Goal: Answer question/provide support: Share knowledge or assist other users

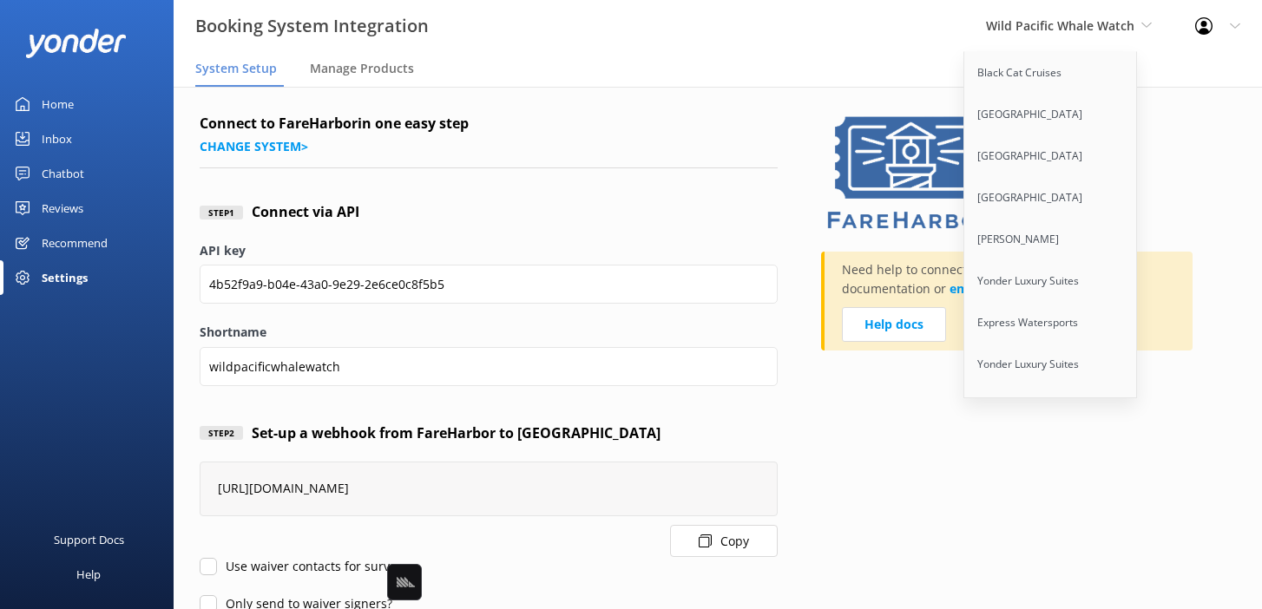
scroll to position [9787, 0]
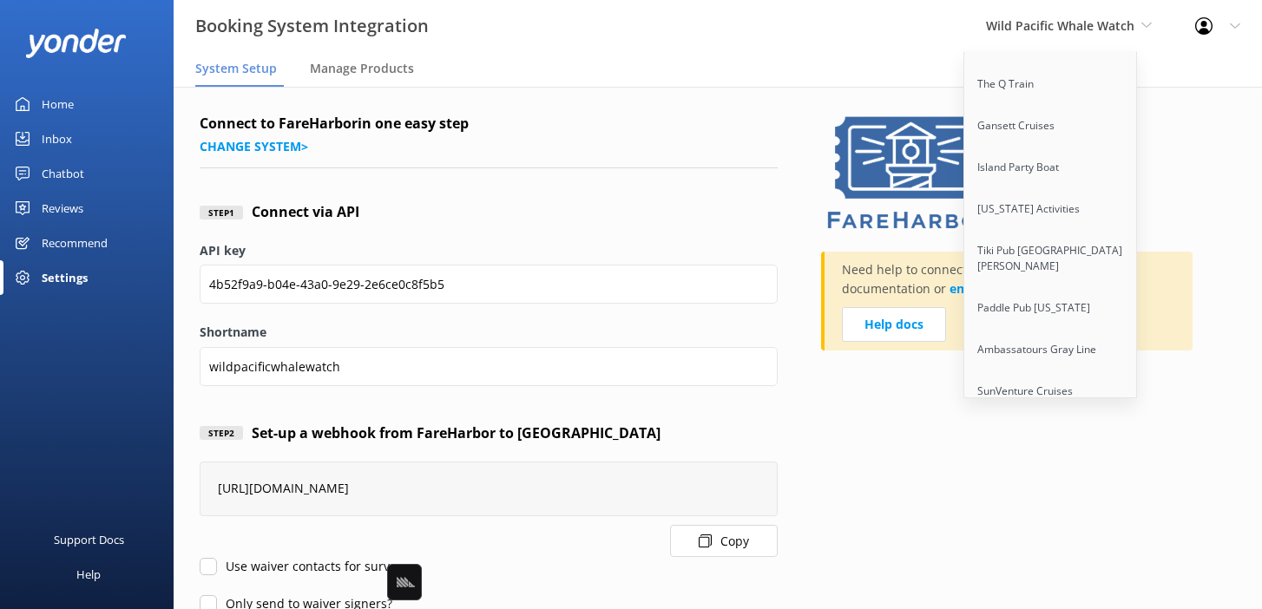
click at [1022, 454] on link "Flipper Finders" at bounding box center [1051, 475] width 174 height 42
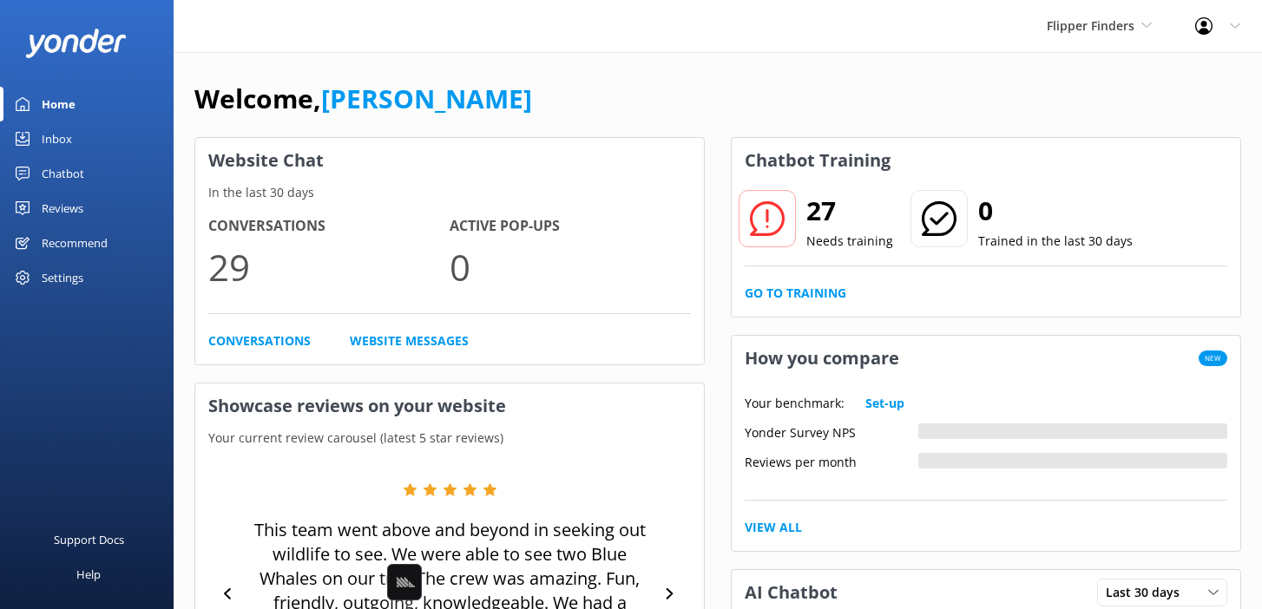
click at [508, 40] on div "Flipper Finders Black Cat Cruises Banff Airporter International Antarctic Centr…" at bounding box center [631, 26] width 1262 height 52
click at [69, 174] on div "Chatbot" at bounding box center [63, 173] width 43 height 35
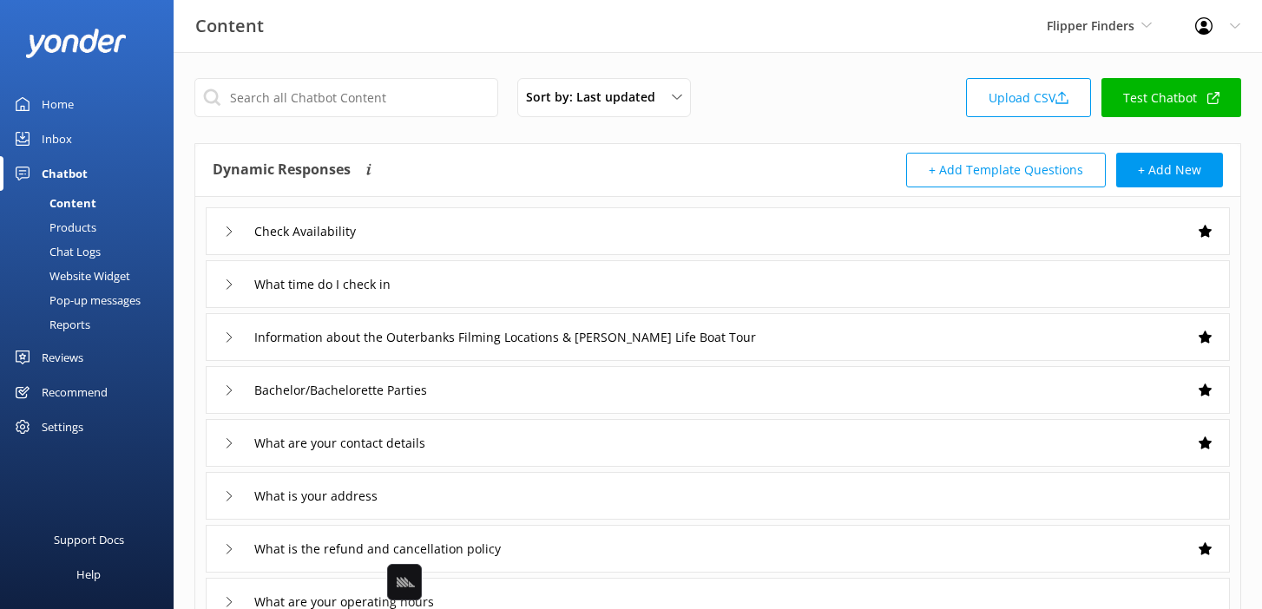
click at [477, 158] on div "Dynamic Responses Dynamic responses rely on the Large Language Model to create …" at bounding box center [465, 170] width 505 height 35
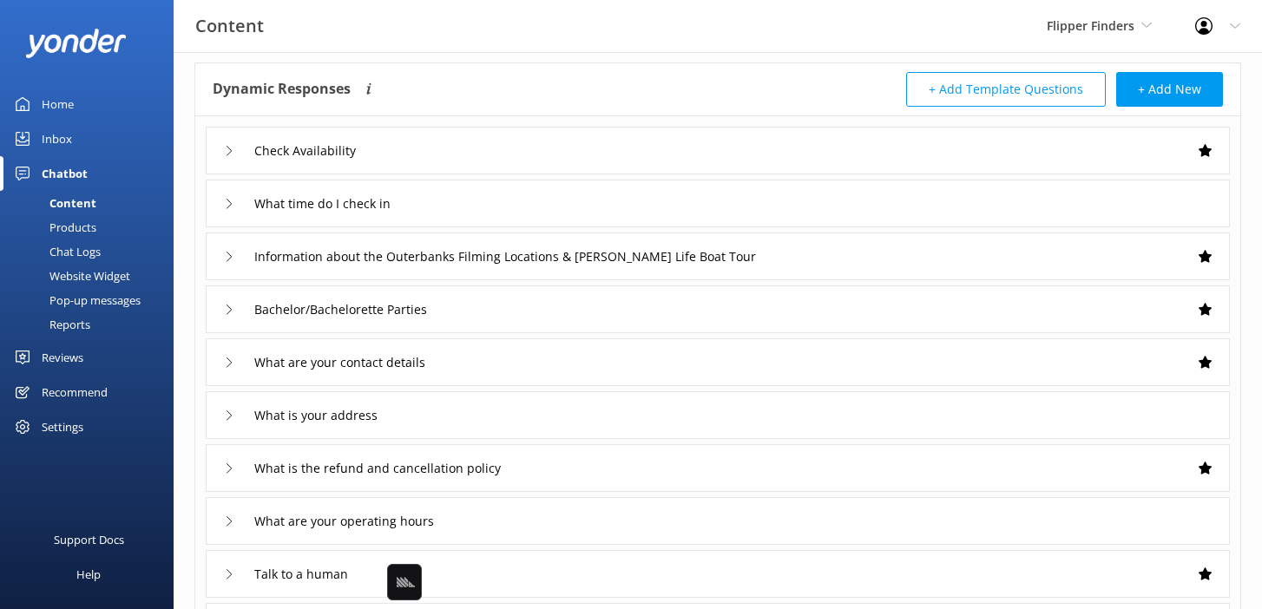
click at [452, 208] on div "What time do I check in" at bounding box center [718, 204] width 1024 height 48
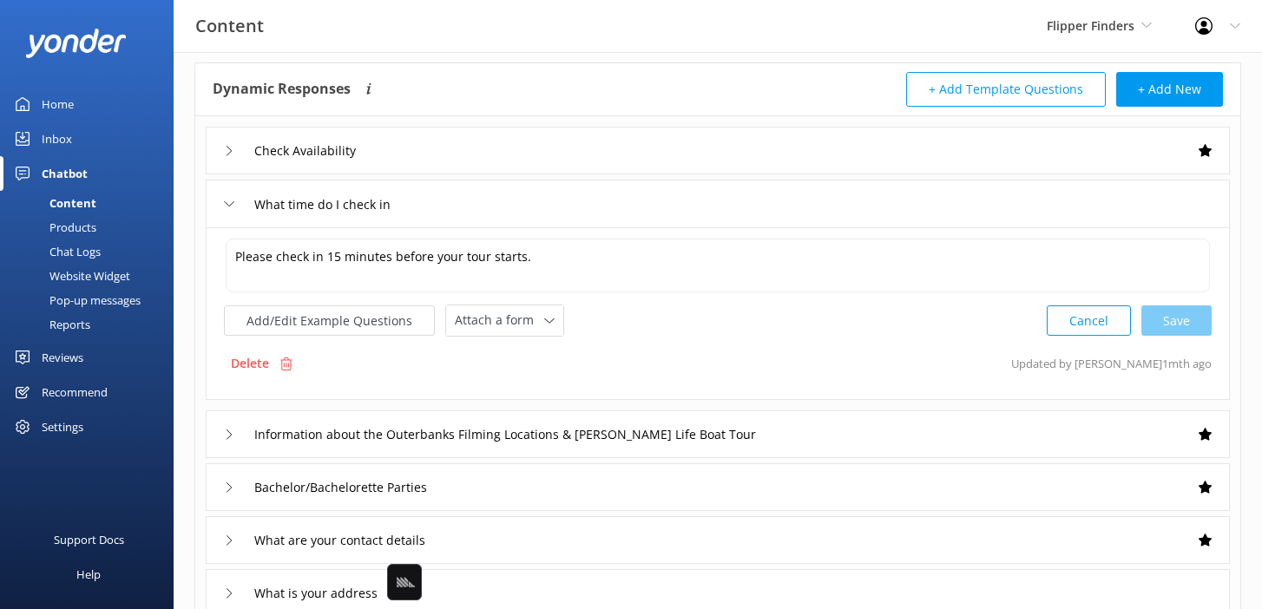
click at [452, 208] on div "What time do I check in" at bounding box center [718, 204] width 1024 height 48
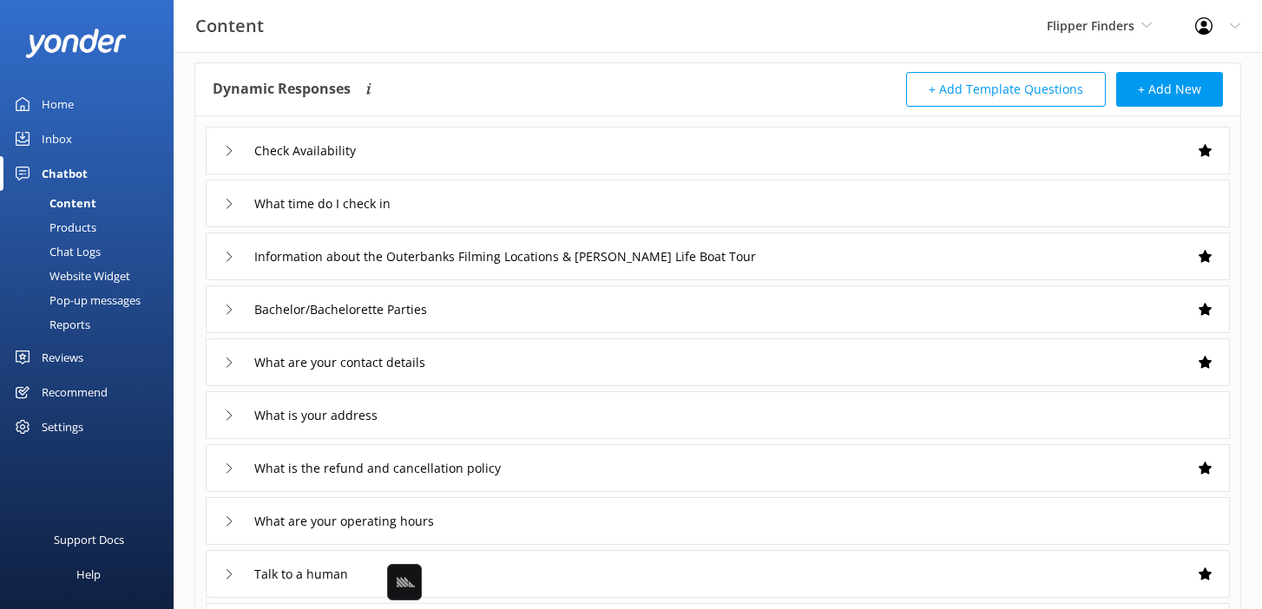
click at [60, 251] on div "Chat Logs" at bounding box center [55, 251] width 90 height 24
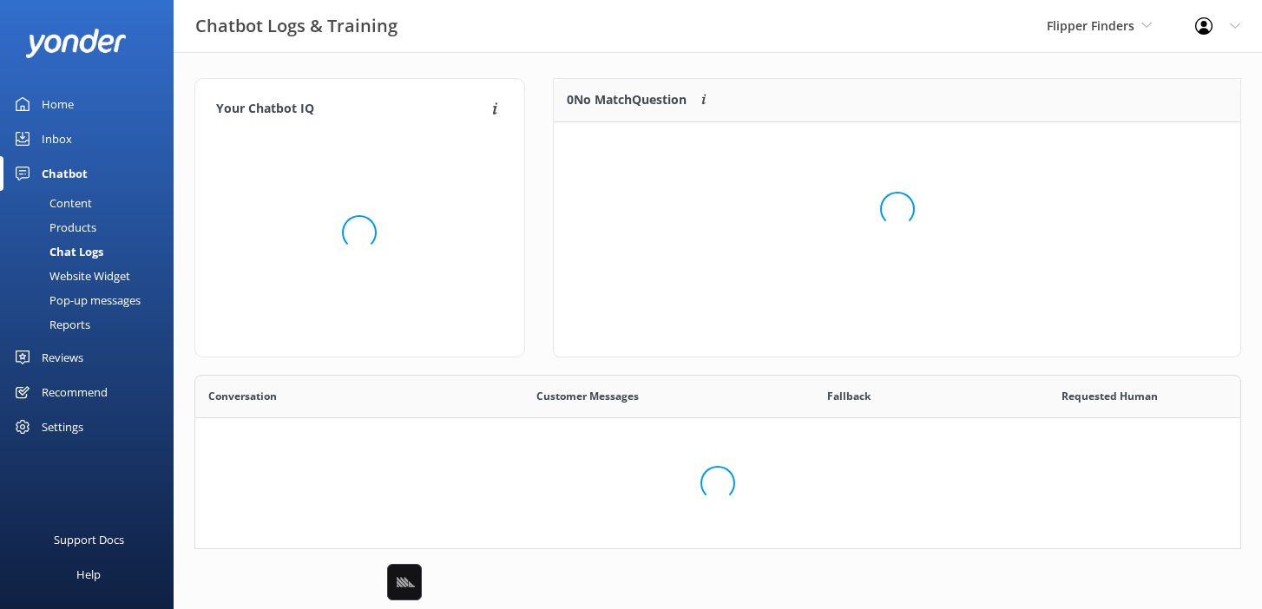
scroll to position [608, 1045]
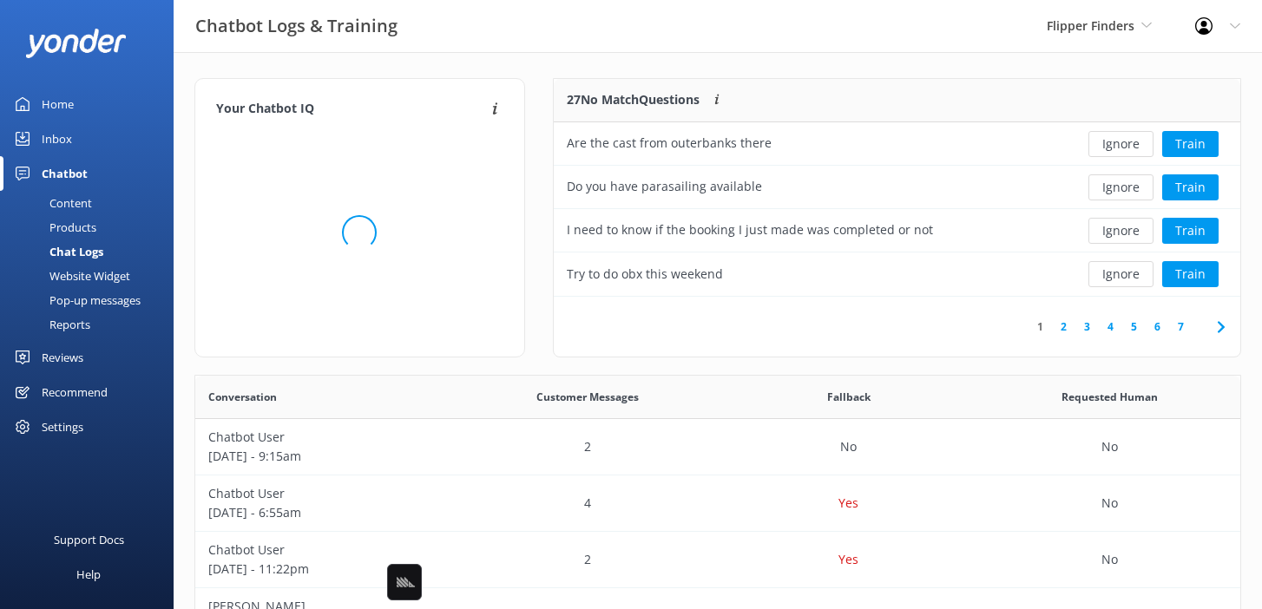
click at [592, 51] on div "Chatbot Logs & Training Flipper Finders Black Cat Cruises Banff Airporter Inter…" at bounding box center [631, 26] width 1262 height 52
click at [778, 61] on div "Your Chatbot IQ Your Chatbot IQ is the percentage of trained FAQs against untra…" at bounding box center [718, 565] width 1088 height 1027
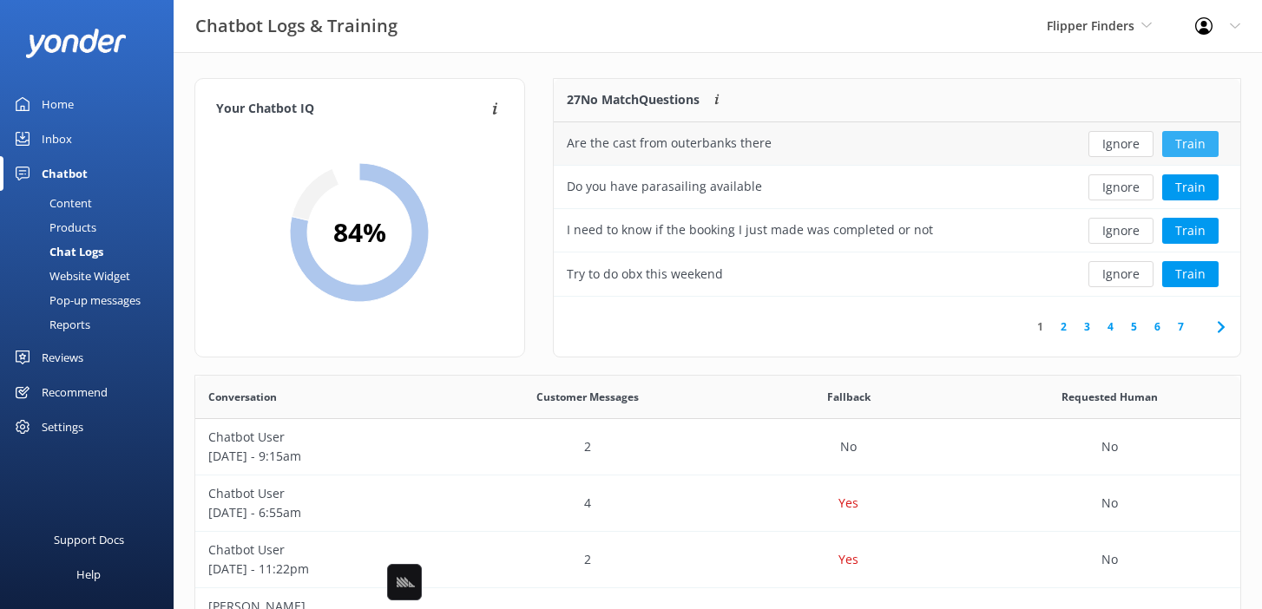
click at [1189, 141] on button "Train" at bounding box center [1190, 144] width 56 height 26
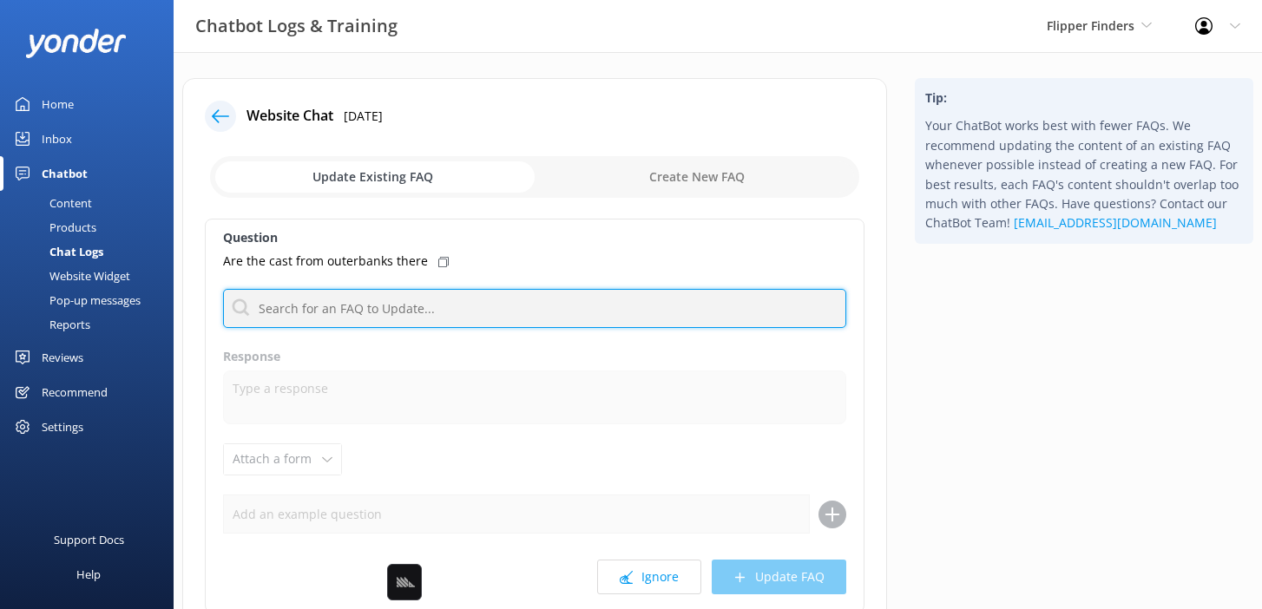
click at [458, 319] on input "text" at bounding box center [534, 308] width 623 height 39
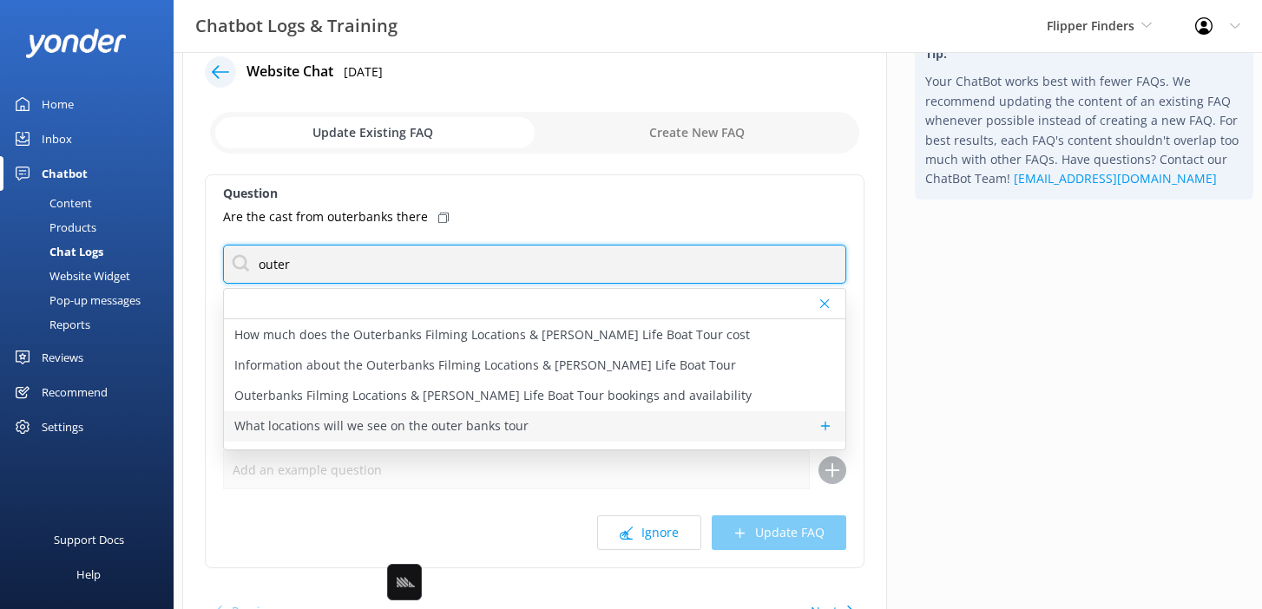
scroll to position [17, 0]
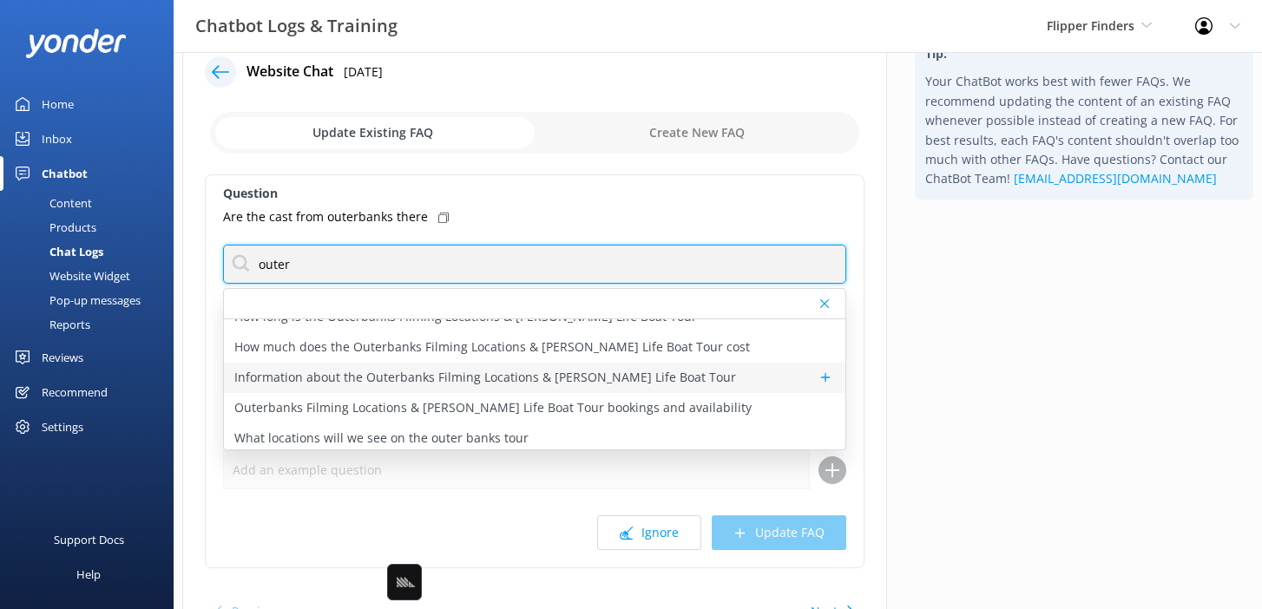
type input "outer"
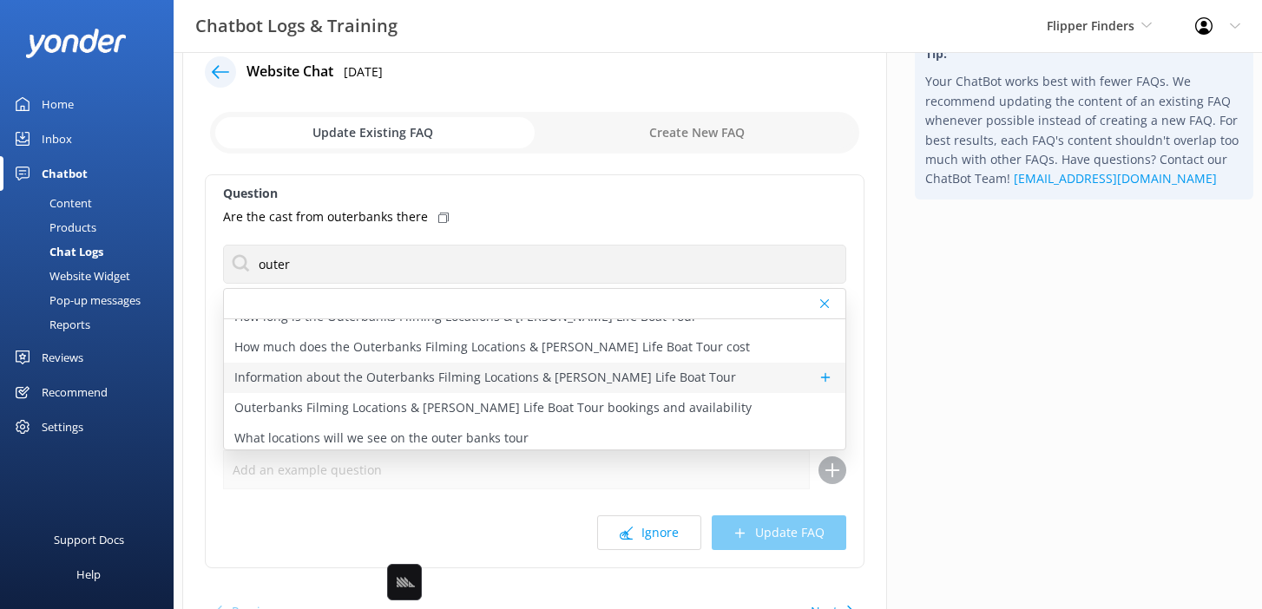
click at [580, 381] on p "Information about the Outerbanks Filming Locations & [PERSON_NAME] Life Boat To…" at bounding box center [485, 377] width 502 height 19
type textarea "The OBX Filming Locations & Pogue Life Boat Tour is a 1.45 to 2-hour private ex…"
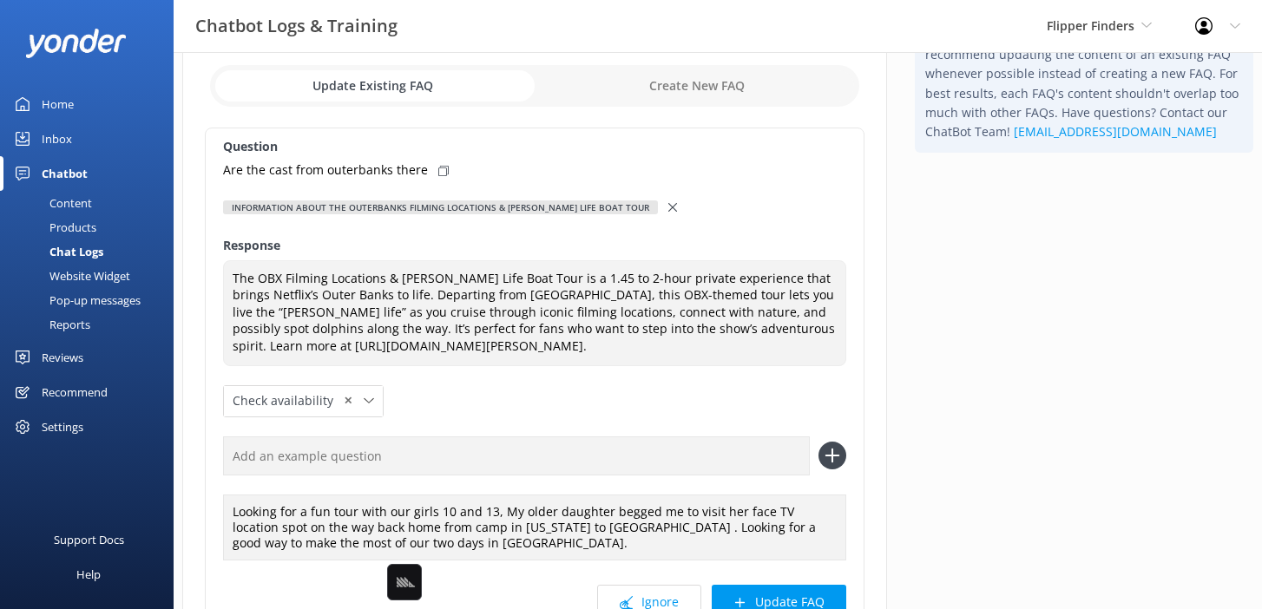
scroll to position [102, 0]
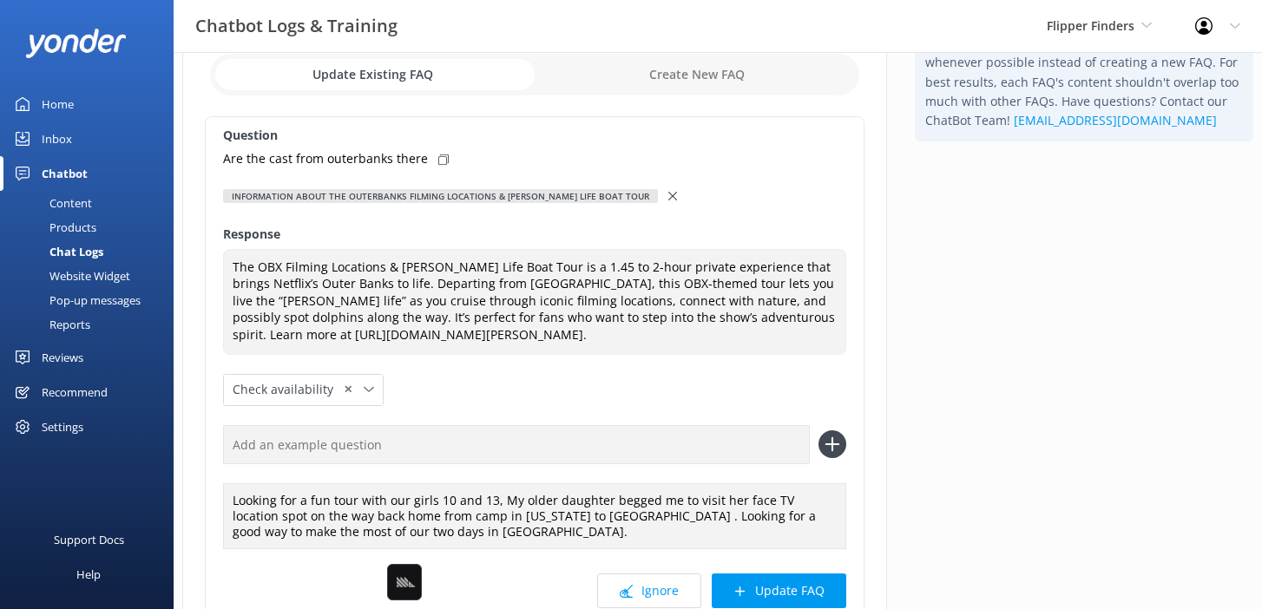
click at [668, 192] on icon at bounding box center [672, 196] width 9 height 9
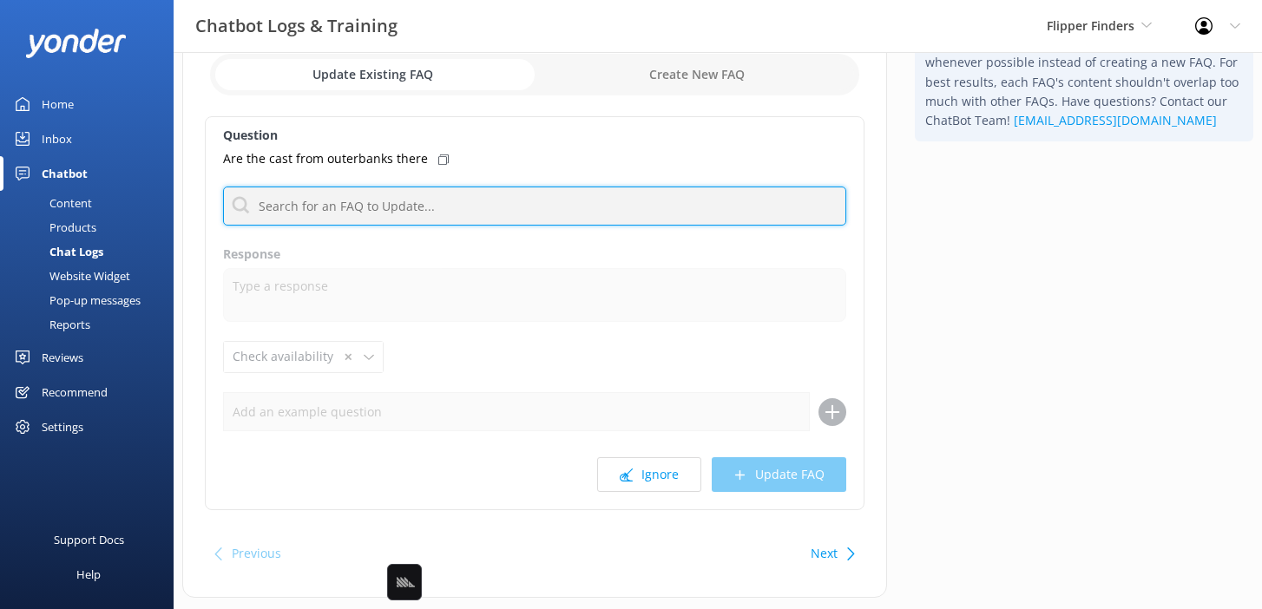
click at [482, 204] on input "text" at bounding box center [534, 206] width 623 height 39
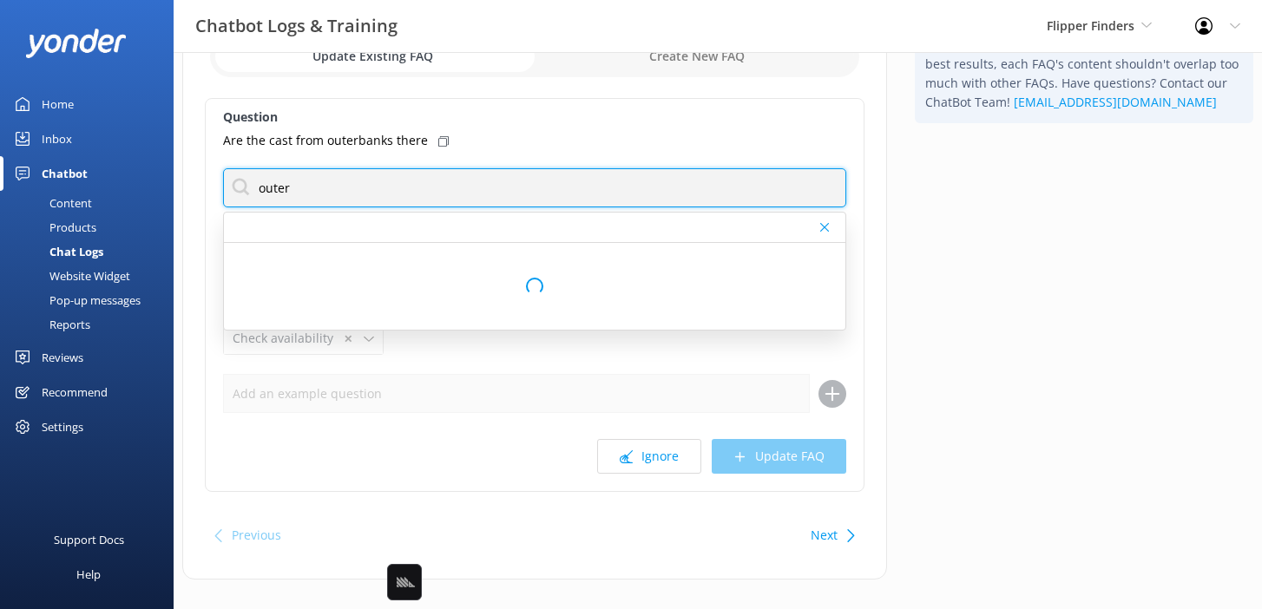
scroll to position [117, 0]
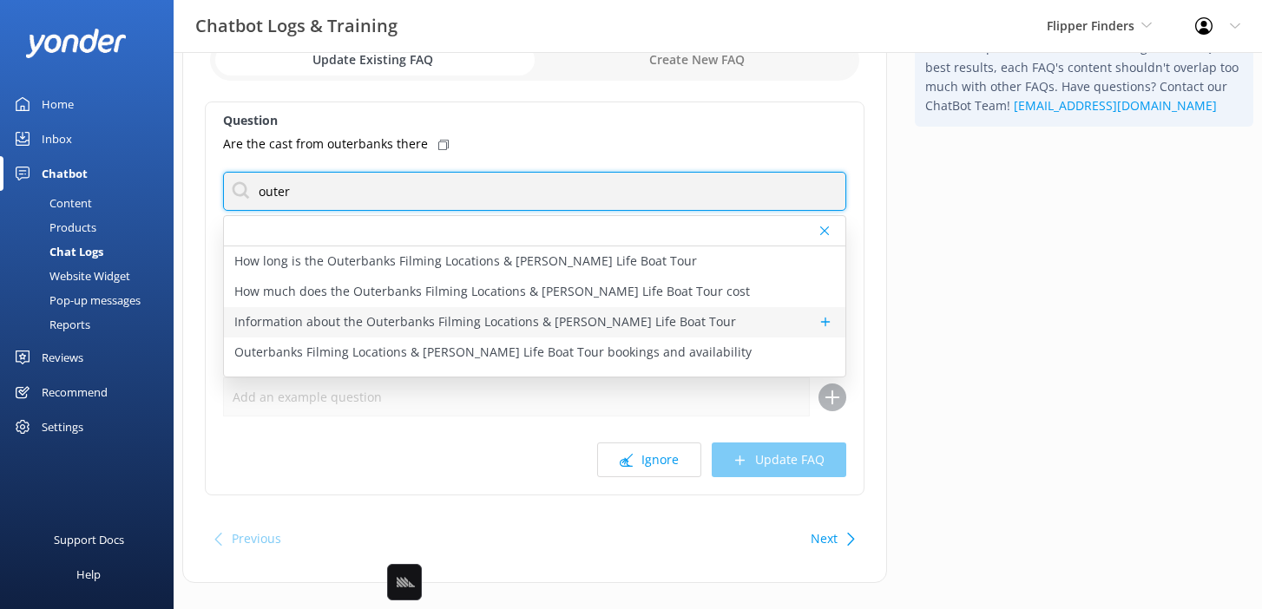
type input "outer"
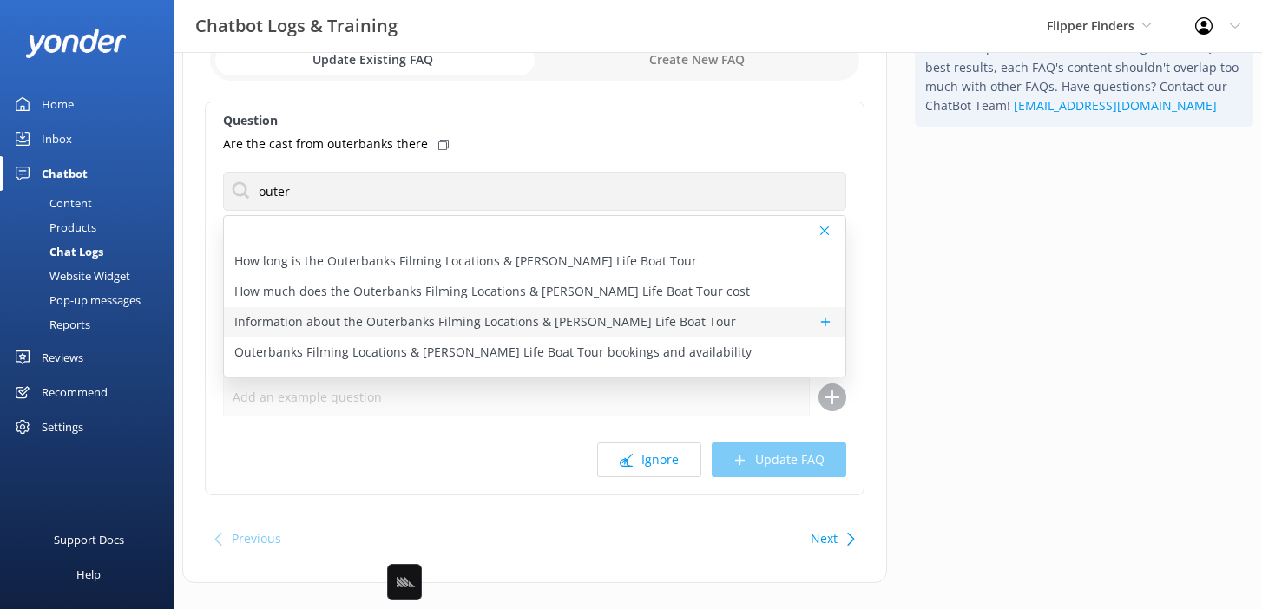
click at [568, 321] on p "Information about the Outerbanks Filming Locations & [PERSON_NAME] Life Boat To…" at bounding box center [485, 321] width 502 height 19
type textarea "The OBX Filming Locations & Pogue Life Boat Tour is a 1.45 to 2-hour private ex…"
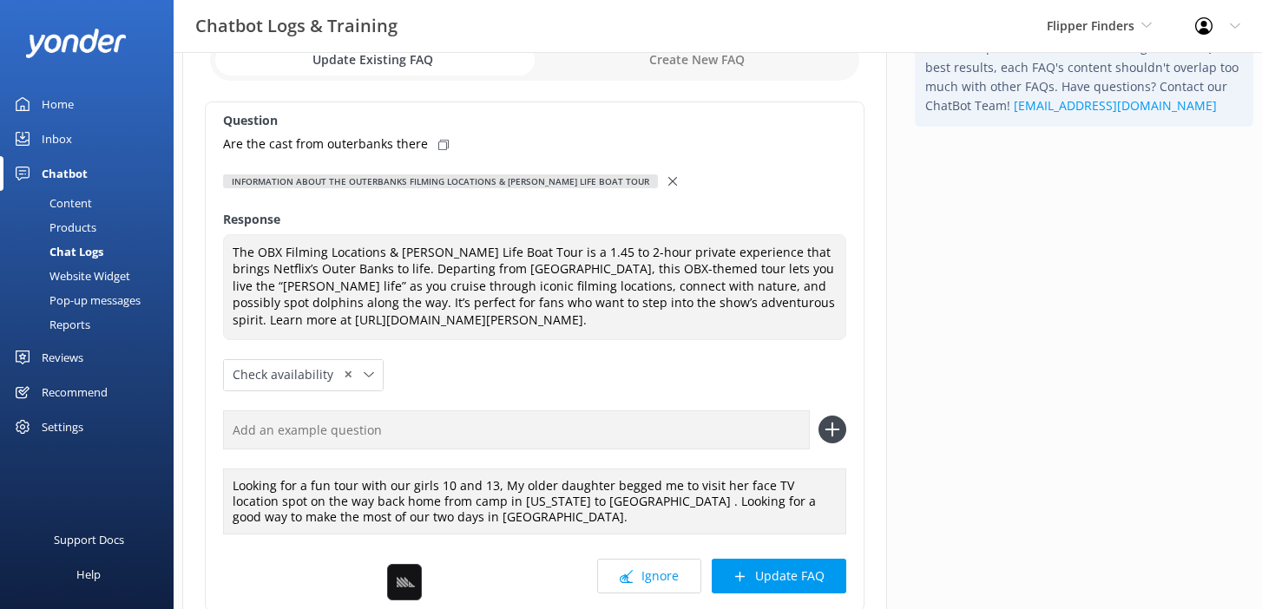
click at [443, 143] on div "Are the cast from outerbanks there" at bounding box center [534, 143] width 623 height 19
click at [566, 424] on input "text" at bounding box center [516, 429] width 587 height 39
paste input "Are the cast from outerbanks there"
type input "Are the cast from outerbanks there"
click at [831, 434] on use at bounding box center [832, 430] width 15 height 15
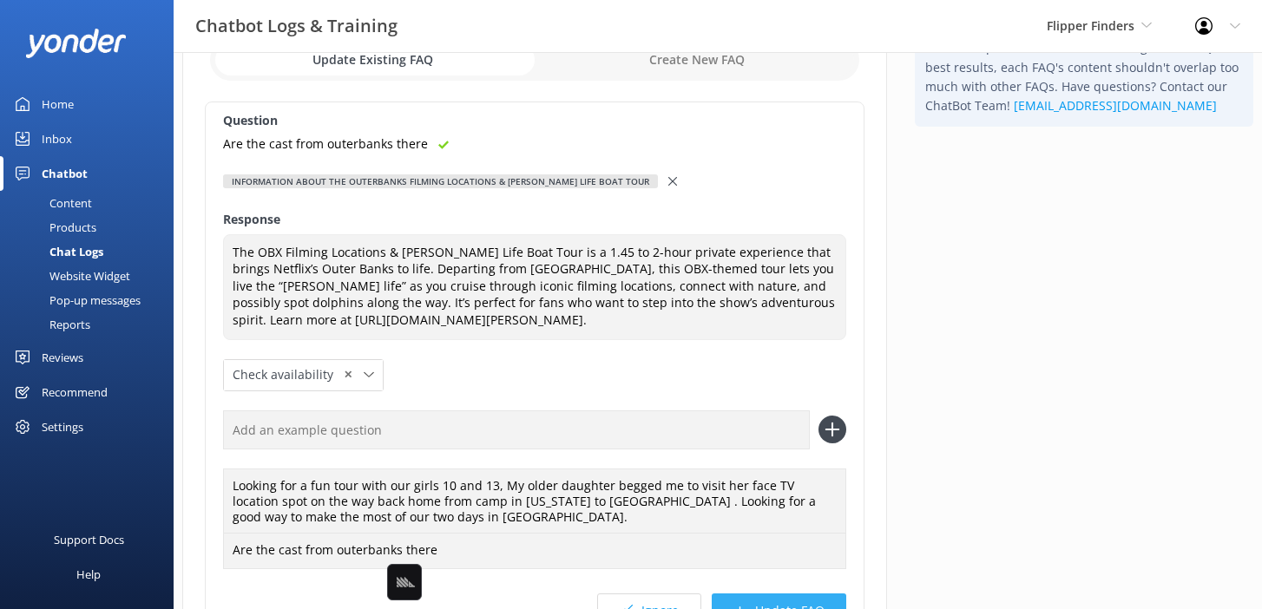
click at [756, 596] on button "Update FAQ" at bounding box center [779, 611] width 134 height 35
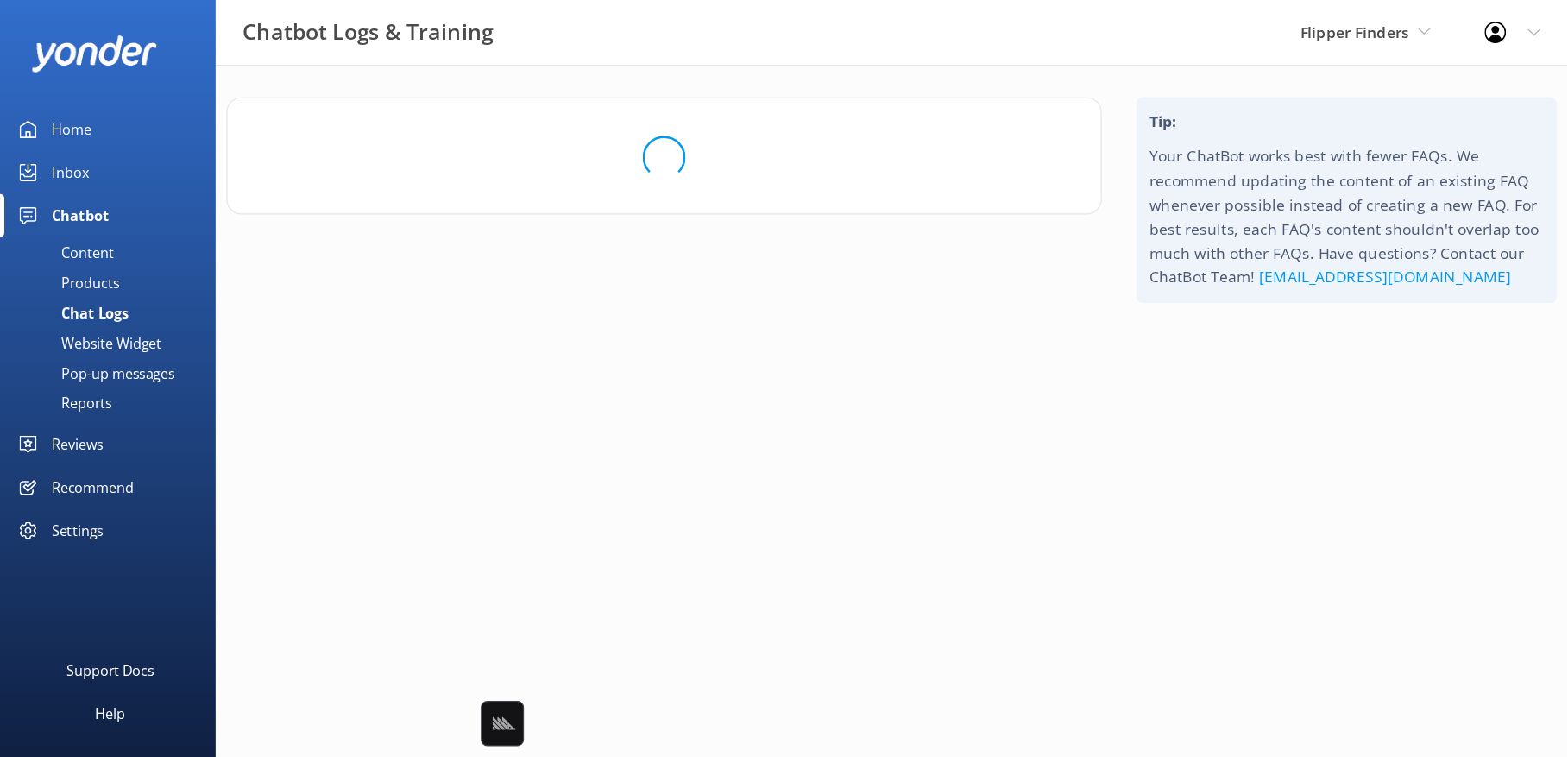
scroll to position [0, 0]
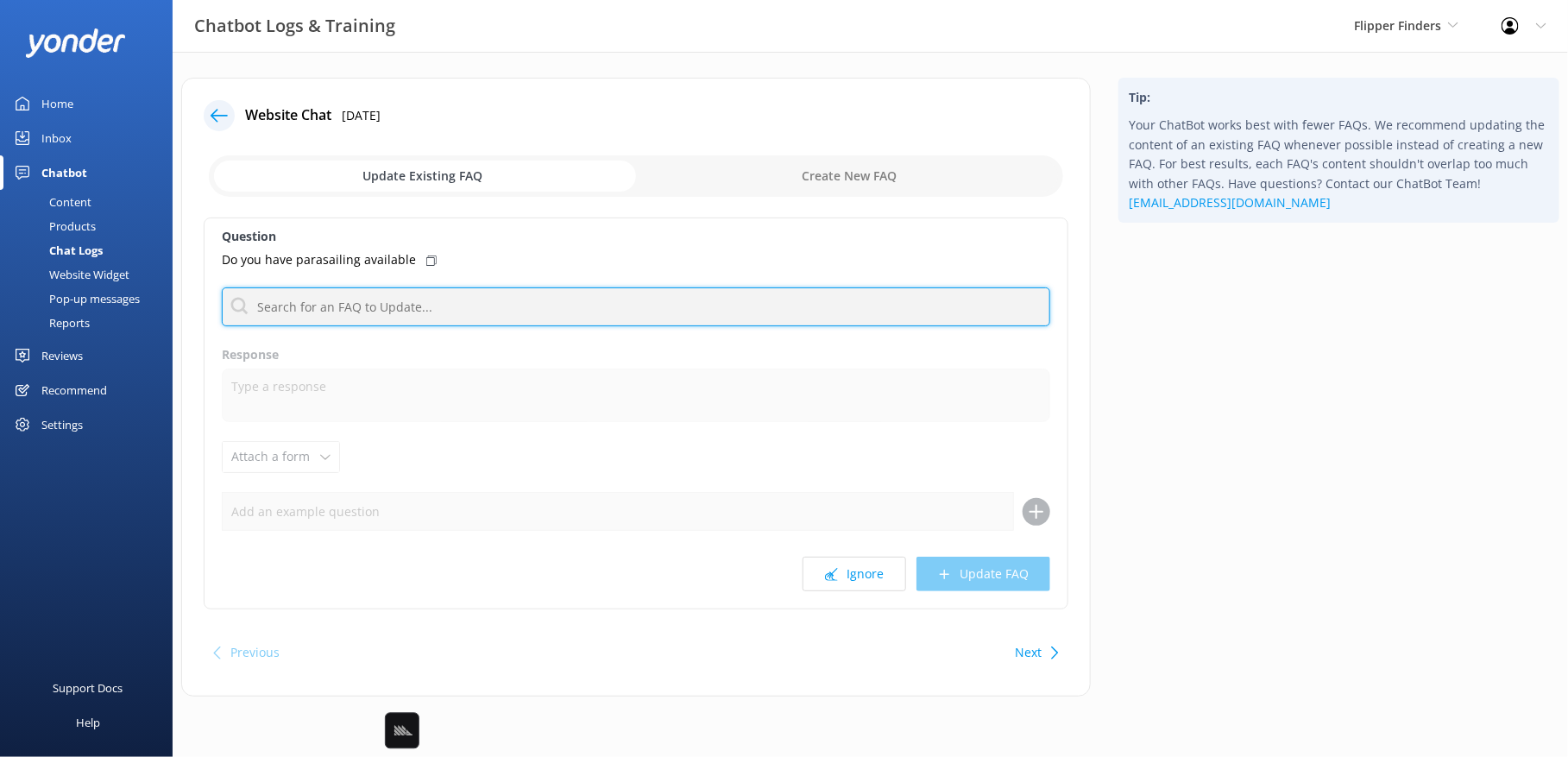
click at [564, 311] on input "text" at bounding box center [635, 306] width 828 height 39
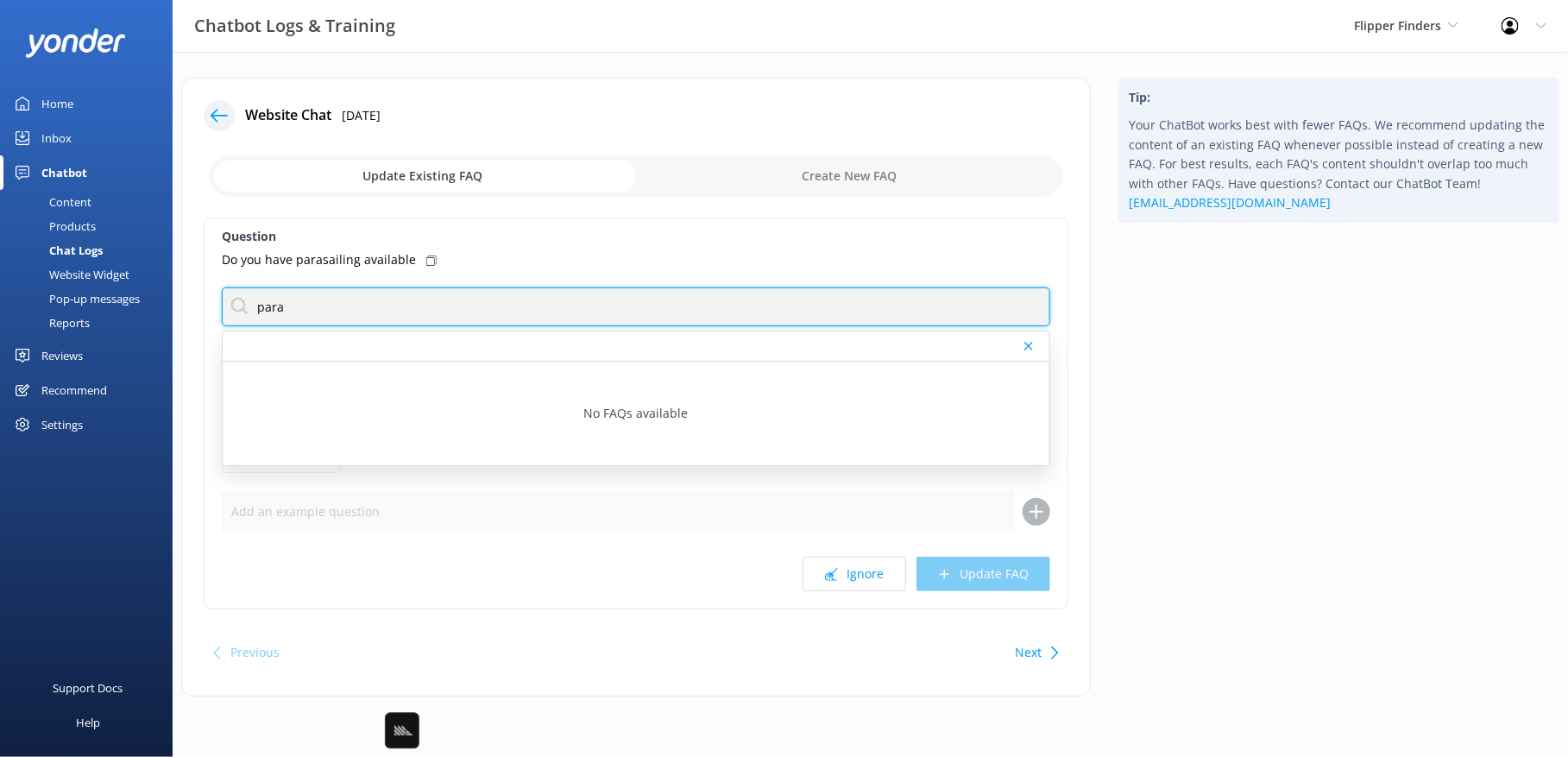
type input "para"
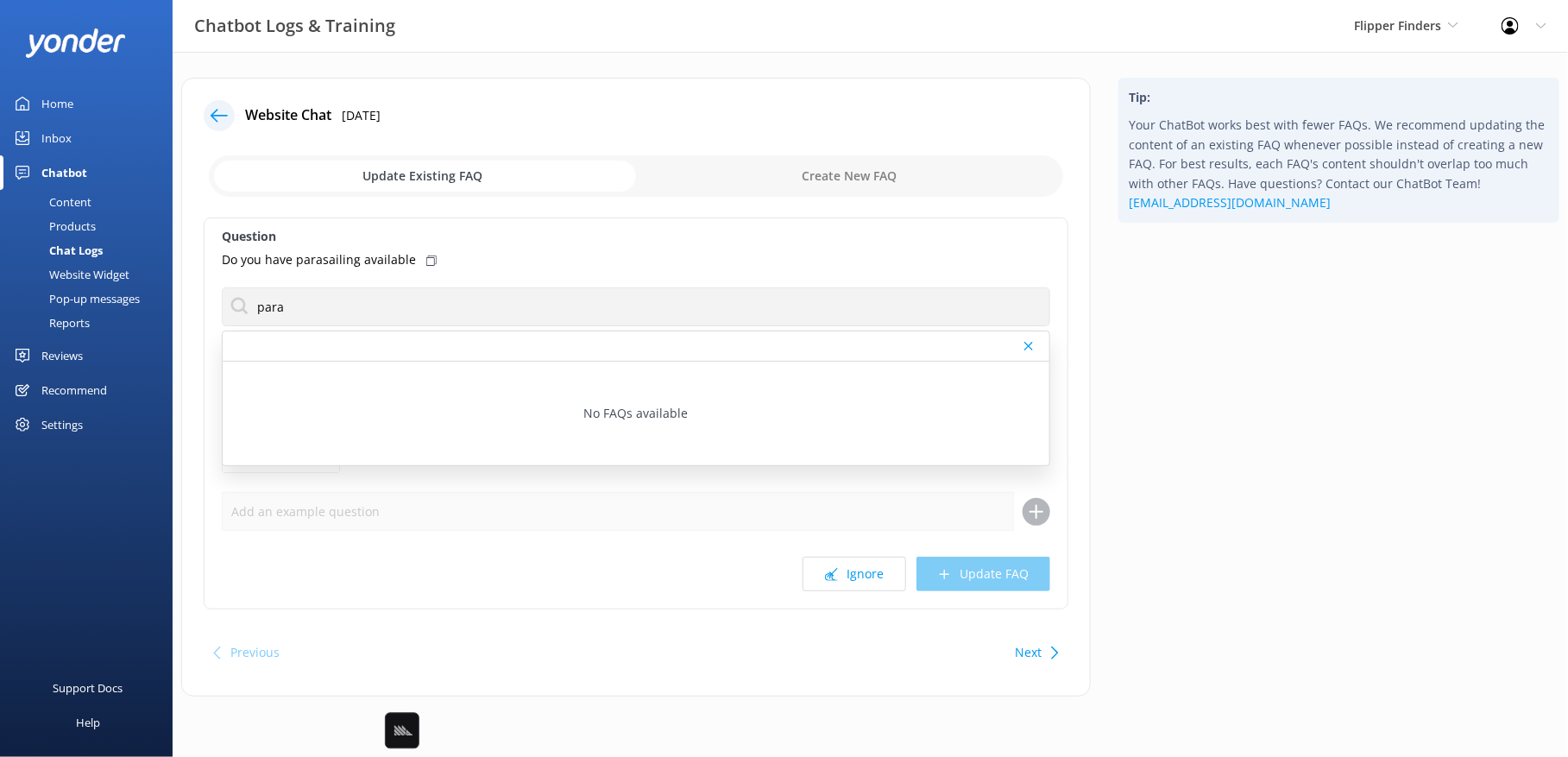
click at [1173, 387] on div "Tip: Your ChatBot works best with fewer FAQs. We recommend updating the content…" at bounding box center [1338, 396] width 468 height 637
click at [1183, 605] on div "Tip: Your ChatBot works best with fewer FAQs. We recommend updating the content…" at bounding box center [1338, 396] width 468 height 637
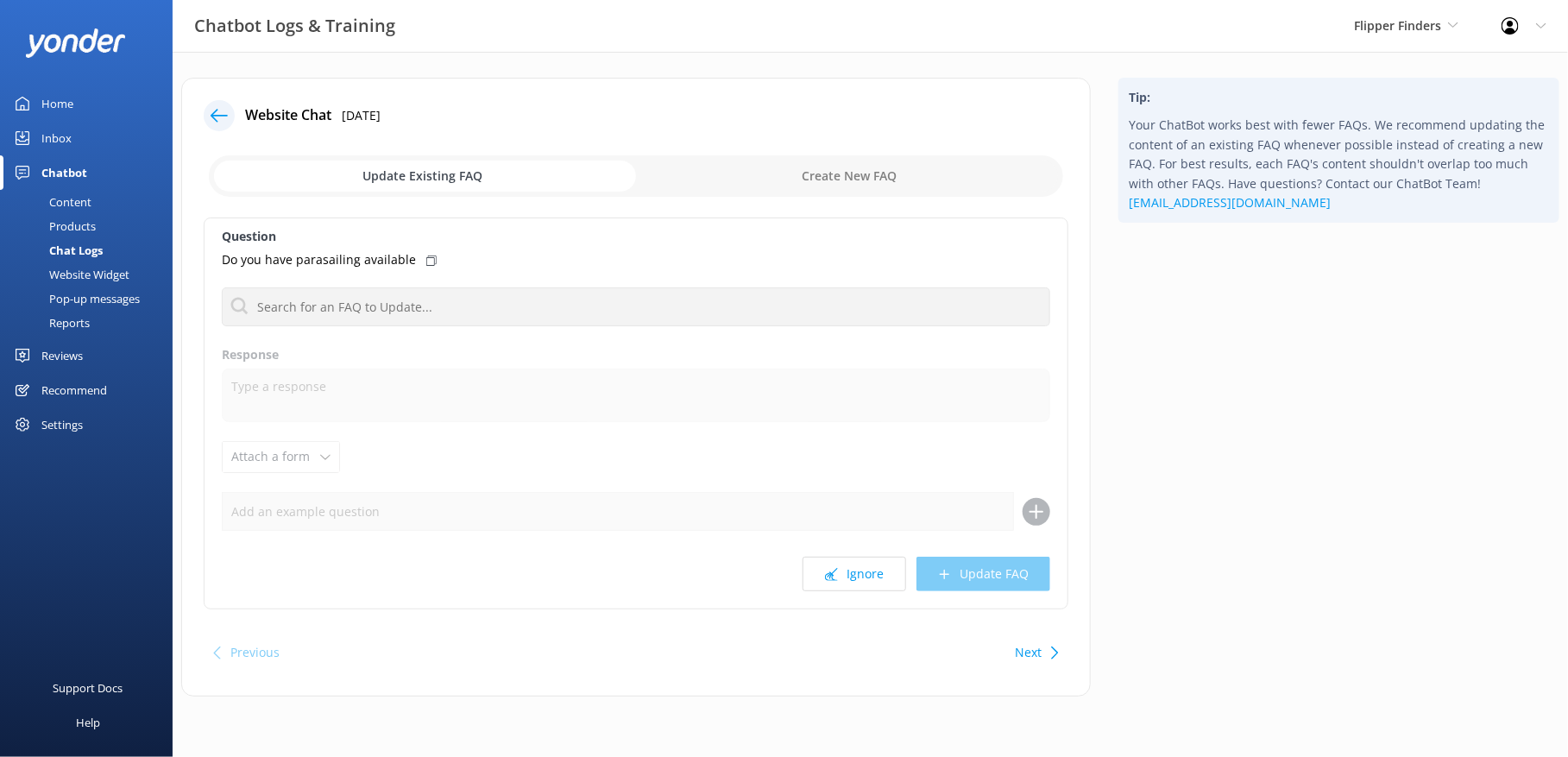
click at [756, 158] on input "checkbox" at bounding box center [635, 176] width 854 height 42
checkbox input "true"
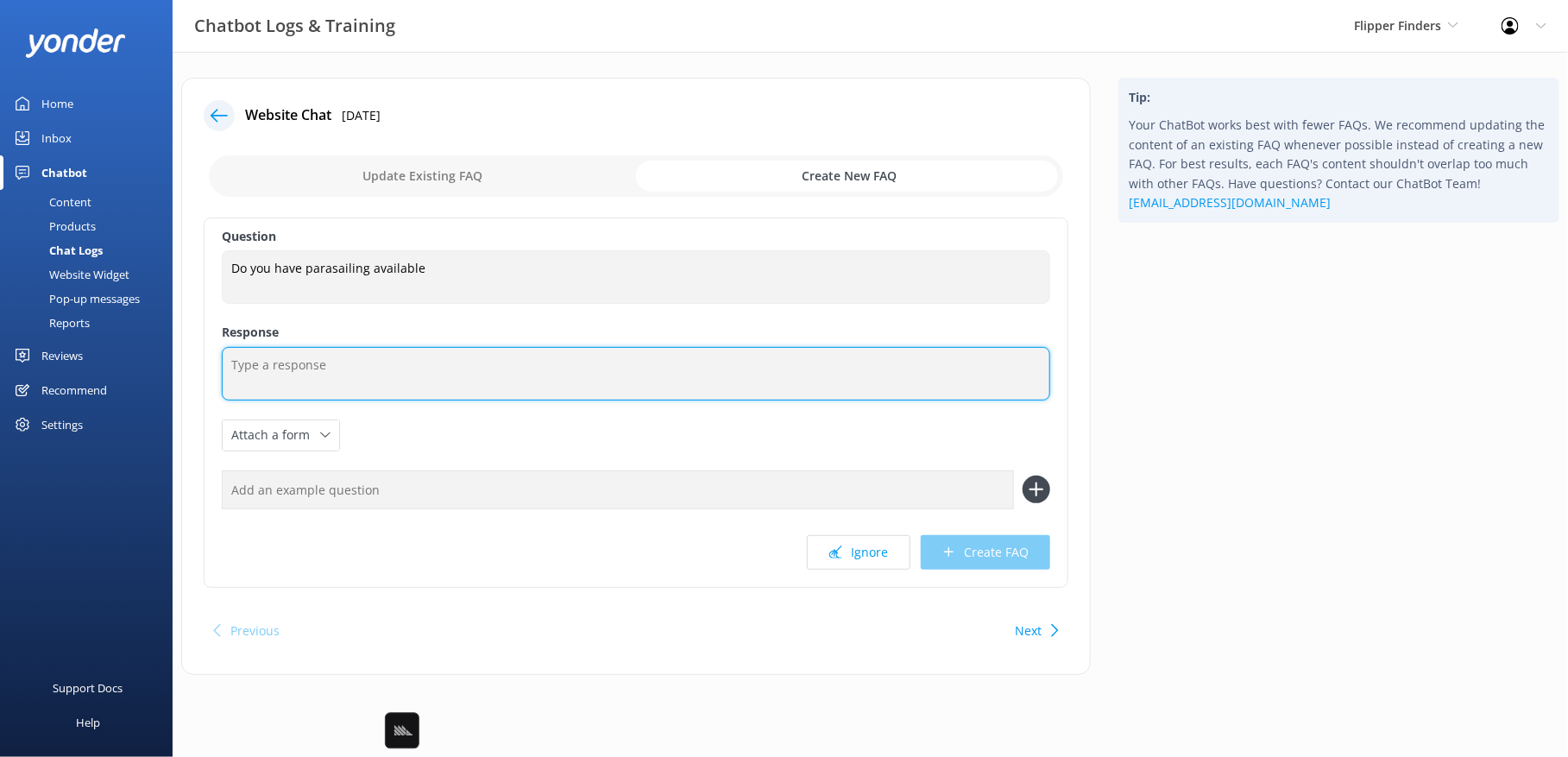
click at [541, 368] on textarea at bounding box center [635, 374] width 828 height 54
type textarea "Do we not offer parasailing tours."
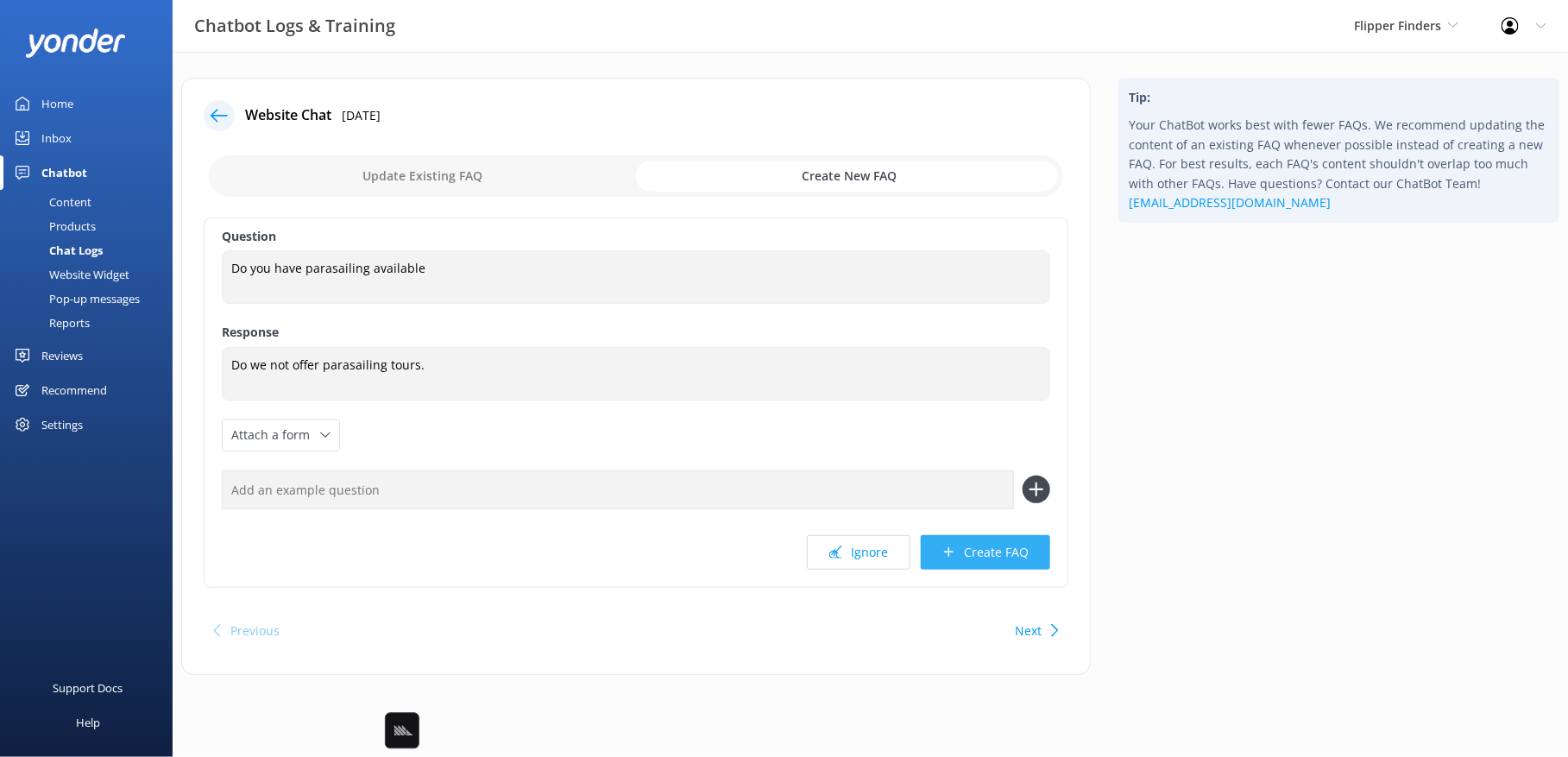
click at [998, 555] on button "Create FAQ" at bounding box center [985, 552] width 129 height 35
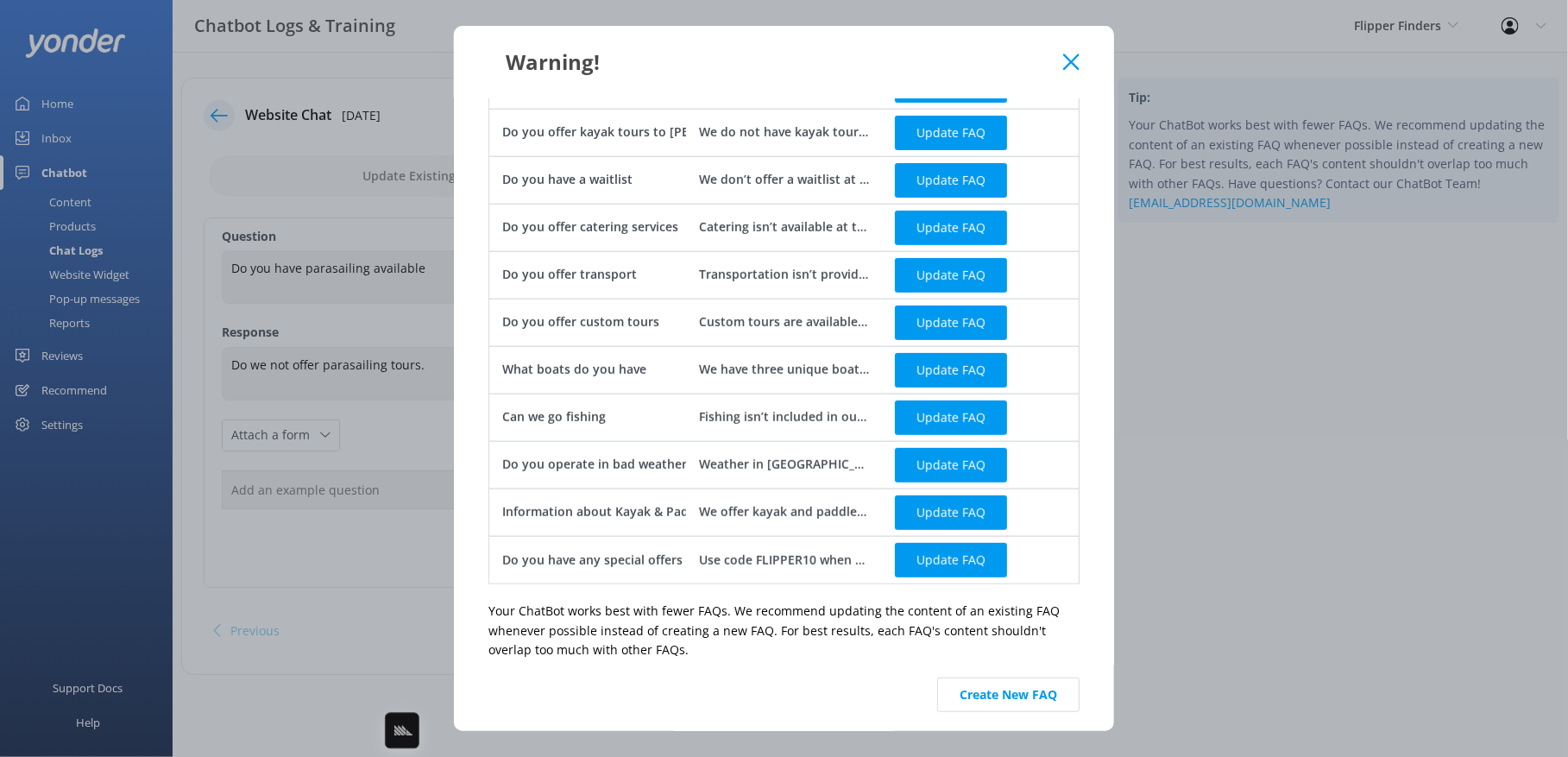
scroll to position [312, 0]
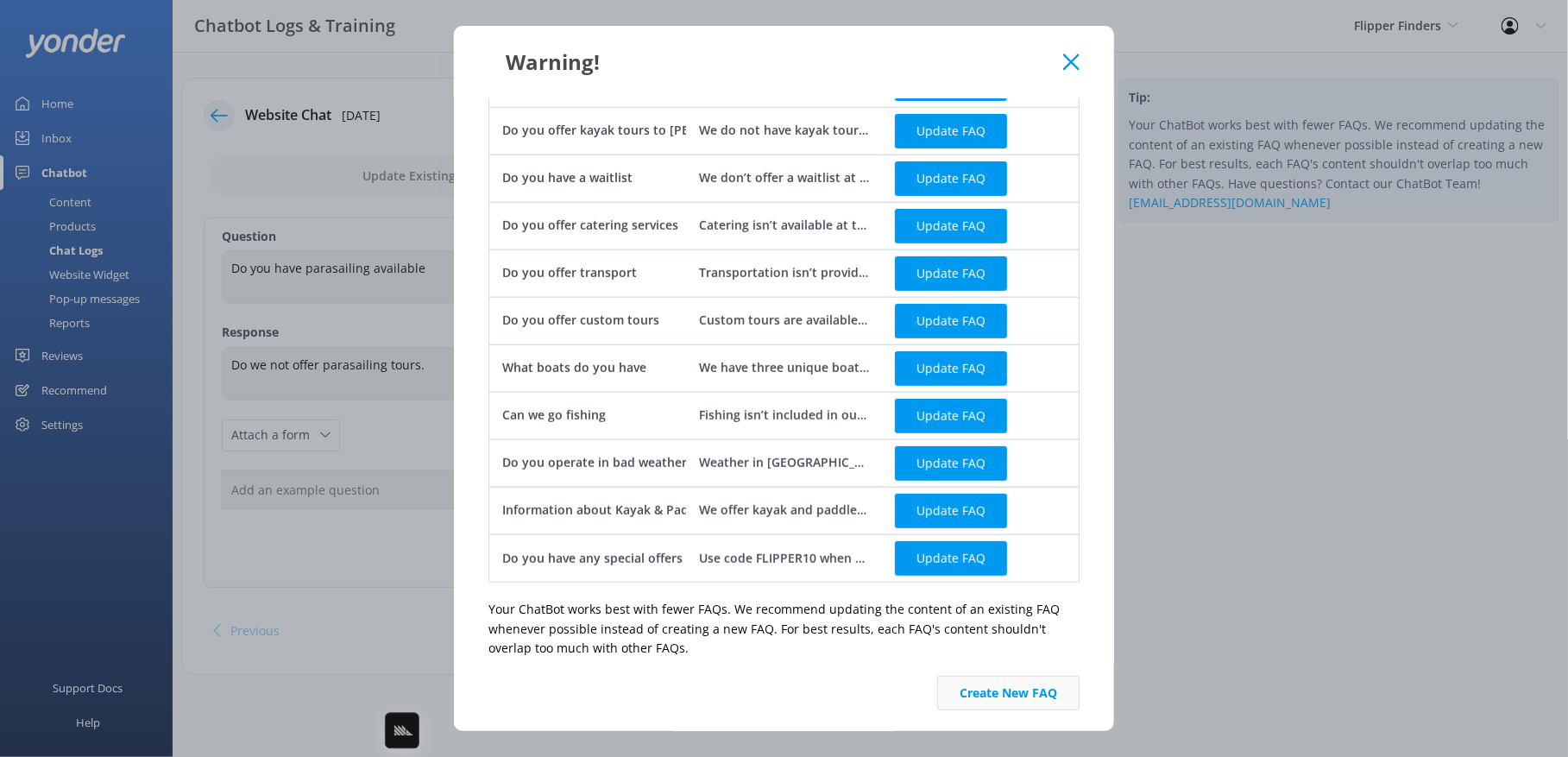
click at [1017, 689] on button "Create New FAQ" at bounding box center [1007, 692] width 142 height 35
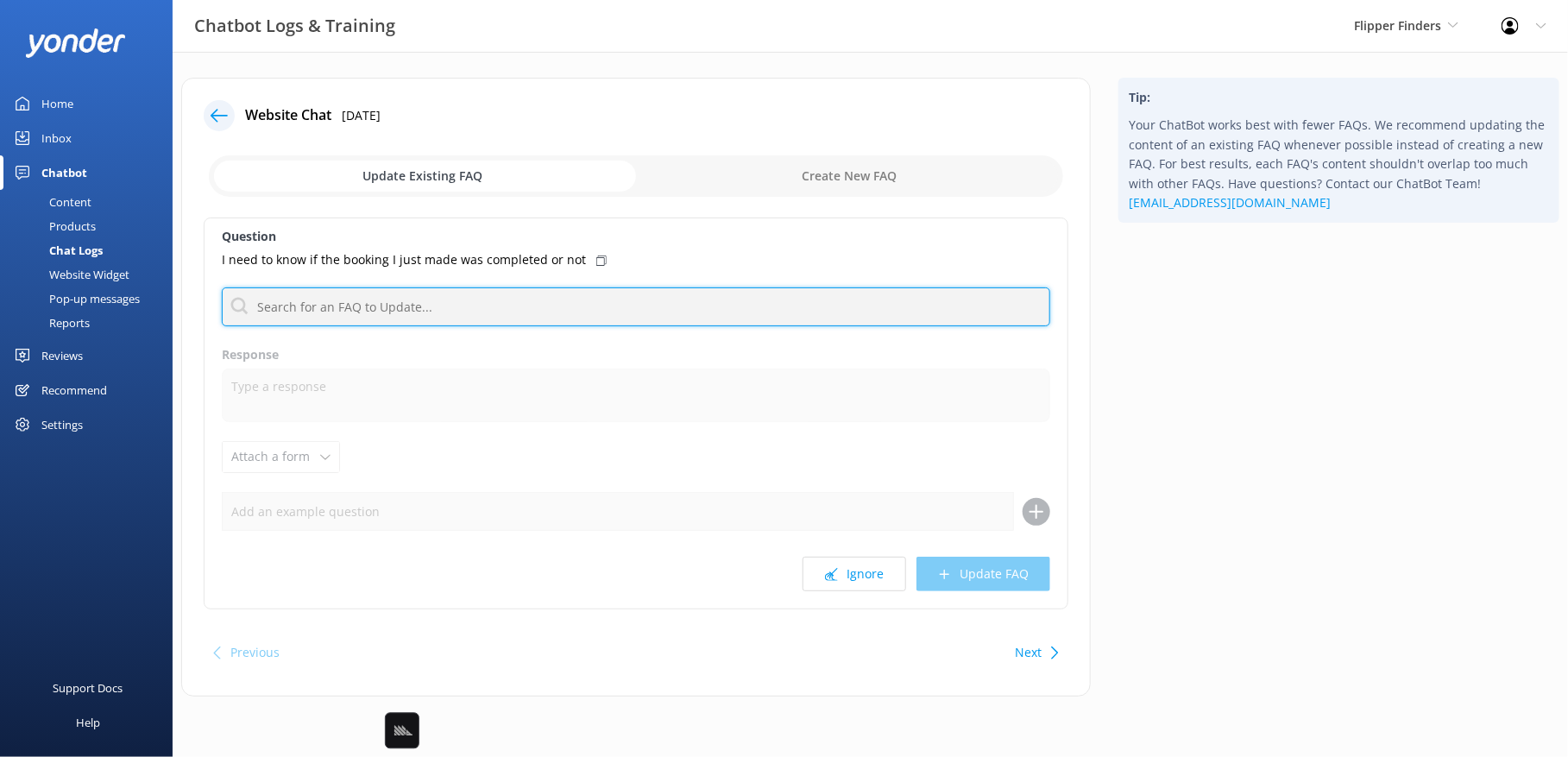
click at [679, 311] on input "text" at bounding box center [635, 306] width 828 height 39
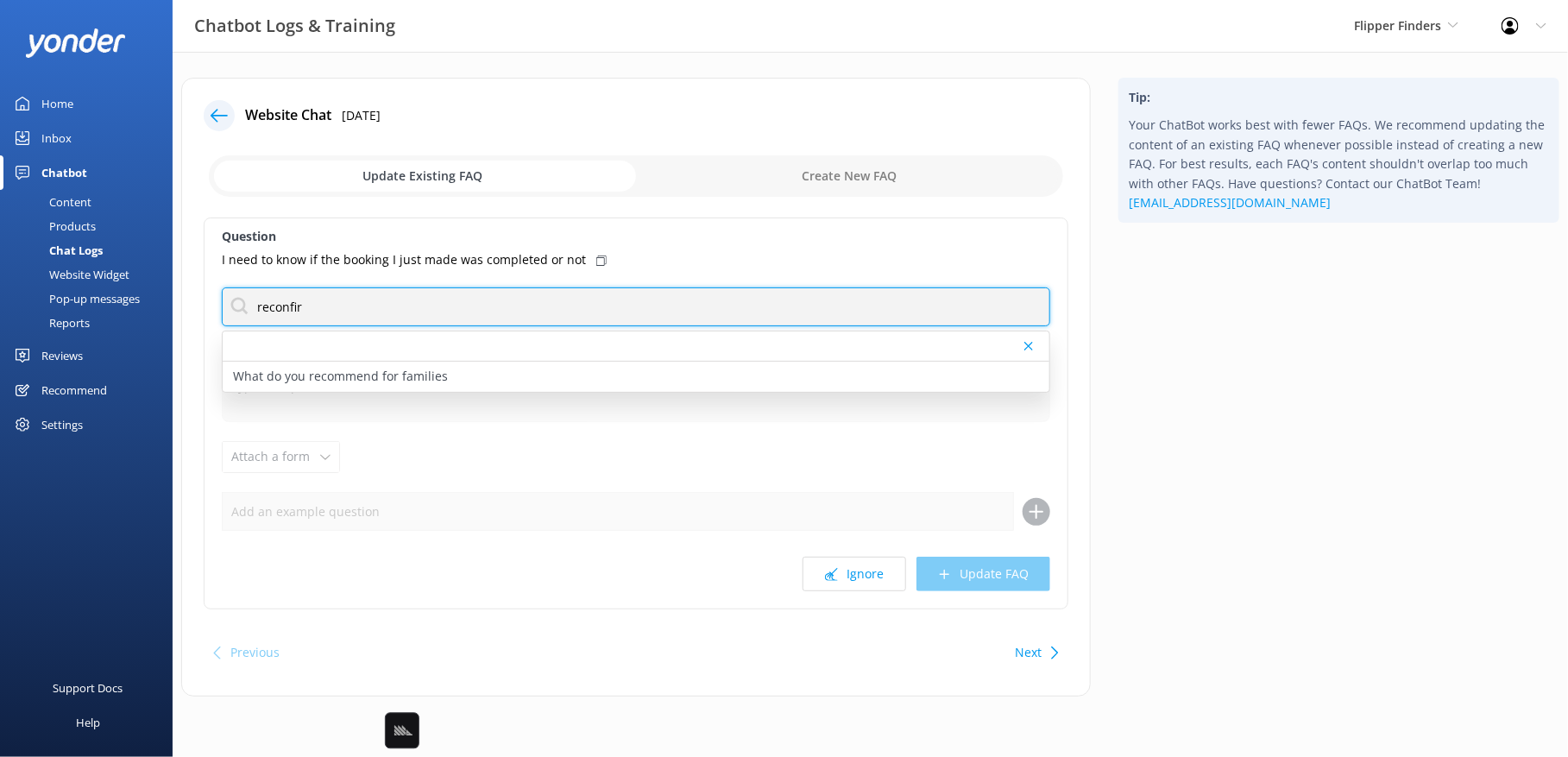
type input "reconfir"
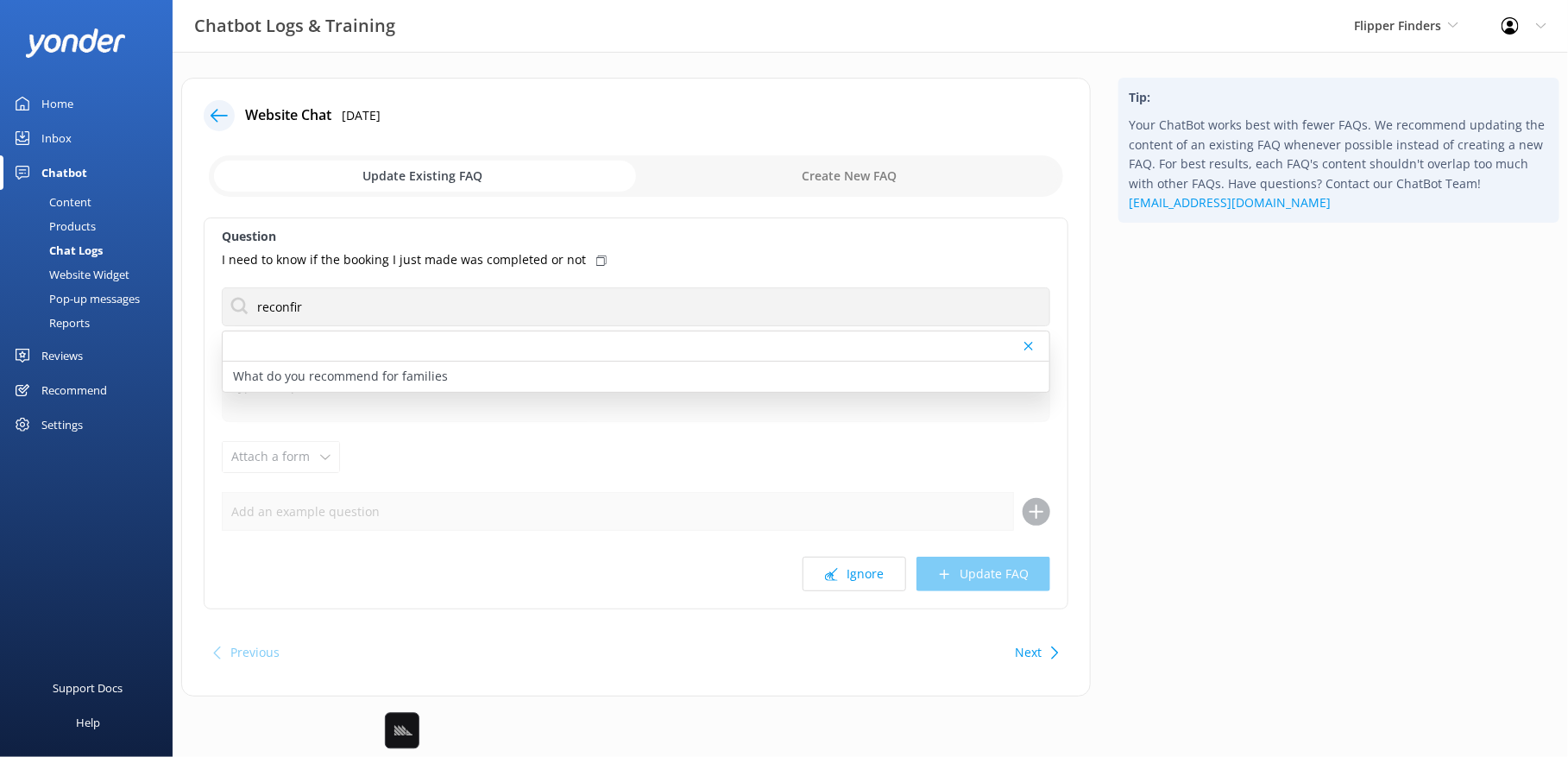
click at [1201, 427] on div "Tip: Your ChatBot works best with fewer FAQs. We recommend updating the content…" at bounding box center [1338, 396] width 468 height 637
click at [597, 257] on use at bounding box center [602, 261] width 10 height 10
click at [89, 230] on div "Products" at bounding box center [53, 226] width 86 height 24
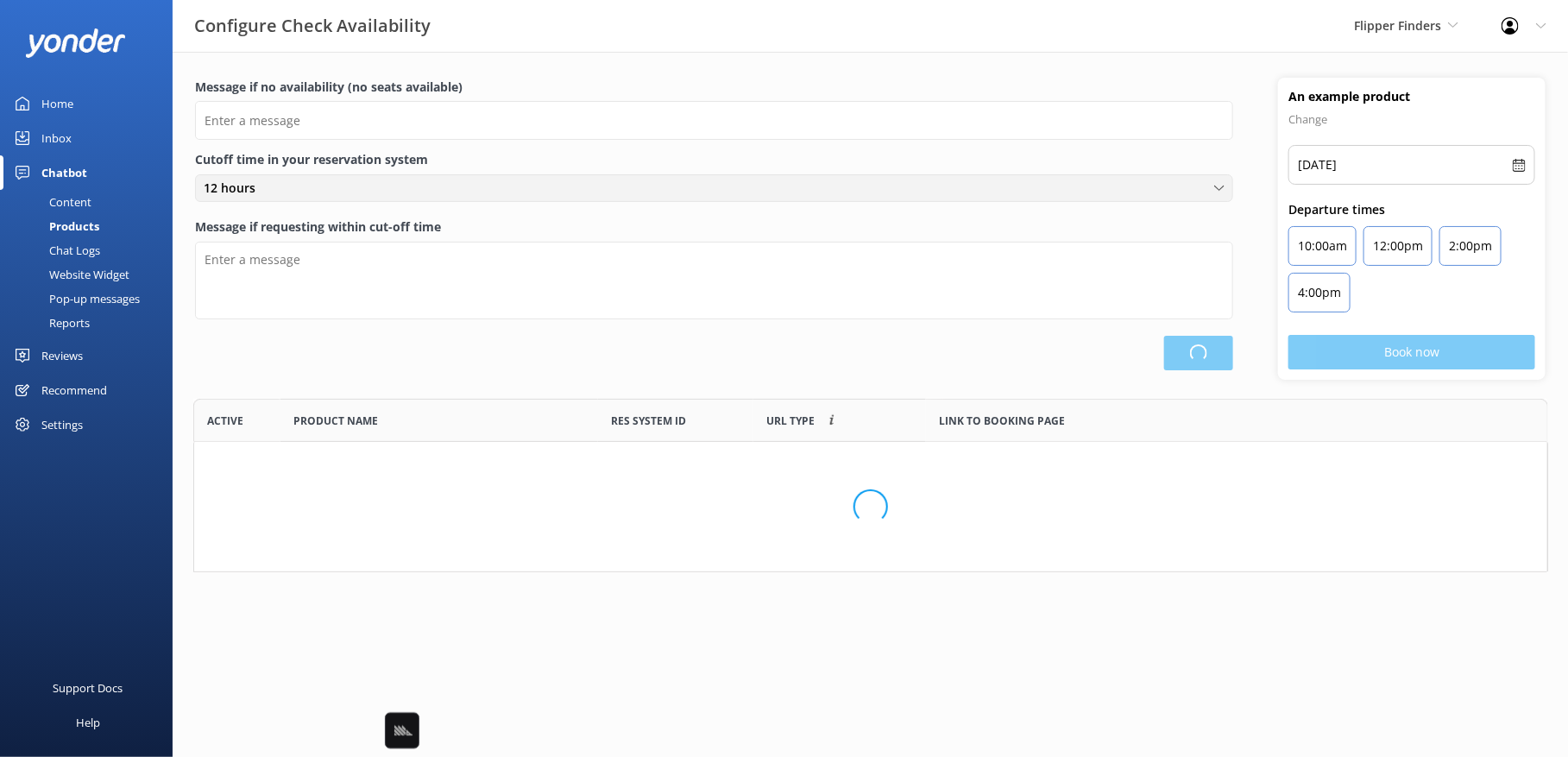
scroll to position [518, 1353]
type input "There are no seats available, please check an alternative day"
type textarea "Our online booking system closes {hours} prior to departure. Please contact us …"
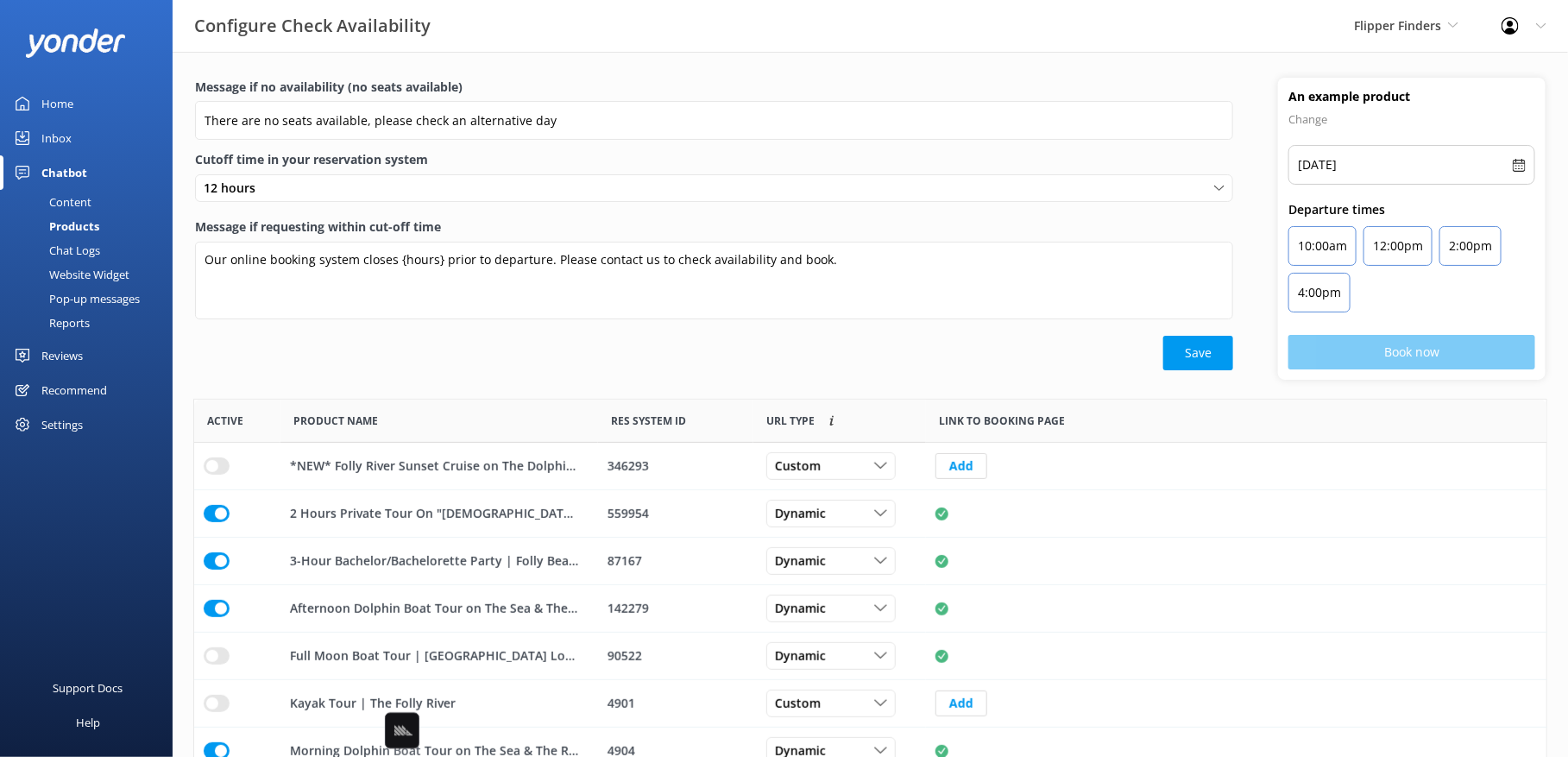
click at [63, 197] on div "Content" at bounding box center [51, 202] width 82 height 24
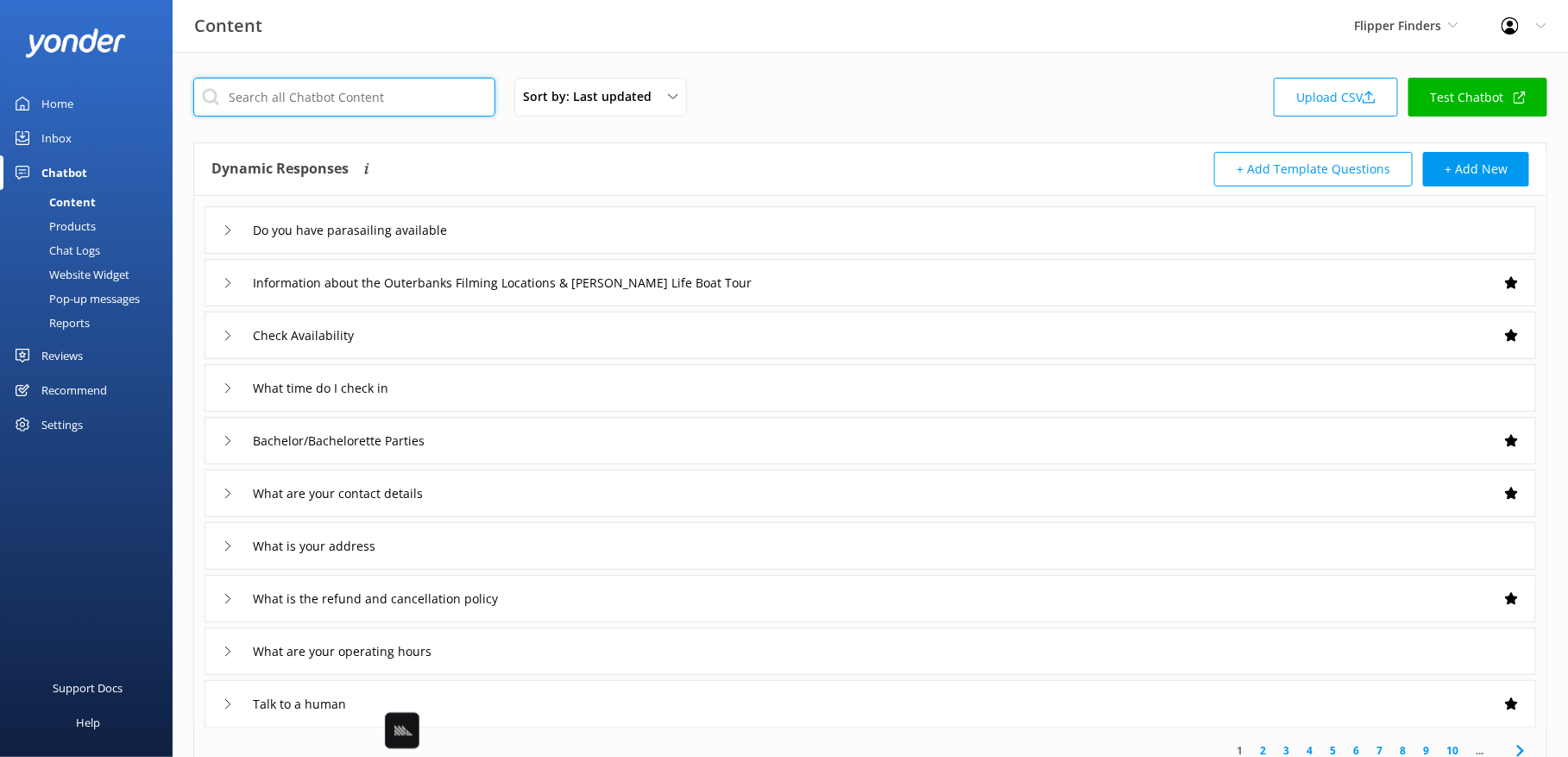
click at [369, 99] on input "text" at bounding box center [344, 96] width 302 height 39
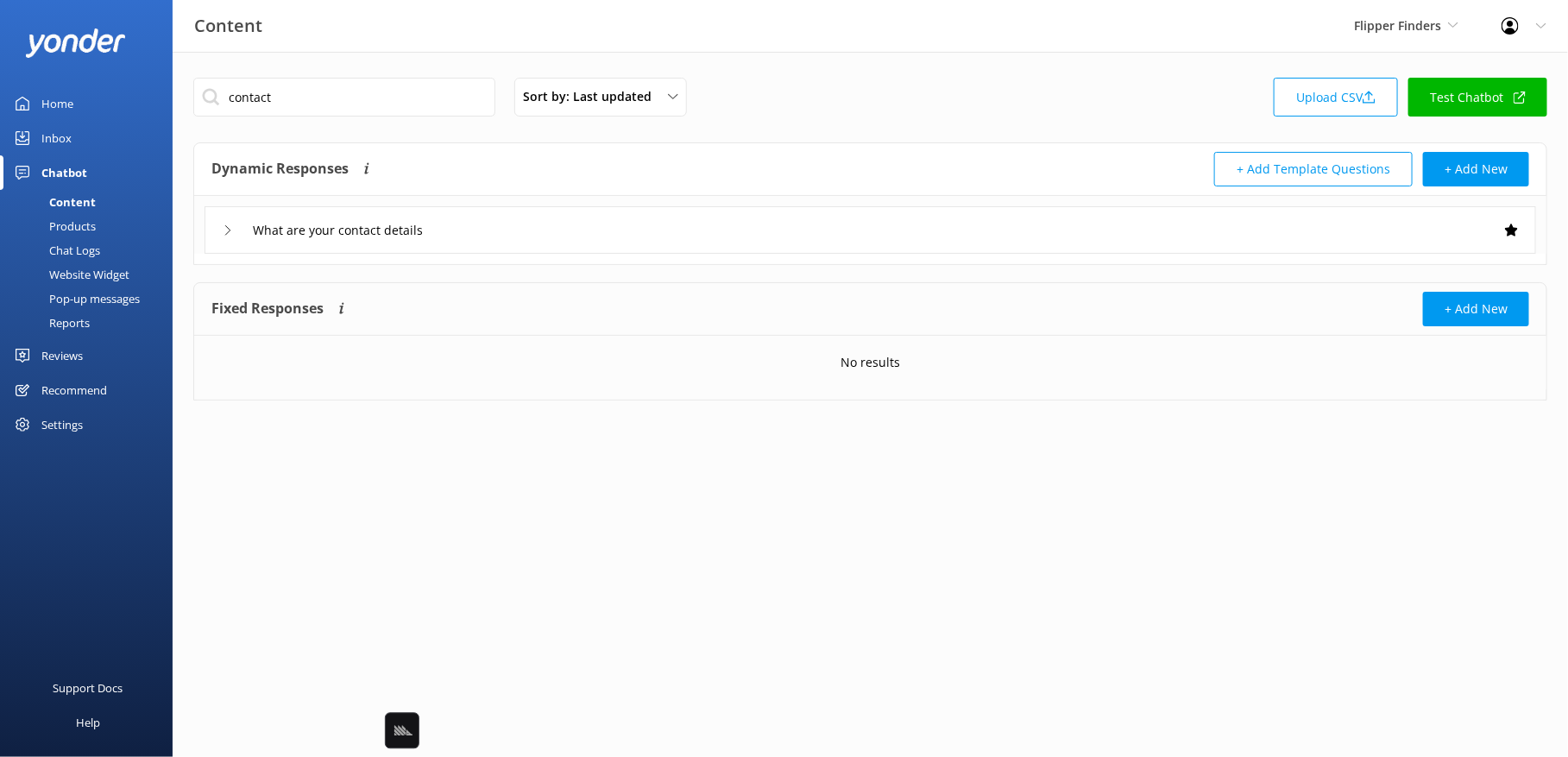
click at [863, 118] on div "contact Sort by: Last updated Title Last updated Upload CSV Test Chatbot" at bounding box center [869, 101] width 1353 height 49
click at [744, 227] on div "What are your contact details" at bounding box center [870, 230] width 1331 height 48
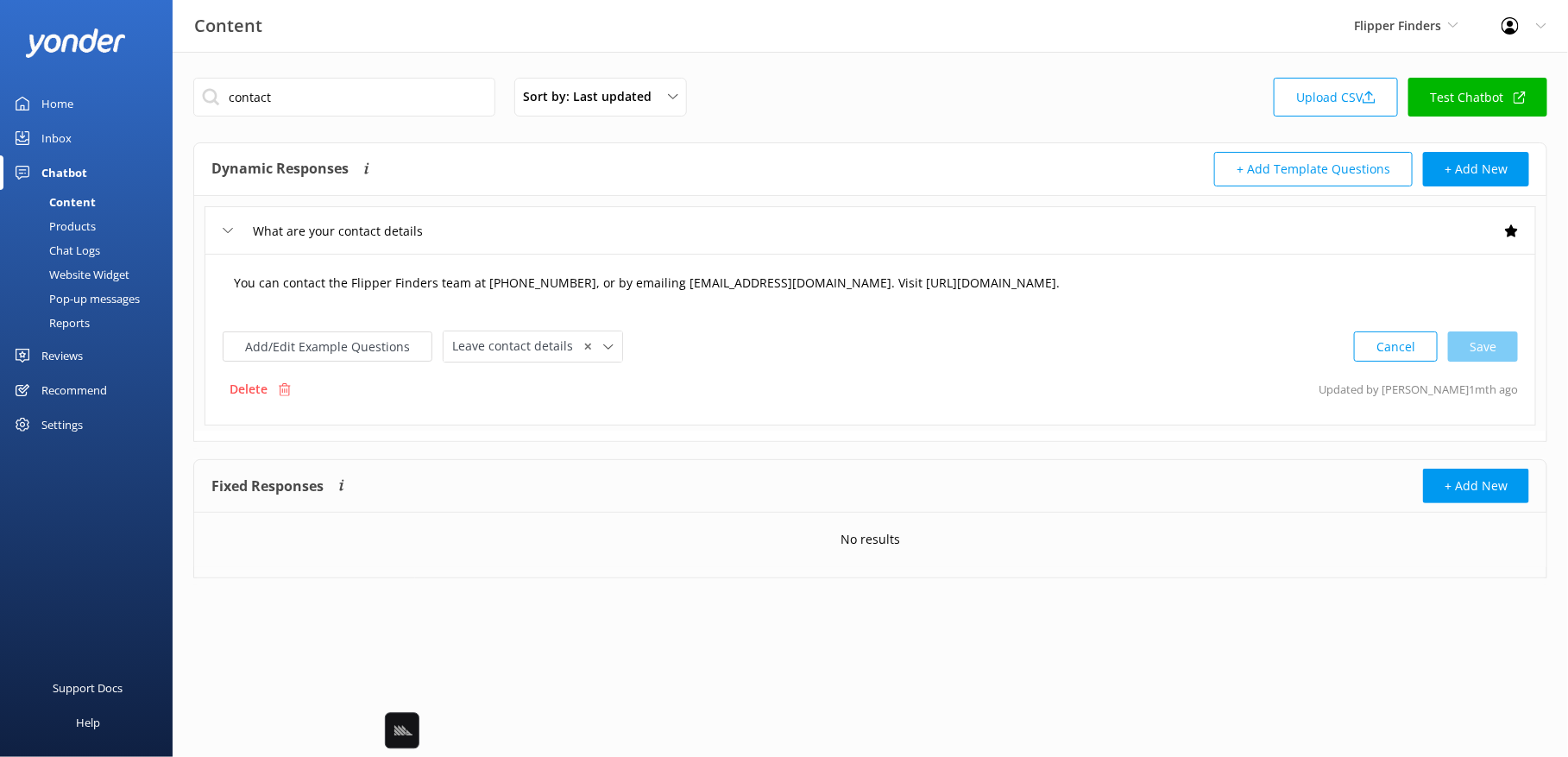
click at [727, 293] on textarea "You can contact the Flipper Finders team at [PHONE_NUMBER], or by emailing [EMA…" at bounding box center [870, 291] width 1292 height 54
click at [313, 101] on input "contact" at bounding box center [344, 96] width 302 height 39
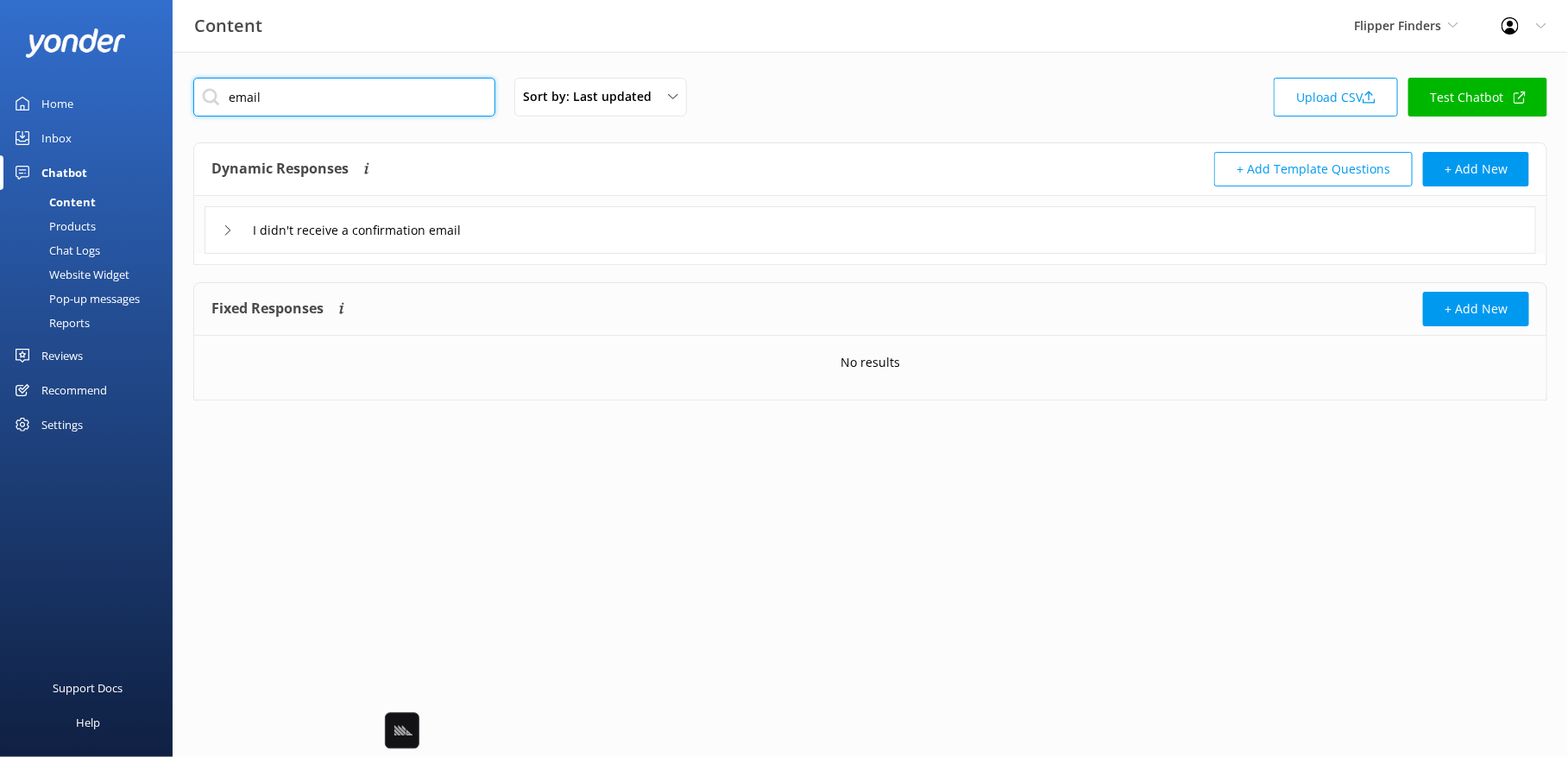
type input "email"
click at [642, 226] on div "I didn't receive a confirmation email" at bounding box center [870, 230] width 1331 height 48
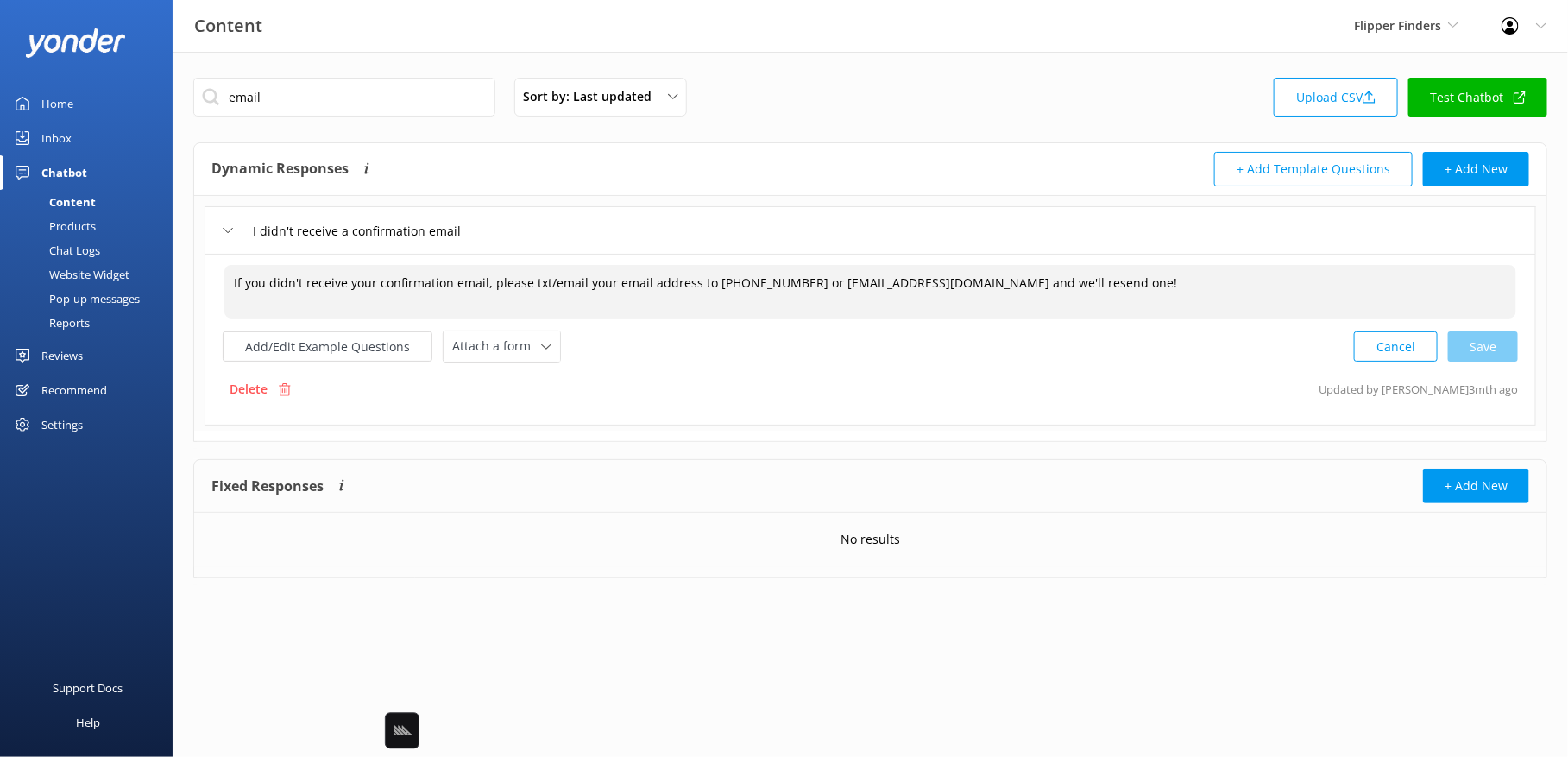
click at [1159, 295] on textarea "If you didn't receive your confirmation email, please txt/email your email addr…" at bounding box center [870, 291] width 1292 height 54
paste textarea "You can contact the Flipper Finders team at [PHONE_NUMBER], or by emailing [EMA…"
type textarea "If you didn't receive your confirmation email, please txt/email your email addr…"
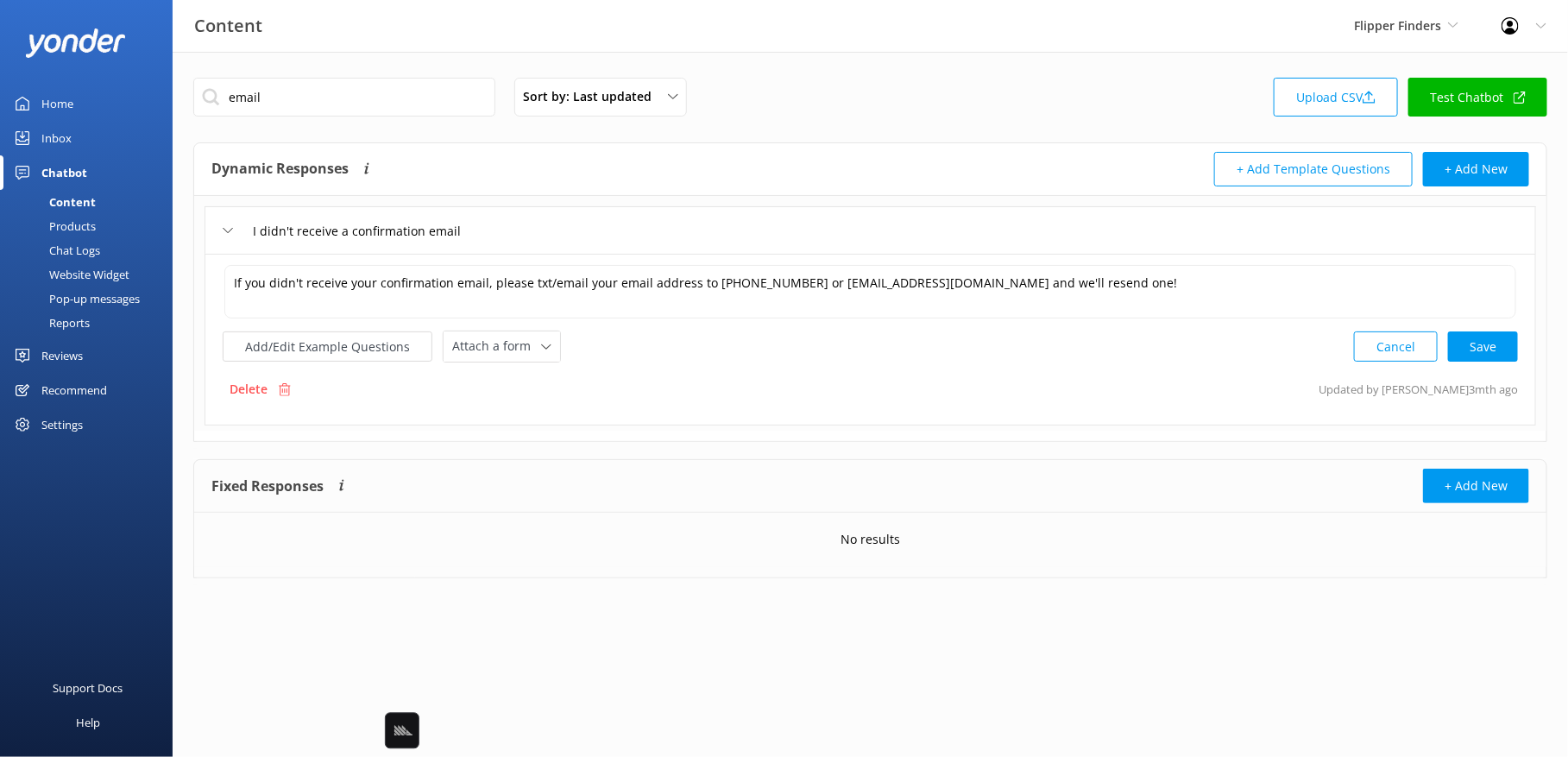
click at [994, 167] on div "+ Add Template Questions + Add New" at bounding box center [1200, 169] width 659 height 35
click at [97, 249] on div "Chat Logs" at bounding box center [55, 250] width 89 height 24
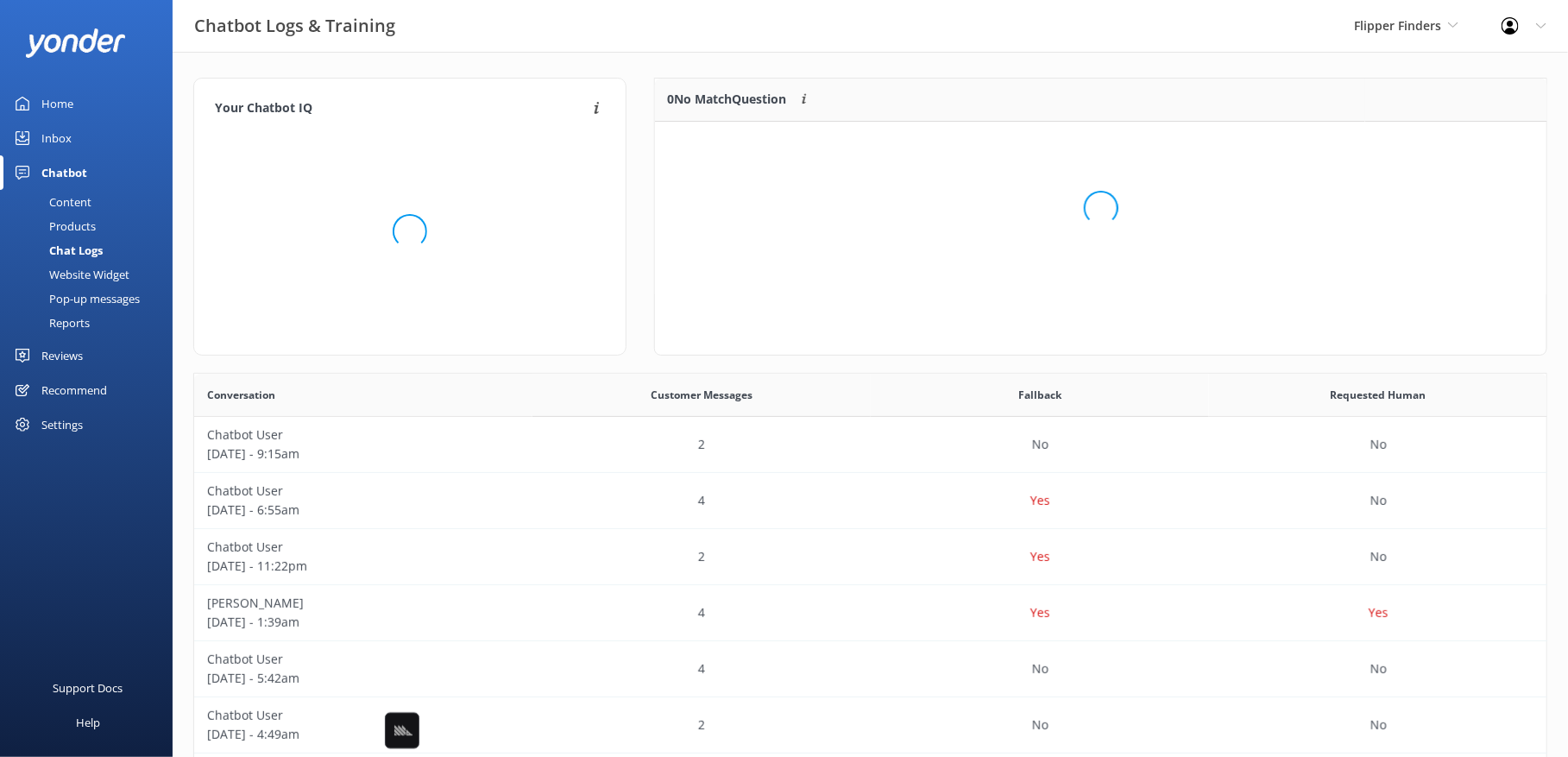
scroll to position [216, 892]
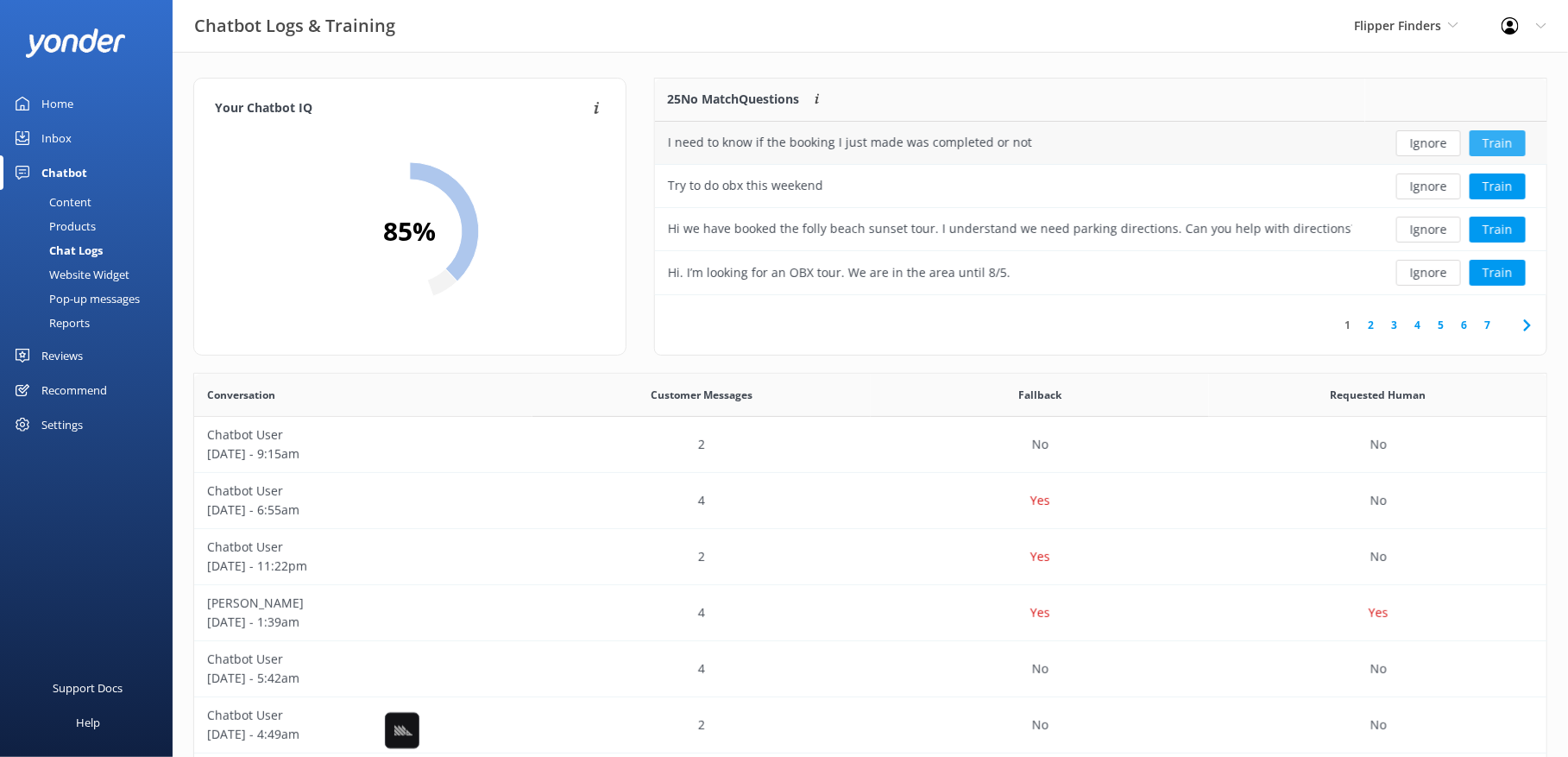
click at [1494, 139] on button "Train" at bounding box center [1497, 143] width 56 height 26
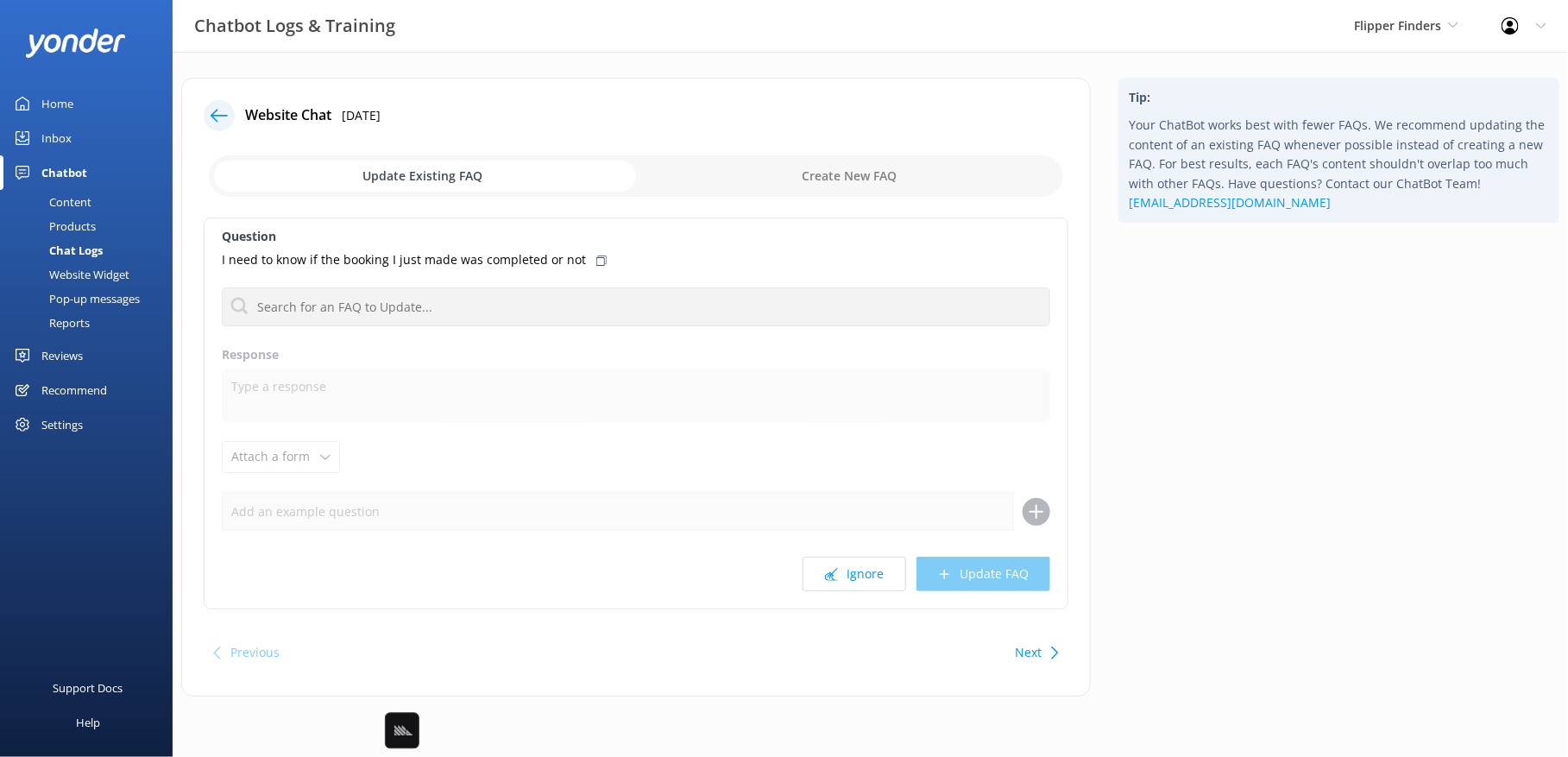
click at [855, 178] on input "checkbox" at bounding box center [635, 176] width 854 height 42
checkbox input "true"
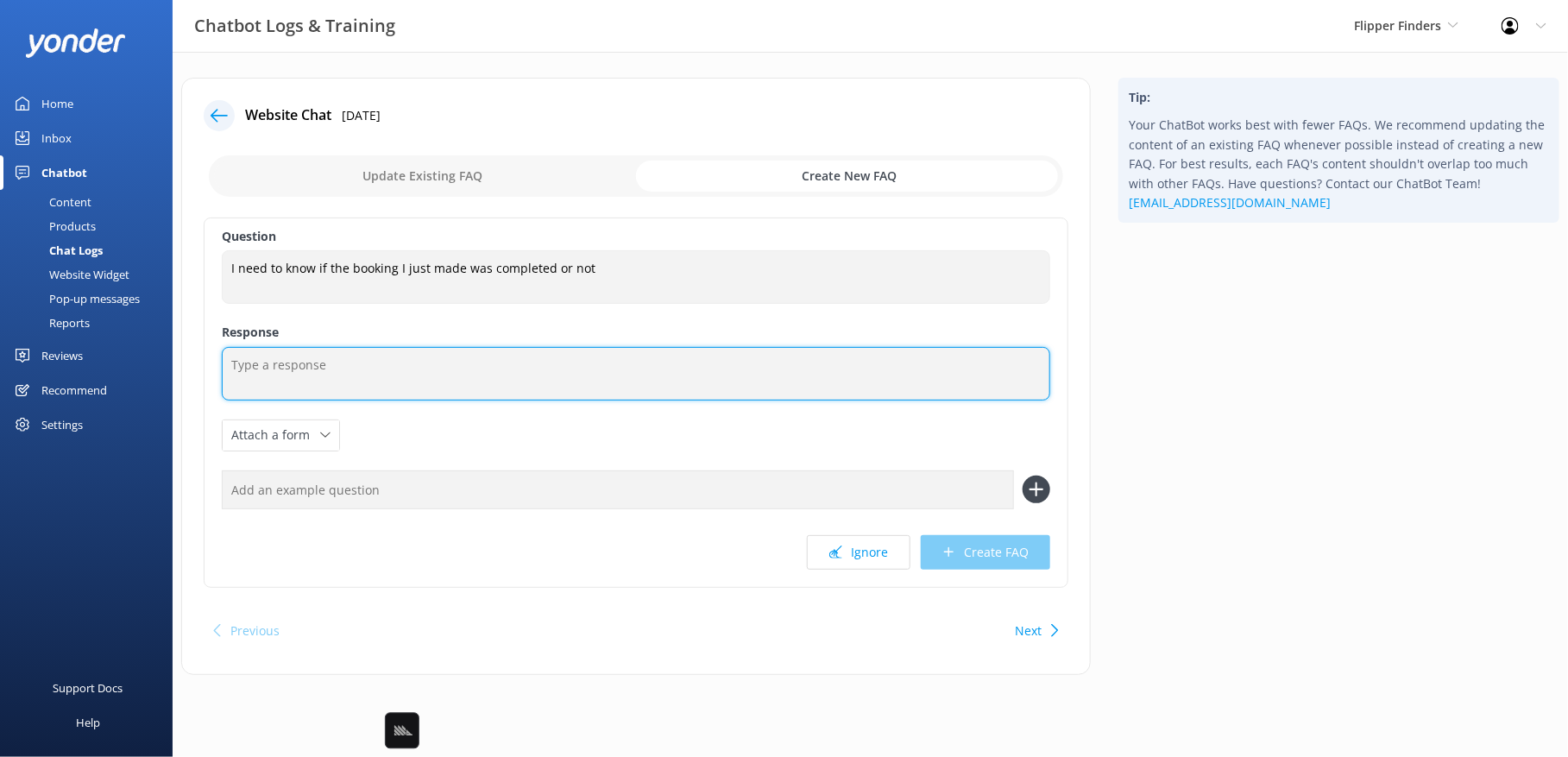
click at [606, 366] on textarea at bounding box center [635, 374] width 828 height 54
paste textarea "To reconfirm your booking, check your email for a confirmation message from Fli…"
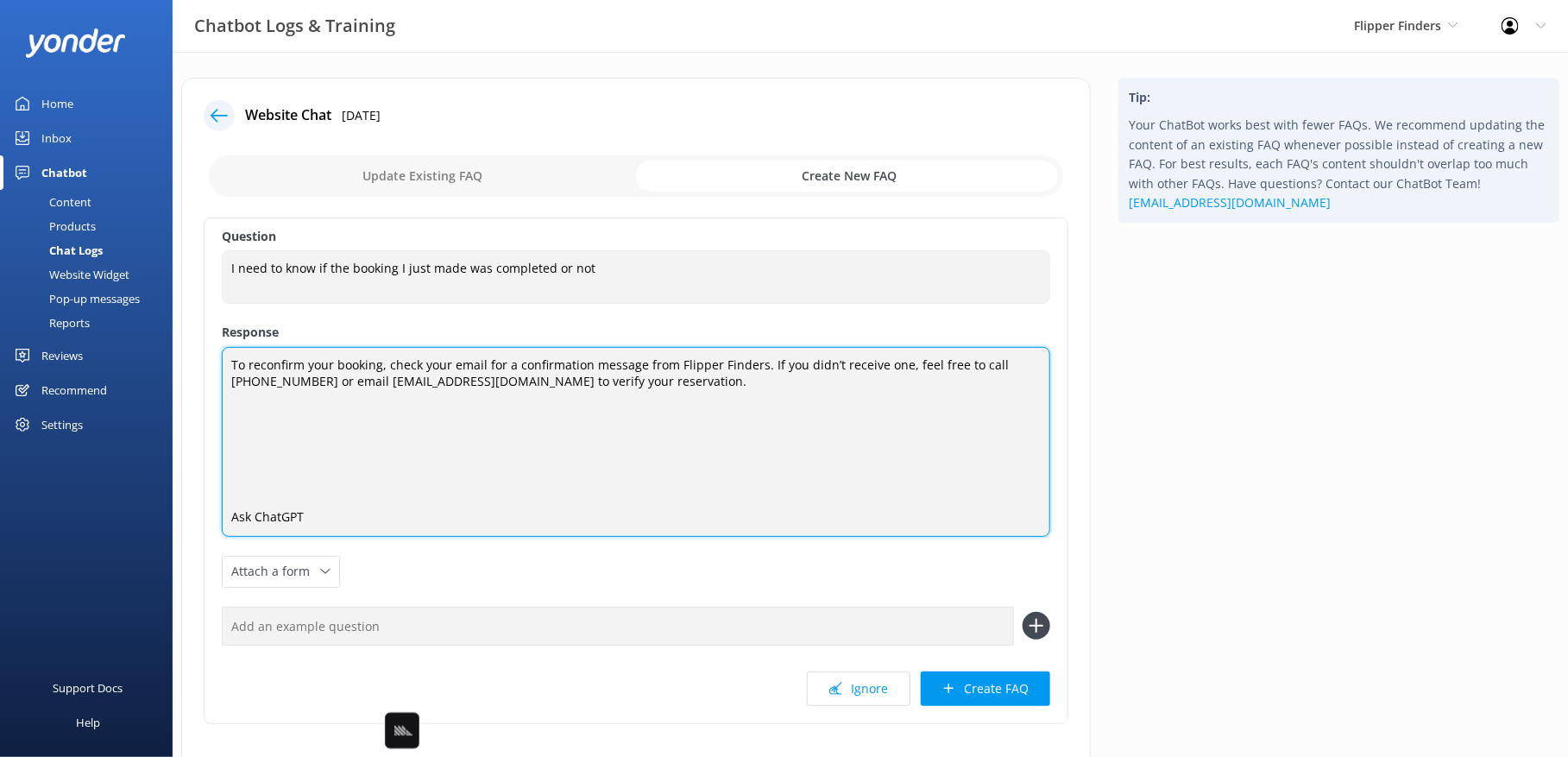
scroll to position [5, 0]
drag, startPoint x: 637, startPoint y: 390, endPoint x: 648, endPoint y: 522, distance: 132.5
click at [648, 522] on textarea "To reconfirm your booking, check your email for a confirmation message from Fli…" at bounding box center [635, 442] width 828 height 190
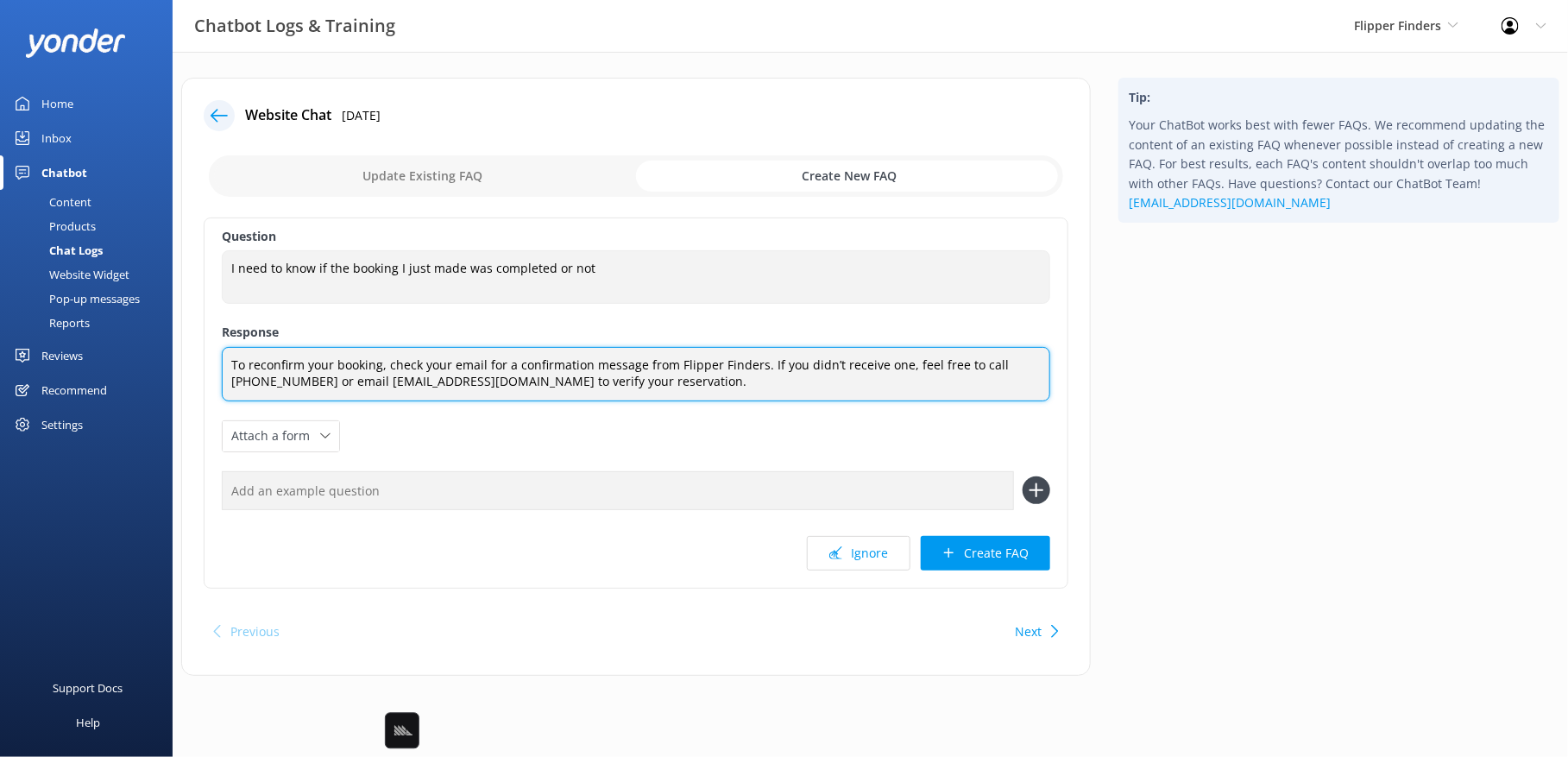
type textarea "To reconfirm your booking, check your email for a confirmation message from Fli…"
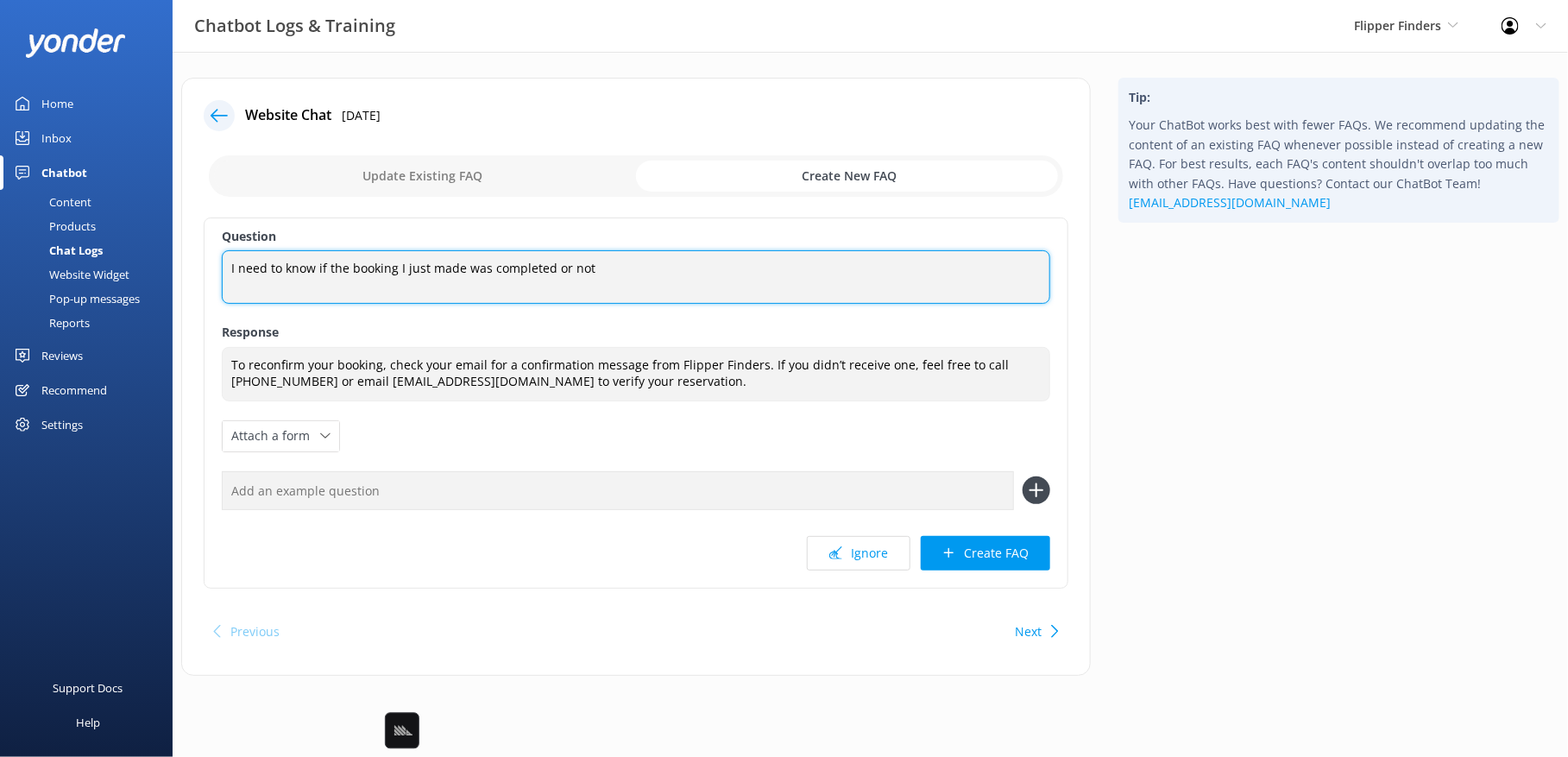
click at [545, 279] on textarea "I need to know if the booking I just made was completed or not" at bounding box center [635, 278] width 828 height 54
type textarea "How do I reconfirm my booking"
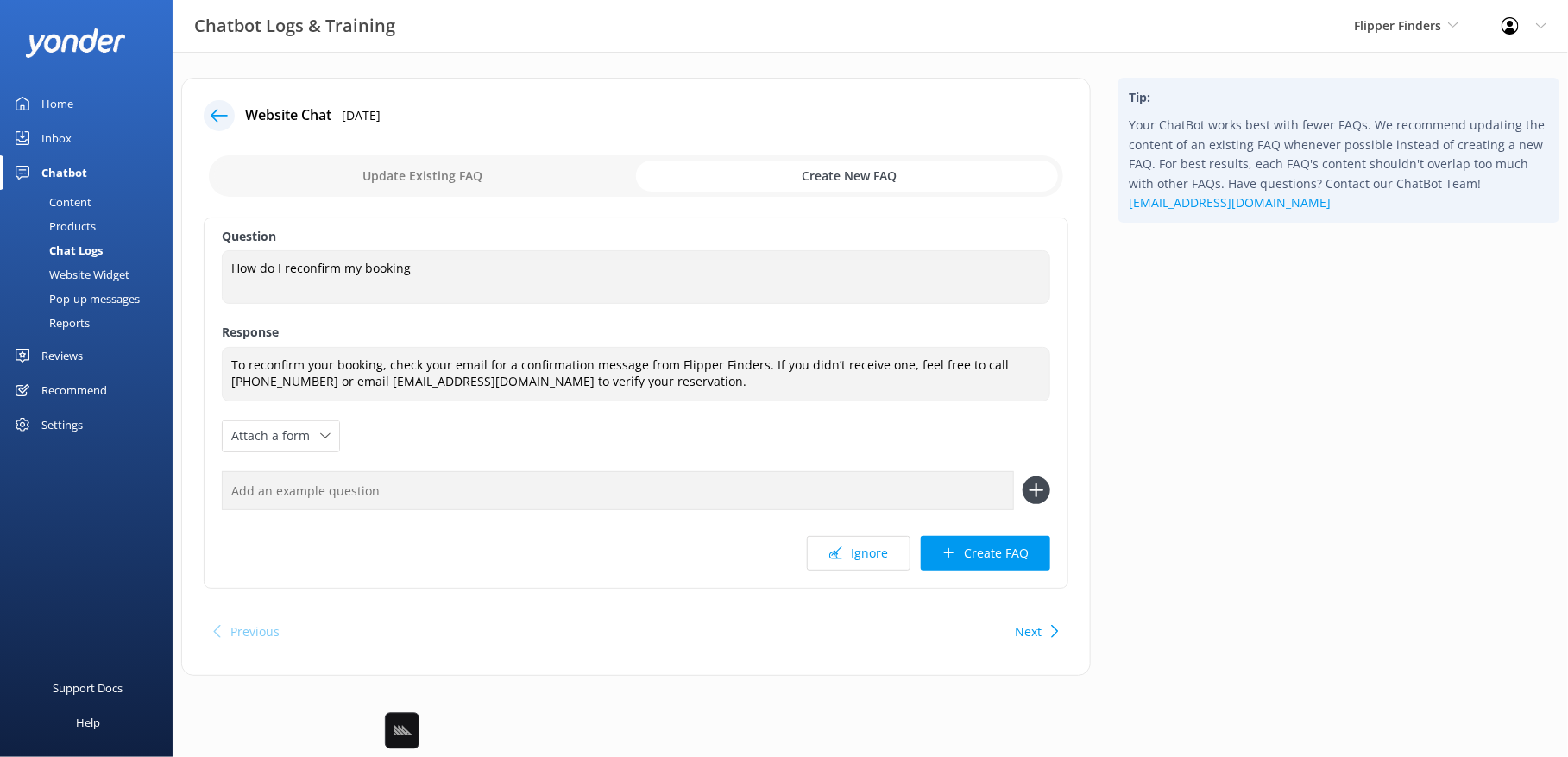
click at [545, 494] on input "text" at bounding box center [617, 490] width 792 height 39
paste input "I need to know if the booking I just made was completed or not"
type input "I need to know if the booking I just made was completed or not"
click at [1022, 476] on button at bounding box center [1036, 490] width 28 height 28
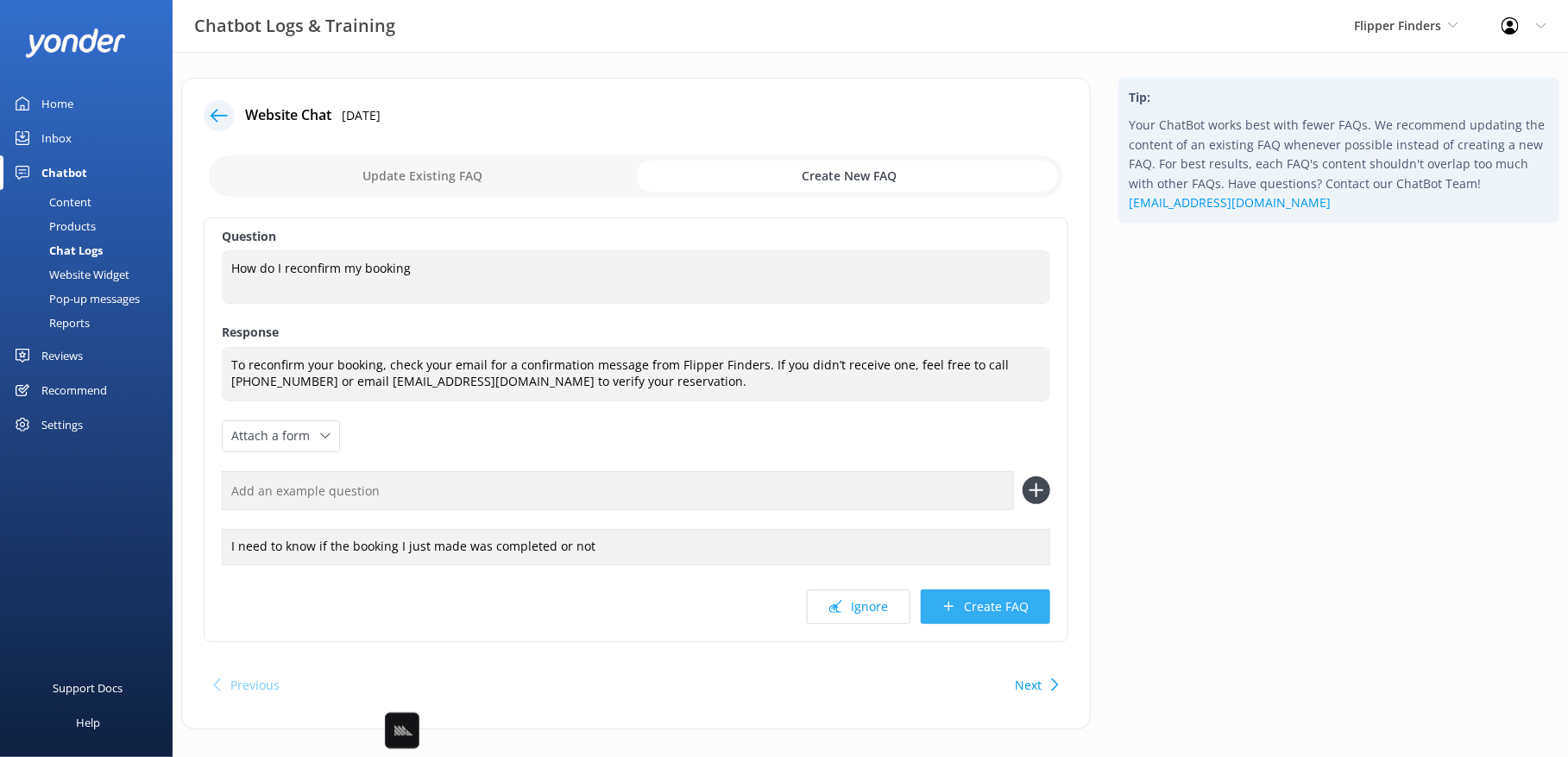
click at [1000, 617] on button "Create FAQ" at bounding box center [985, 607] width 129 height 35
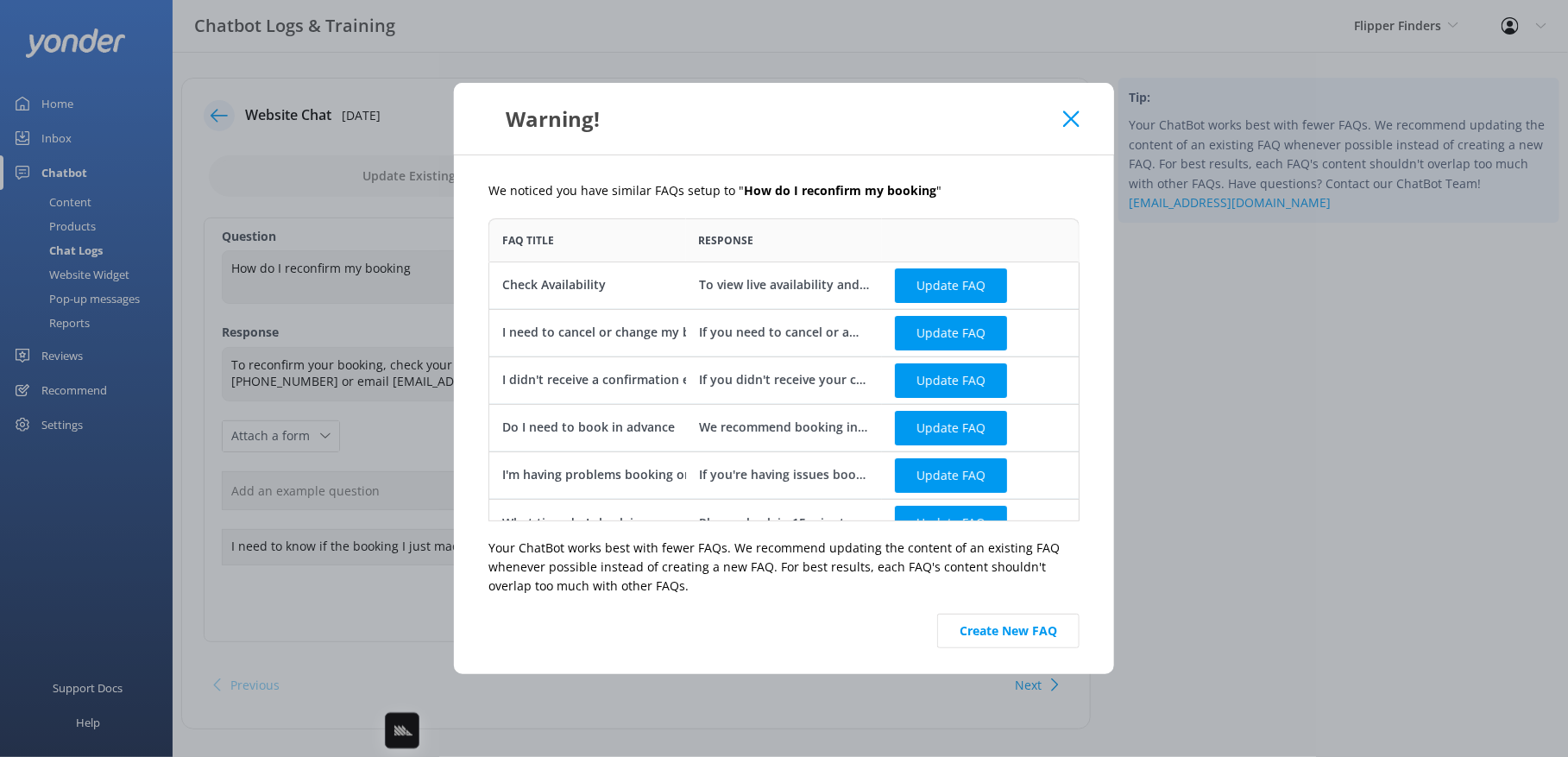
scroll to position [302, 591]
click at [1006, 636] on button "Create New FAQ" at bounding box center [1007, 631] width 142 height 35
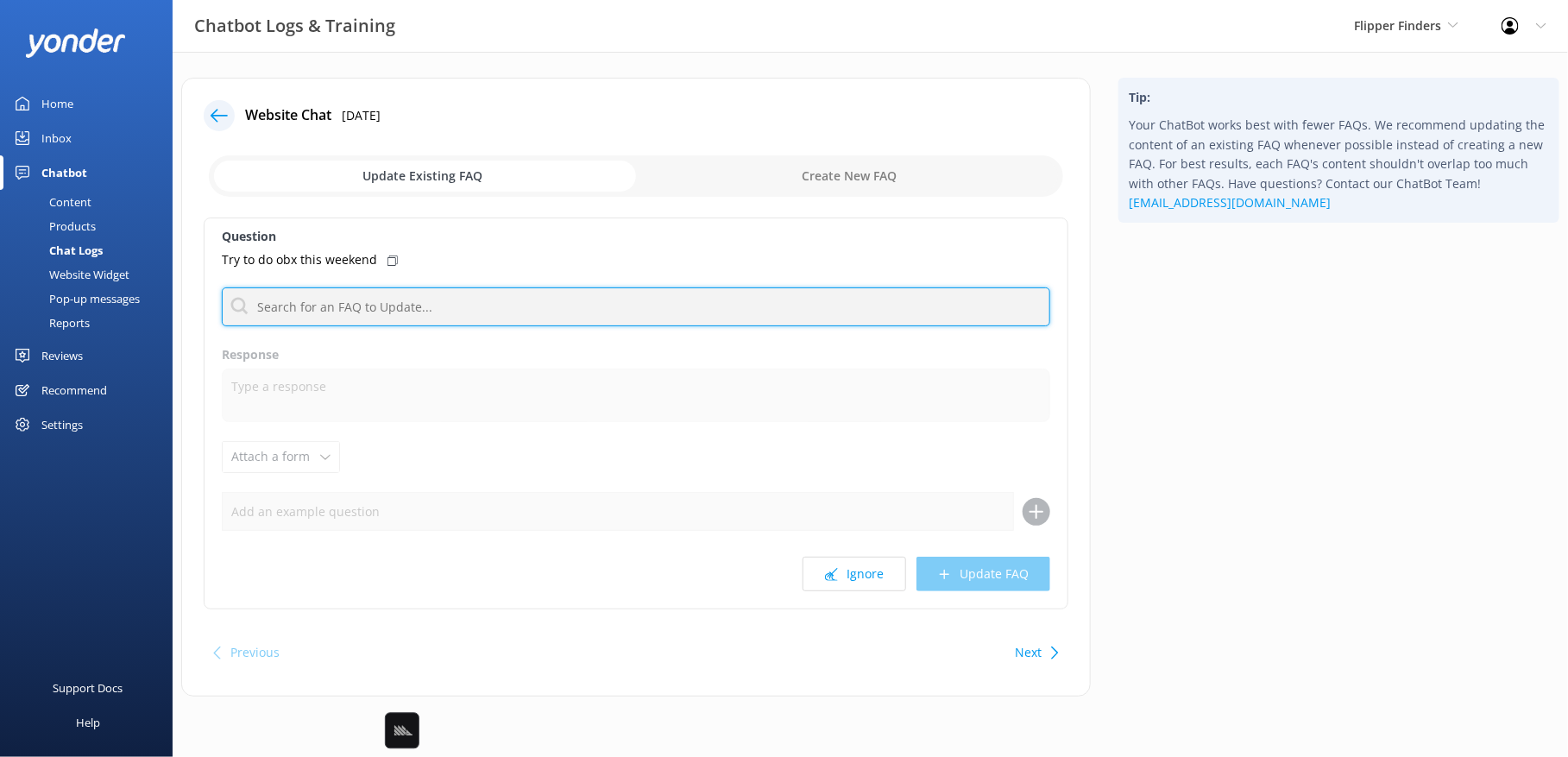
click at [409, 303] on input "text" at bounding box center [635, 306] width 828 height 39
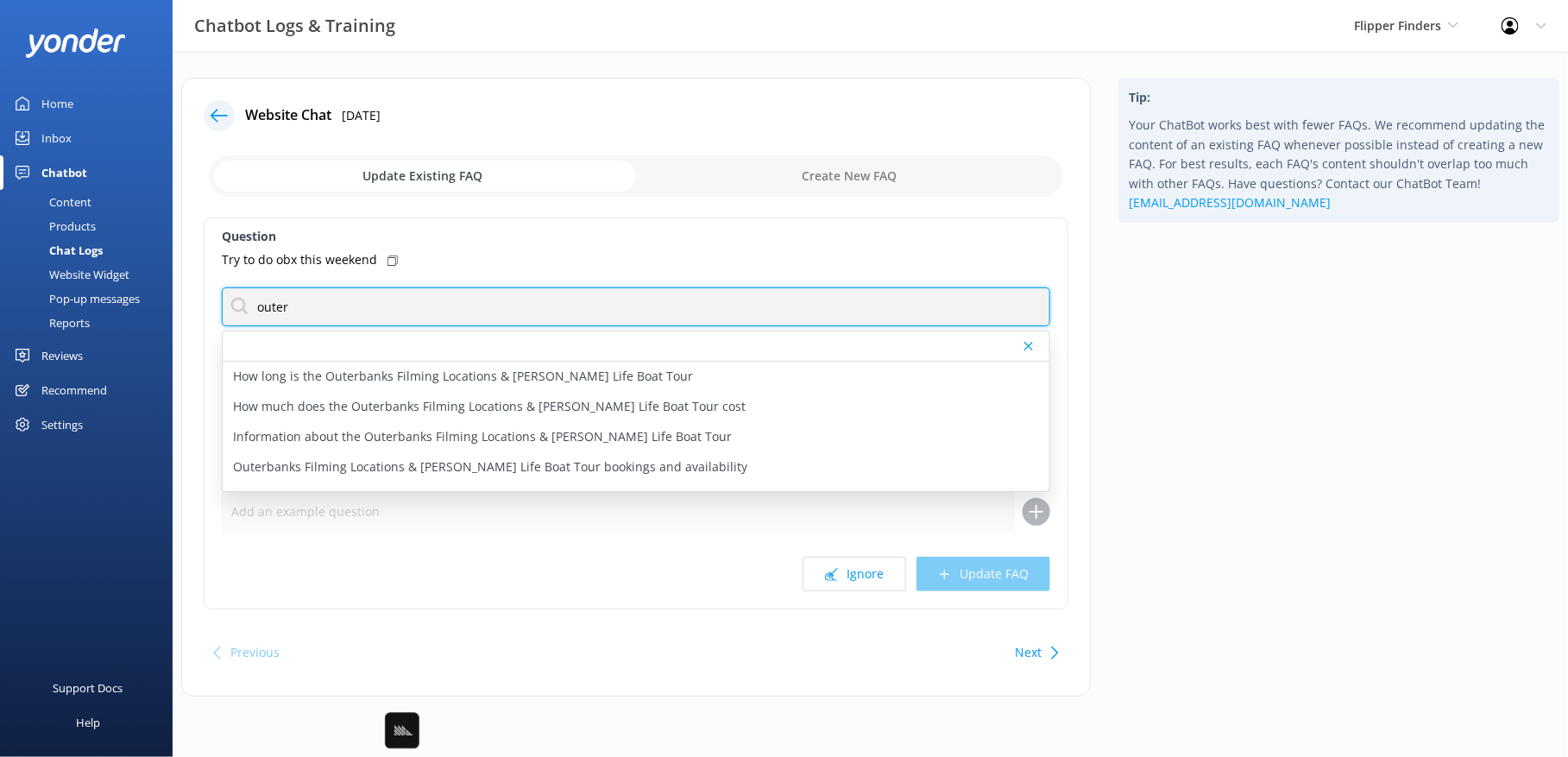
type input "outer"
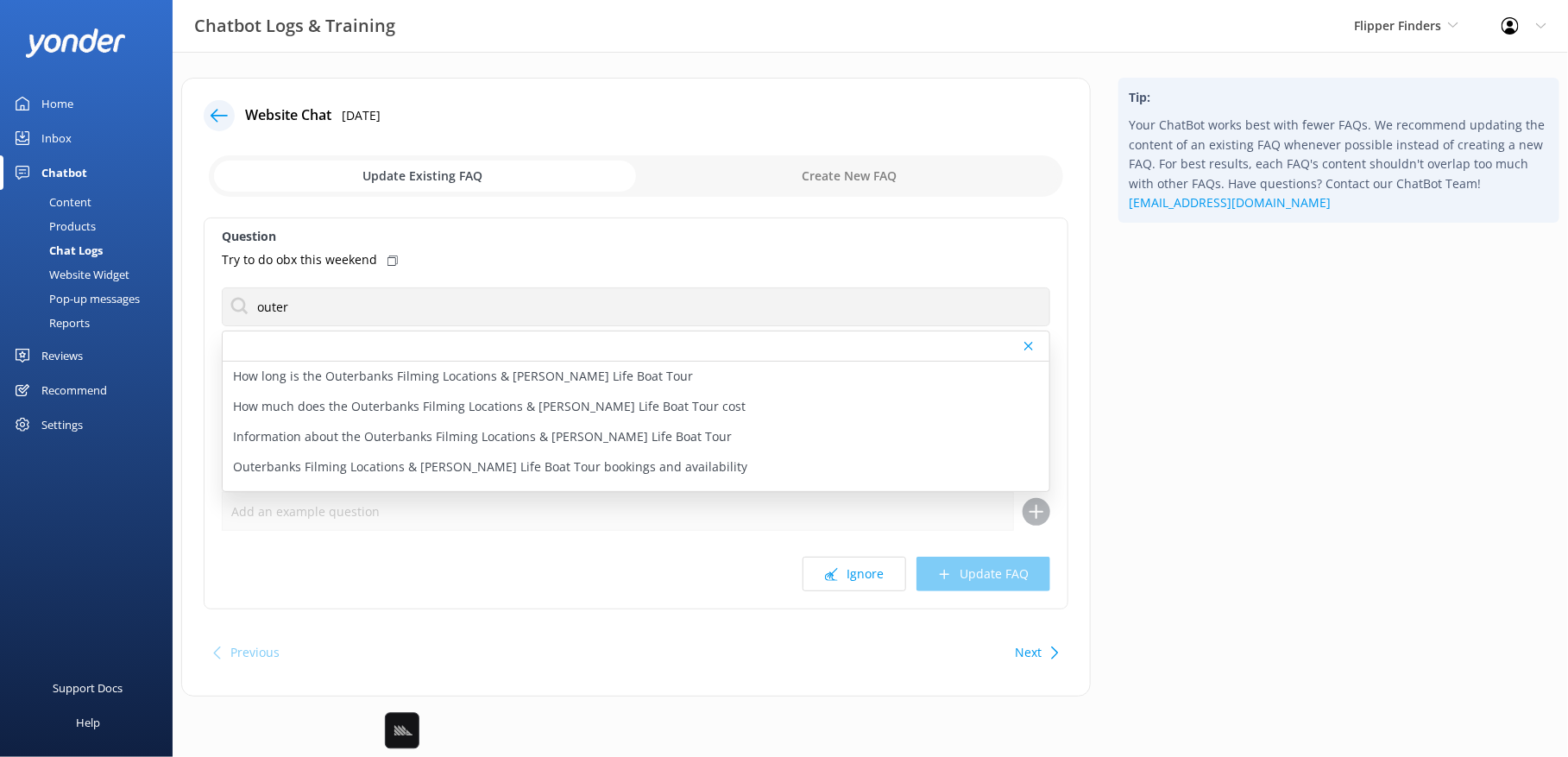
click at [1202, 392] on div "Tip: Your ChatBot works best with fewer FAQs. We recommend updating the content…" at bounding box center [1338, 396] width 468 height 637
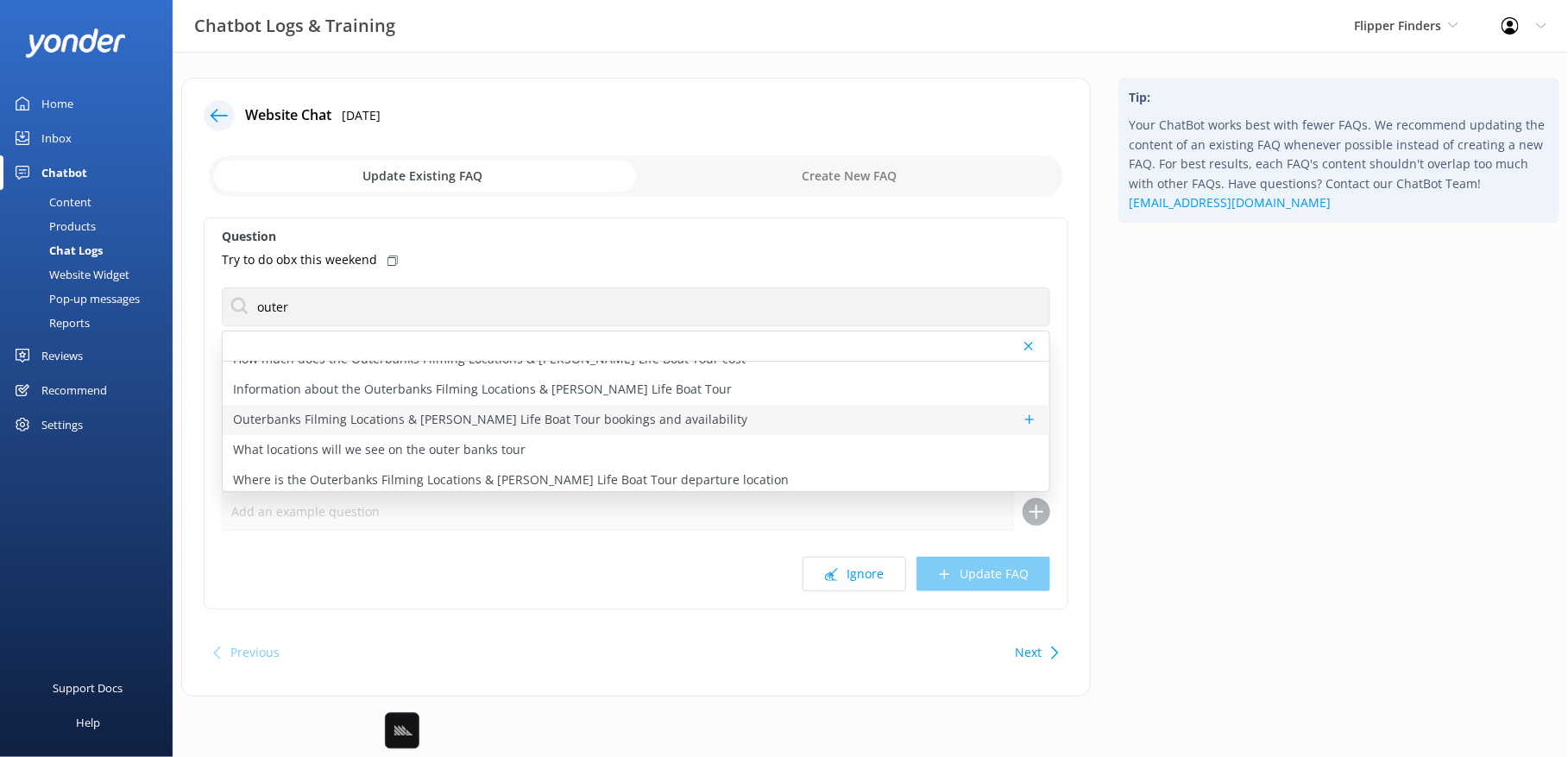
click at [579, 420] on p "Outerbanks Filming Locations & [PERSON_NAME] Life Boat Tour bookings and availa…" at bounding box center [489, 419] width 514 height 19
type textarea "You can book the OBX Filming Locations & [PERSON_NAME] Life Boat Tour online at…"
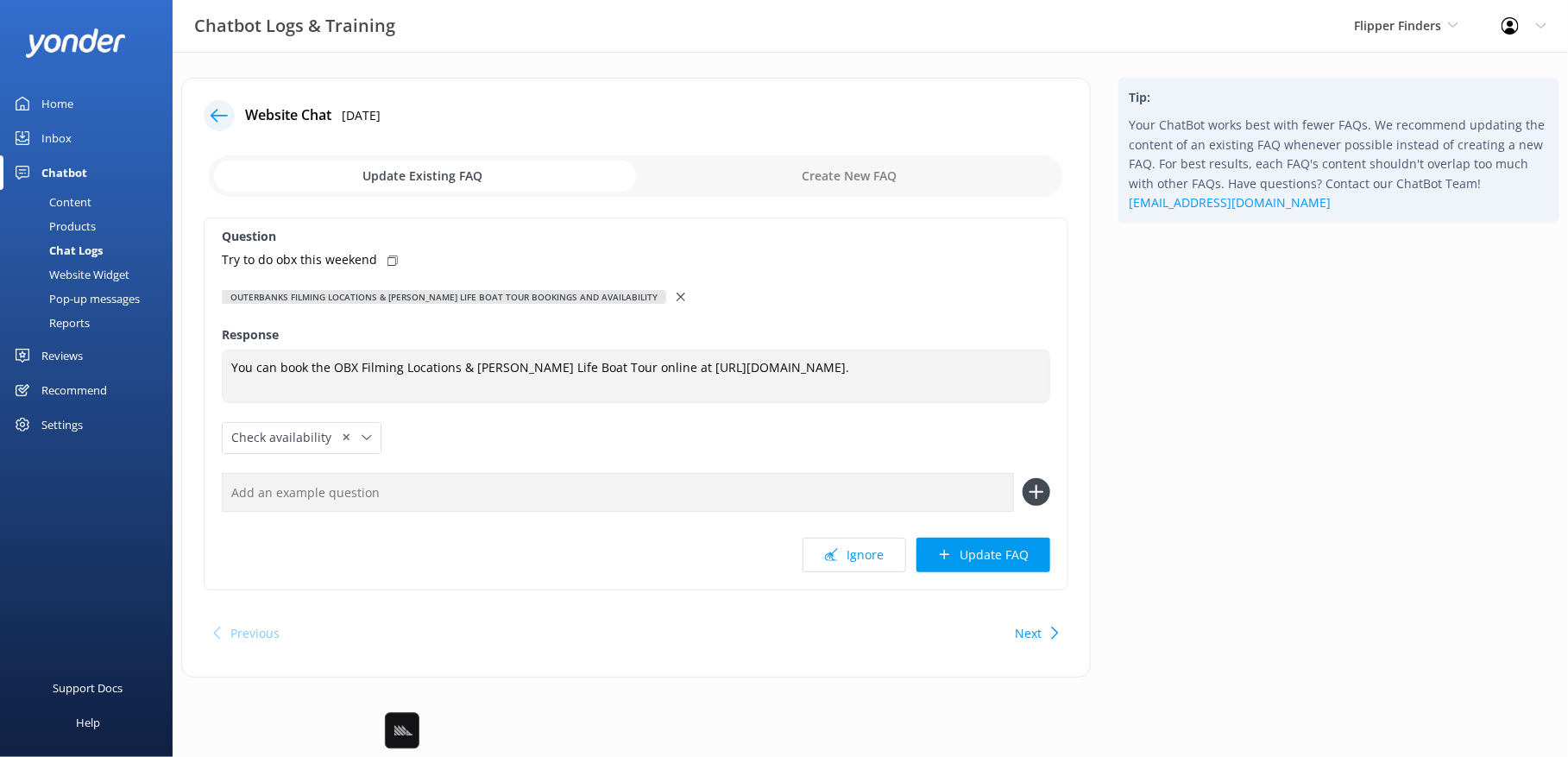
click at [384, 252] on div "Try to do obx this weekend" at bounding box center [635, 260] width 828 height 19
click at [452, 489] on input "text" at bounding box center [617, 492] width 792 height 39
paste input "Try to do obx this weekend"
type input "Try to do obx this weekend"
click at [1022, 478] on button at bounding box center [1036, 492] width 28 height 28
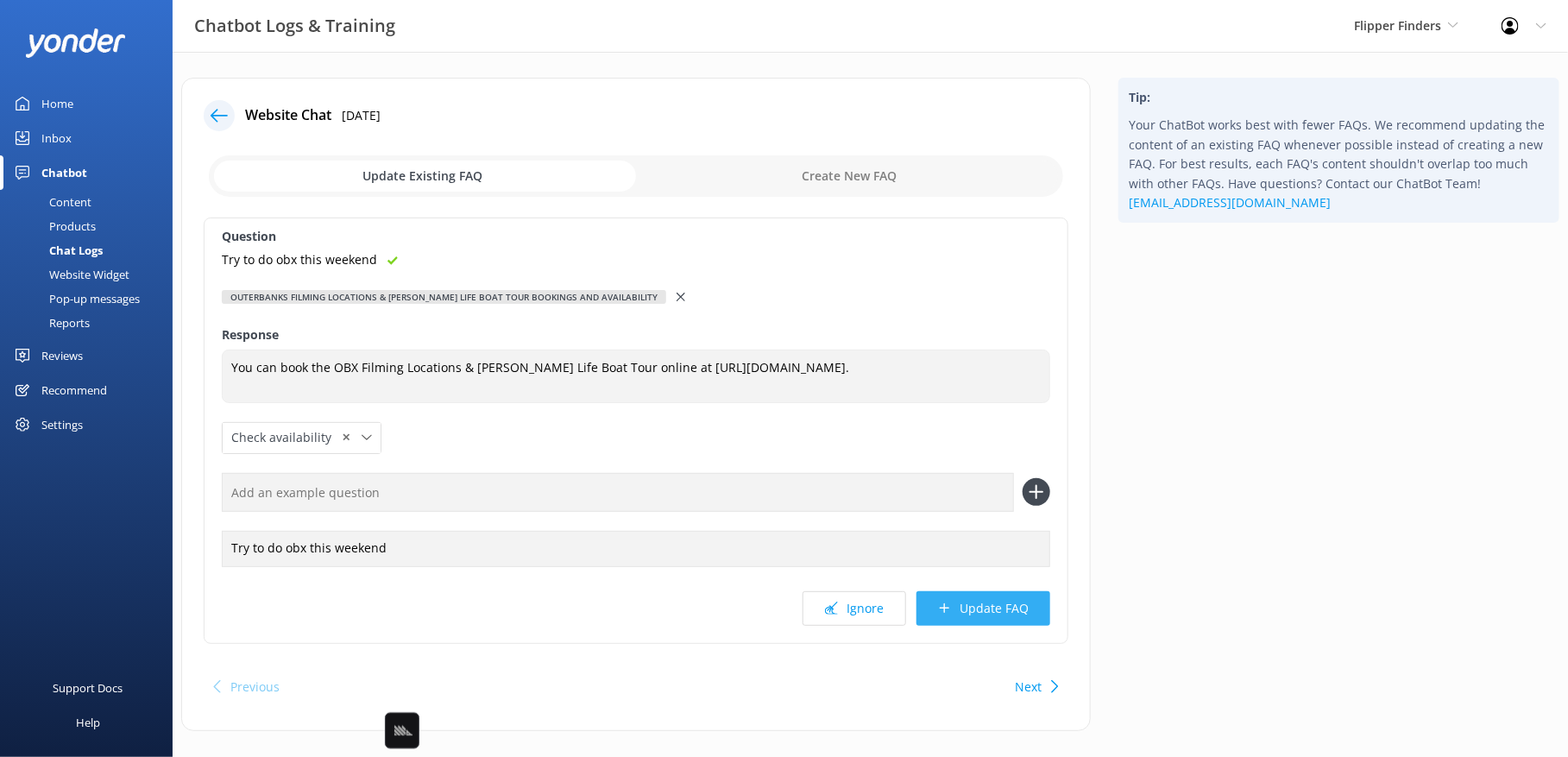
click at [1005, 602] on button "Update FAQ" at bounding box center [983, 608] width 133 height 35
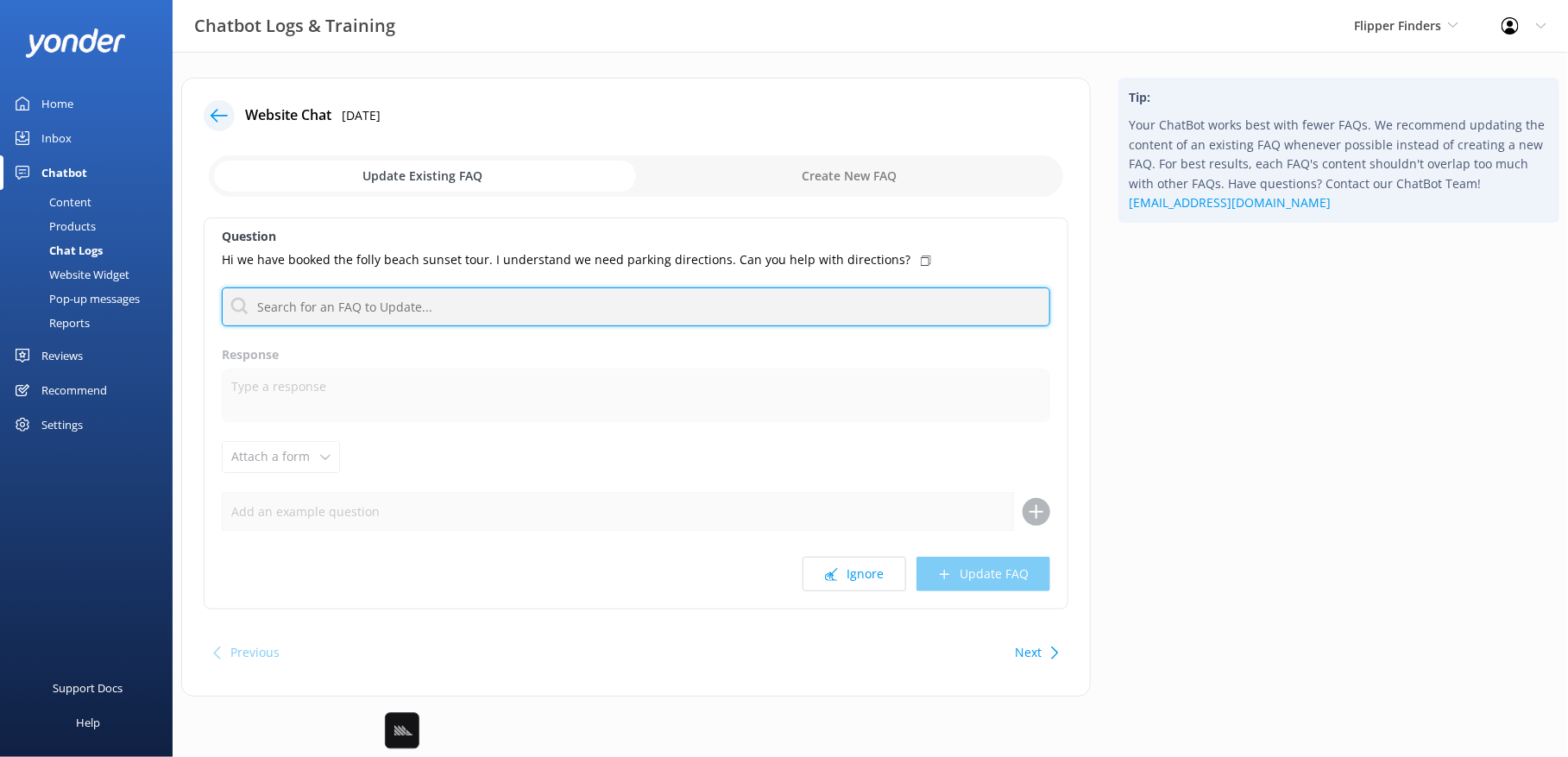
click at [821, 323] on input "text" at bounding box center [635, 306] width 828 height 39
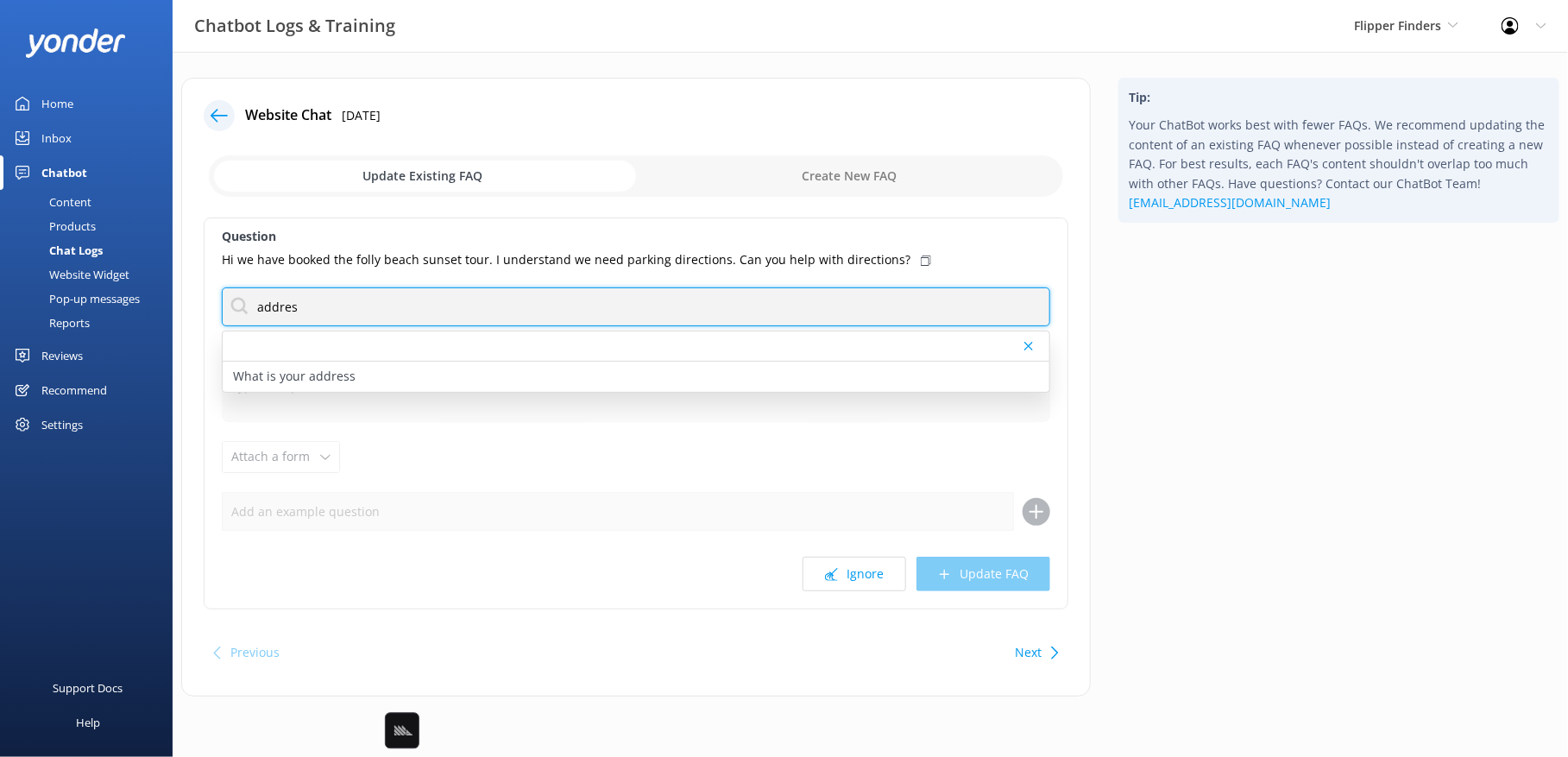
type input "addres"
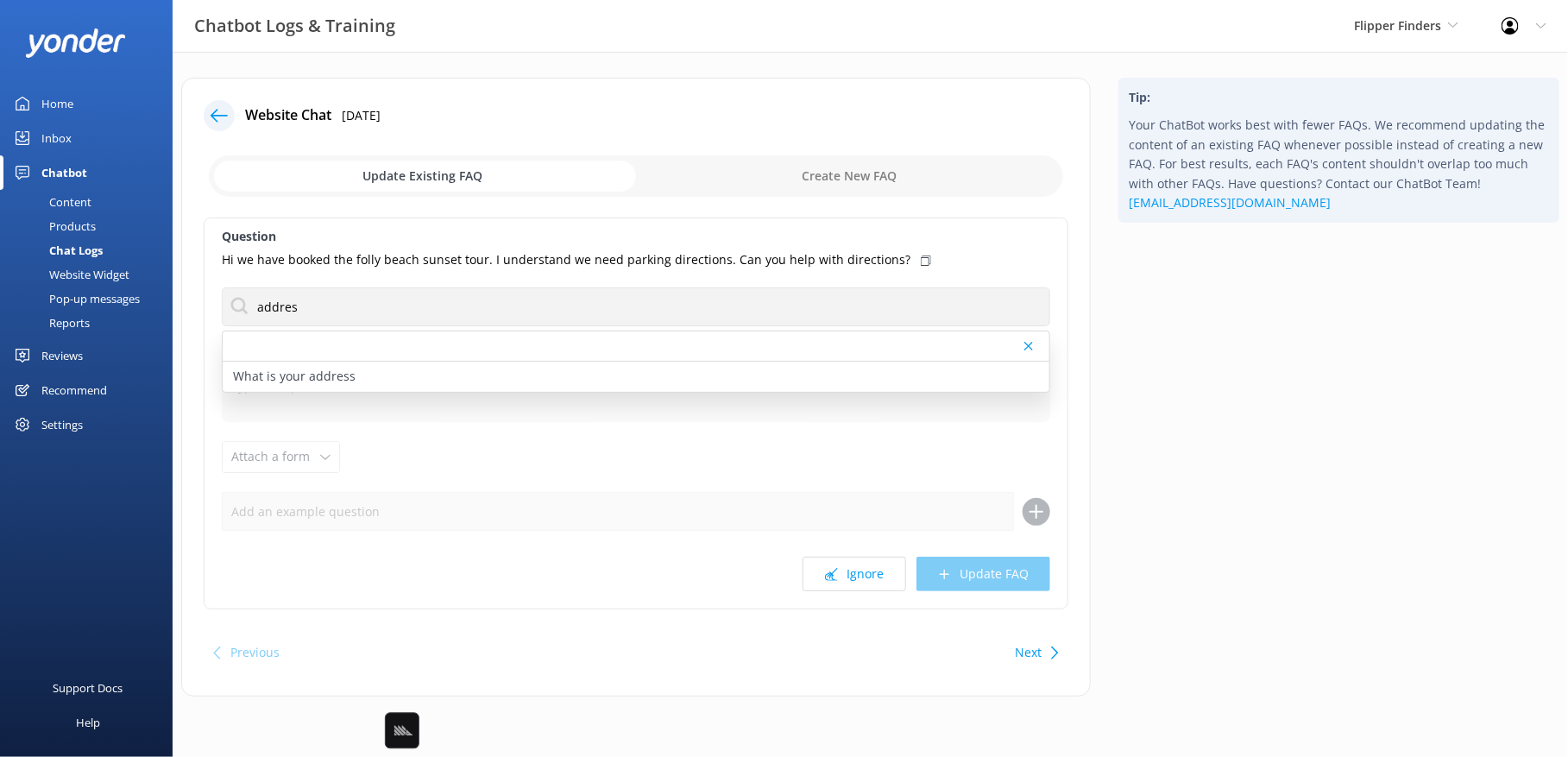
click at [1298, 459] on div "Tip: Your ChatBot works best with fewer FAQs. We recommend updating the content…" at bounding box center [1338, 396] width 468 height 637
click at [644, 372] on div "What is your address" at bounding box center [635, 377] width 826 height 30
type textarea "We have two great locations: Please make sure you're heading to the correct loc…"
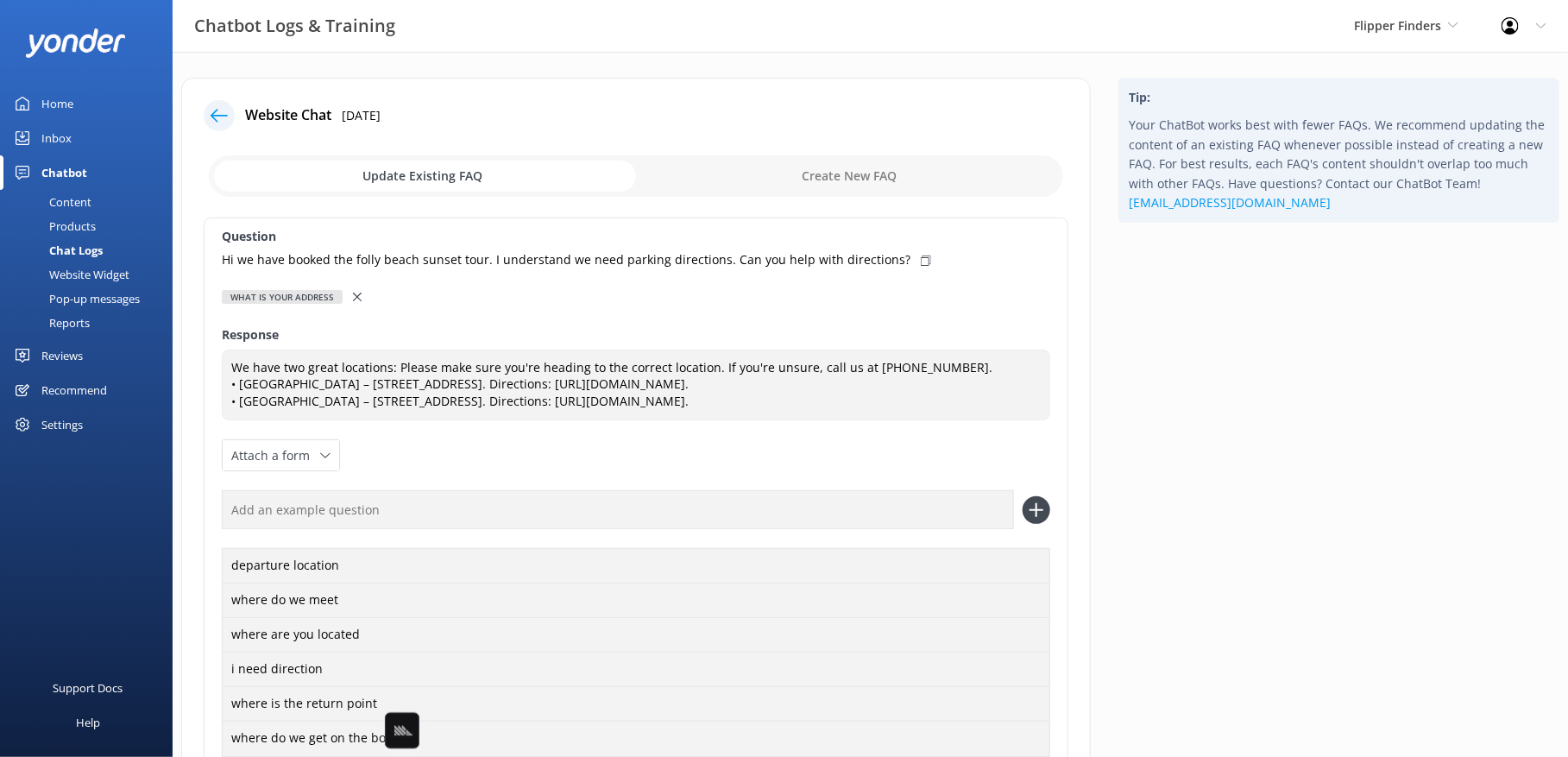
click at [921, 261] on icon at bounding box center [926, 261] width 10 height 10
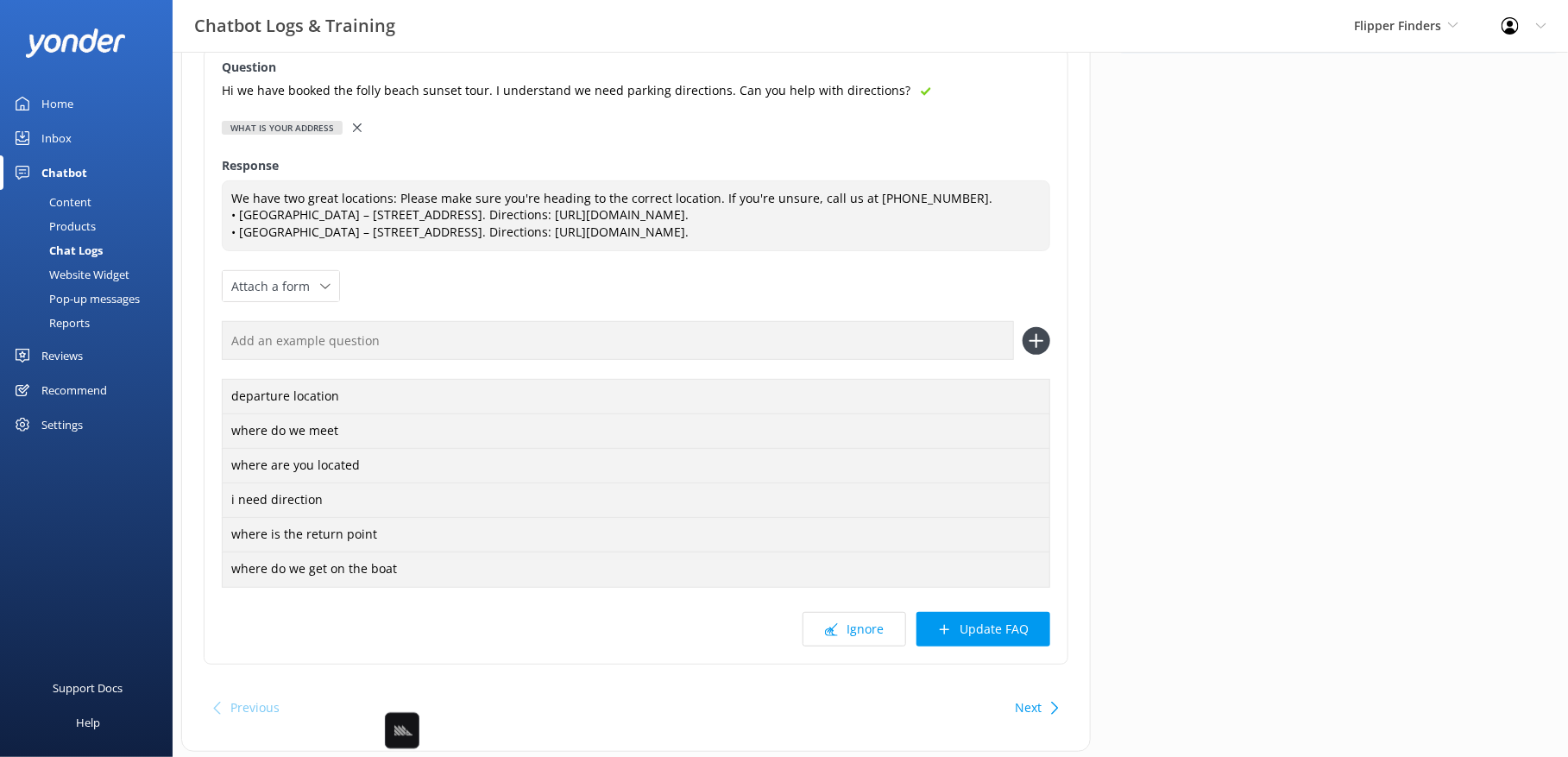
scroll to position [200, 0]
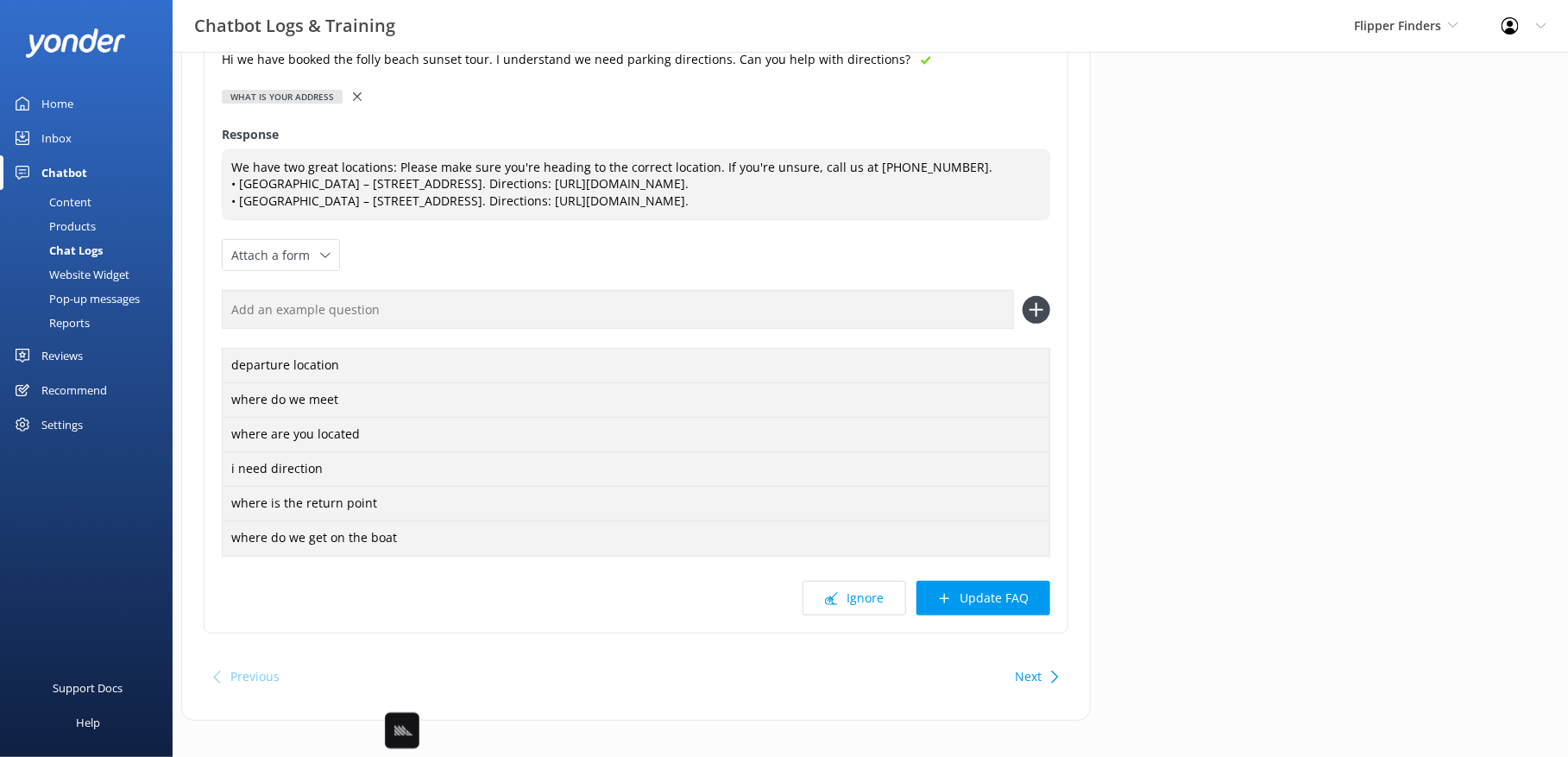
click at [845, 313] on input "text" at bounding box center [617, 309] width 792 height 39
paste input "Hi we have booked the folly beach sunset tour. I understand we need parking dir…"
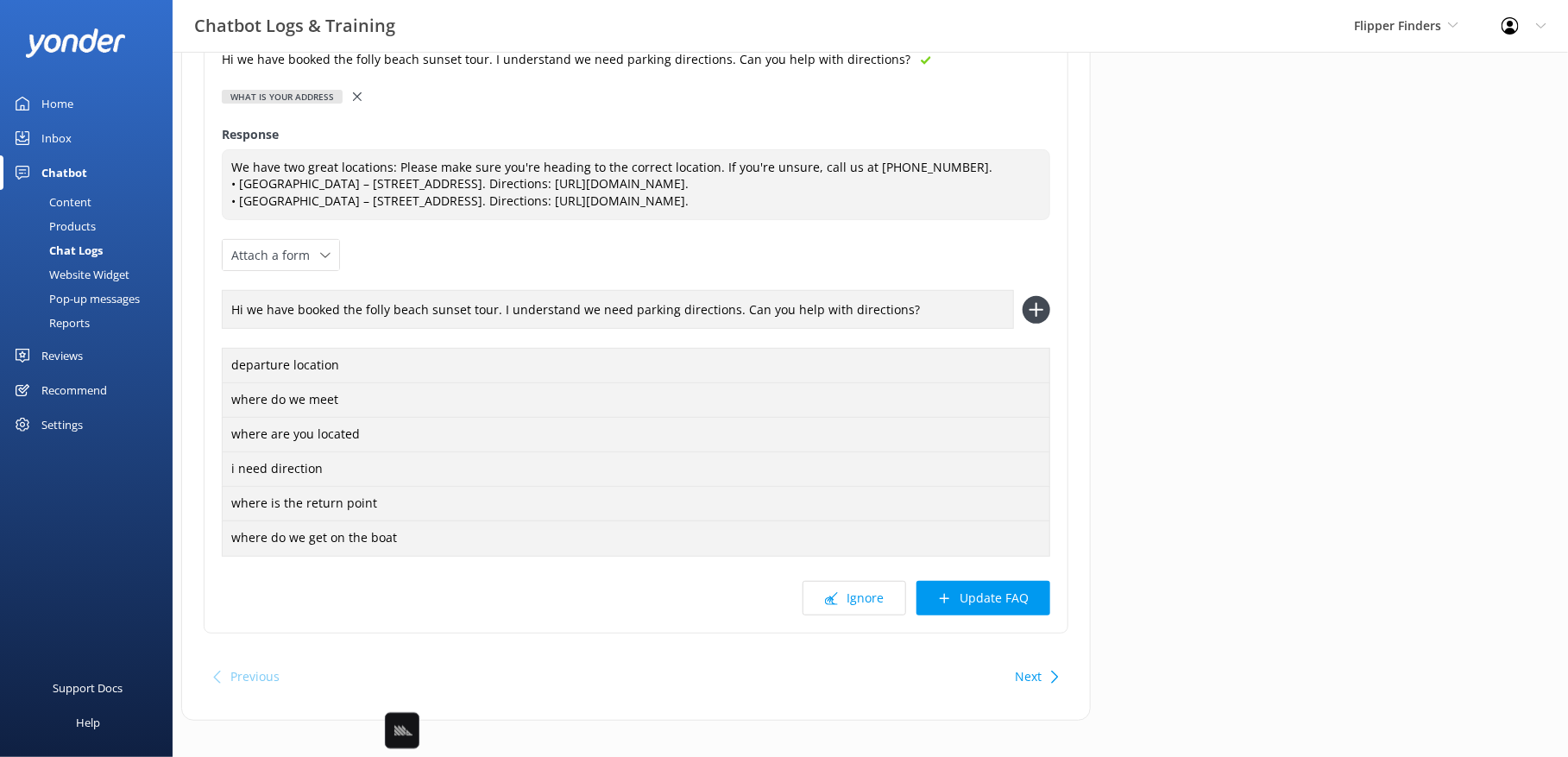
type input "Hi we have booked the folly beach sunset tour. I understand we need parking dir…"
click at [1022, 296] on button at bounding box center [1036, 310] width 28 height 28
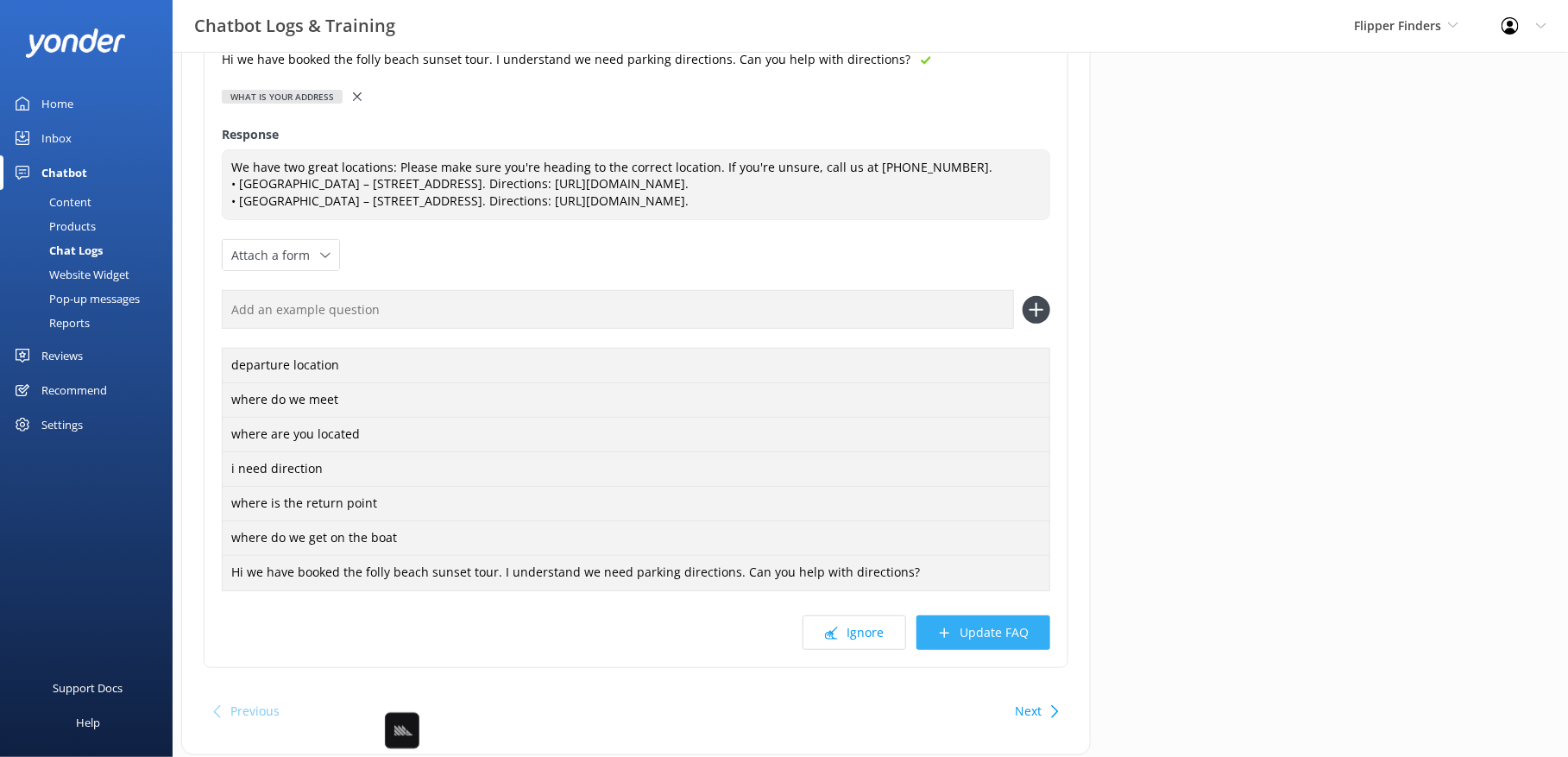
click at [986, 632] on button "Update FAQ" at bounding box center [983, 633] width 133 height 35
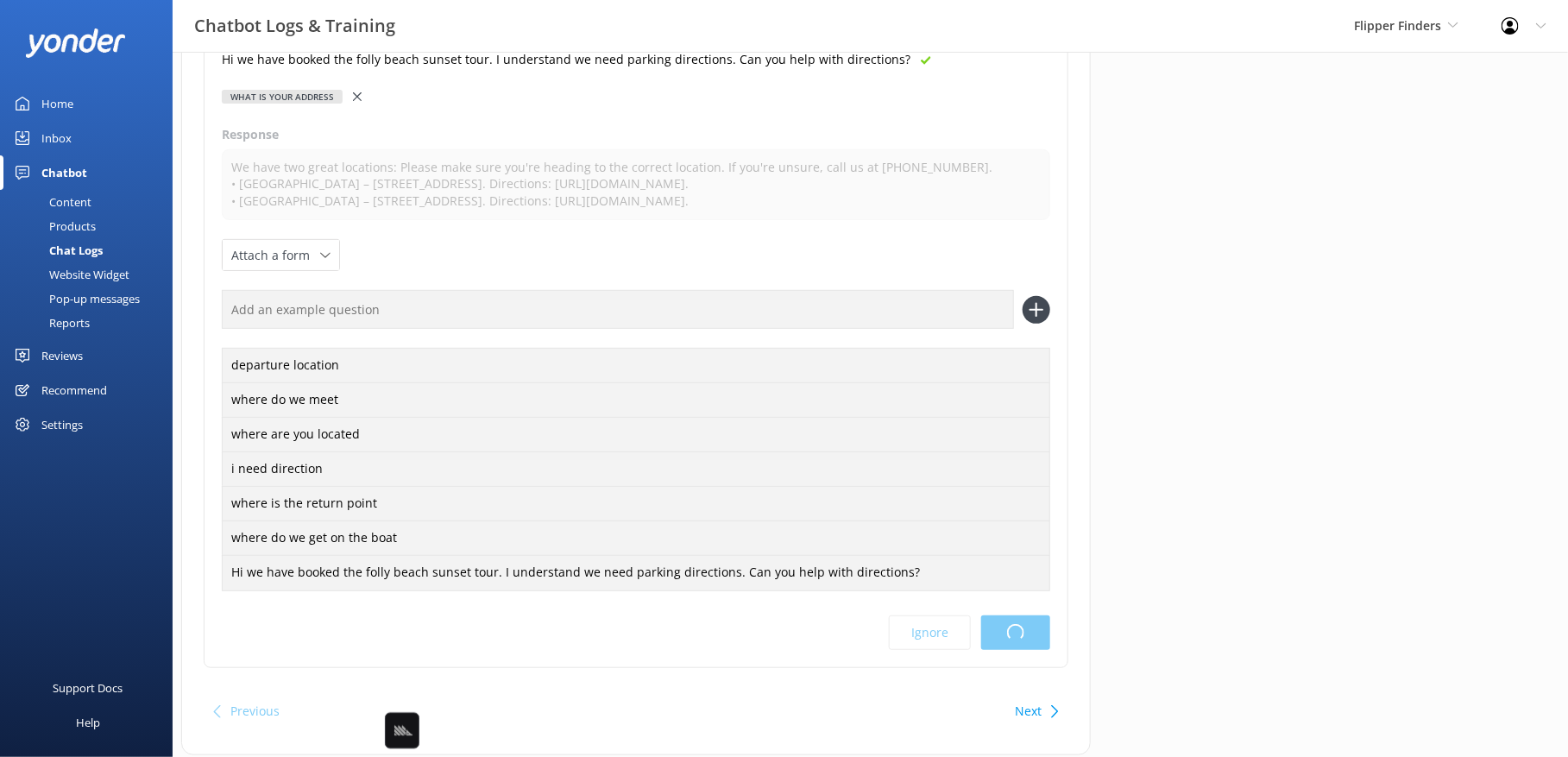
scroll to position [0, 0]
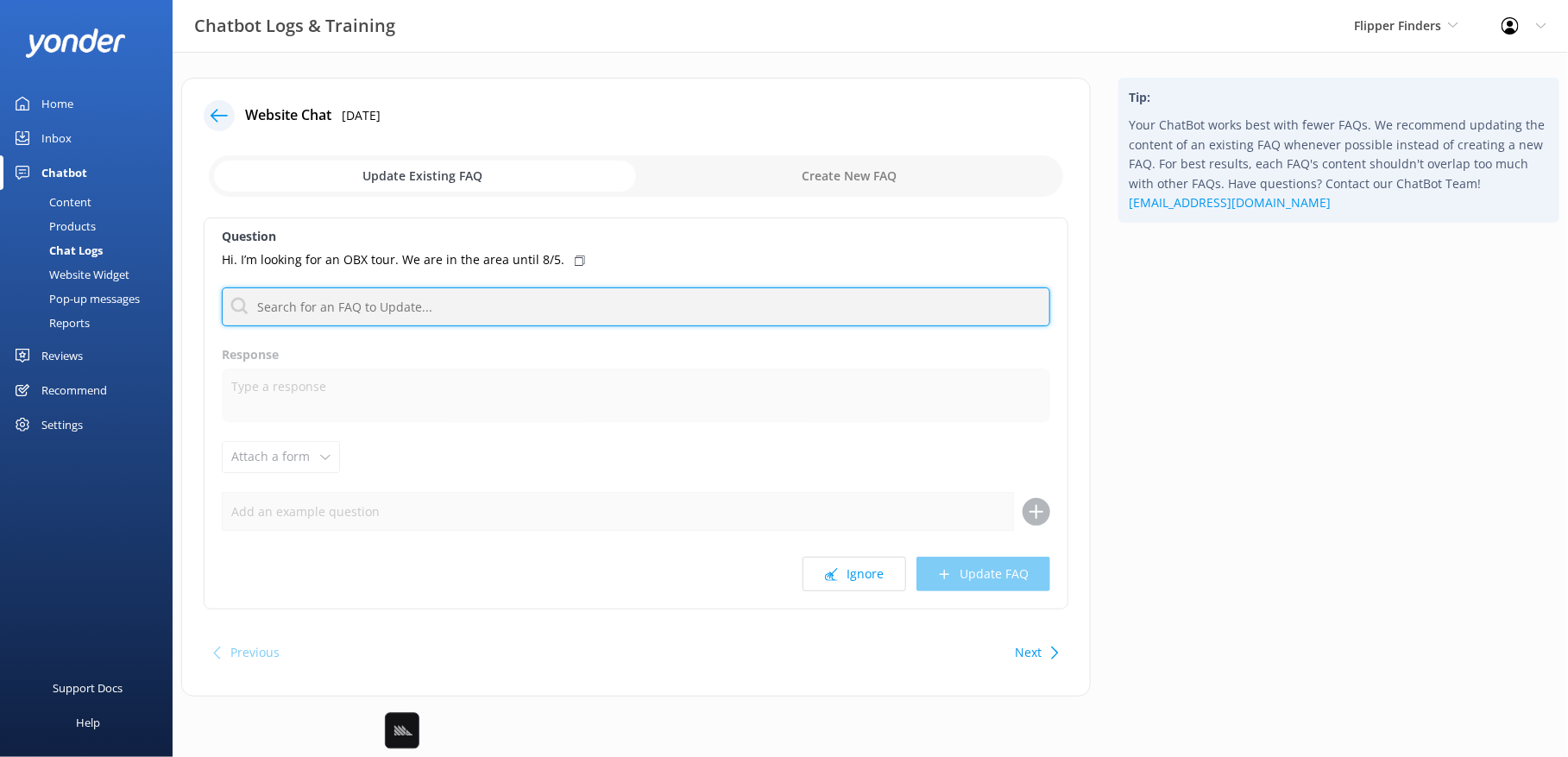
click at [555, 304] on input "text" at bounding box center [635, 306] width 828 height 39
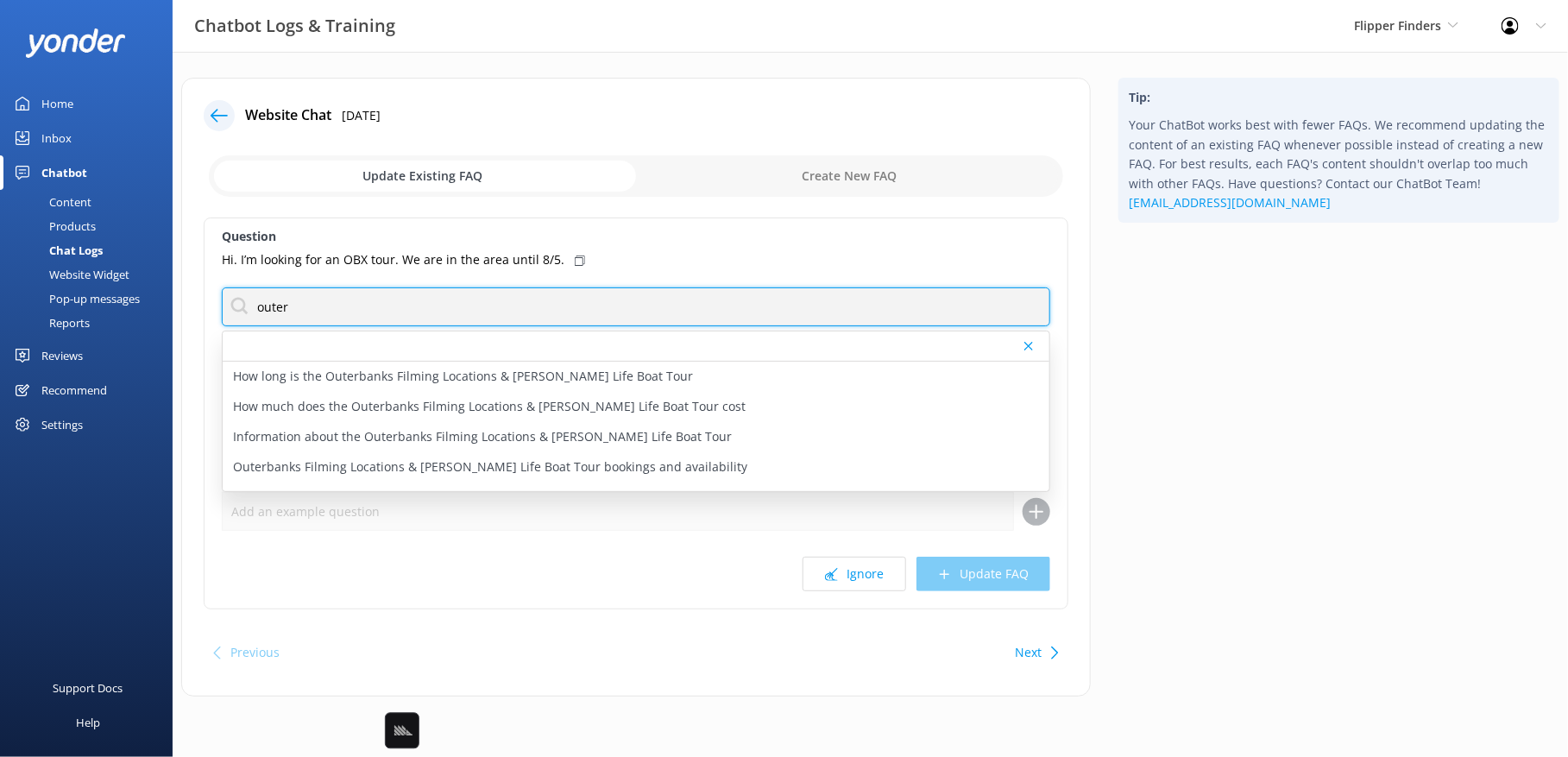
type input "outer"
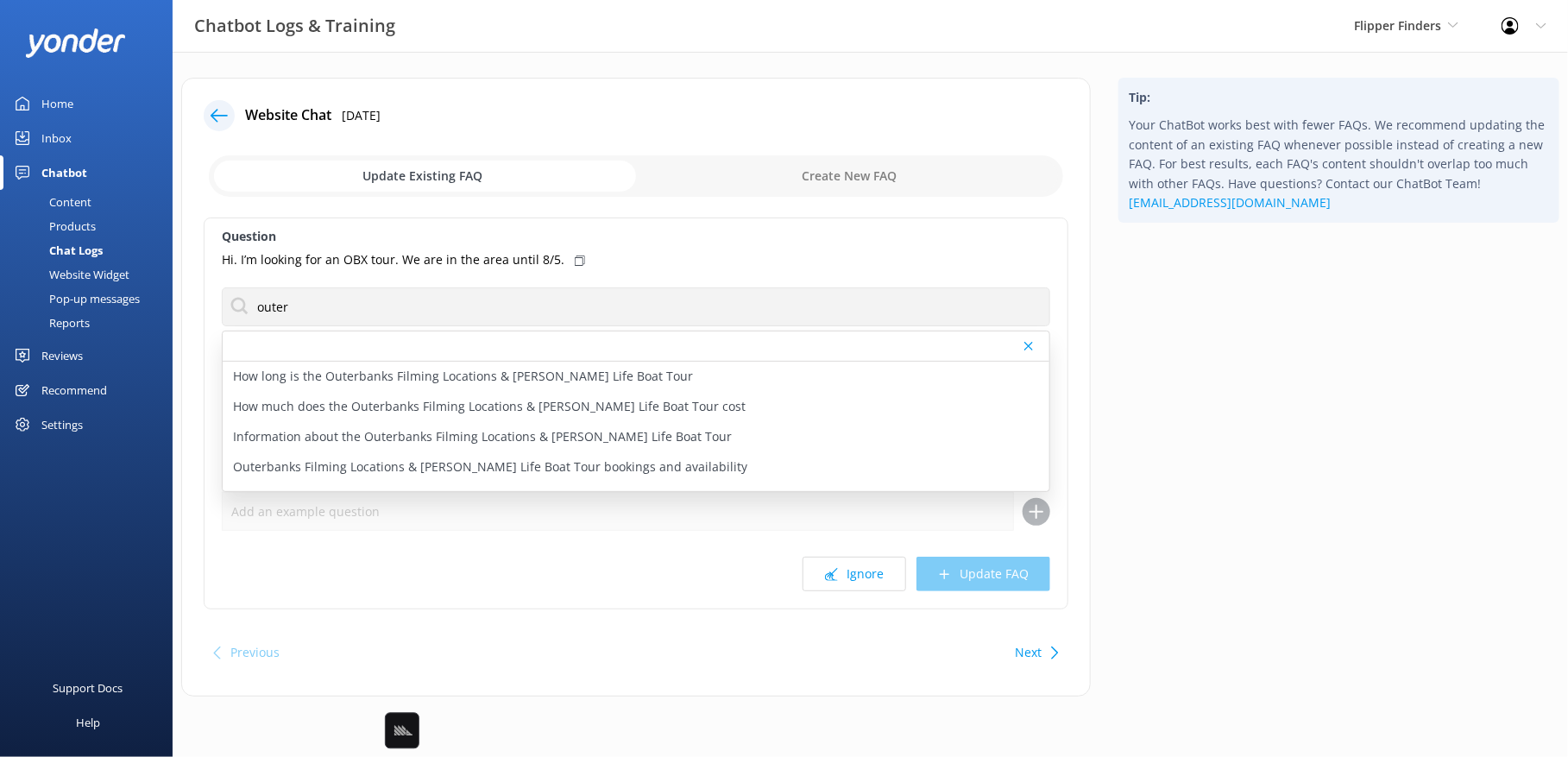
click at [1173, 346] on div "Tip: Your ChatBot works best with fewer FAQs. We recommend updating the content…" at bounding box center [1338, 396] width 468 height 637
click at [563, 259] on div "Hi. I’m looking for an OBX tour. We are in the area until 8/5." at bounding box center [635, 260] width 828 height 19
click at [614, 468] on p "Outerbanks Filming Locations & [PERSON_NAME] Life Boat Tour bookings and availa…" at bounding box center [489, 467] width 514 height 19
type textarea "You can book the OBX Filming Locations & [PERSON_NAME] Life Boat Tour online at…"
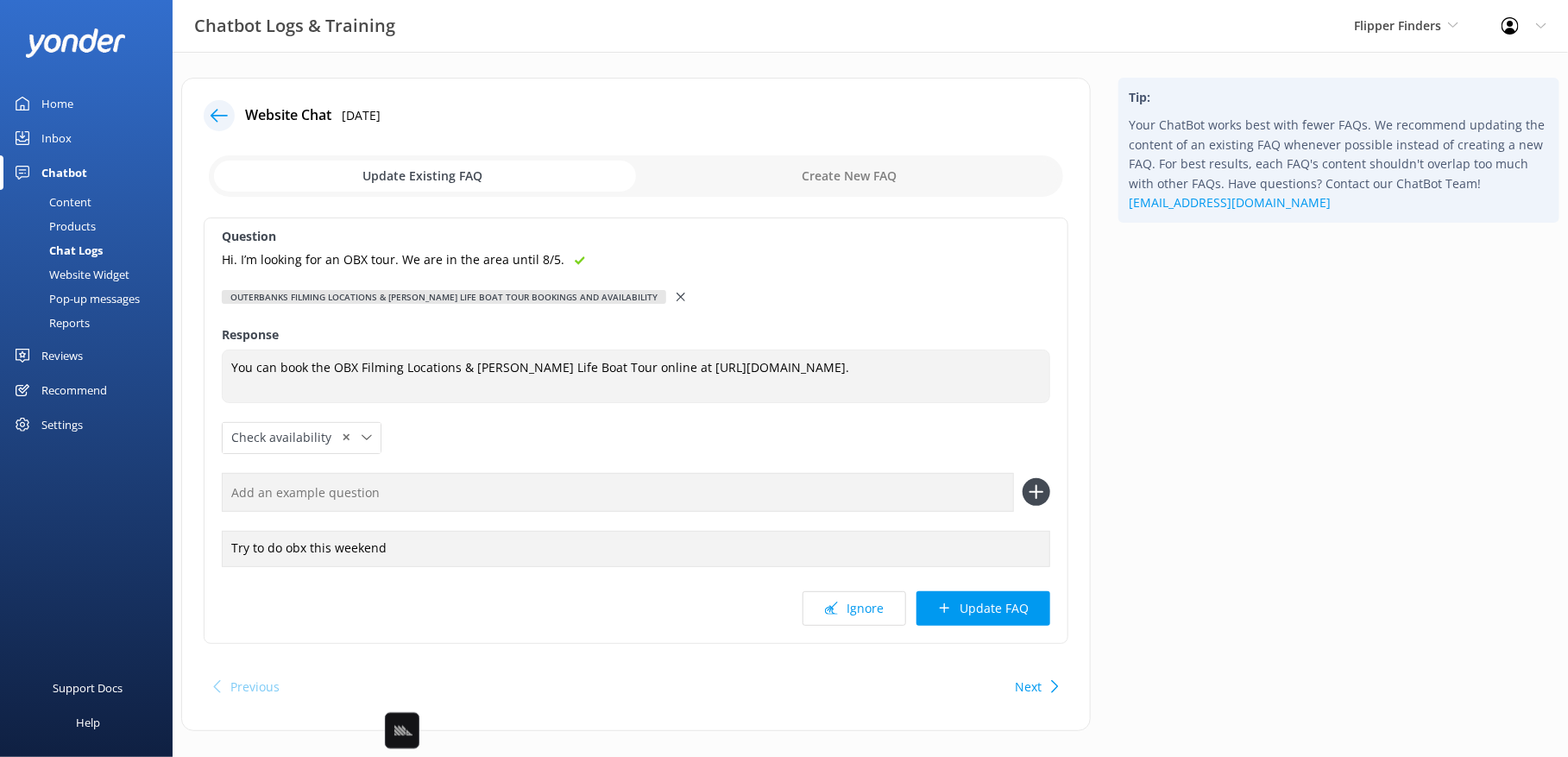
click at [916, 486] on input "text" at bounding box center [617, 492] width 792 height 39
paste input "Hi. I’m looking for an OBX tour. We are in the area until 8/5."
type input "Hi. I’m looking for an OBX tour. We are in the area until 8/5."
click at [1022, 478] on button at bounding box center [1036, 492] width 28 height 28
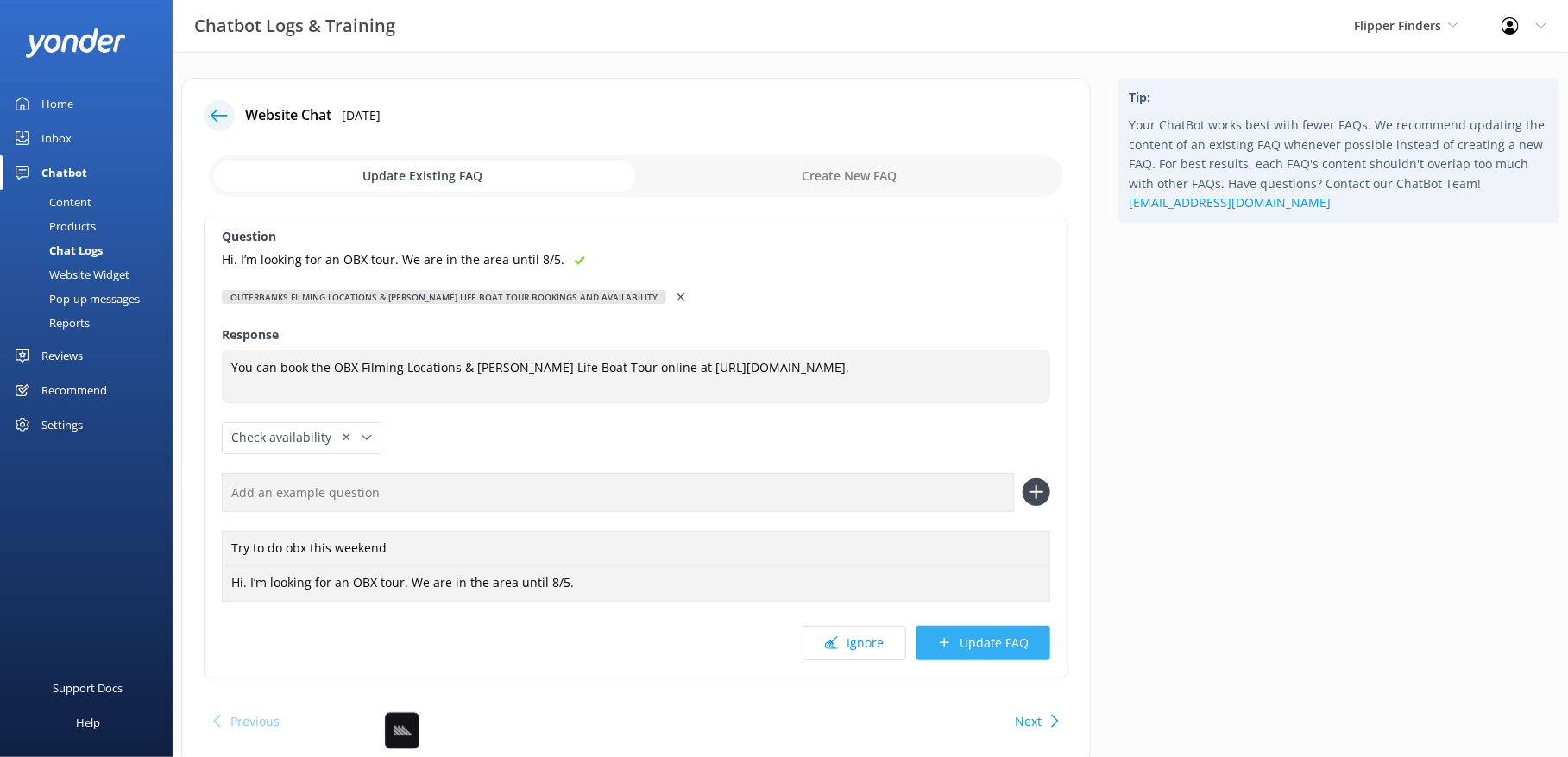
click at [1000, 650] on button "Update FAQ" at bounding box center [983, 643] width 133 height 35
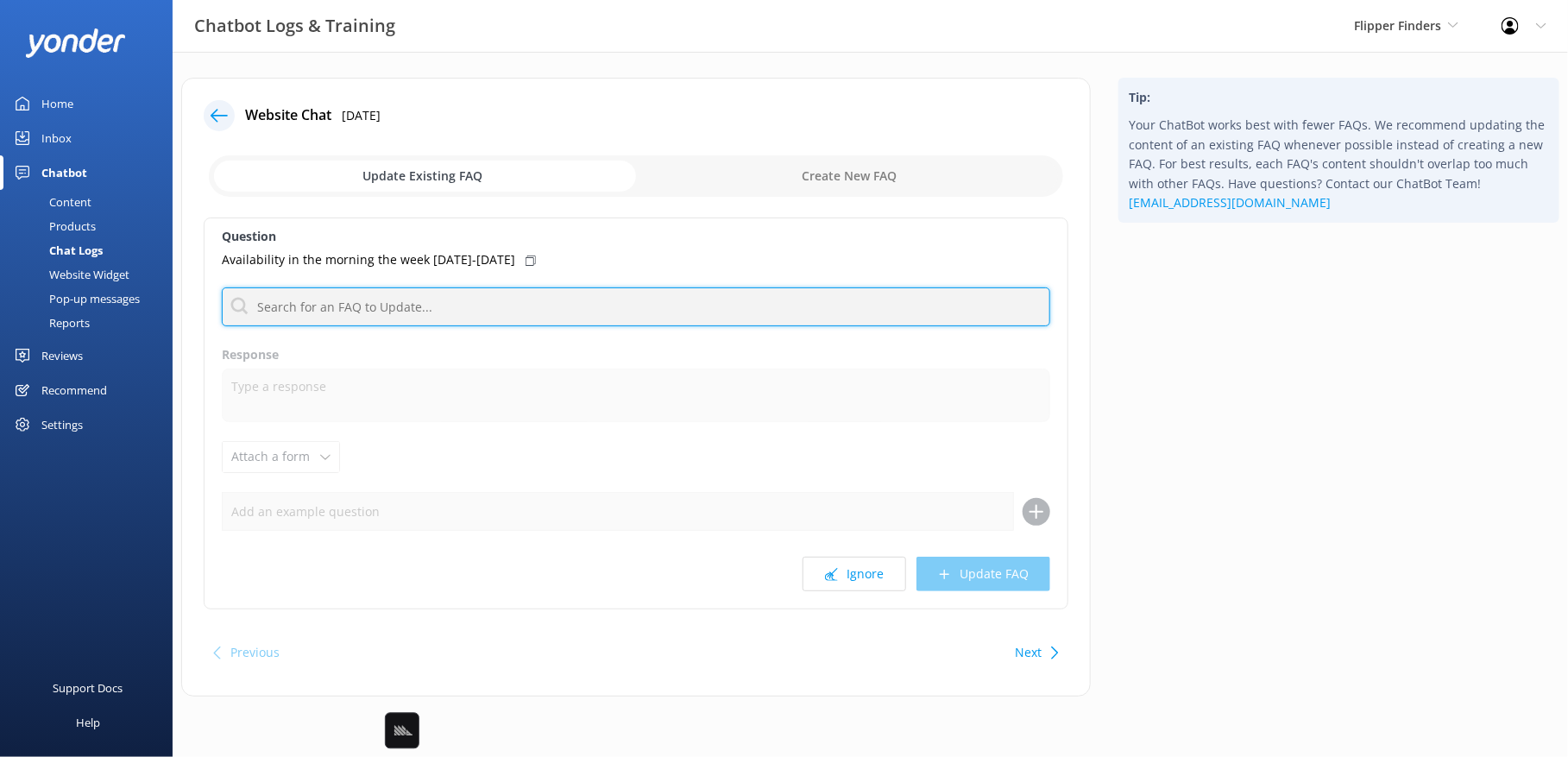
click at [607, 315] on input "text" at bounding box center [635, 306] width 828 height 39
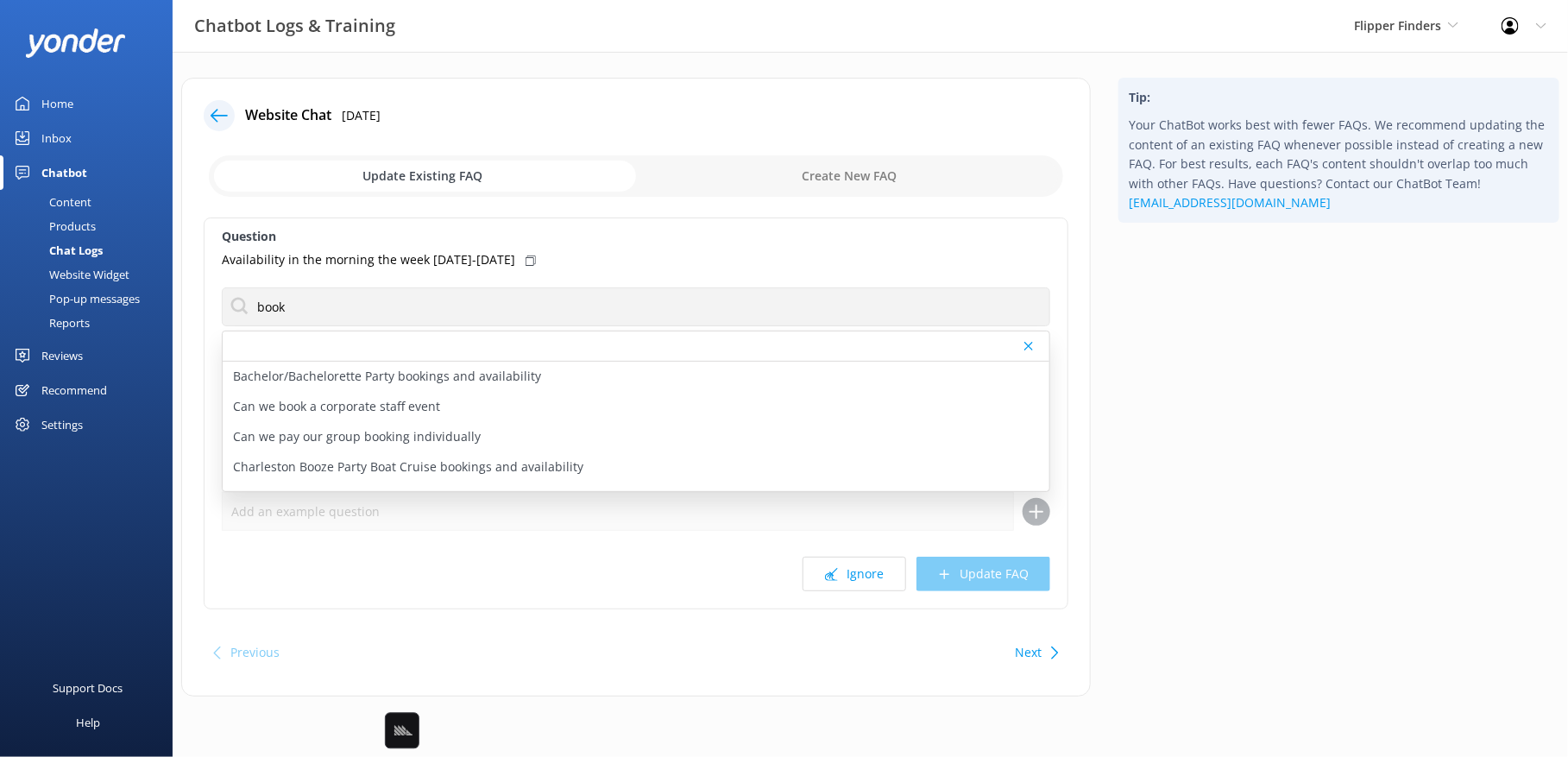
click at [1240, 426] on div "Tip: Your ChatBot works best with fewer FAQs. We recommend updating the content…" at bounding box center [1338, 396] width 468 height 637
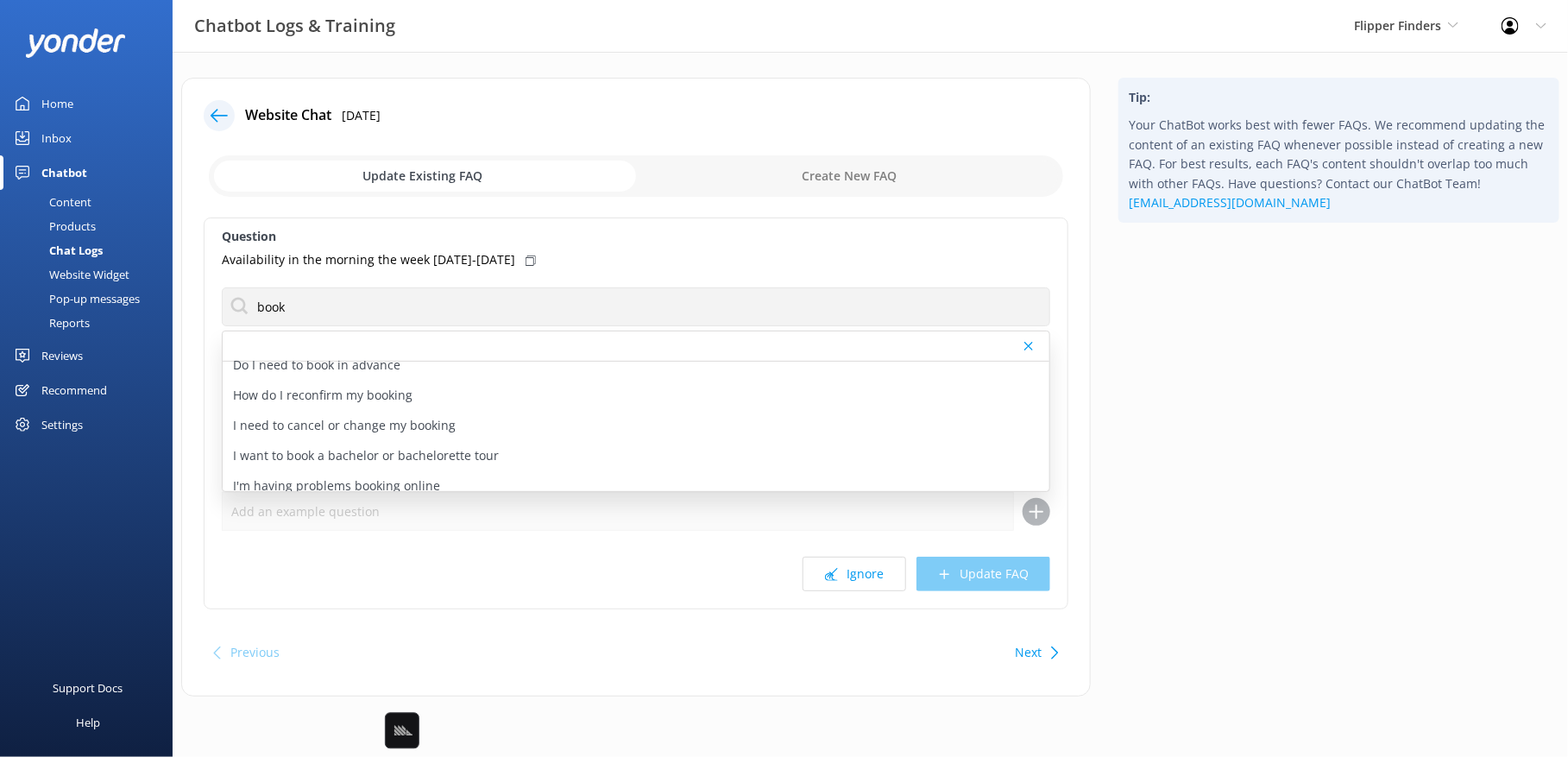
scroll to position [173, 0]
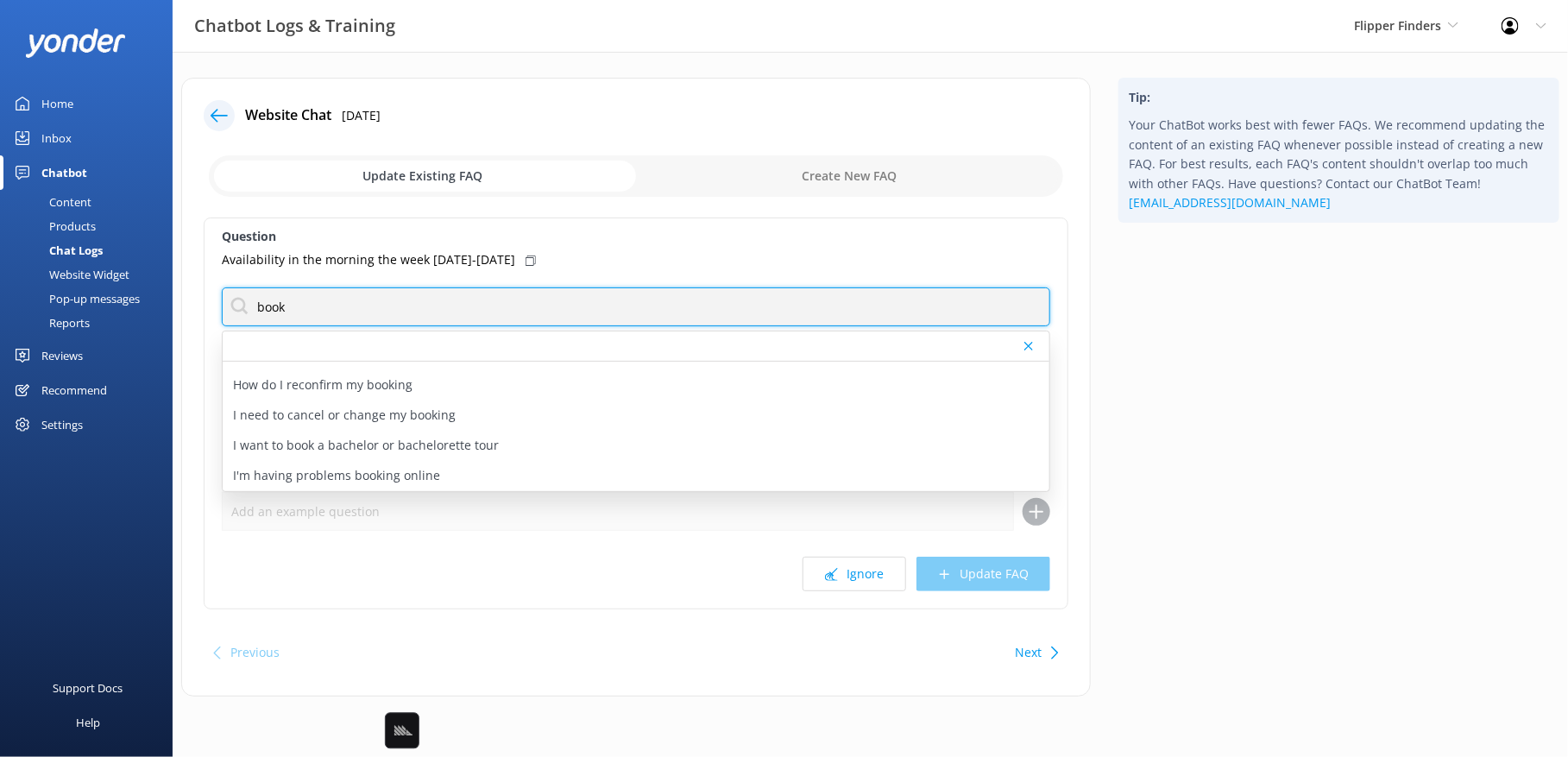
click at [274, 299] on input "book" at bounding box center [635, 306] width 828 height 39
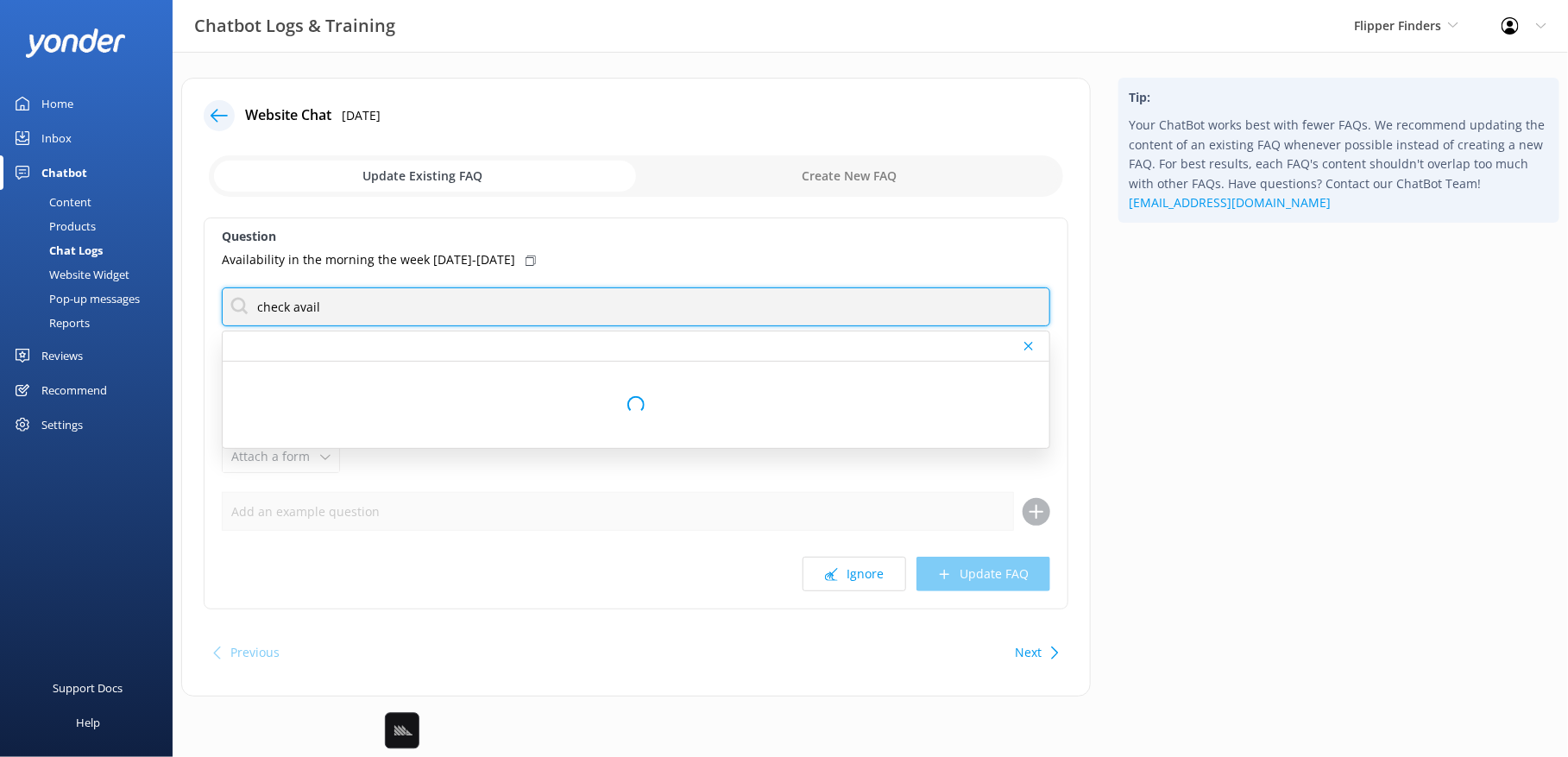
scroll to position [0, 0]
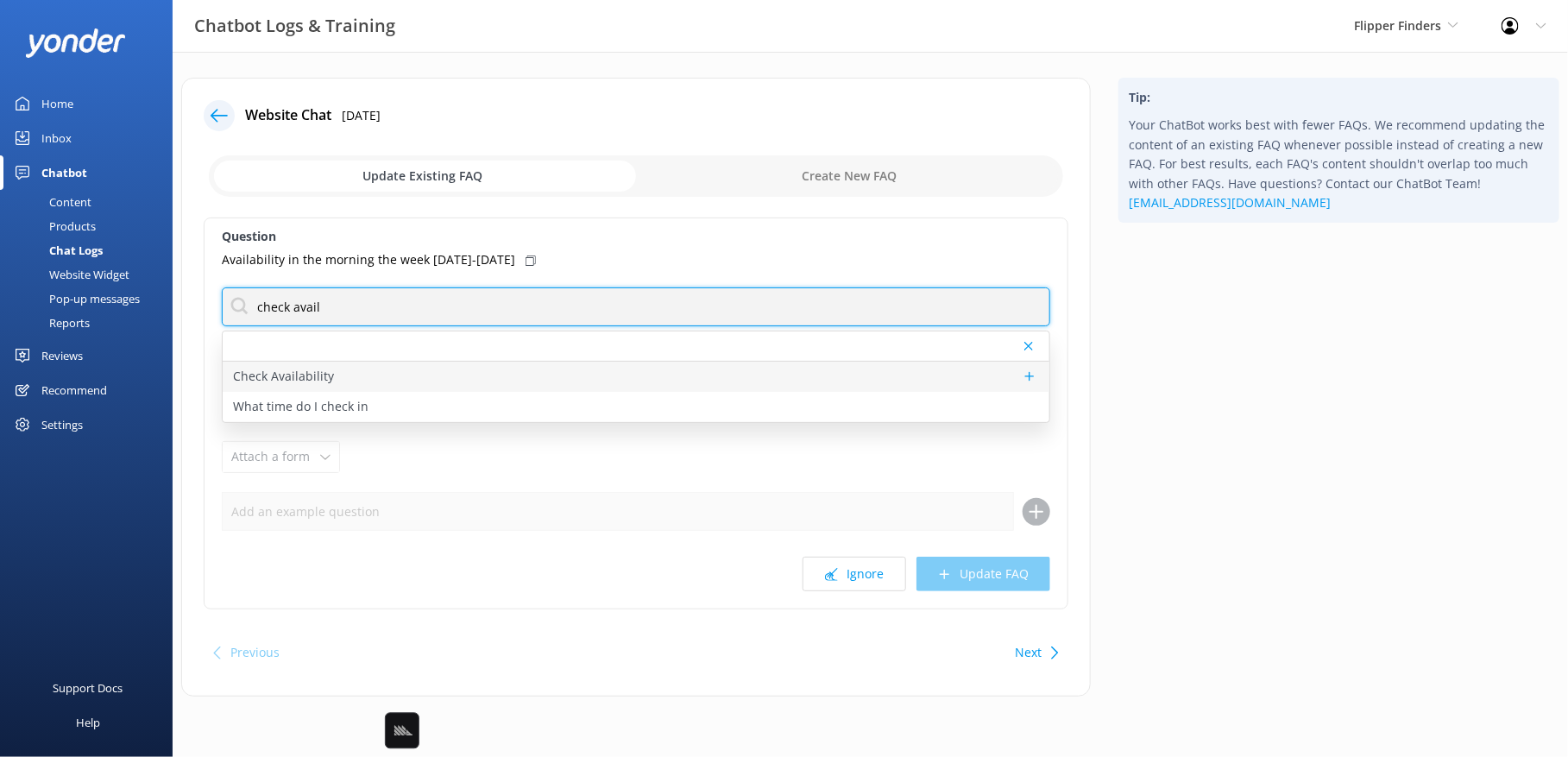
type input "check avail"
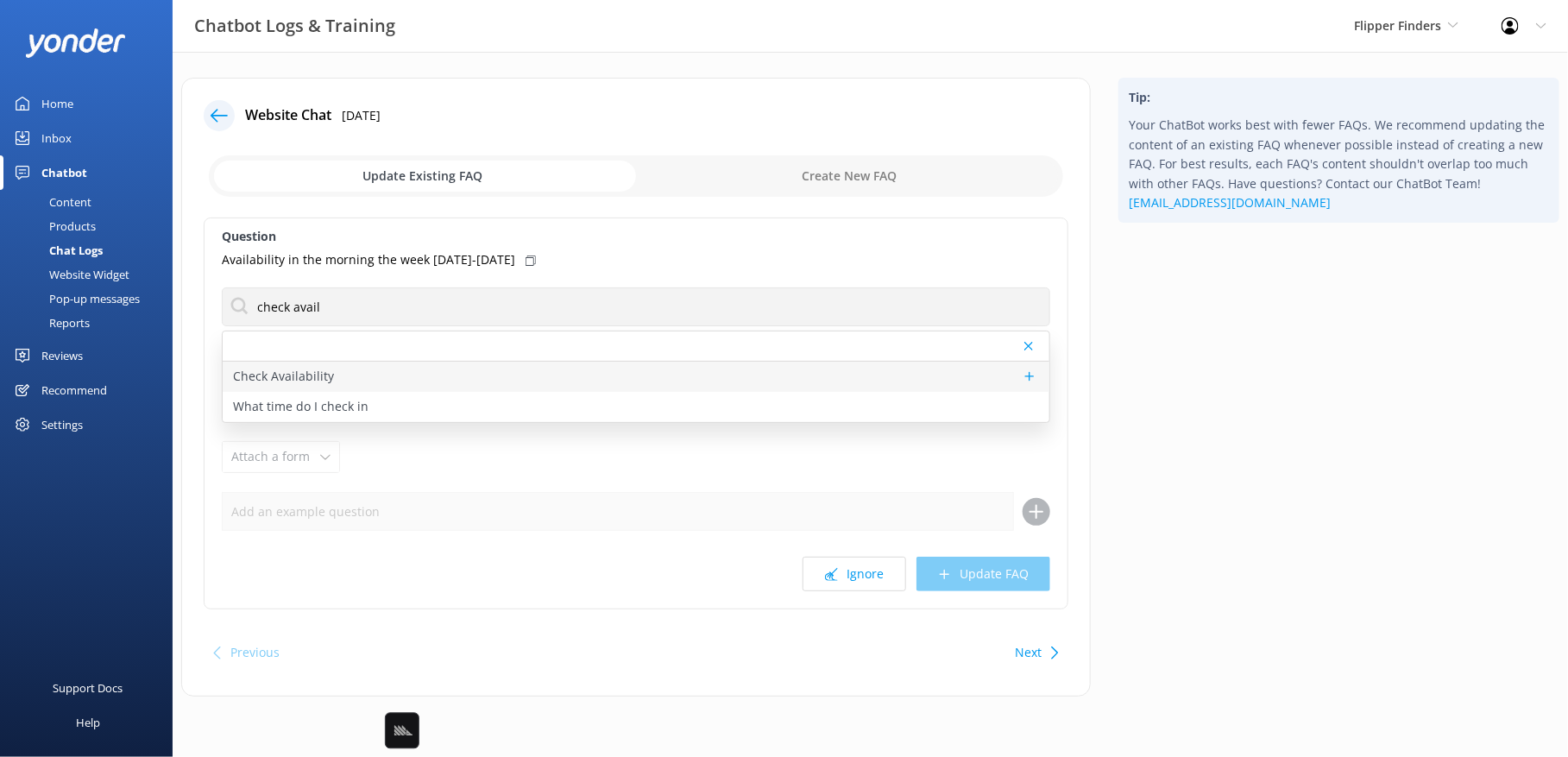
click at [505, 368] on div "Check Availability" at bounding box center [635, 377] width 826 height 30
type textarea "To view live availability and book your tour, click [URL][DOMAIN_NAME]."
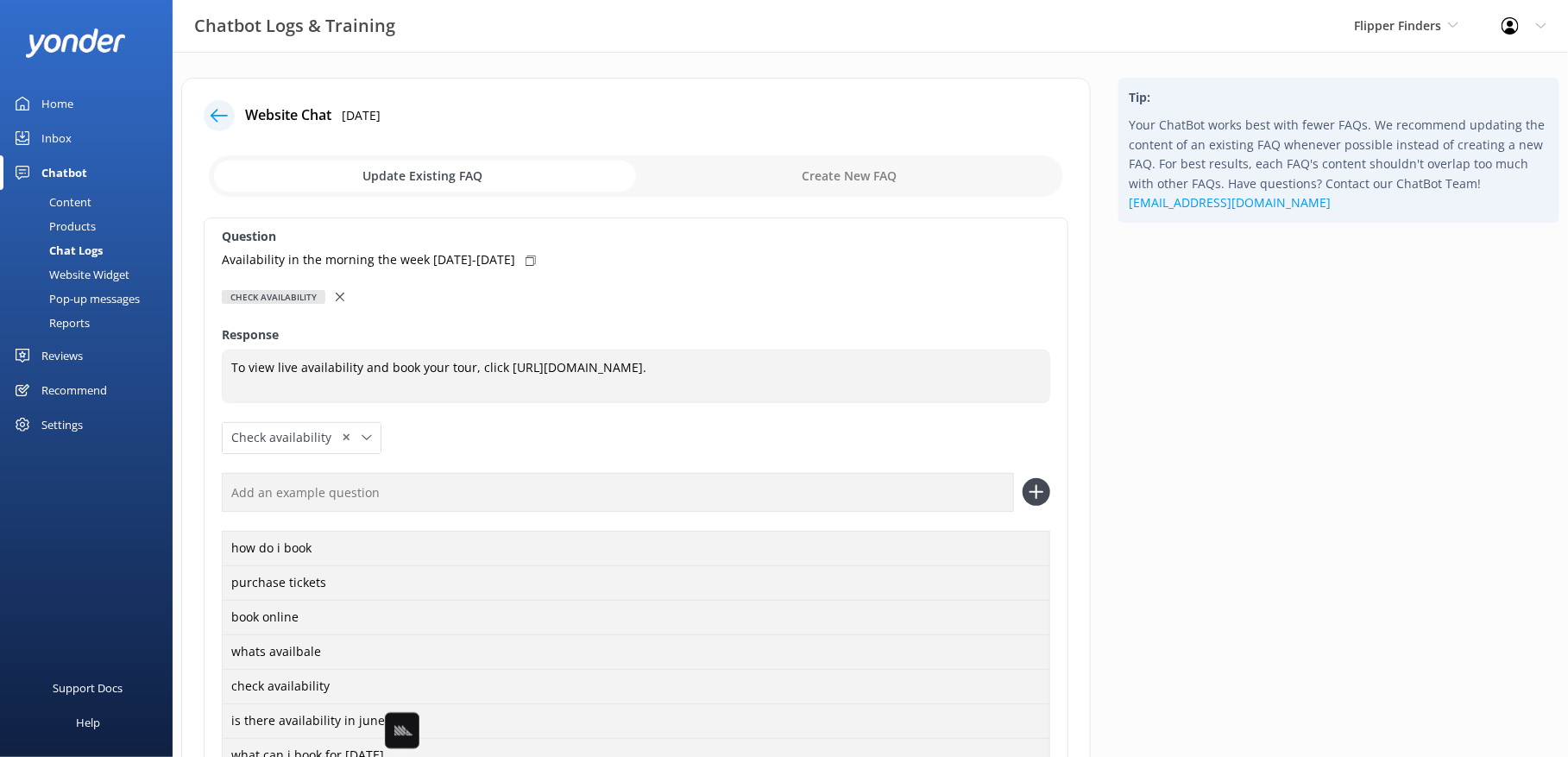
click at [525, 261] on icon at bounding box center [530, 261] width 10 height 10
click at [599, 489] on input "text" at bounding box center [617, 492] width 792 height 39
paste input "Availability in the morning the week [DATE]-[DATE]"
type input "Availability in the morning the week [DATE]-[DATE]"
click at [1022, 478] on button at bounding box center [1036, 492] width 28 height 28
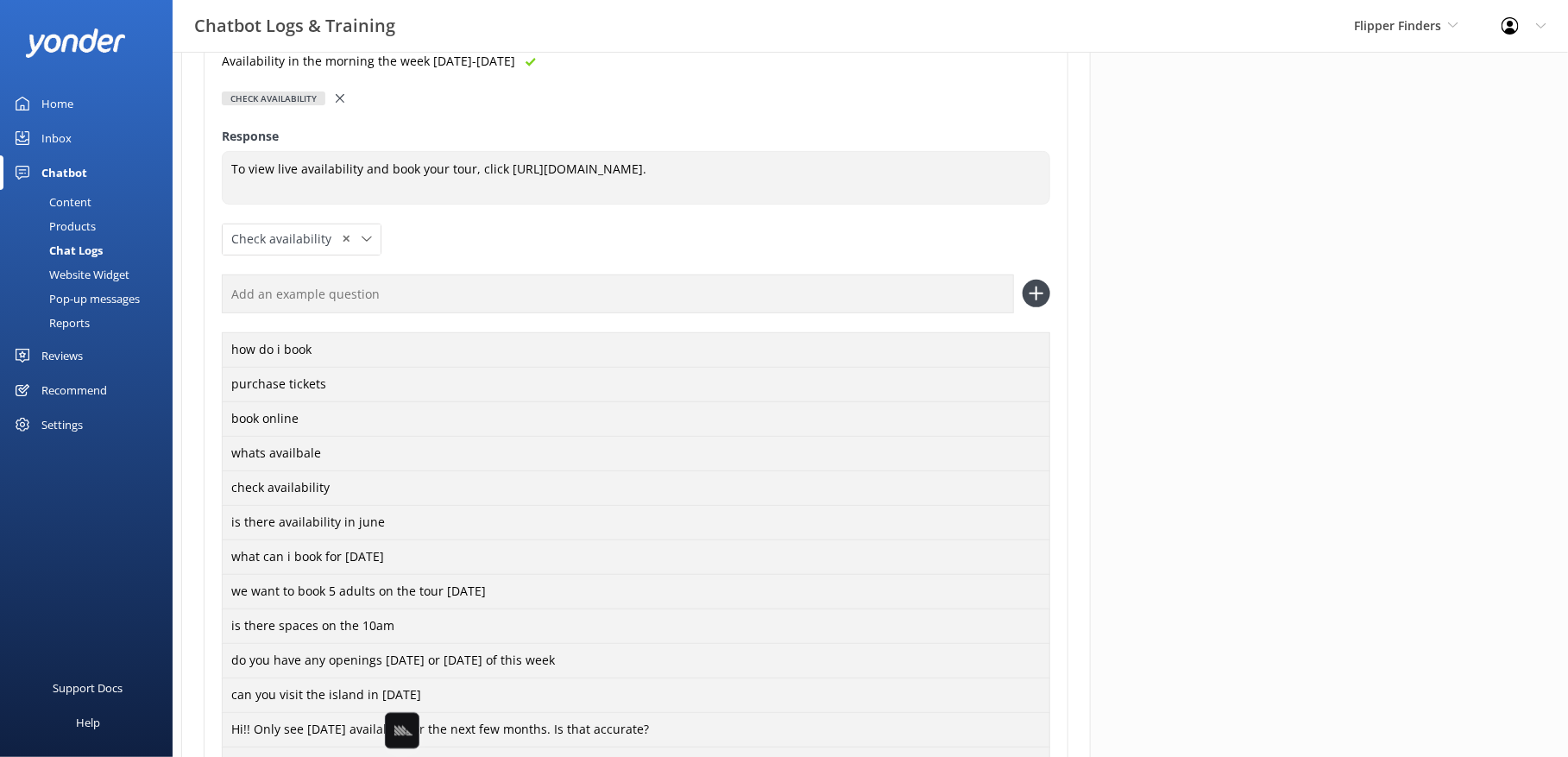
scroll to position [472, 0]
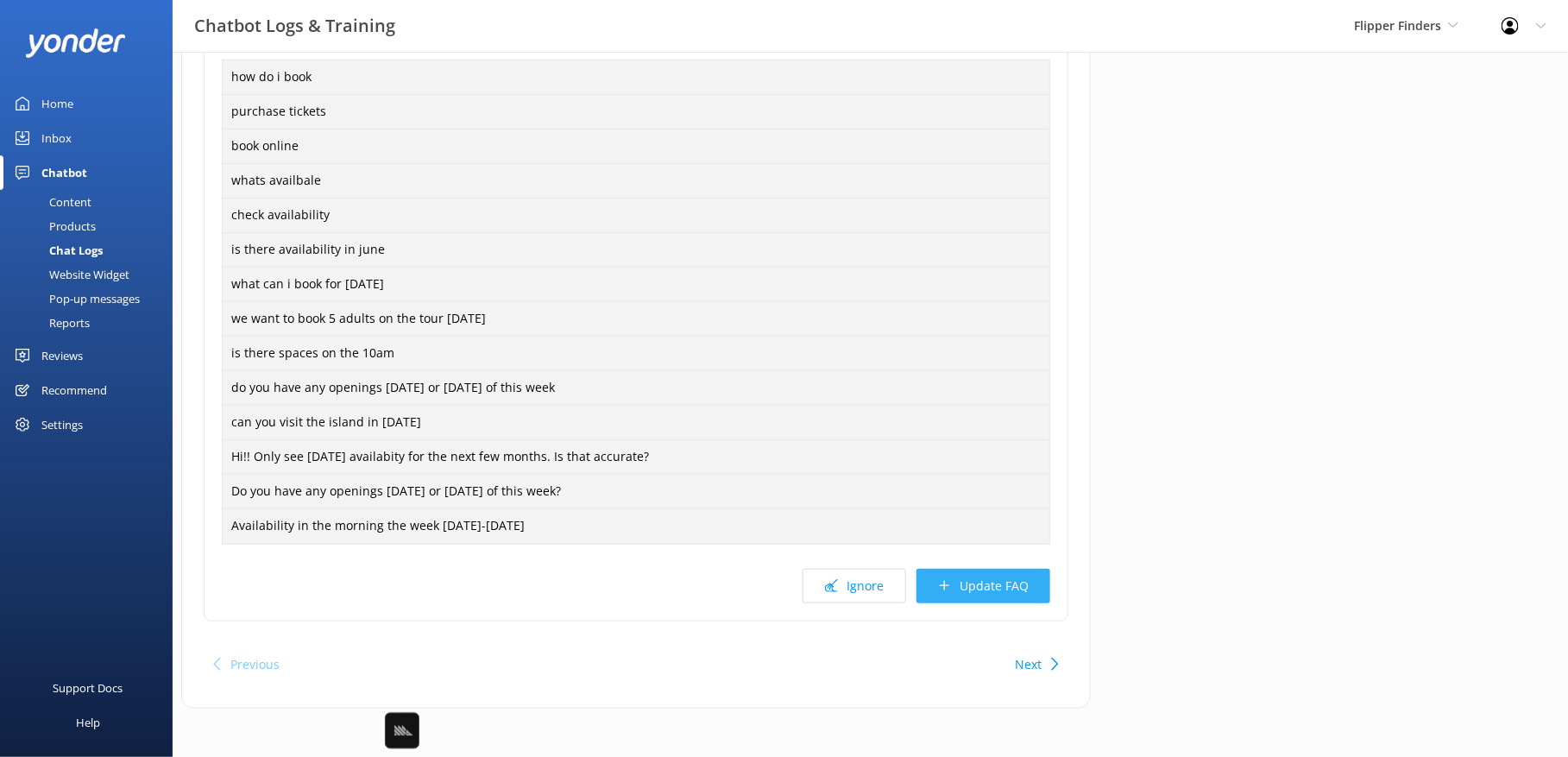
click at [1021, 581] on button "Update FAQ" at bounding box center [983, 586] width 133 height 35
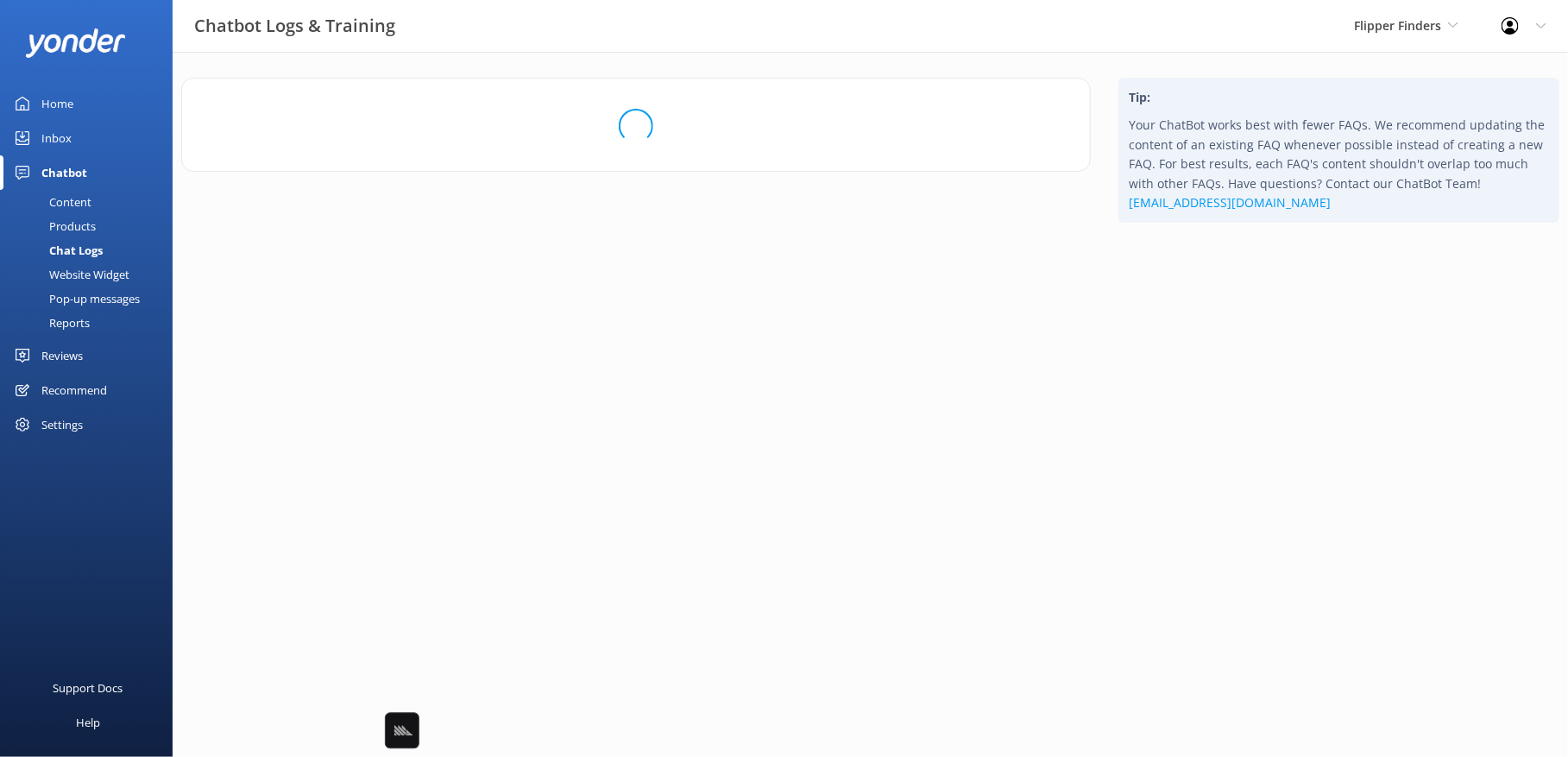
scroll to position [0, 0]
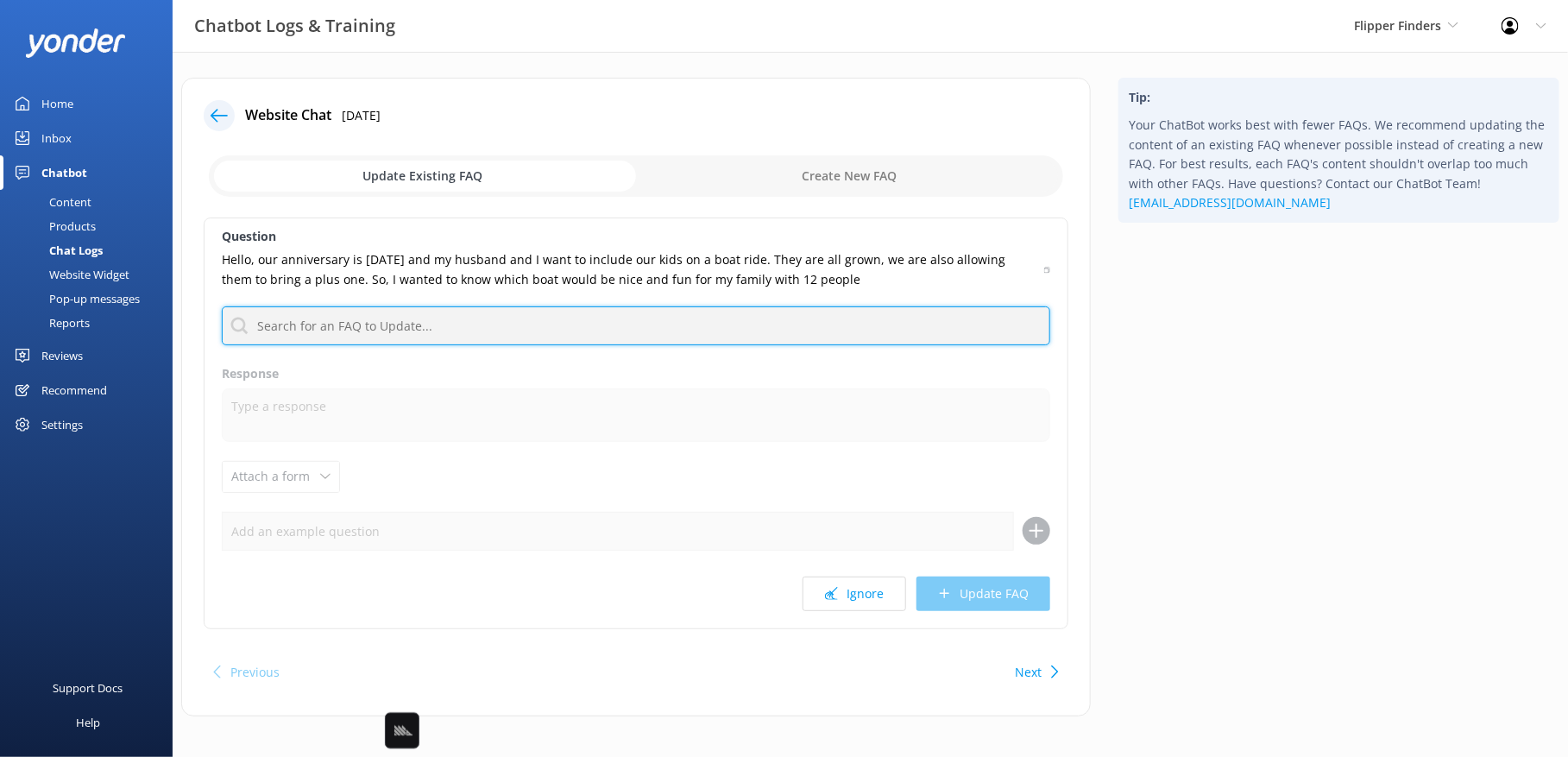
click at [758, 333] on input "text" at bounding box center [635, 325] width 828 height 39
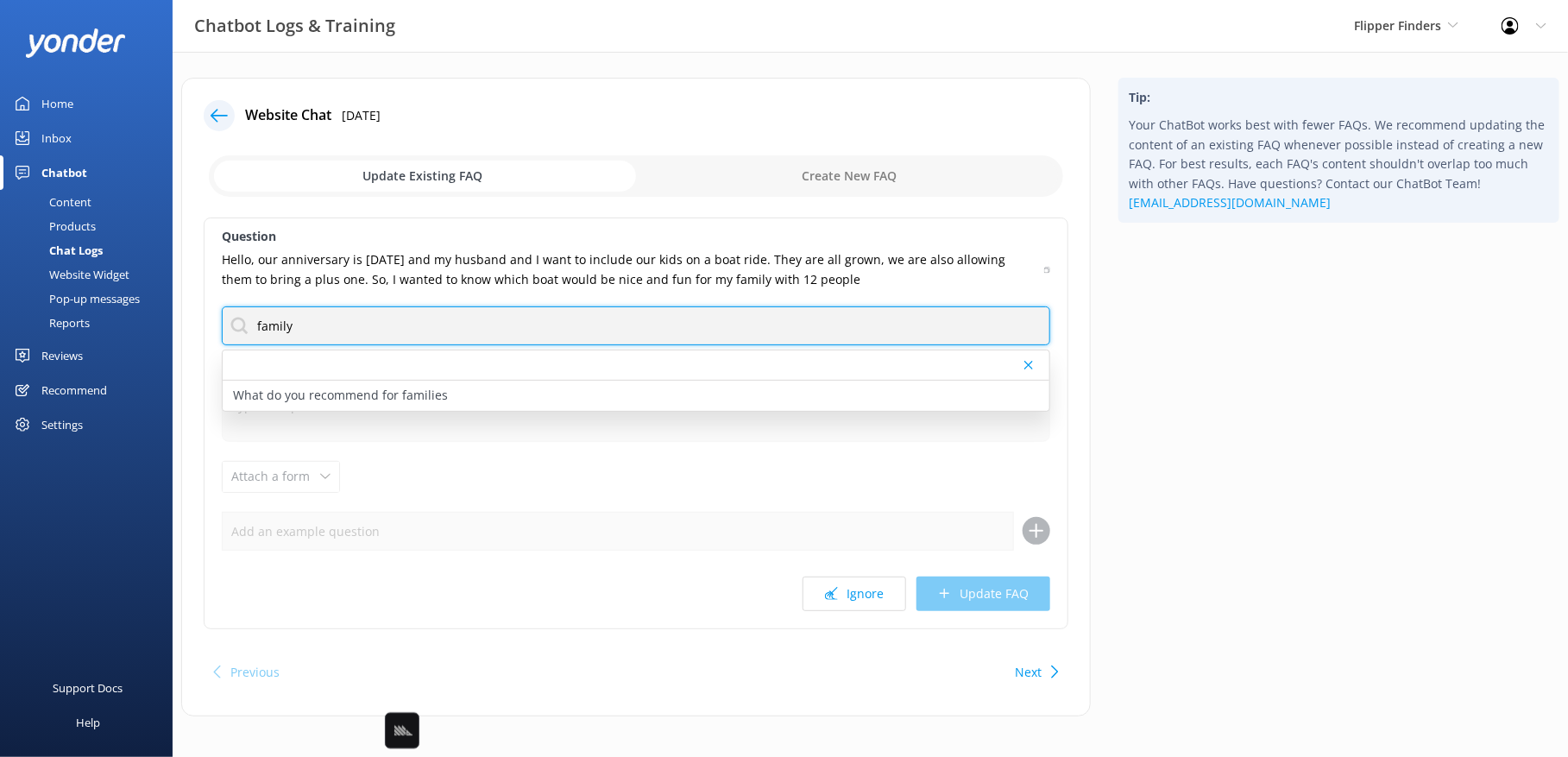
type input "family"
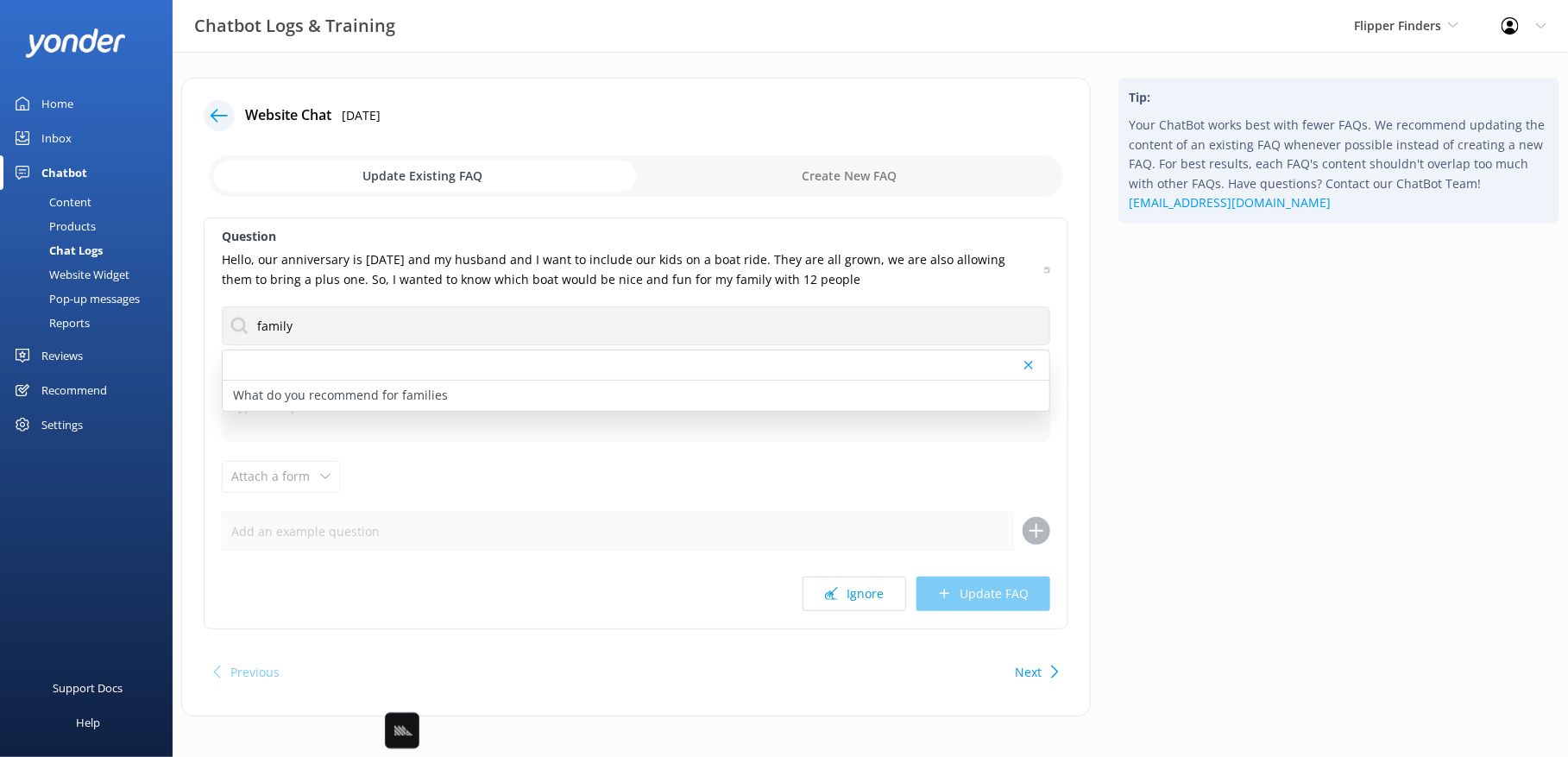
click at [1229, 428] on div "Tip: Your ChatBot works best with fewer FAQs. We recommend updating the content…" at bounding box center [1338, 405] width 468 height 656
click at [526, 394] on div "What do you recommend for families" at bounding box center [635, 396] width 826 height 30
type textarea "The 2-hour [PERSON_NAME] Island Dolphin Finding Tour is a great choice for all …"
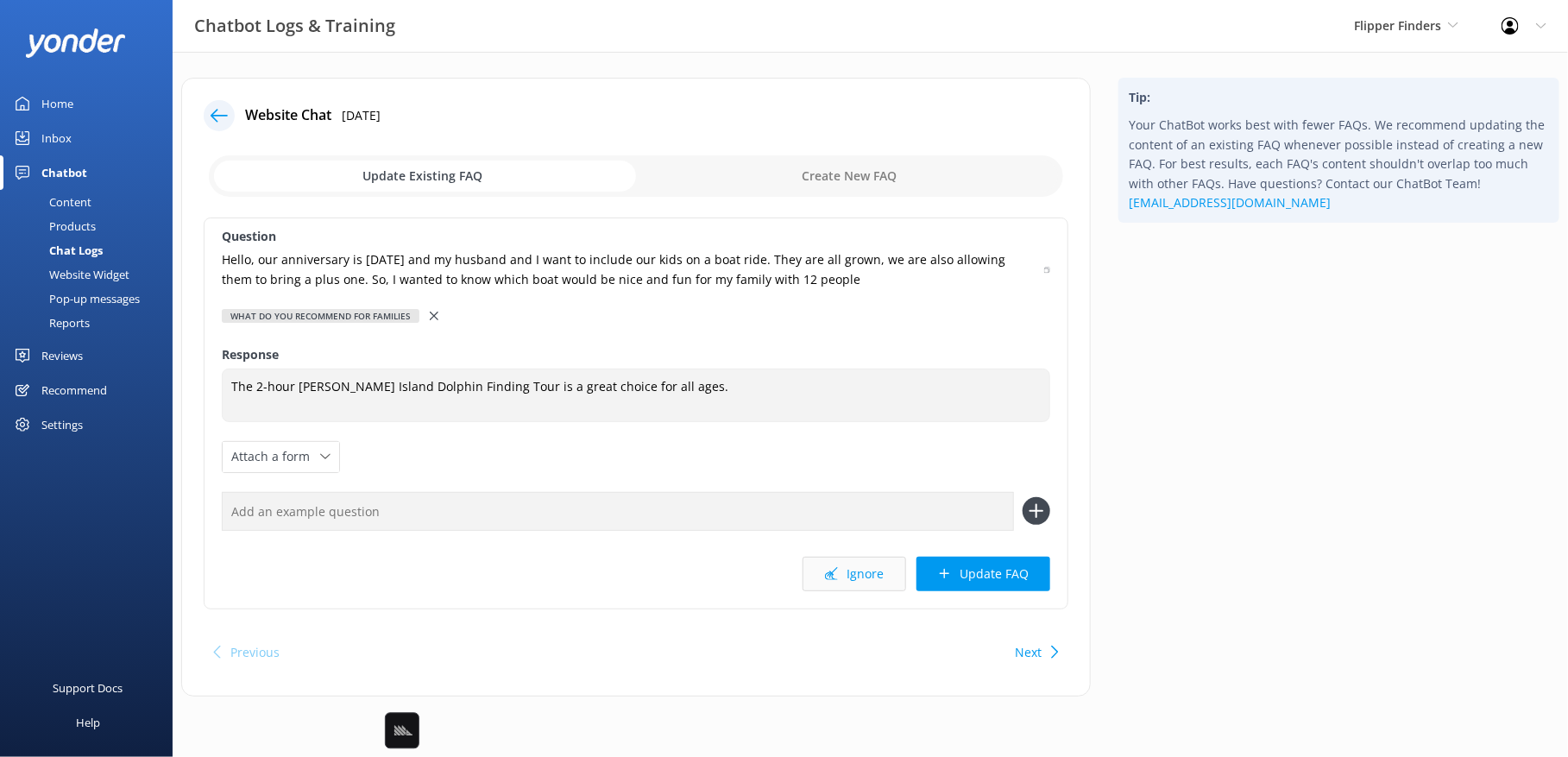
click at [855, 571] on button "Ignore" at bounding box center [854, 574] width 103 height 35
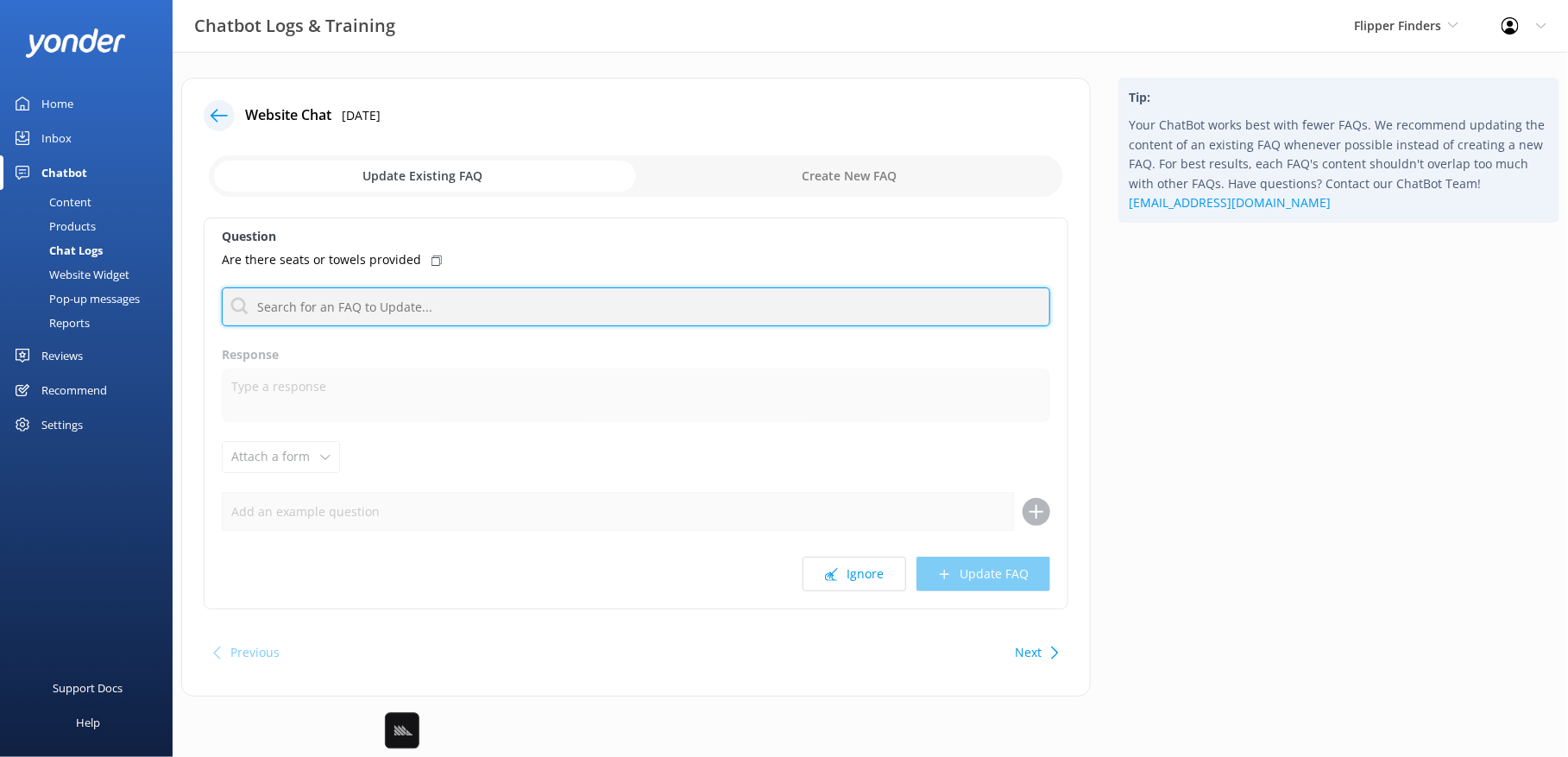
click at [645, 310] on input "text" at bounding box center [635, 306] width 828 height 39
type input "towel"
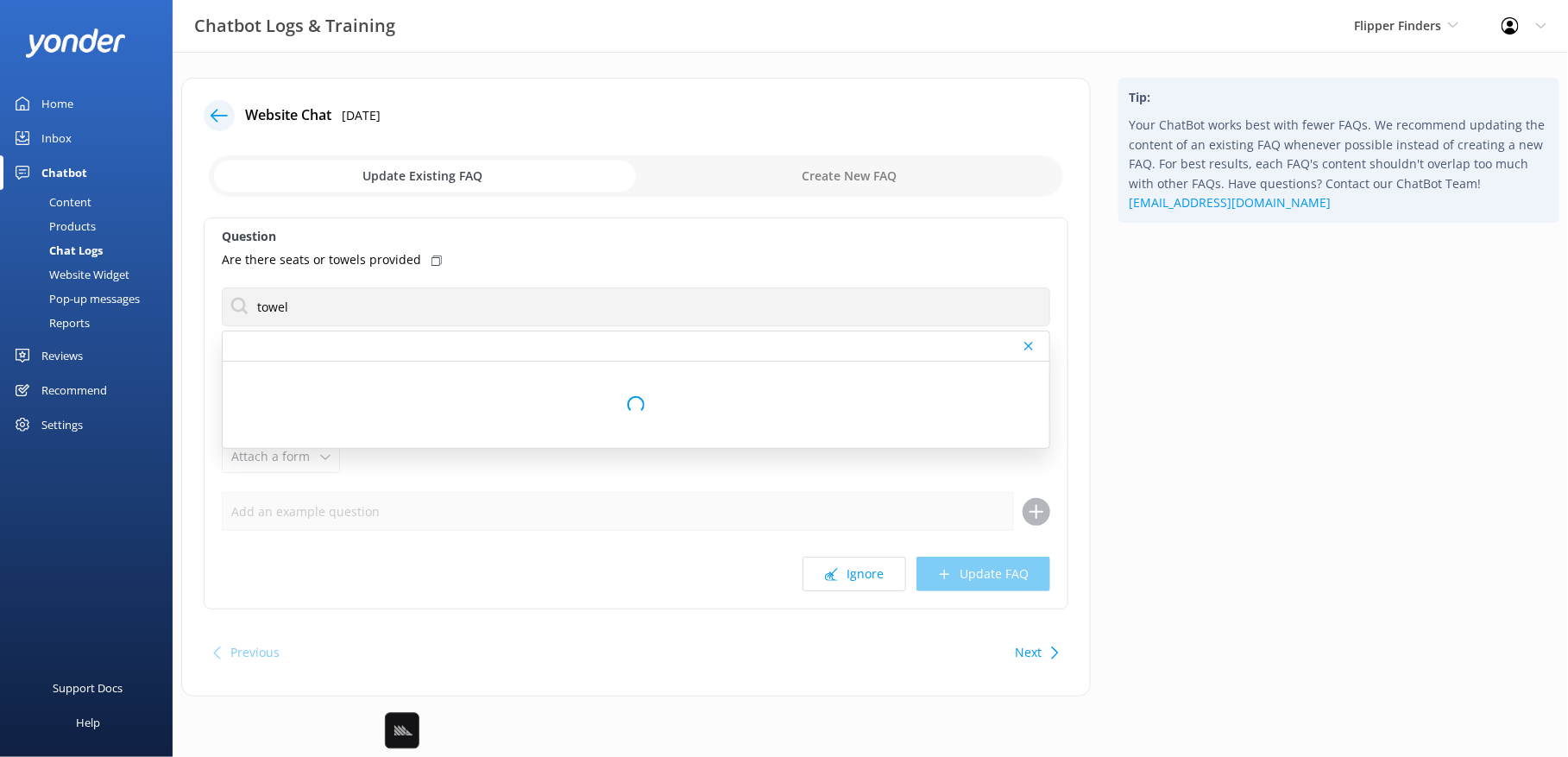
click at [1125, 591] on div "Tip: Your ChatBot works best with fewer FAQs. We recommend updating the content…" at bounding box center [1338, 396] width 468 height 637
click at [1025, 644] on button "Next" at bounding box center [1027, 653] width 27 height 35
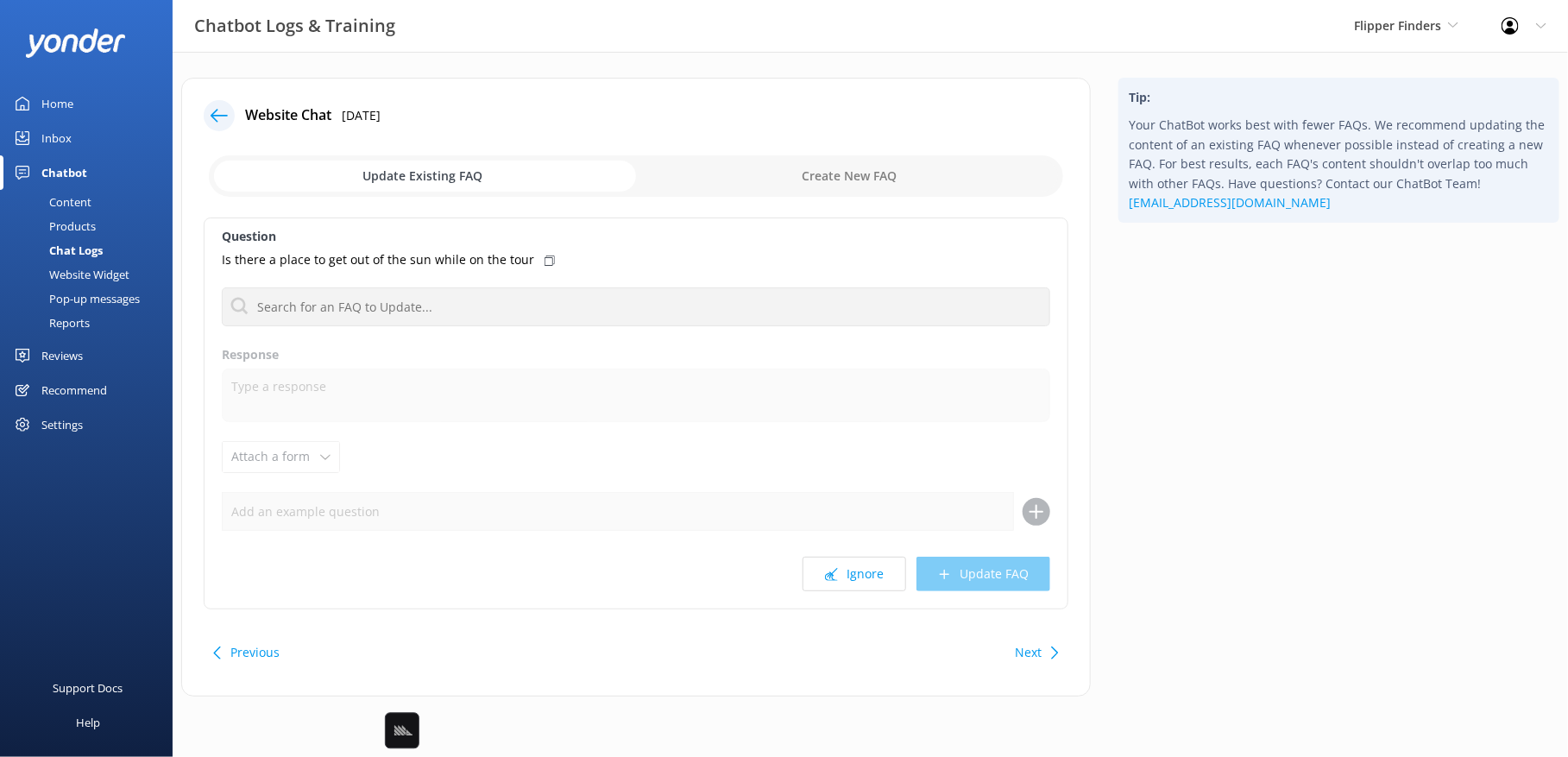
click at [1308, 621] on div "Tip: Your ChatBot works best with fewer FAQs. We recommend updating the content…" at bounding box center [1338, 396] width 468 height 637
click at [1237, 511] on div "Tip: Your ChatBot works best with fewer FAQs. We recommend updating the content…" at bounding box center [1338, 396] width 468 height 637
click at [1038, 647] on button "Next" at bounding box center [1027, 653] width 27 height 35
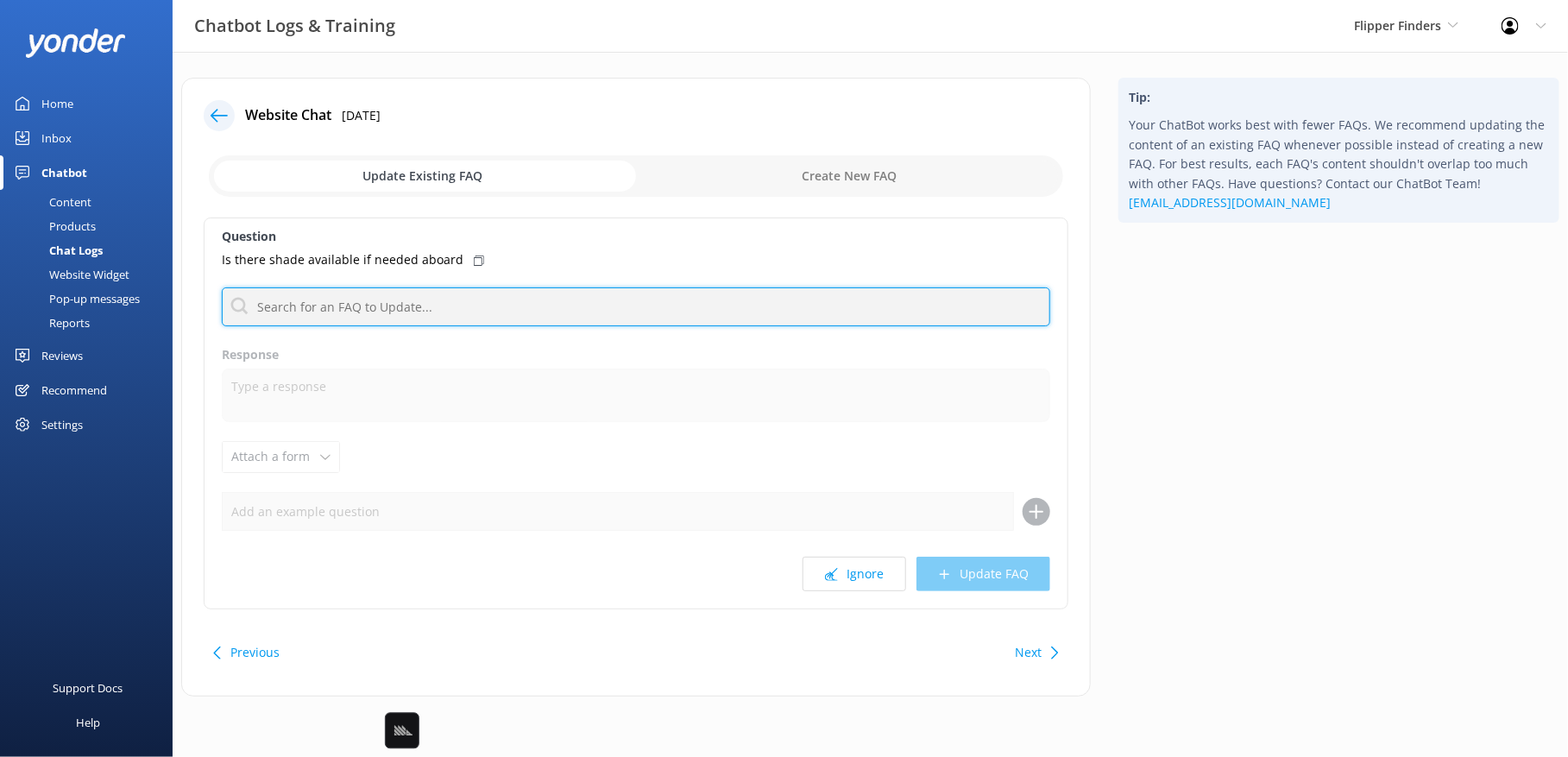
click at [585, 313] on input "text" at bounding box center [635, 306] width 828 height 39
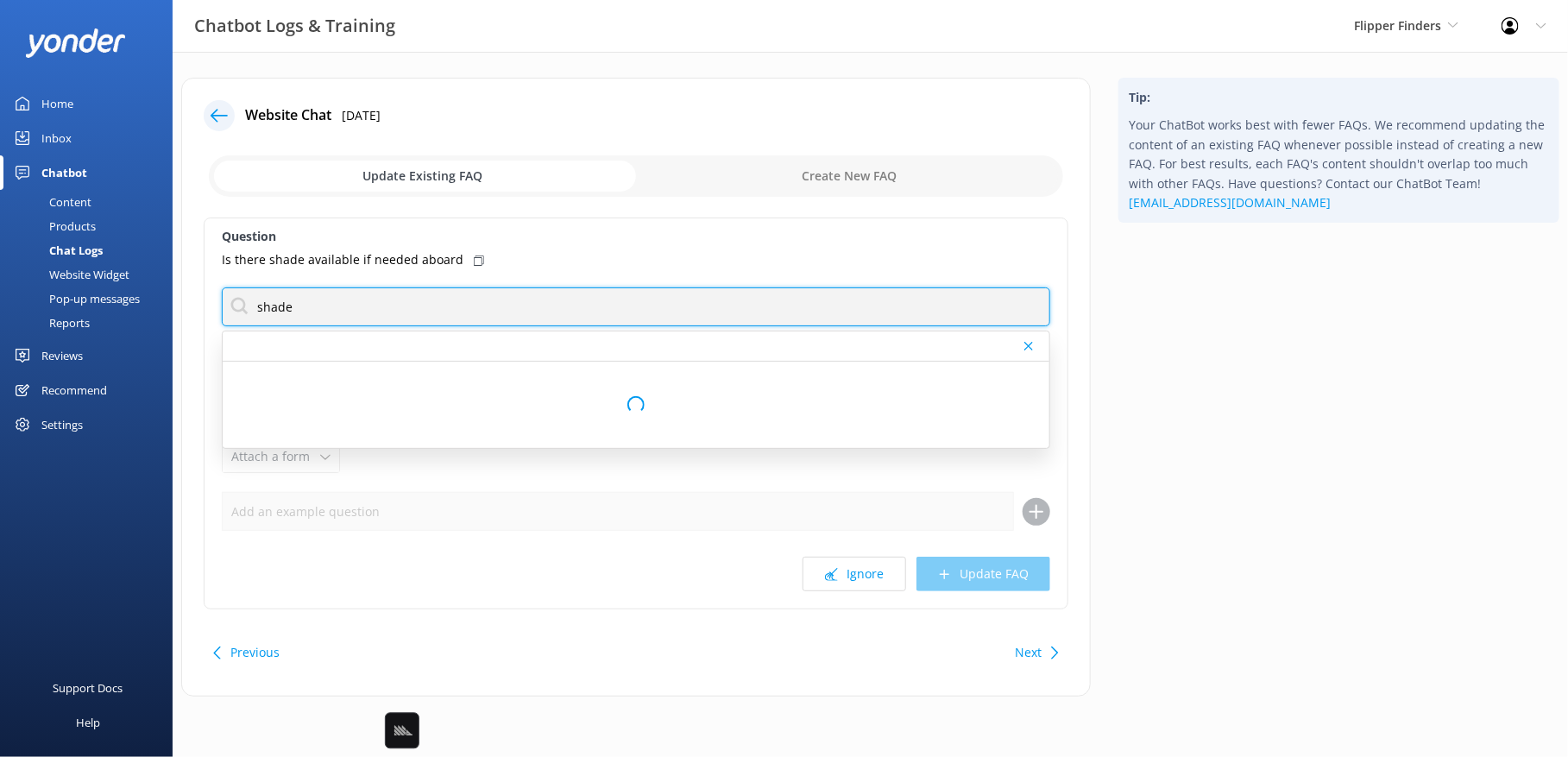
type input "shade"
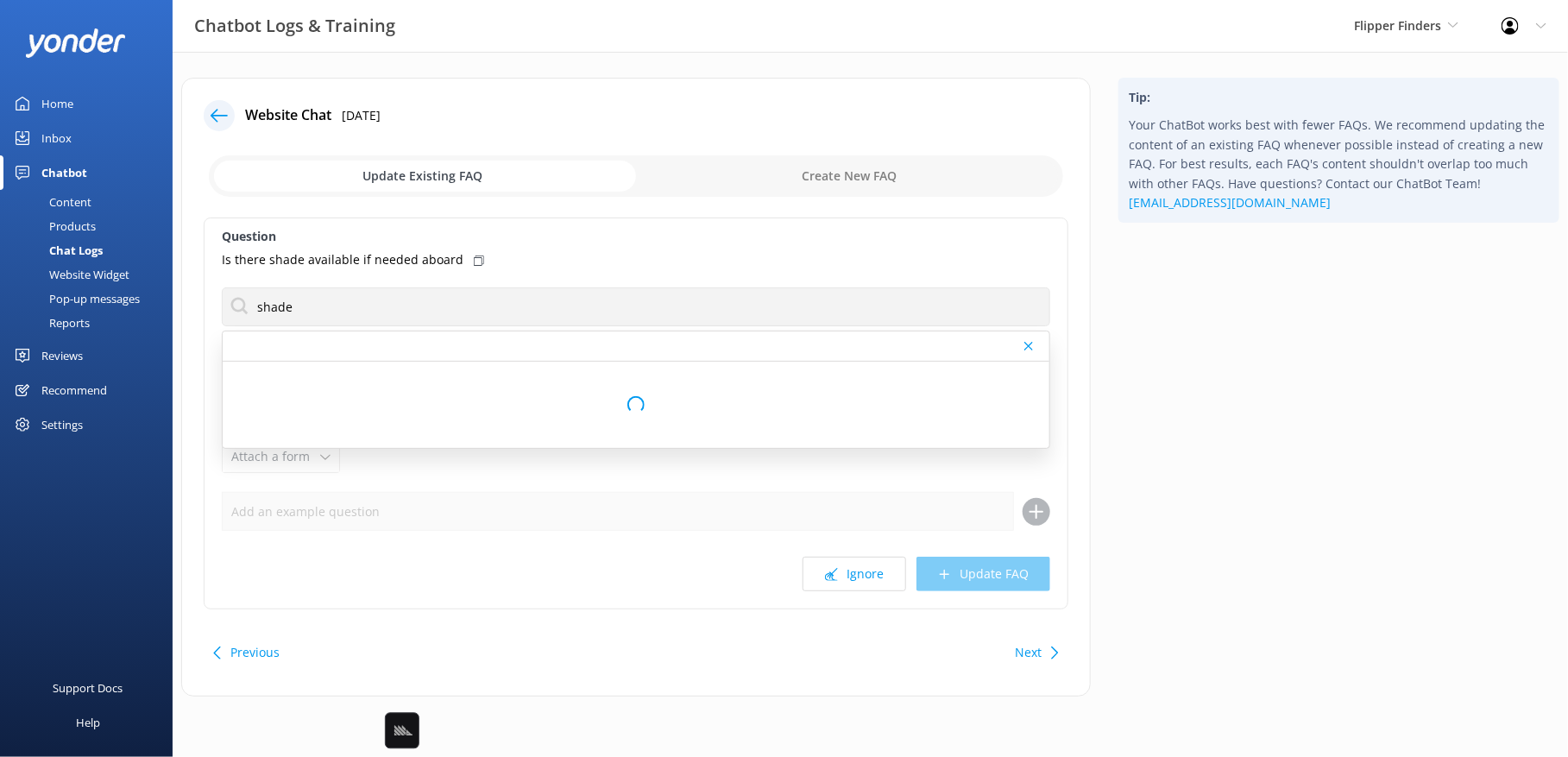
click at [1366, 521] on div "Tip: Your ChatBot works best with fewer FAQs. We recommend updating the content…" at bounding box center [1338, 396] width 468 height 637
click at [1229, 547] on div "Tip: Your ChatBot works best with fewer FAQs. We recommend updating the content…" at bounding box center [1338, 396] width 468 height 637
click at [1173, 455] on div "Tip: Your ChatBot works best with fewer FAQs. We recommend updating the content…" at bounding box center [1338, 396] width 468 height 637
click at [1027, 651] on button "Next" at bounding box center [1027, 653] width 27 height 35
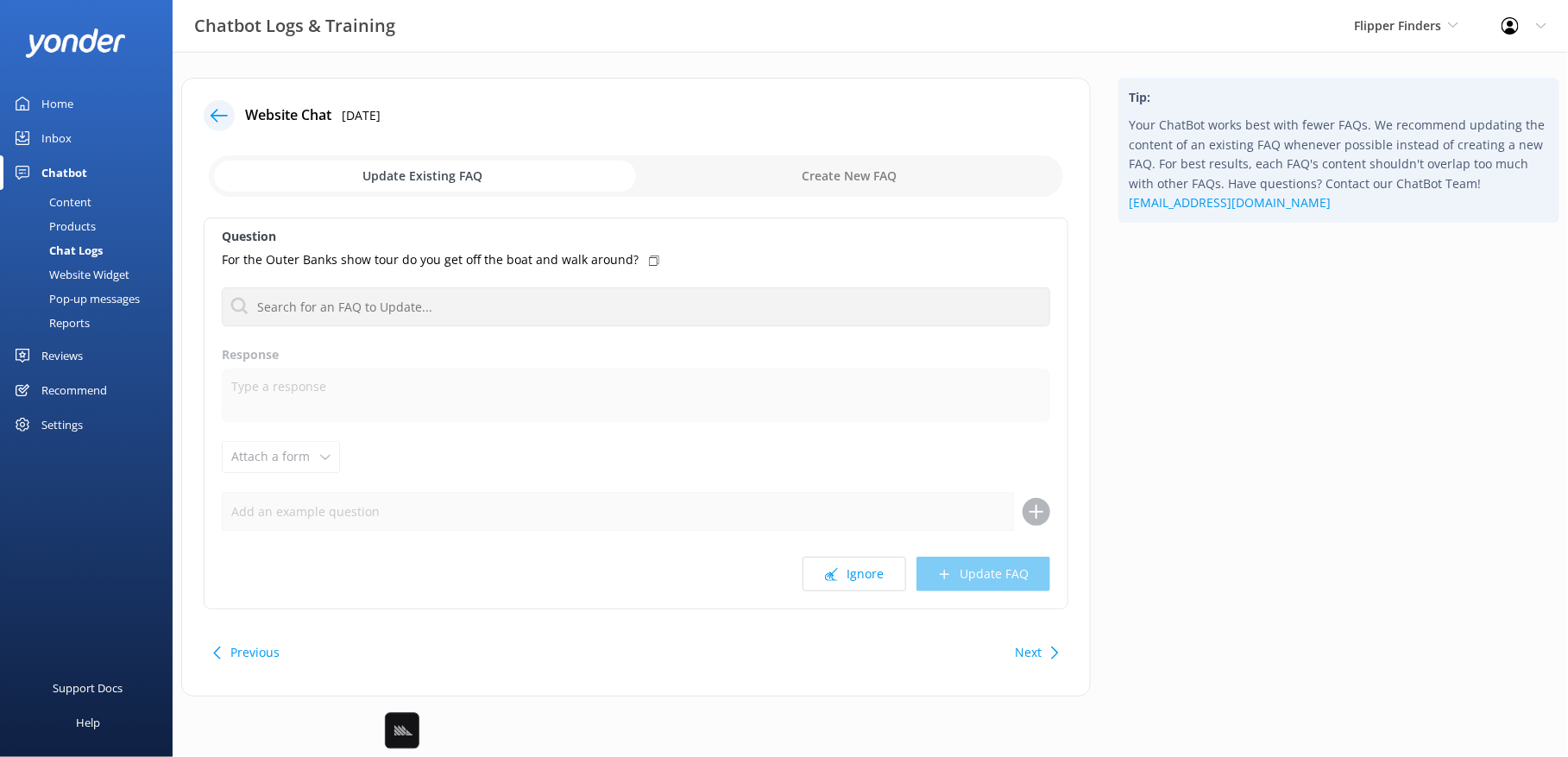
click at [1105, 582] on div "Tip: Your ChatBot works best with fewer FAQs. We recommend updating the content…" at bounding box center [1338, 396] width 468 height 637
click at [1038, 636] on button "Next" at bounding box center [1027, 653] width 27 height 35
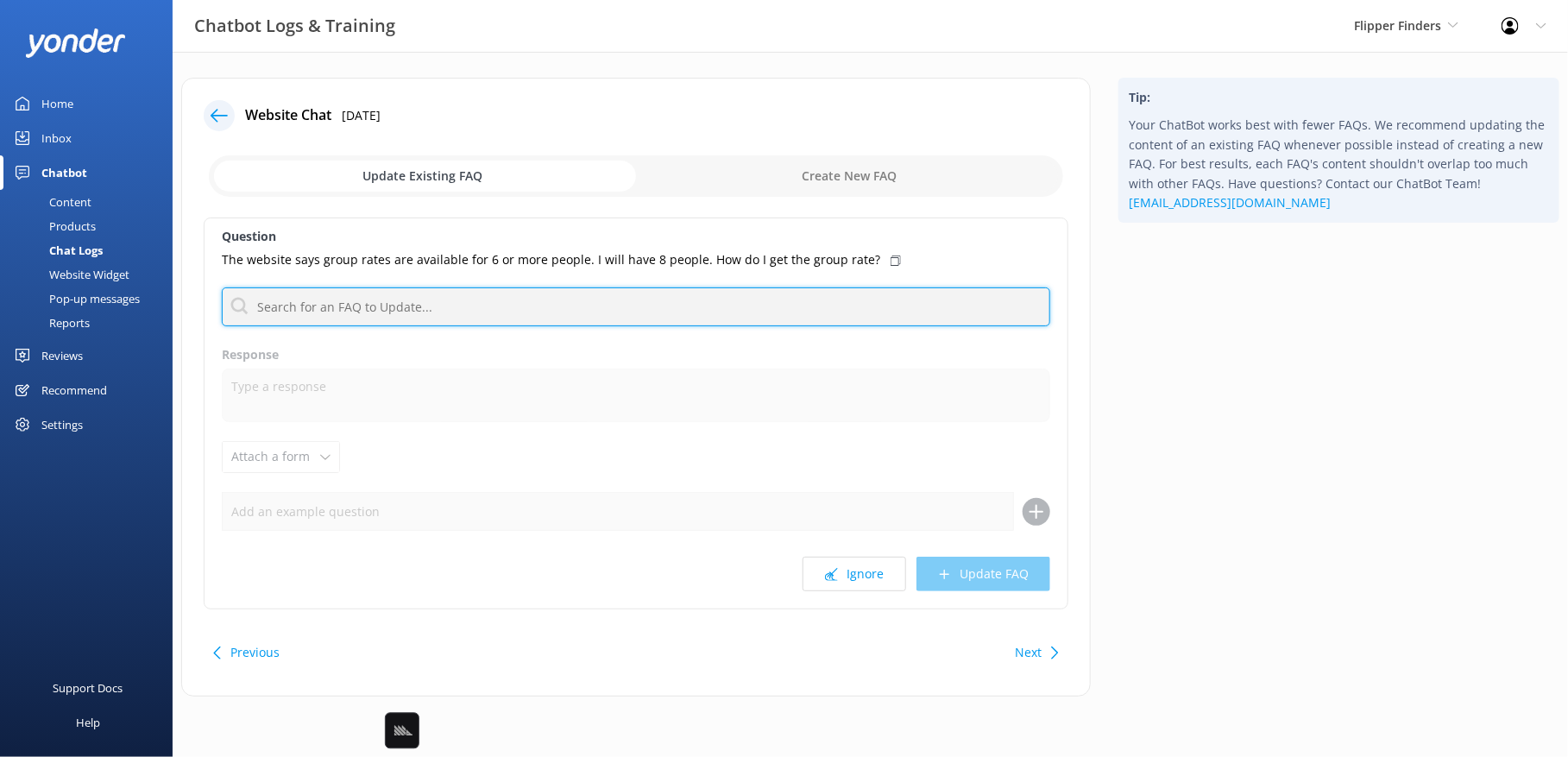
click at [617, 309] on input "text" at bounding box center [635, 306] width 828 height 39
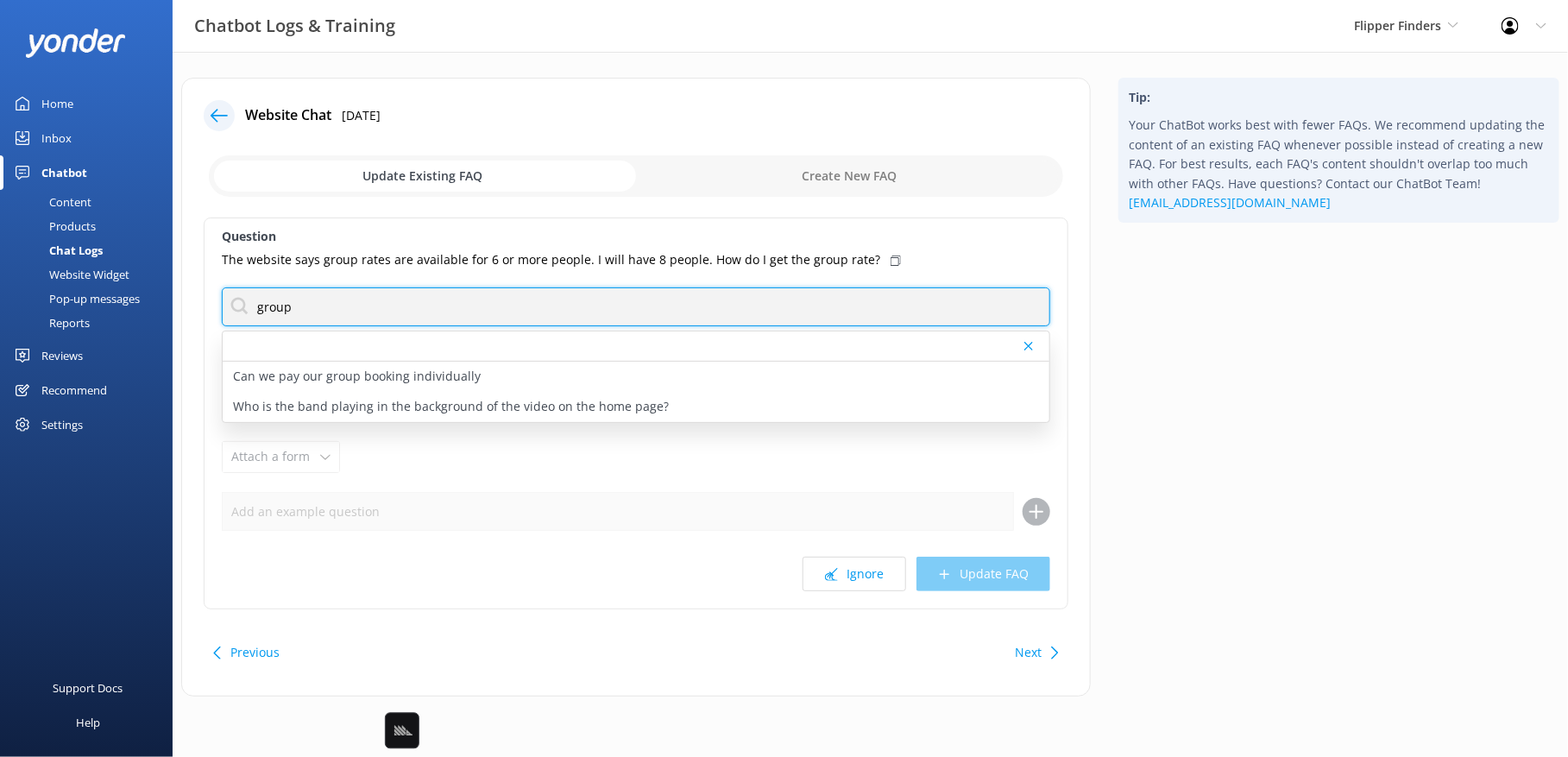
type input "group"
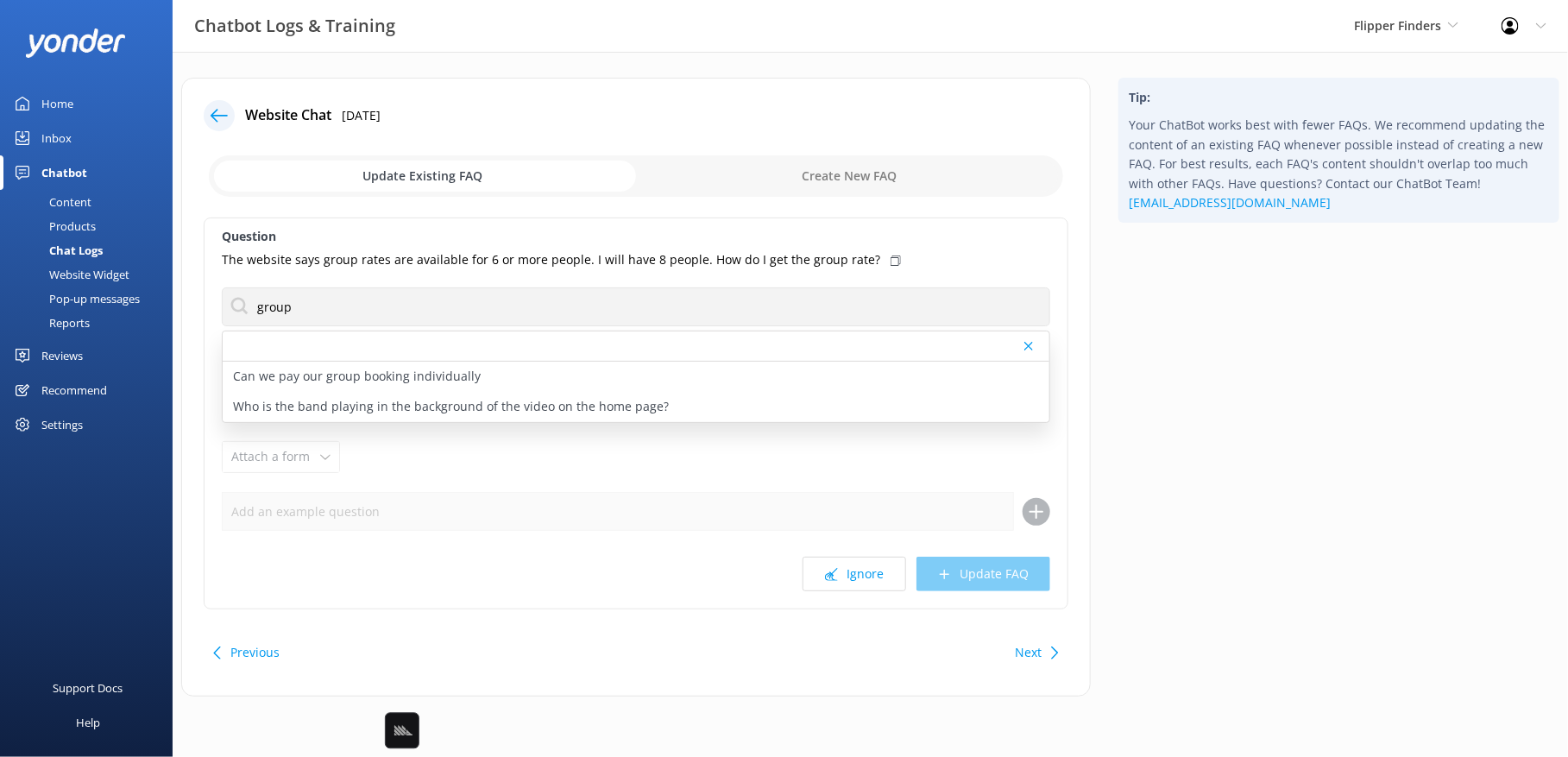
click at [1270, 364] on div "Tip: Your ChatBot works best with fewer FAQs. We recommend updating the content…" at bounding box center [1338, 396] width 468 height 637
click at [1030, 660] on button "Next" at bounding box center [1027, 653] width 27 height 35
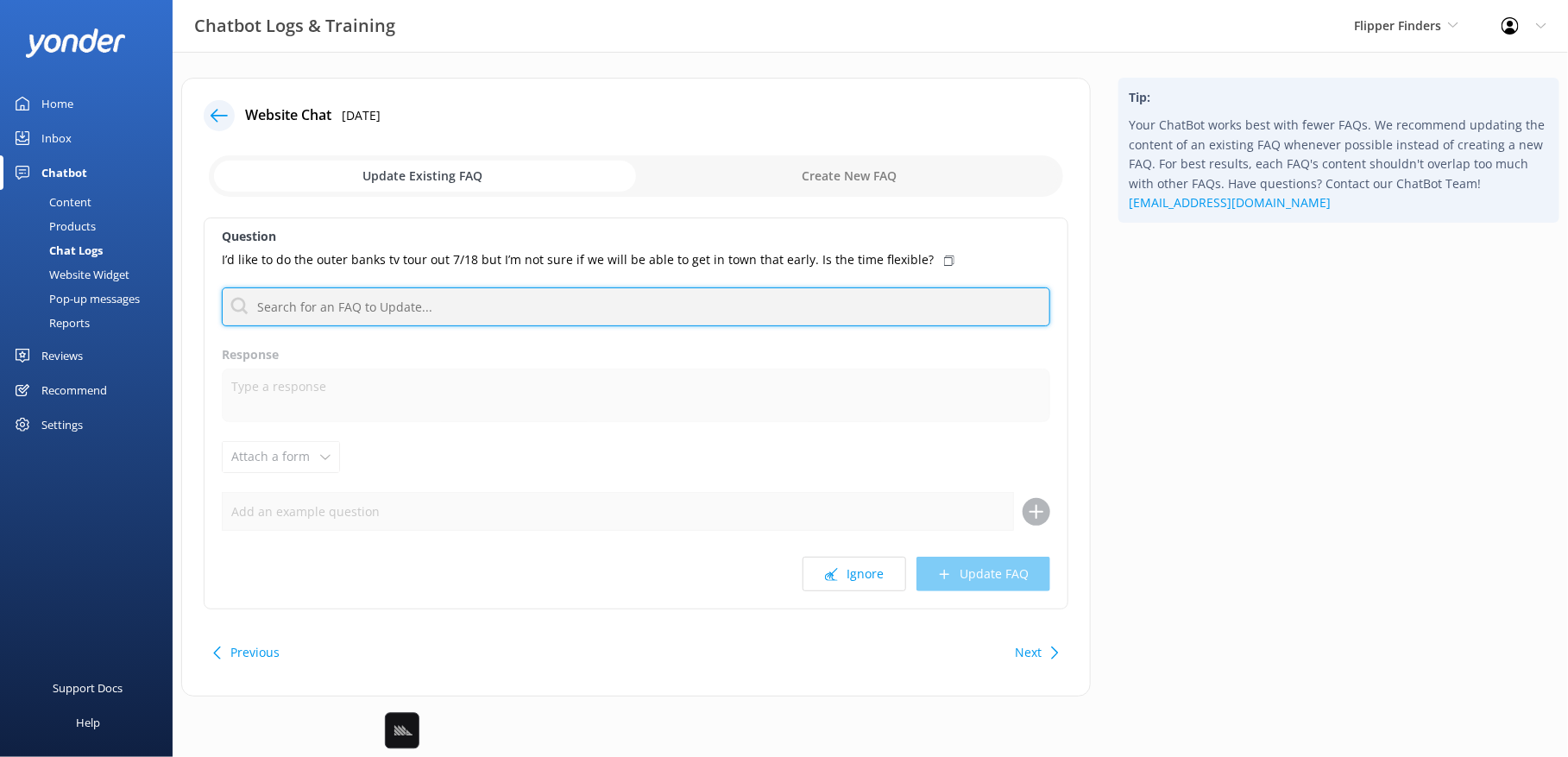
click at [669, 300] on input "text" at bounding box center [635, 306] width 828 height 39
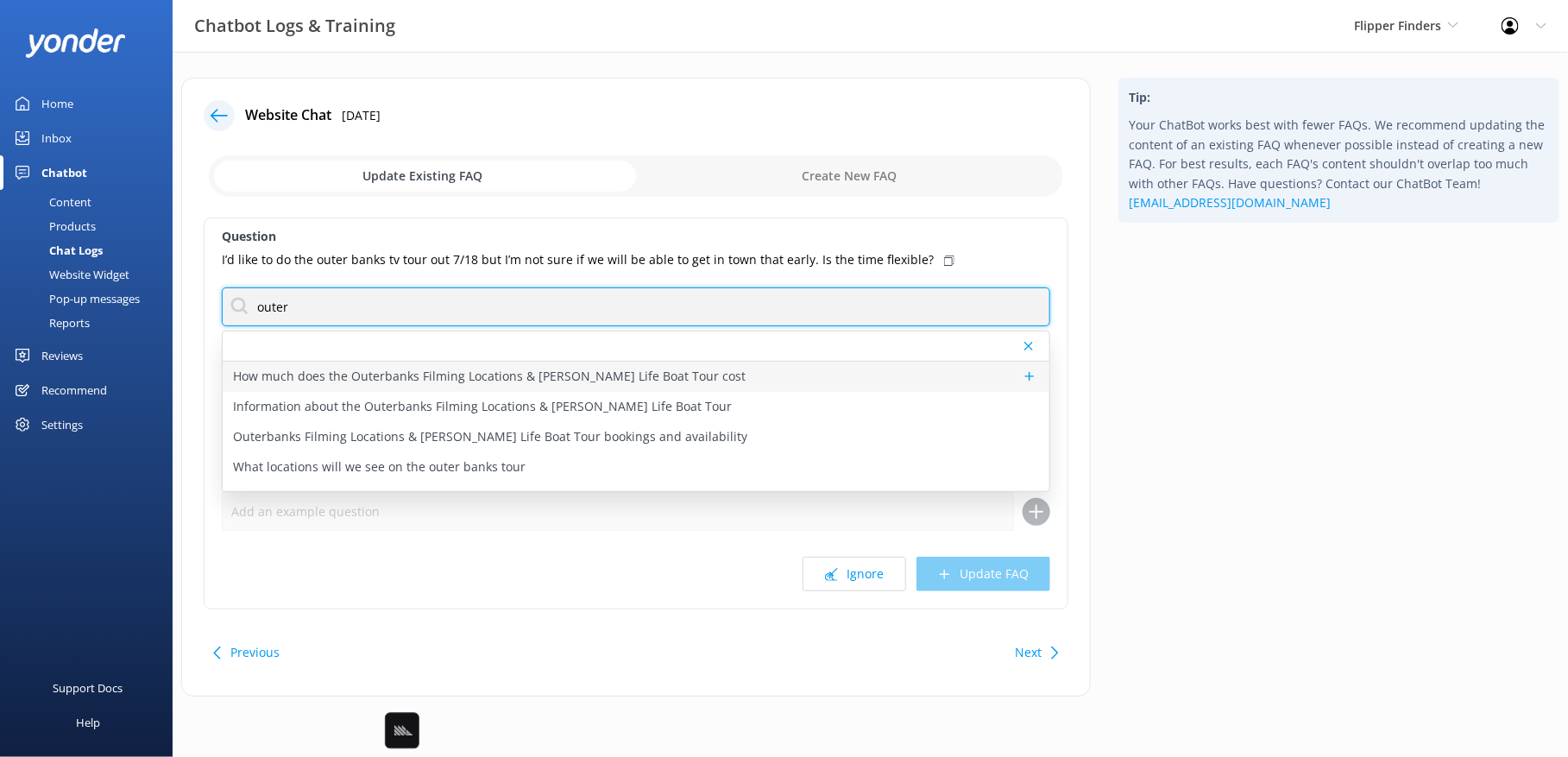
scroll to position [32, 0]
type input "outer"
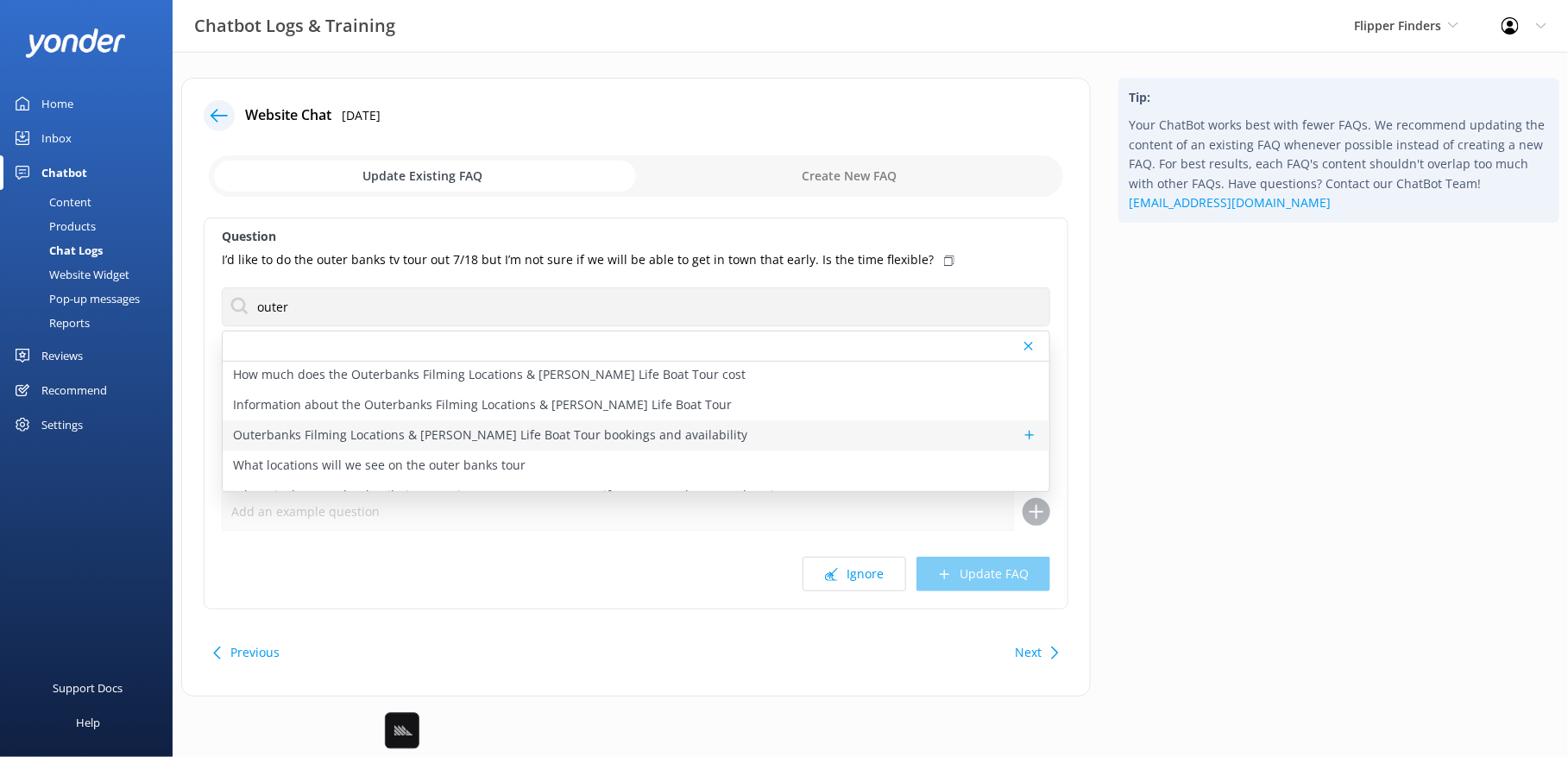
click at [721, 438] on div "Outerbanks Filming Locations & [PERSON_NAME] Life Boat Tour bookings and availa…" at bounding box center [635, 436] width 826 height 30
type textarea "You can book the OBX Filming Locations & [PERSON_NAME] Life Boat Tour online at…"
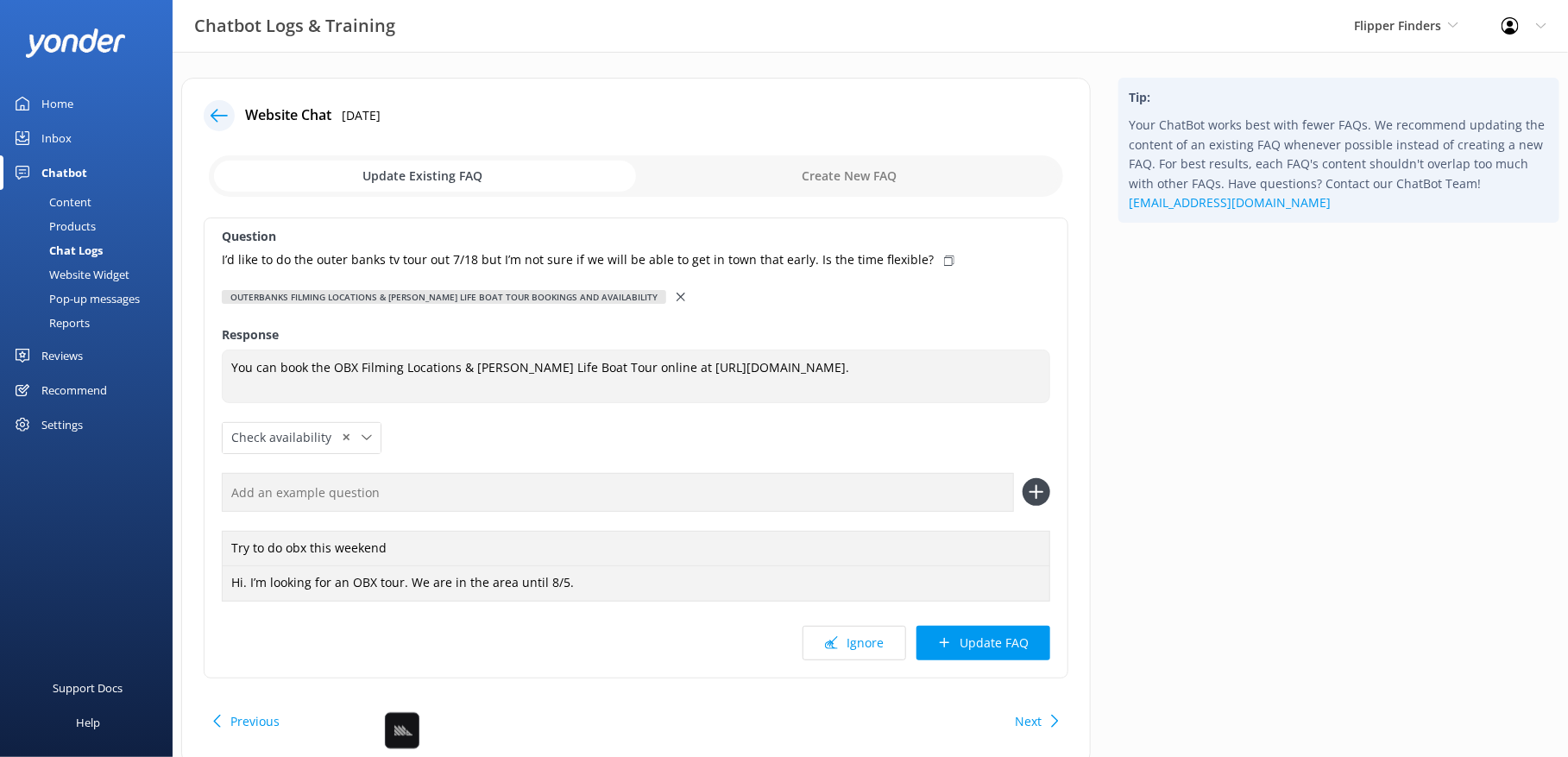
click at [932, 265] on div "I’d like to do the outer banks tv tour out 7/18 but I’m not sure if we will be …" at bounding box center [635, 260] width 828 height 19
click at [875, 488] on input "text" at bounding box center [617, 492] width 792 height 39
paste input "I’d like to do the outer banks tv tour out 7/18 but I’m not sure if we will be …"
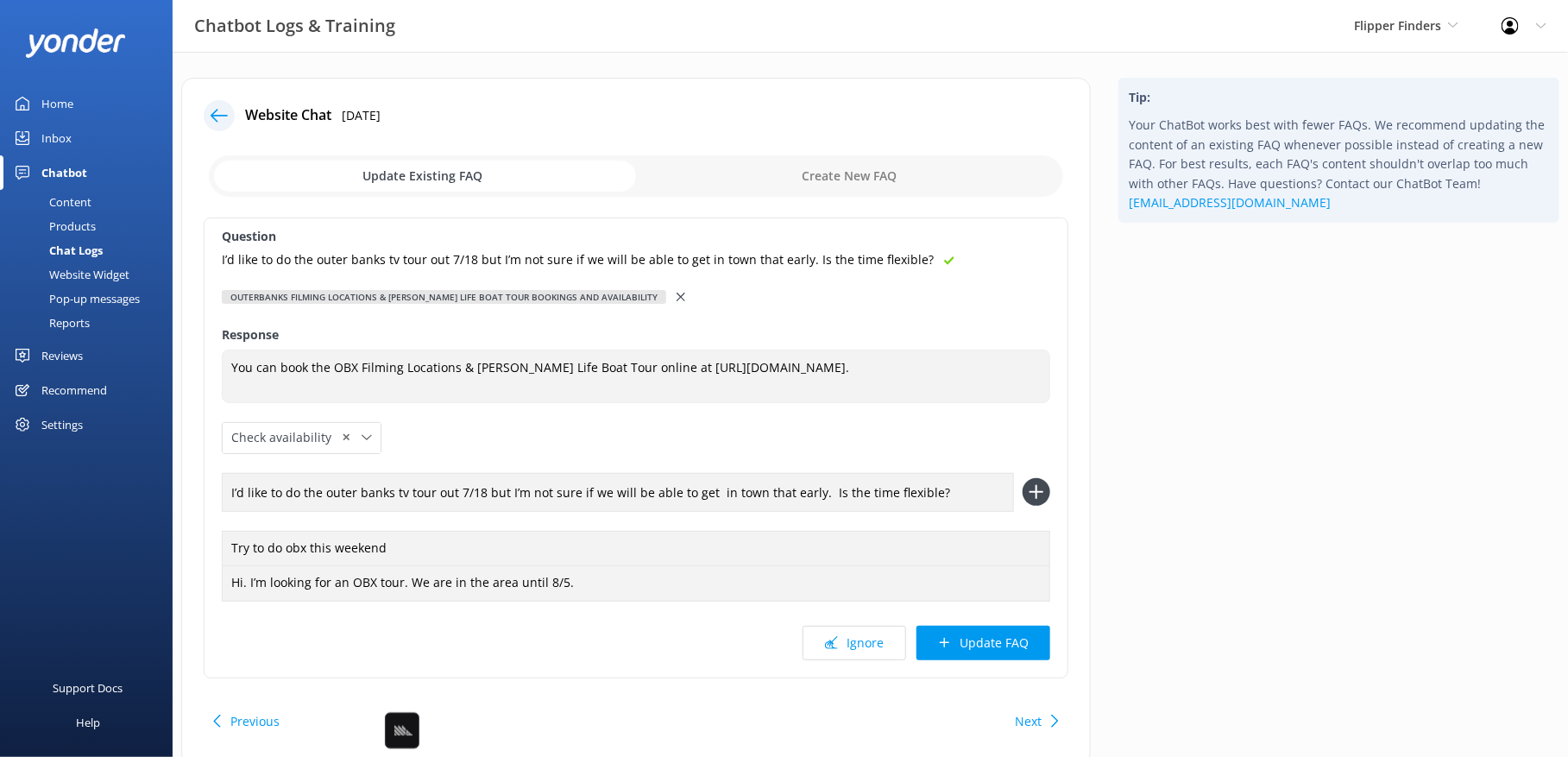
type input "I’d like to do the outer banks tv tour out 7/18 but I’m not sure if we will be …"
click at [1022, 478] on button at bounding box center [1036, 492] width 28 height 28
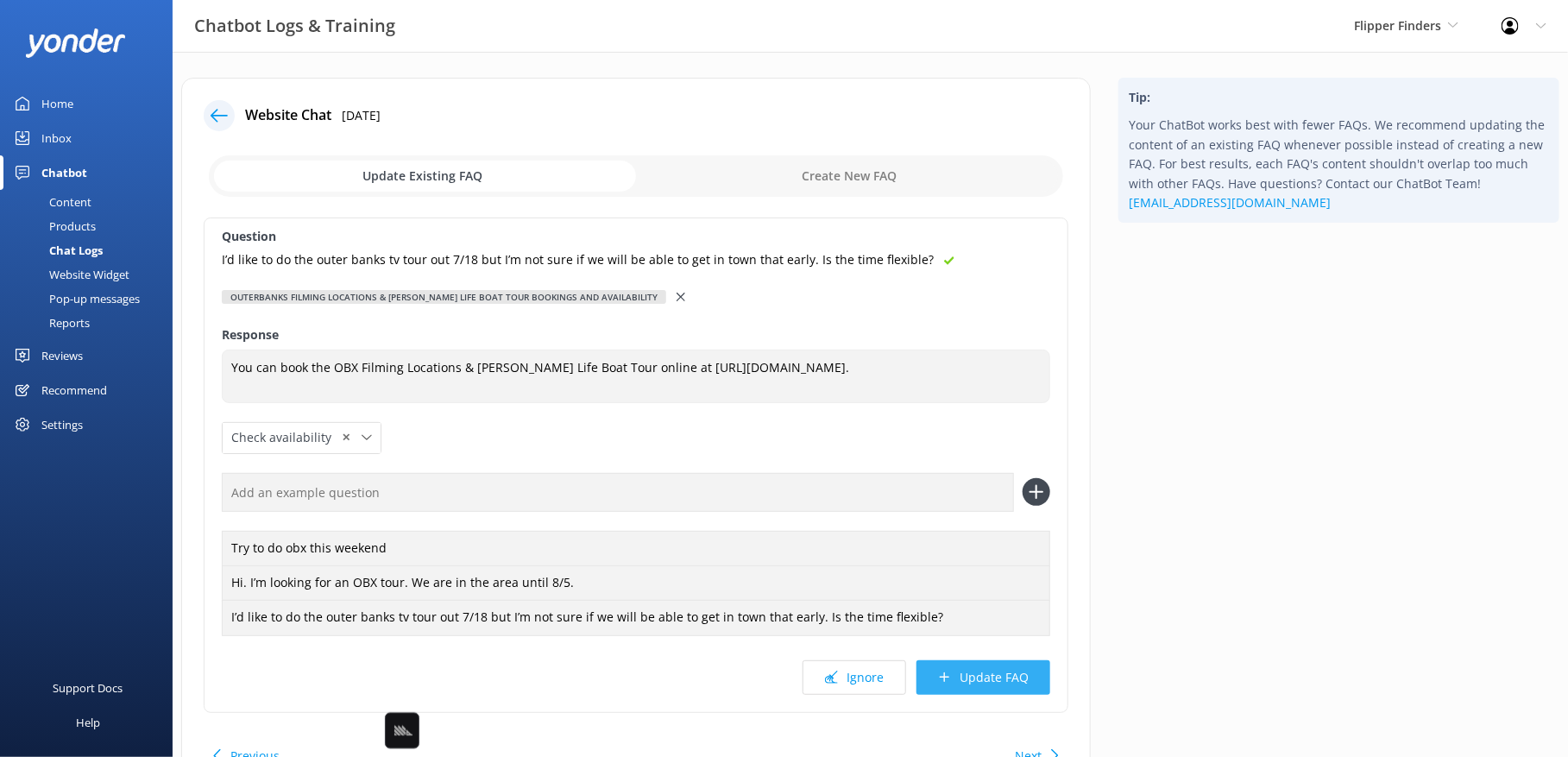
click at [981, 668] on button "Update FAQ" at bounding box center [983, 677] width 133 height 35
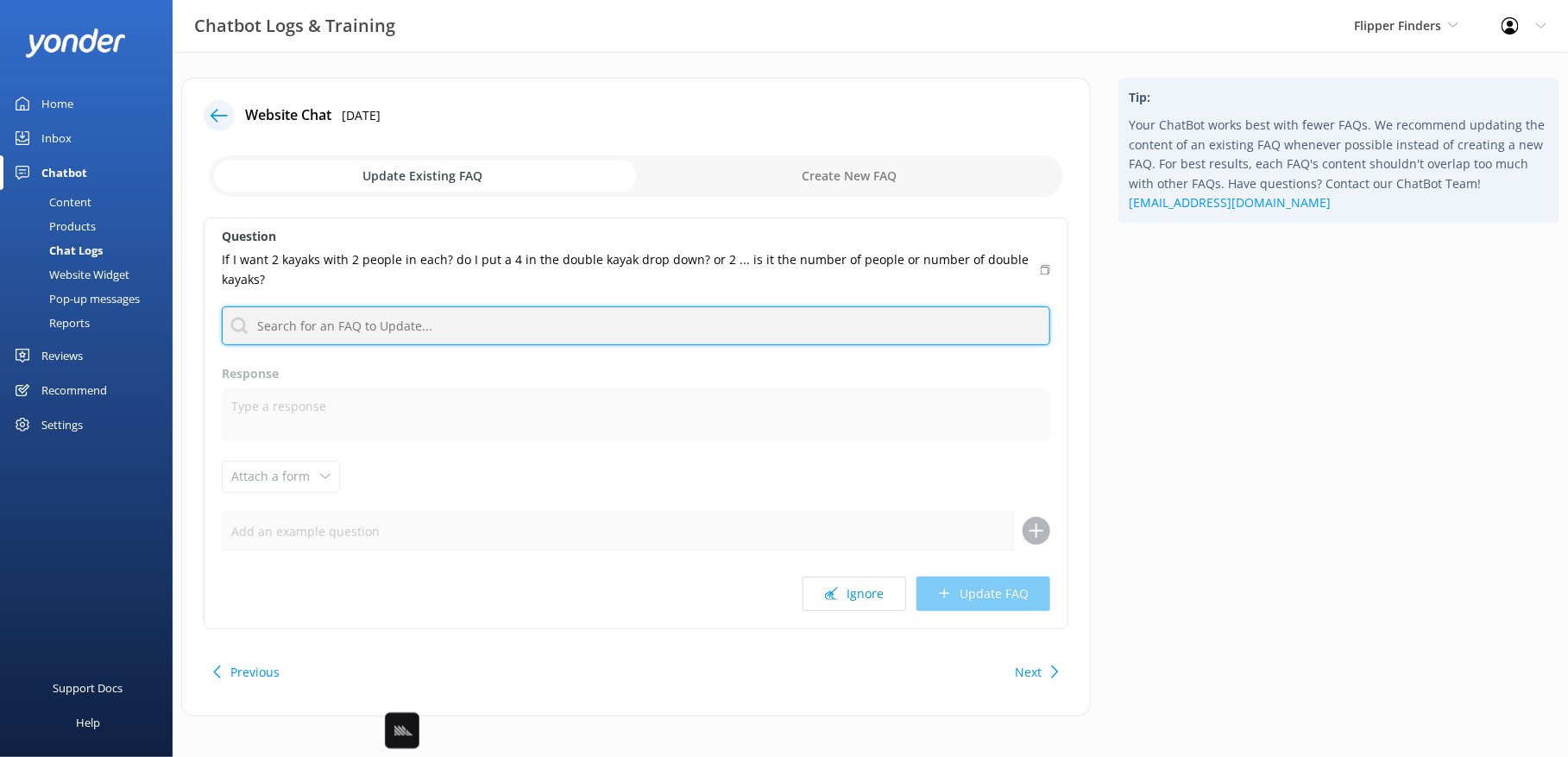
click at [915, 336] on input "text" at bounding box center [635, 325] width 828 height 39
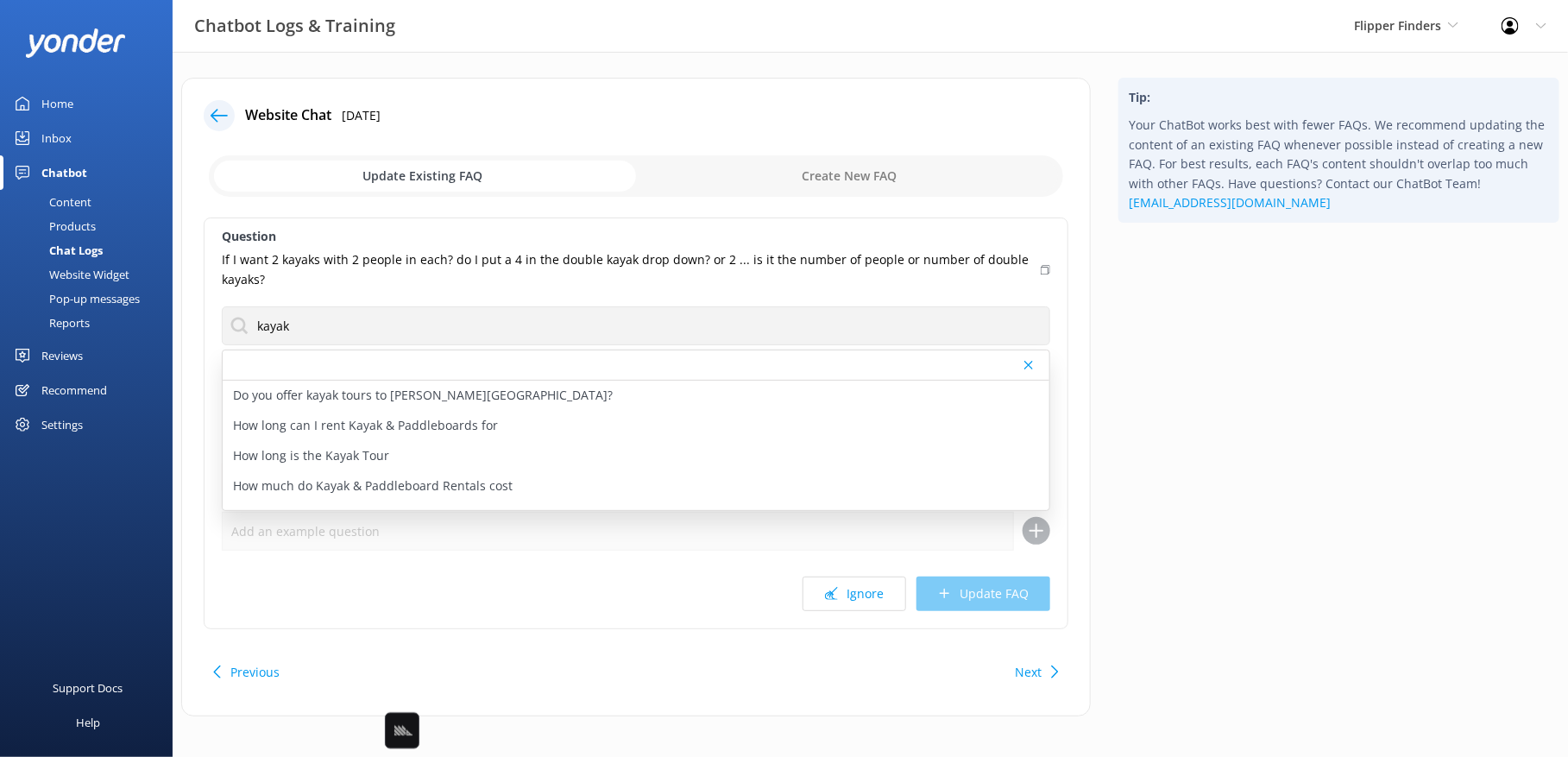
click at [1246, 433] on div "Tip: Your ChatBot works best with fewer FAQs. We recommend updating the content…" at bounding box center [1338, 405] width 468 height 656
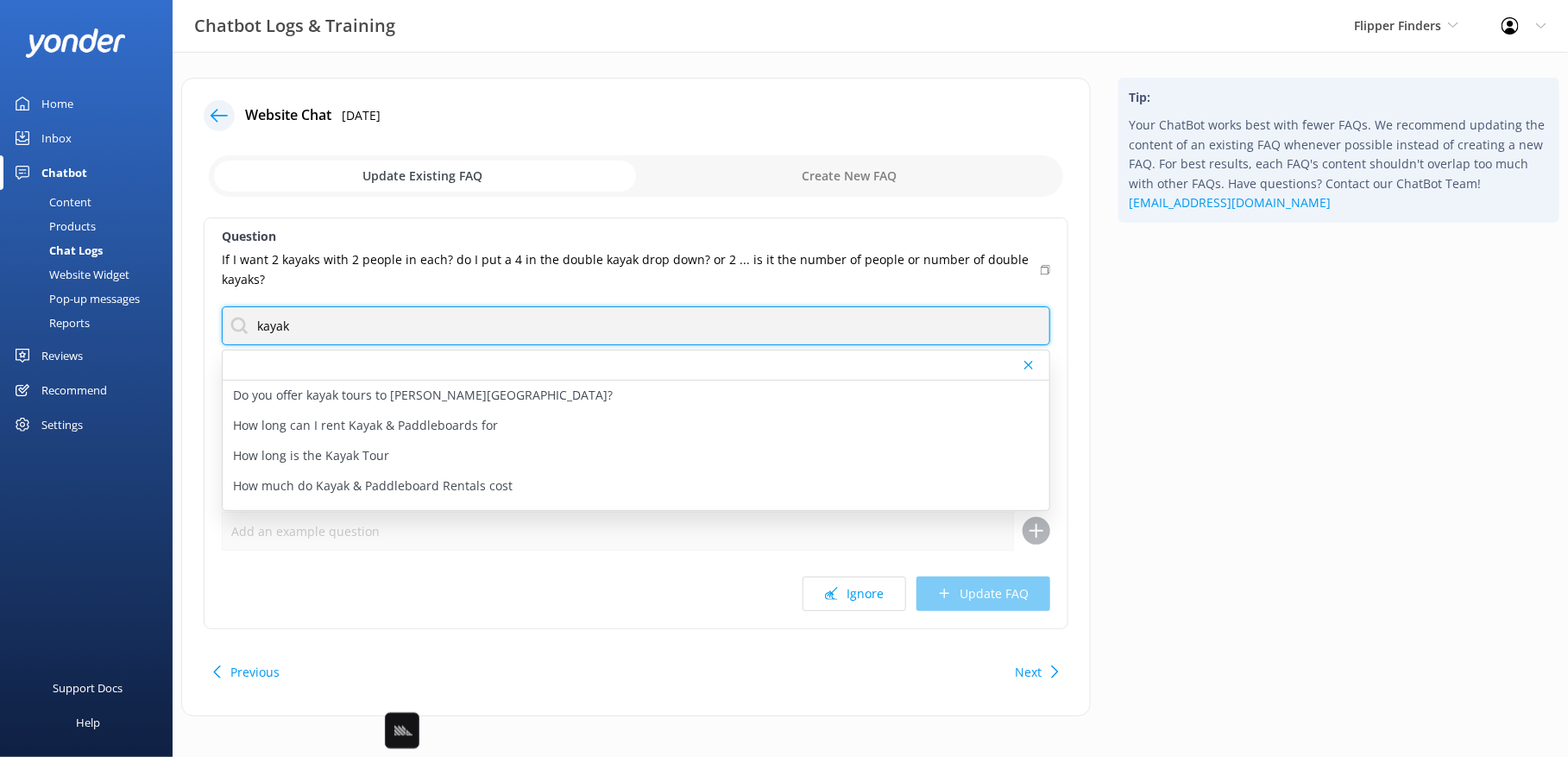
click at [458, 316] on input "kayak" at bounding box center [635, 325] width 828 height 39
type input "h"
type input "how many"
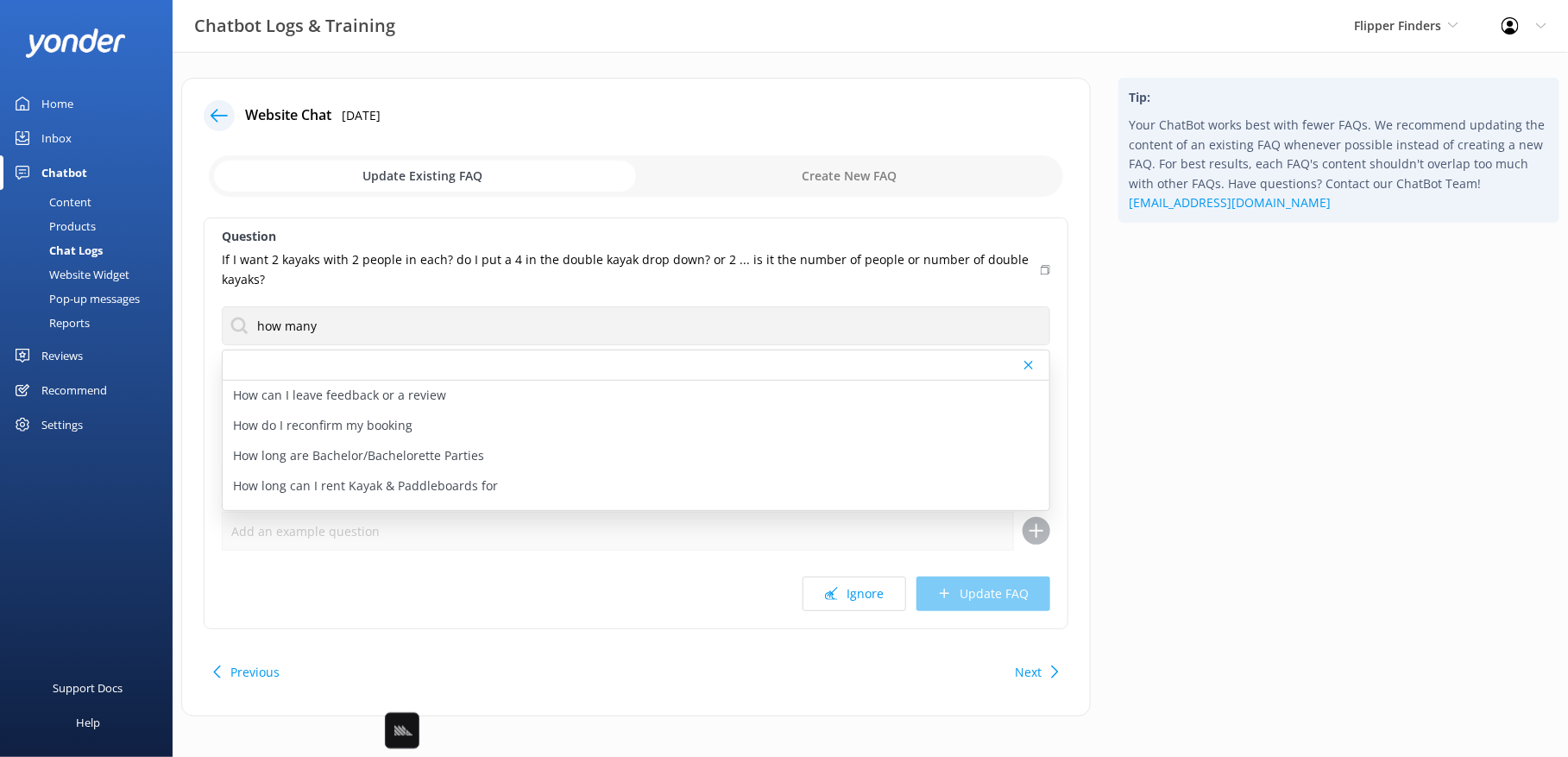
click at [1194, 421] on div "Tip: Your ChatBot works best with fewer FAQs. We recommend updating the content…" at bounding box center [1338, 405] width 468 height 656
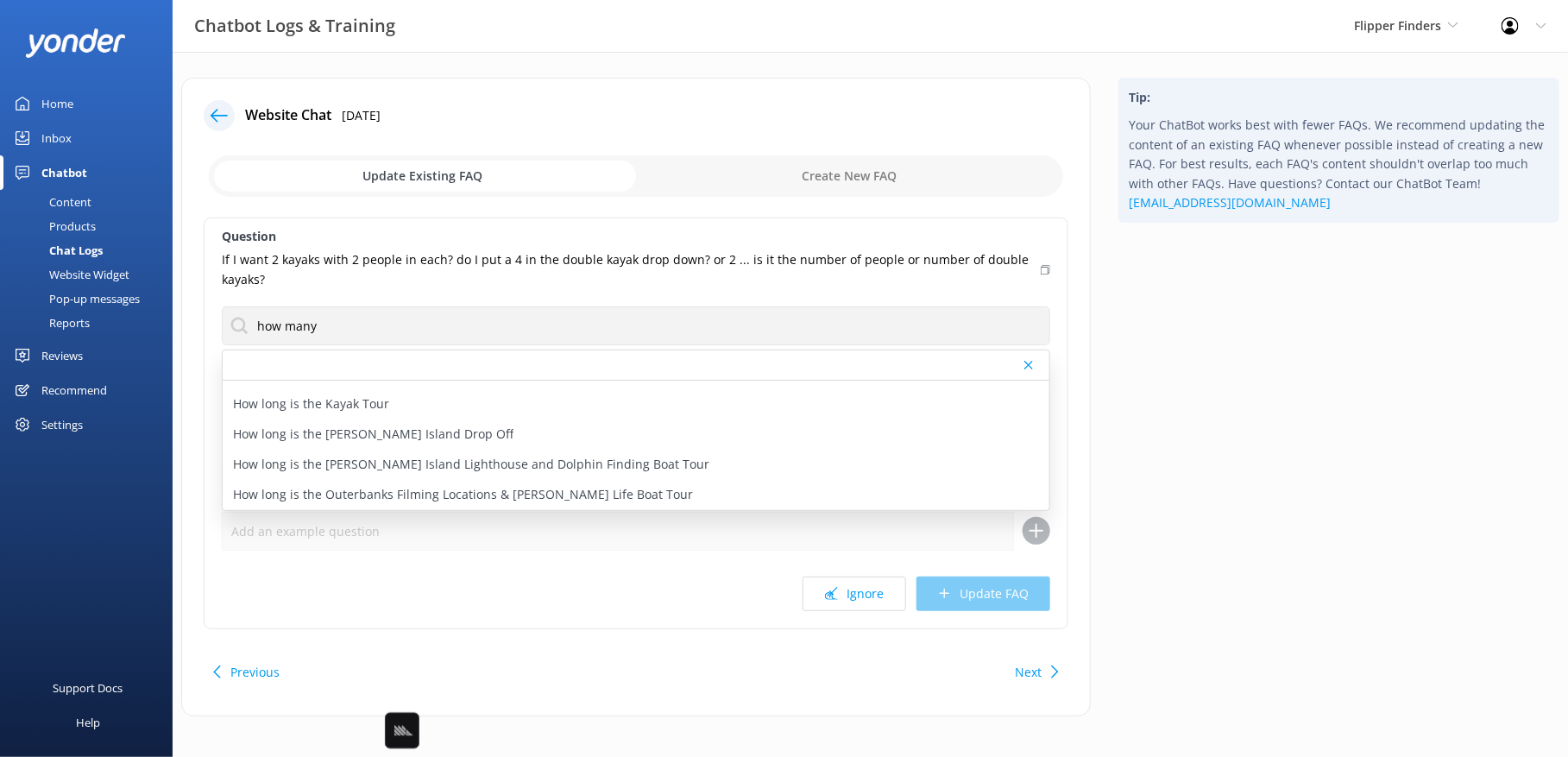
scroll to position [9, 0]
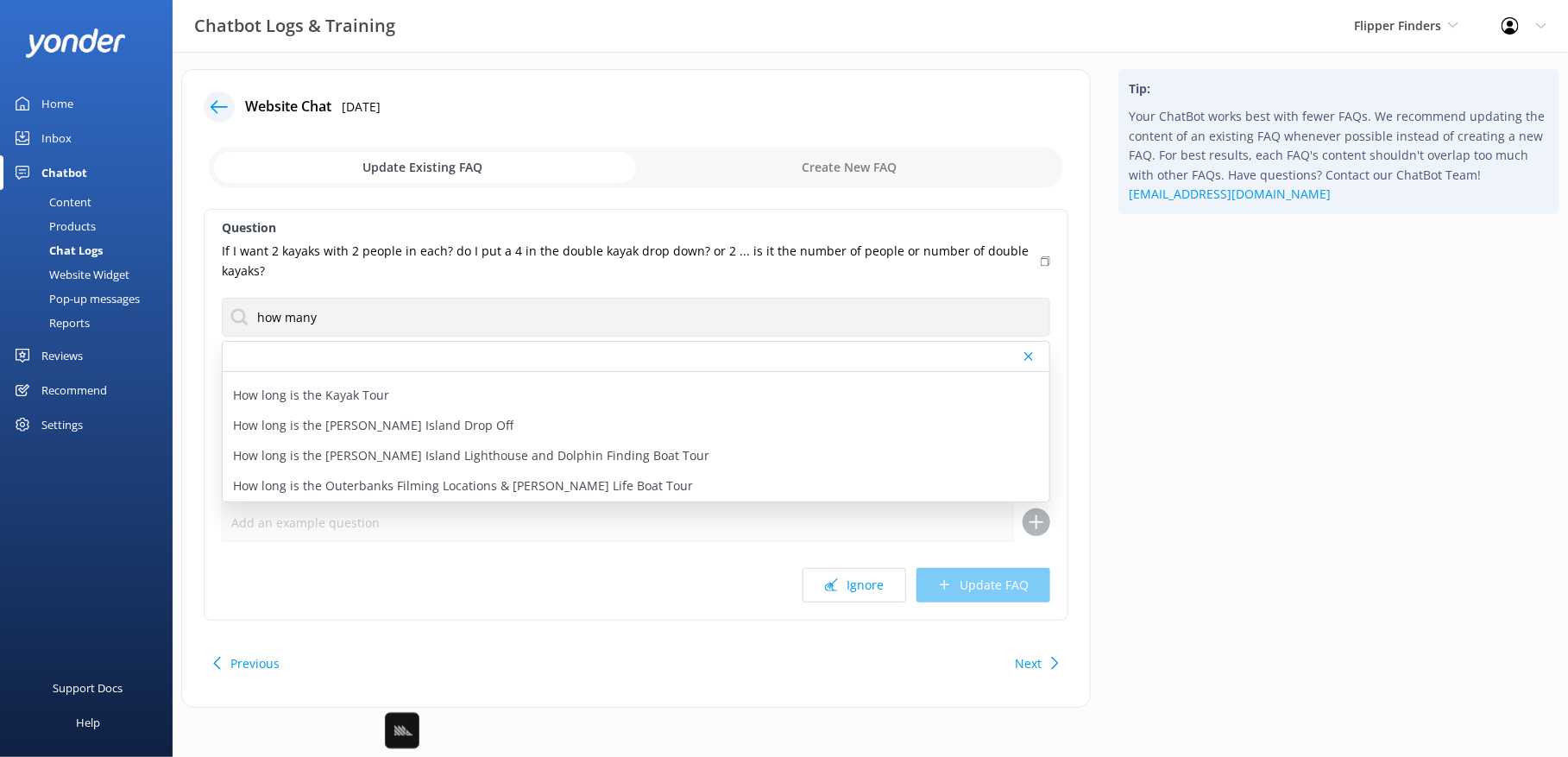
click at [1256, 585] on div "Tip: Your ChatBot works best with fewer FAQs. We recommend updating the content…" at bounding box center [1338, 396] width 468 height 656
click at [1033, 658] on button "Next" at bounding box center [1027, 663] width 27 height 35
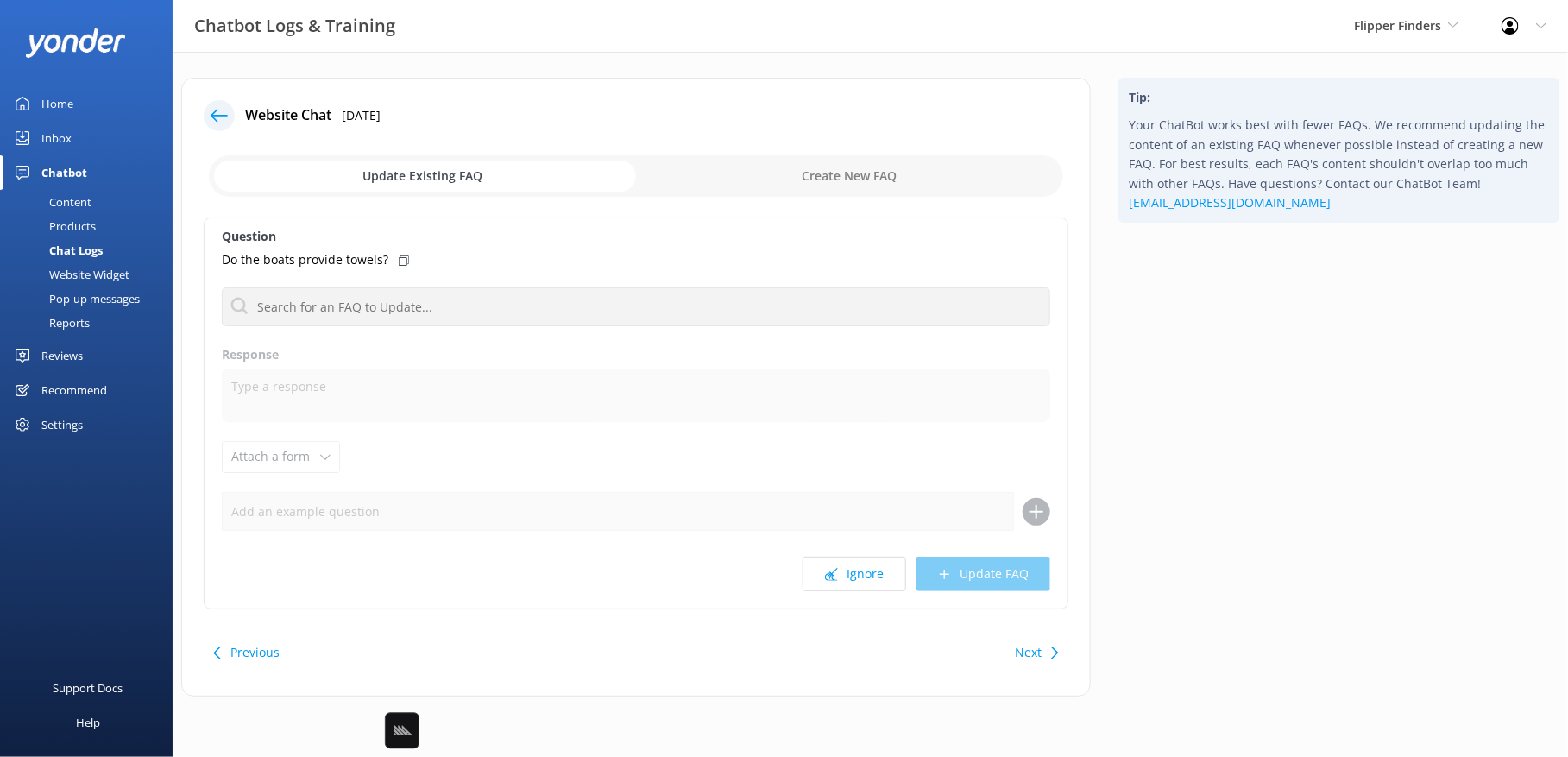
click at [1255, 434] on div "Tip: Your ChatBot works best with fewer FAQs. We recommend updating the content…" at bounding box center [1338, 396] width 468 height 637
click at [1026, 655] on button "Next" at bounding box center [1027, 653] width 27 height 35
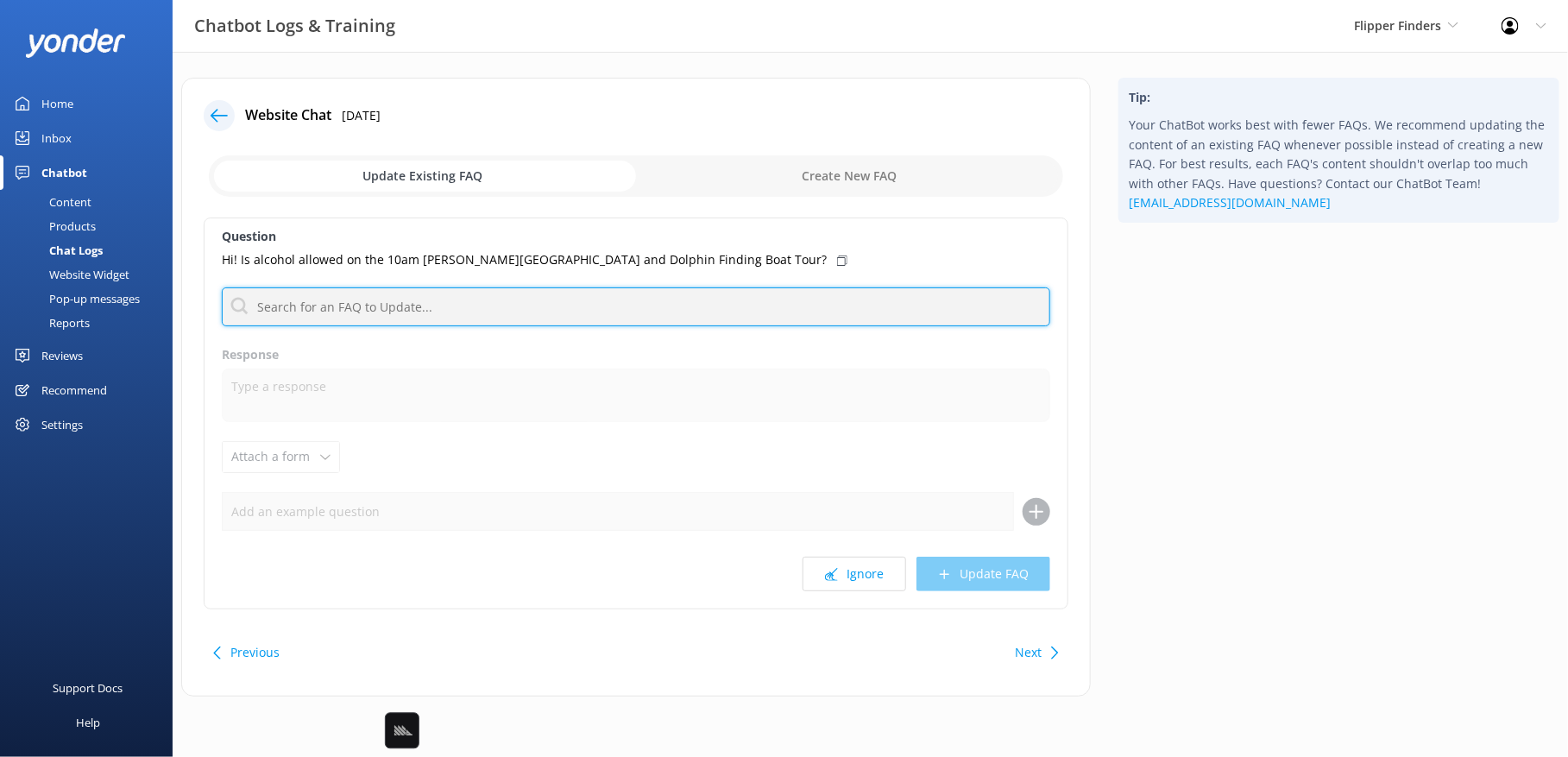
click at [740, 310] on input "text" at bounding box center [635, 306] width 828 height 39
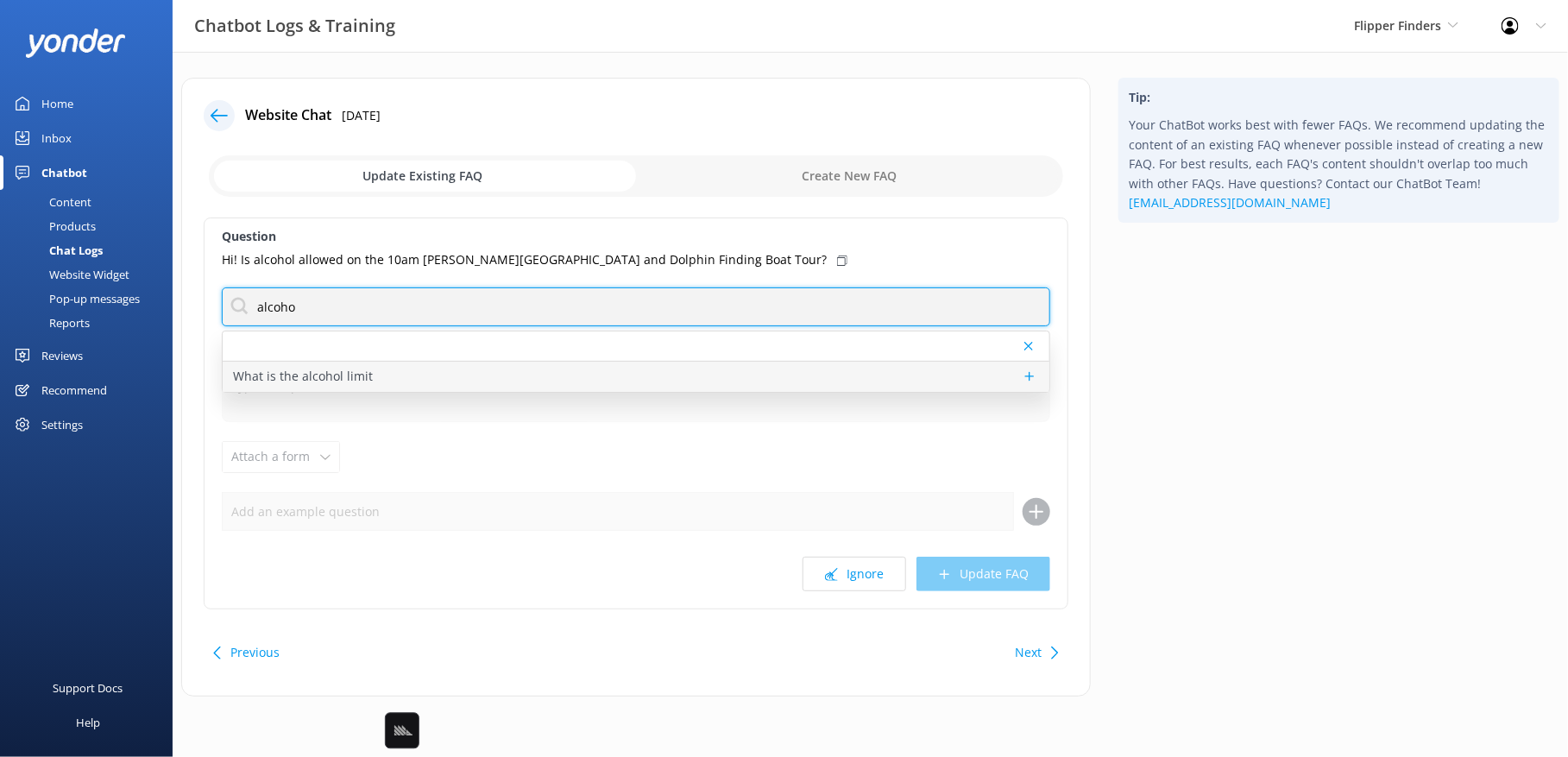
type input "alcoho"
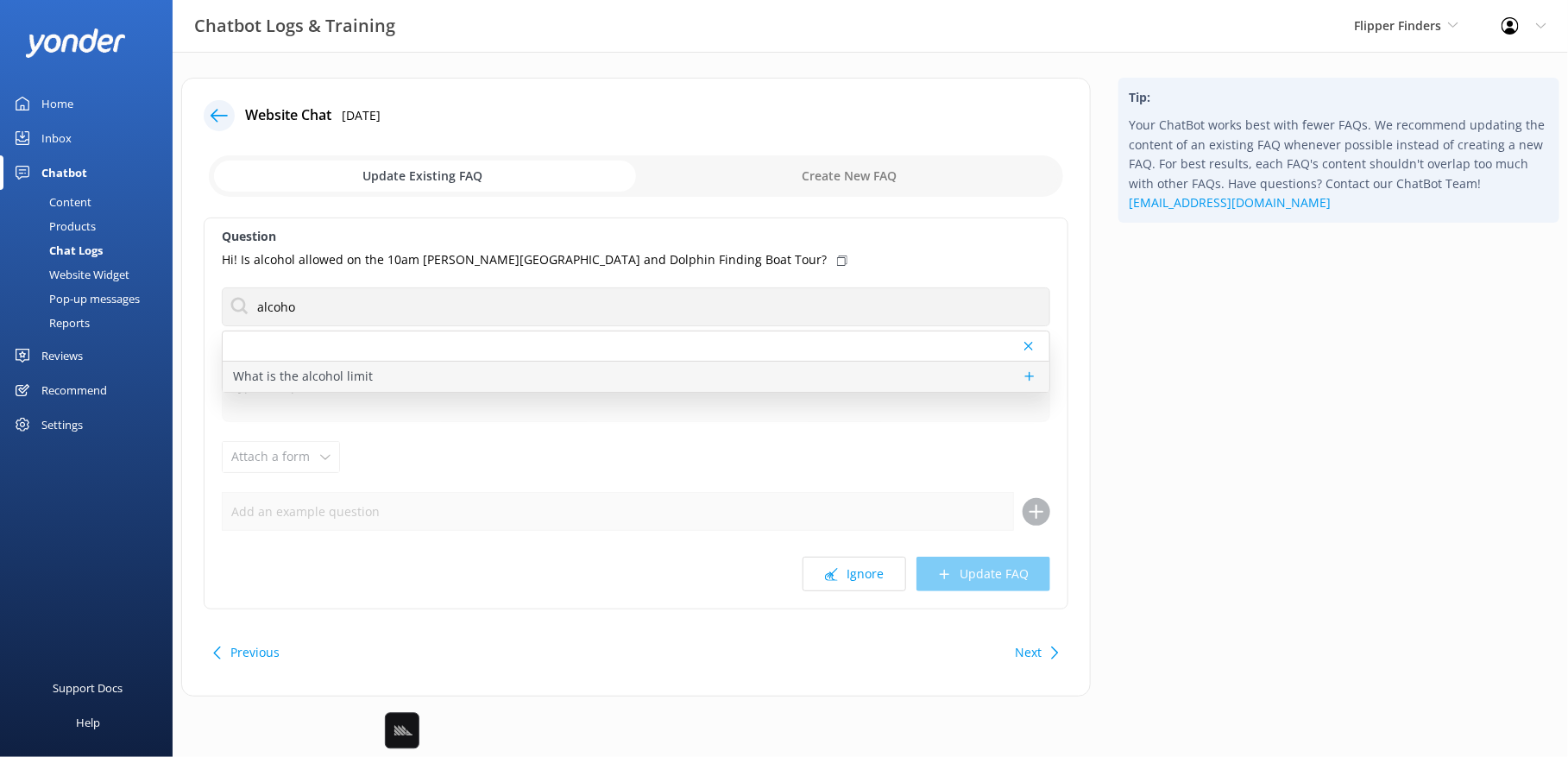
click at [539, 378] on div "What is the alcohol limit" at bounding box center [635, 377] width 826 height 30
type textarea "BYOB is welcome—just no glass bottles, please."
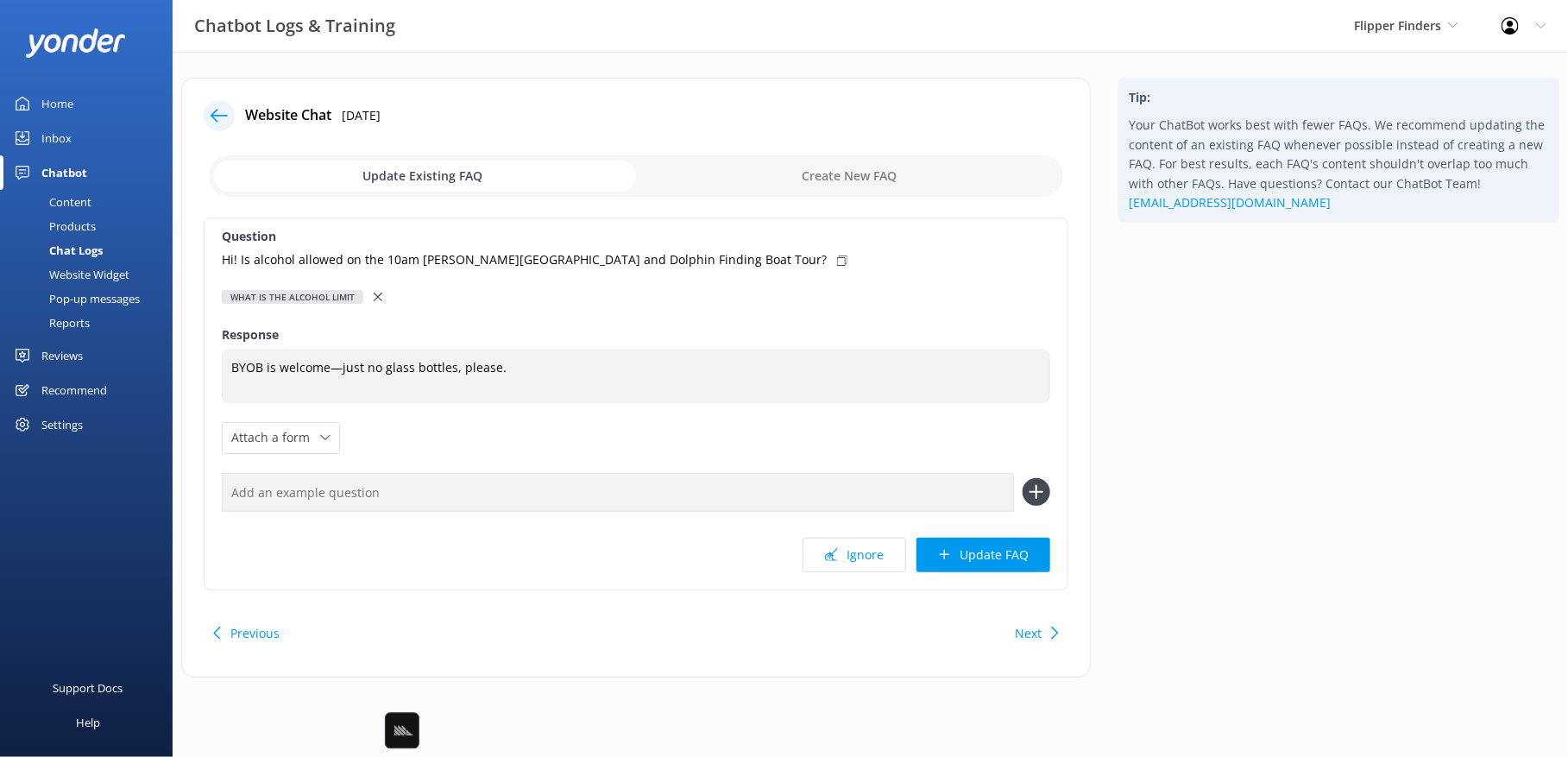
click at [837, 258] on icon at bounding box center [842, 261] width 10 height 10
click at [651, 480] on input "text" at bounding box center [617, 492] width 792 height 39
paste input "Hi! Is alcohol allowed on the 10am [PERSON_NAME][GEOGRAPHIC_DATA] and Dolphin F…"
type input "Hi! Is alcohol allowed on the 10am [PERSON_NAME][GEOGRAPHIC_DATA] and Dolphin F…"
click at [1022, 478] on button at bounding box center [1036, 492] width 28 height 28
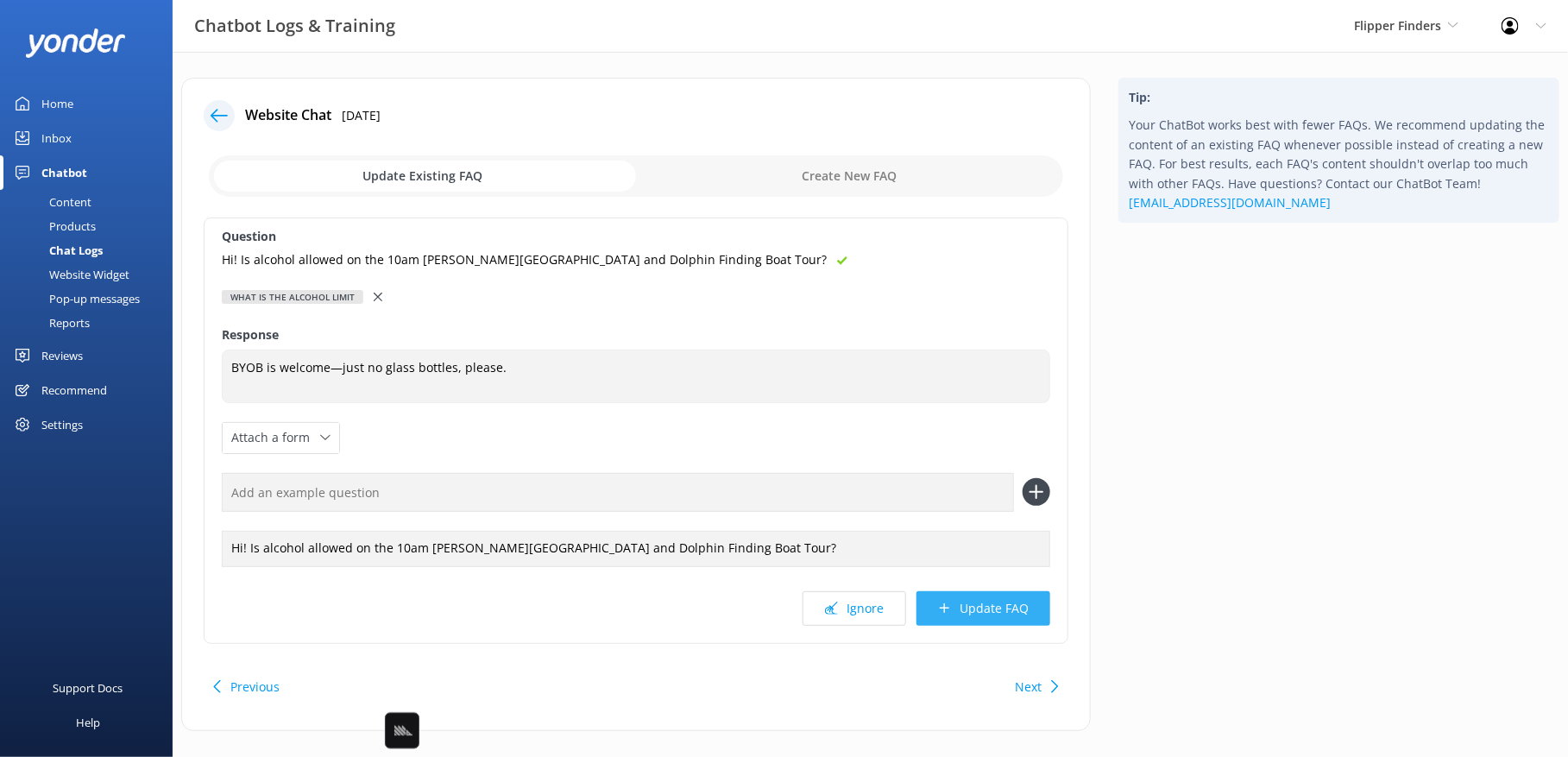
click at [1006, 606] on button "Update FAQ" at bounding box center [983, 608] width 133 height 35
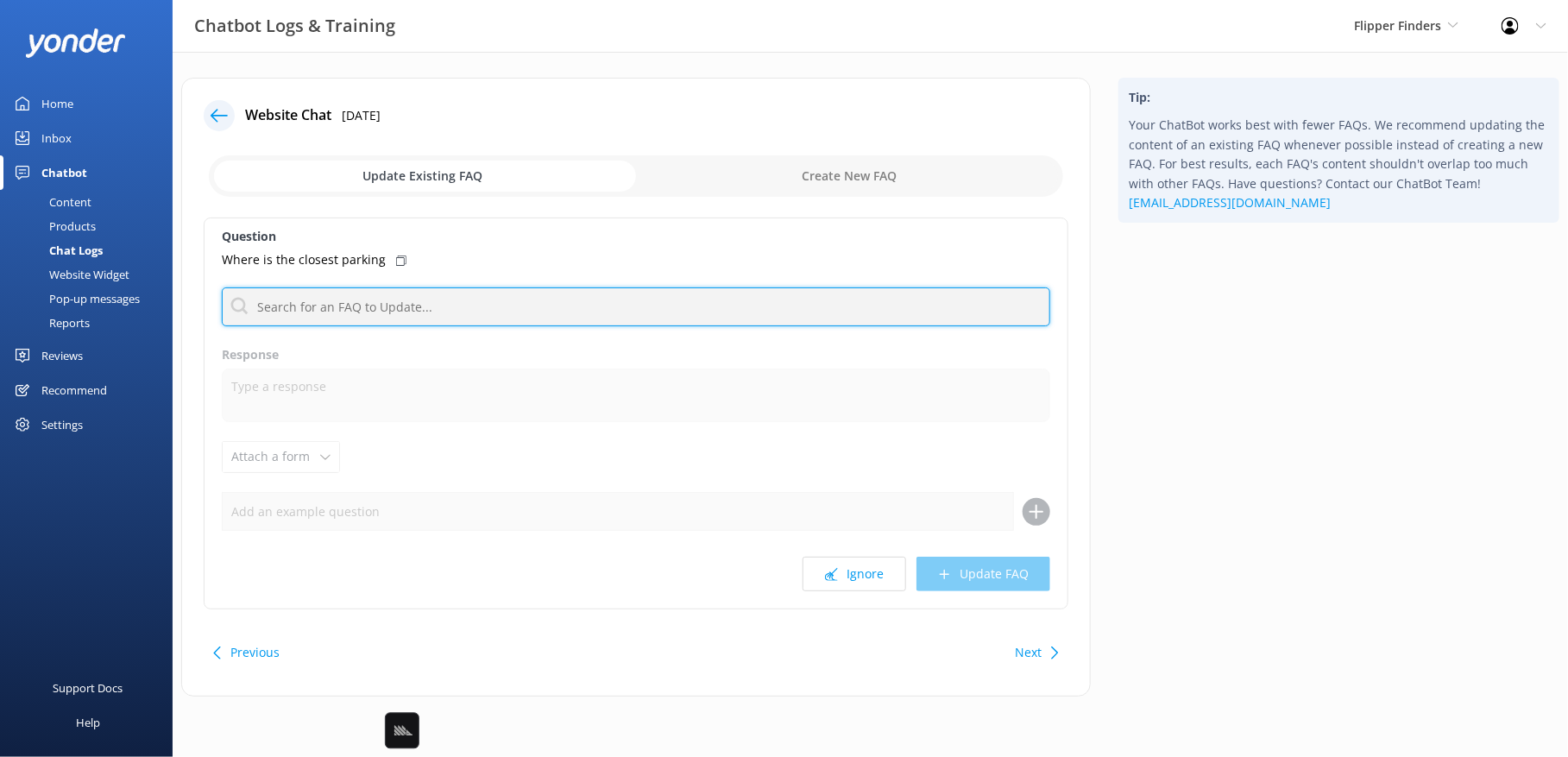
click at [588, 297] on input "text" at bounding box center [635, 306] width 828 height 39
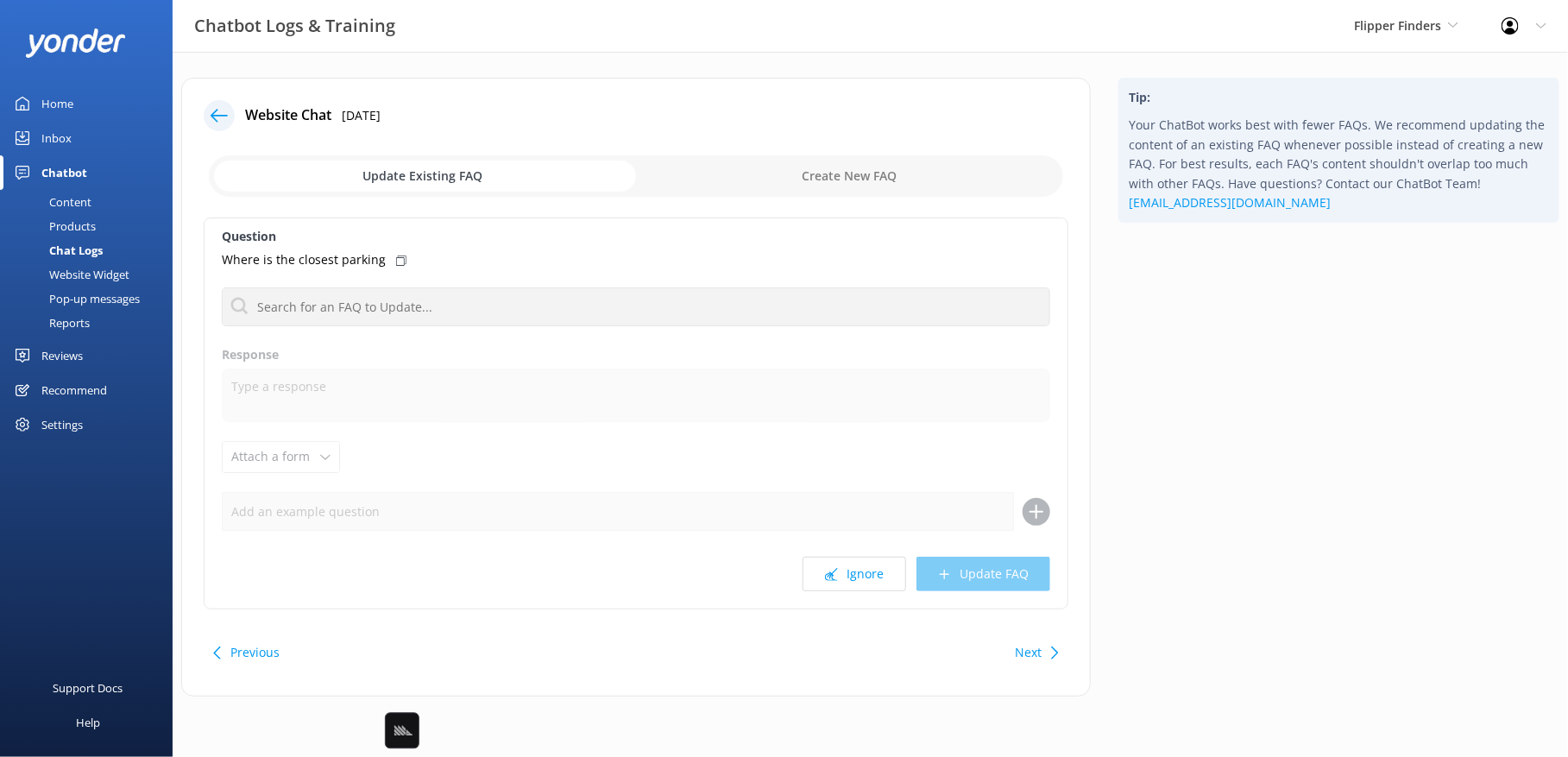
click at [1156, 623] on div "Tip: Your ChatBot works best with fewer FAQs. We recommend updating the content…" at bounding box center [1338, 396] width 468 height 637
click at [1003, 648] on div "Previous Next" at bounding box center [635, 653] width 864 height 49
click at [1042, 650] on div "Next" at bounding box center [1034, 653] width 54 height 35
click at [1035, 651] on button "Next" at bounding box center [1027, 653] width 27 height 35
click at [1038, 643] on button "Next" at bounding box center [1027, 653] width 27 height 35
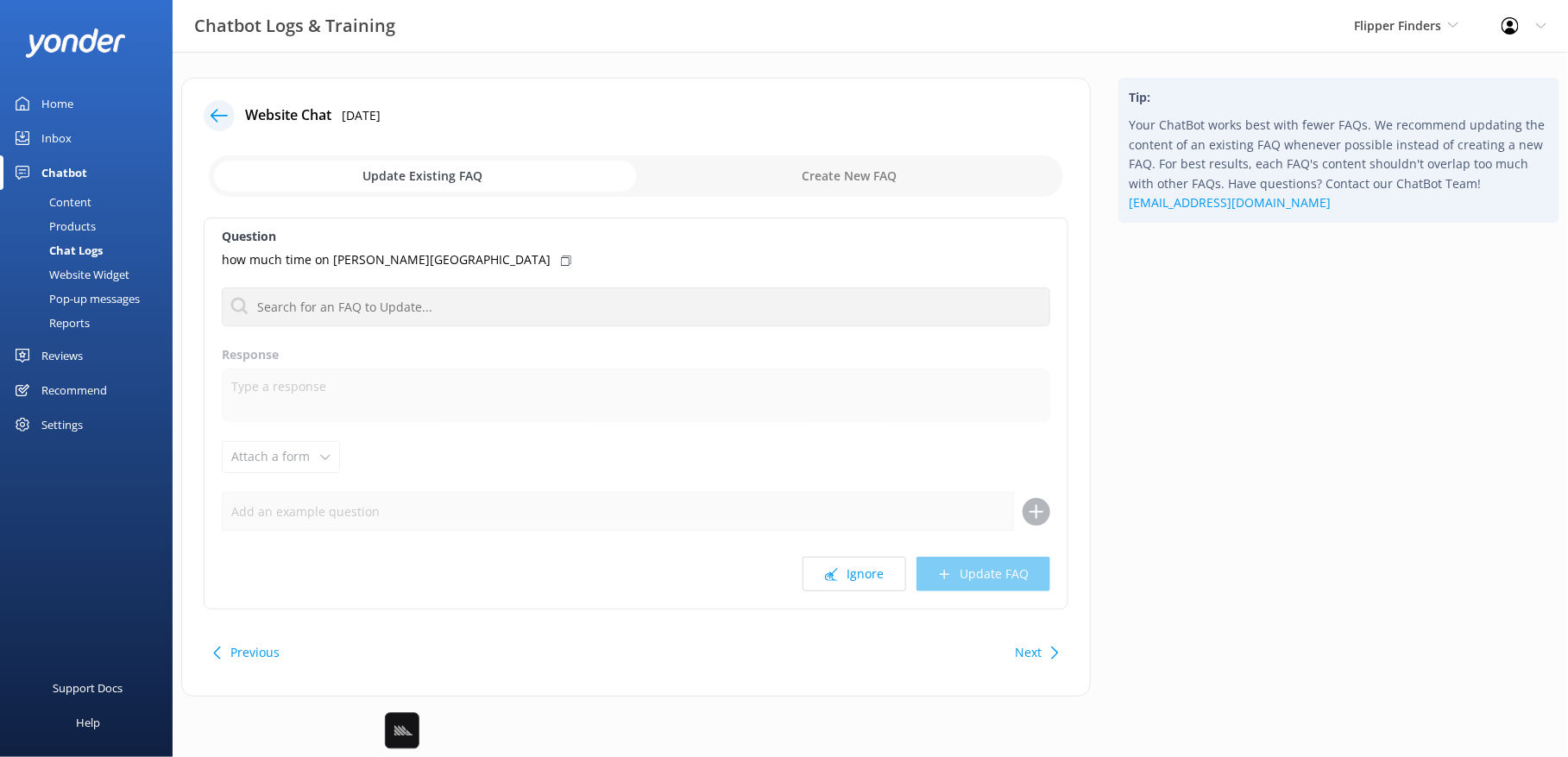
click at [1018, 641] on button "Next" at bounding box center [1027, 653] width 27 height 35
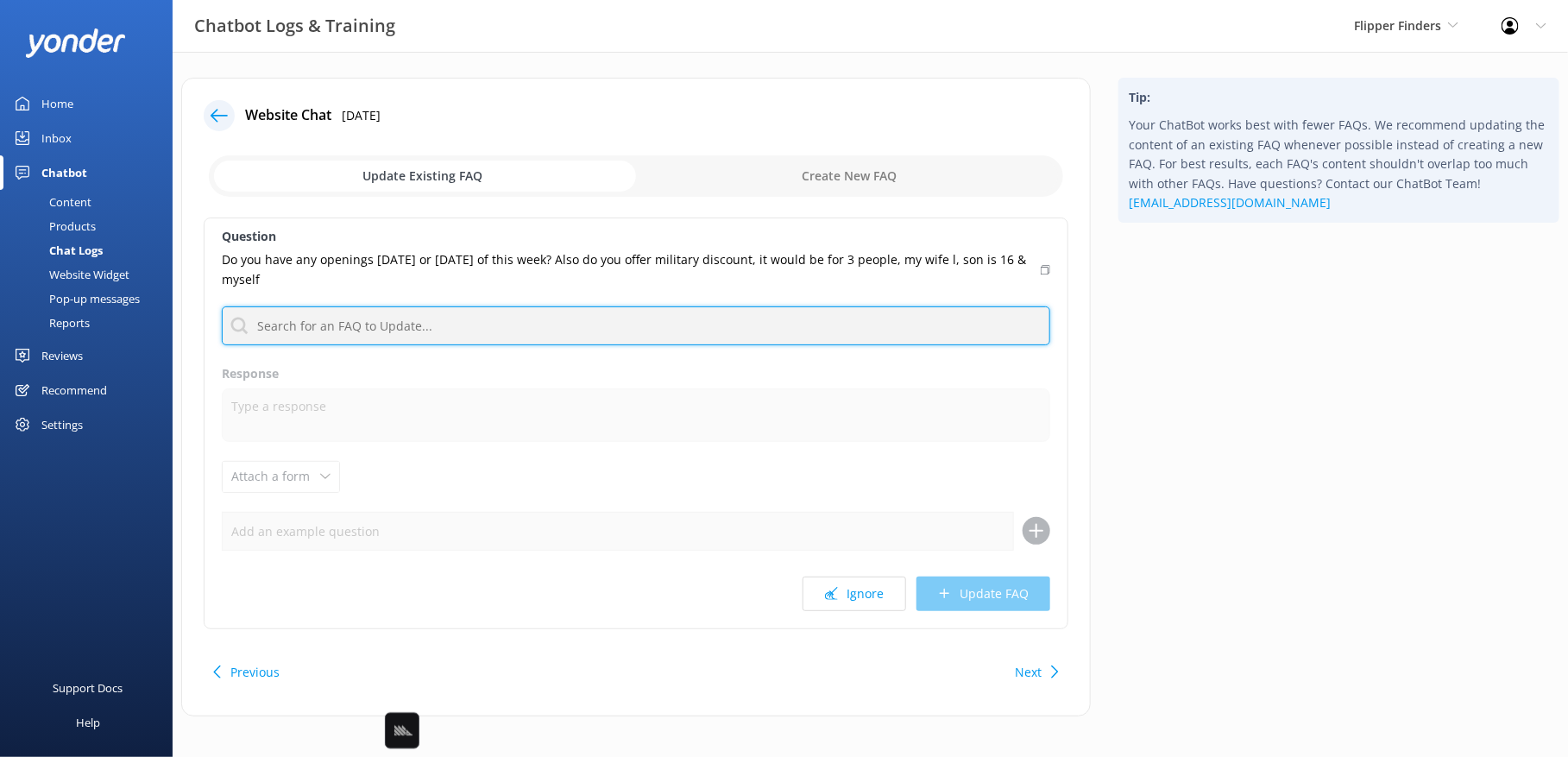
click at [866, 322] on input "text" at bounding box center [635, 325] width 828 height 39
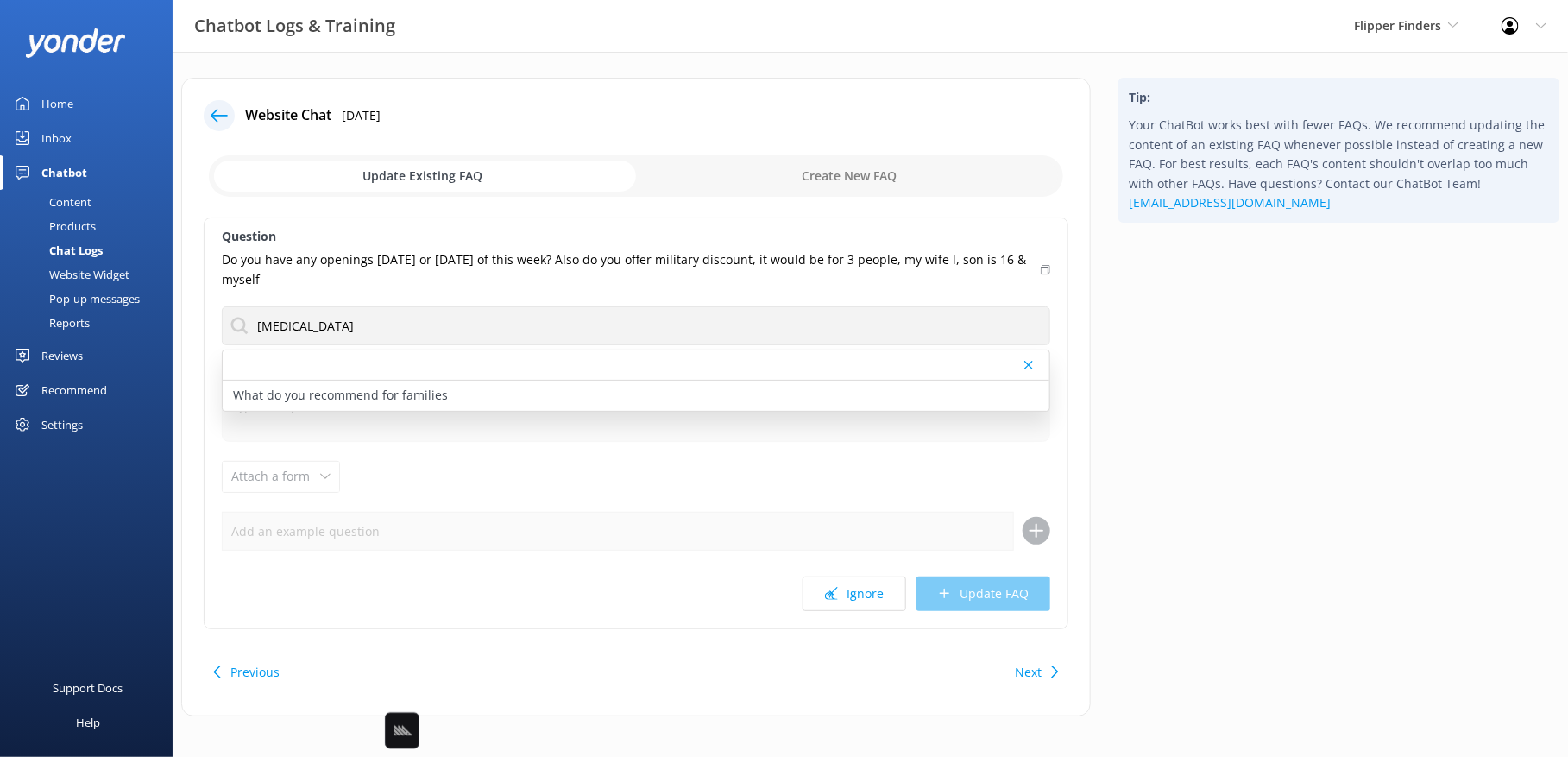
click at [1190, 418] on div "Tip: Your ChatBot works best with fewer FAQs. We recommend updating the content…" at bounding box center [1338, 405] width 468 height 656
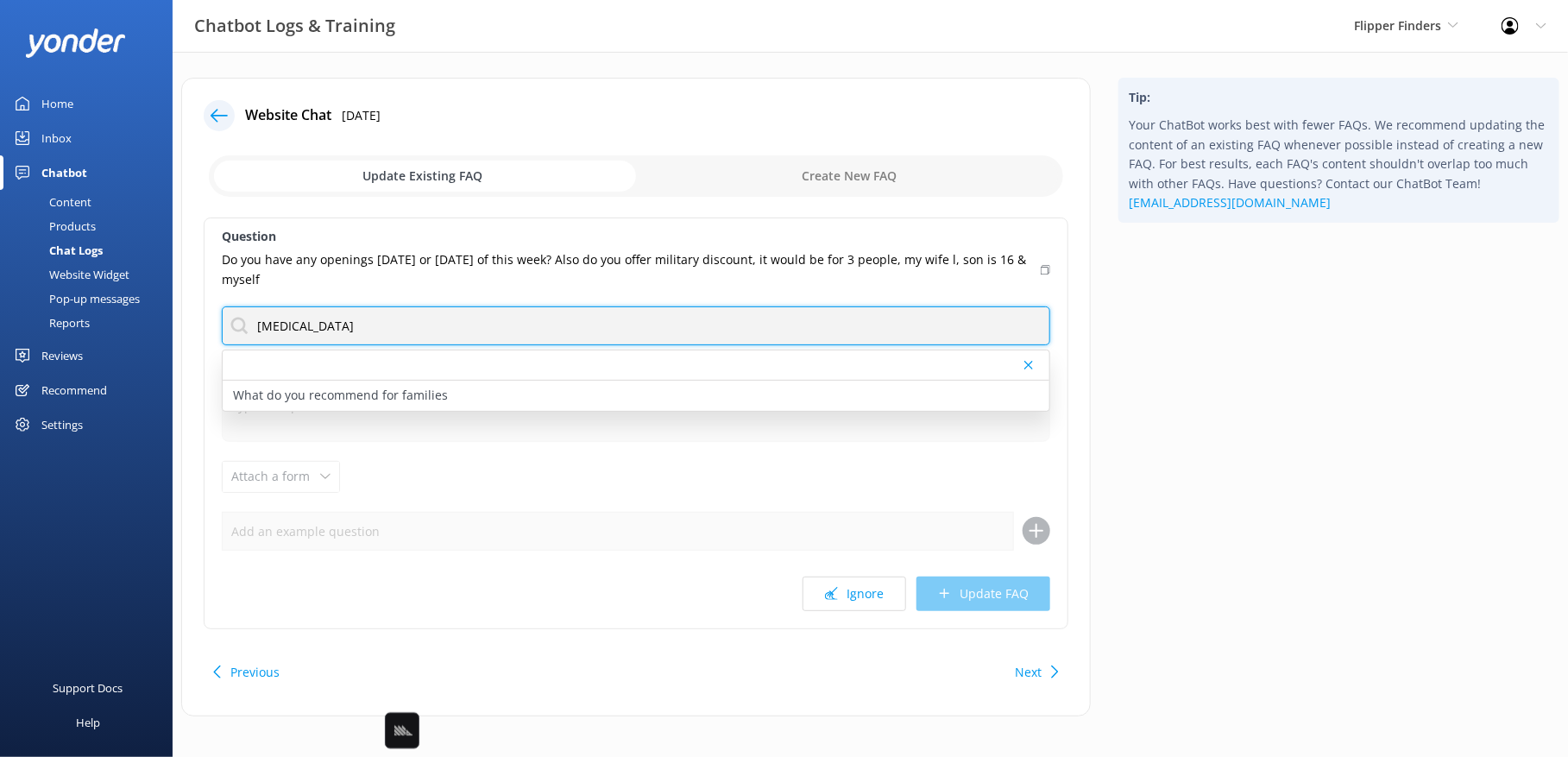
click at [659, 323] on input "[MEDICAL_DATA]" at bounding box center [635, 325] width 828 height 39
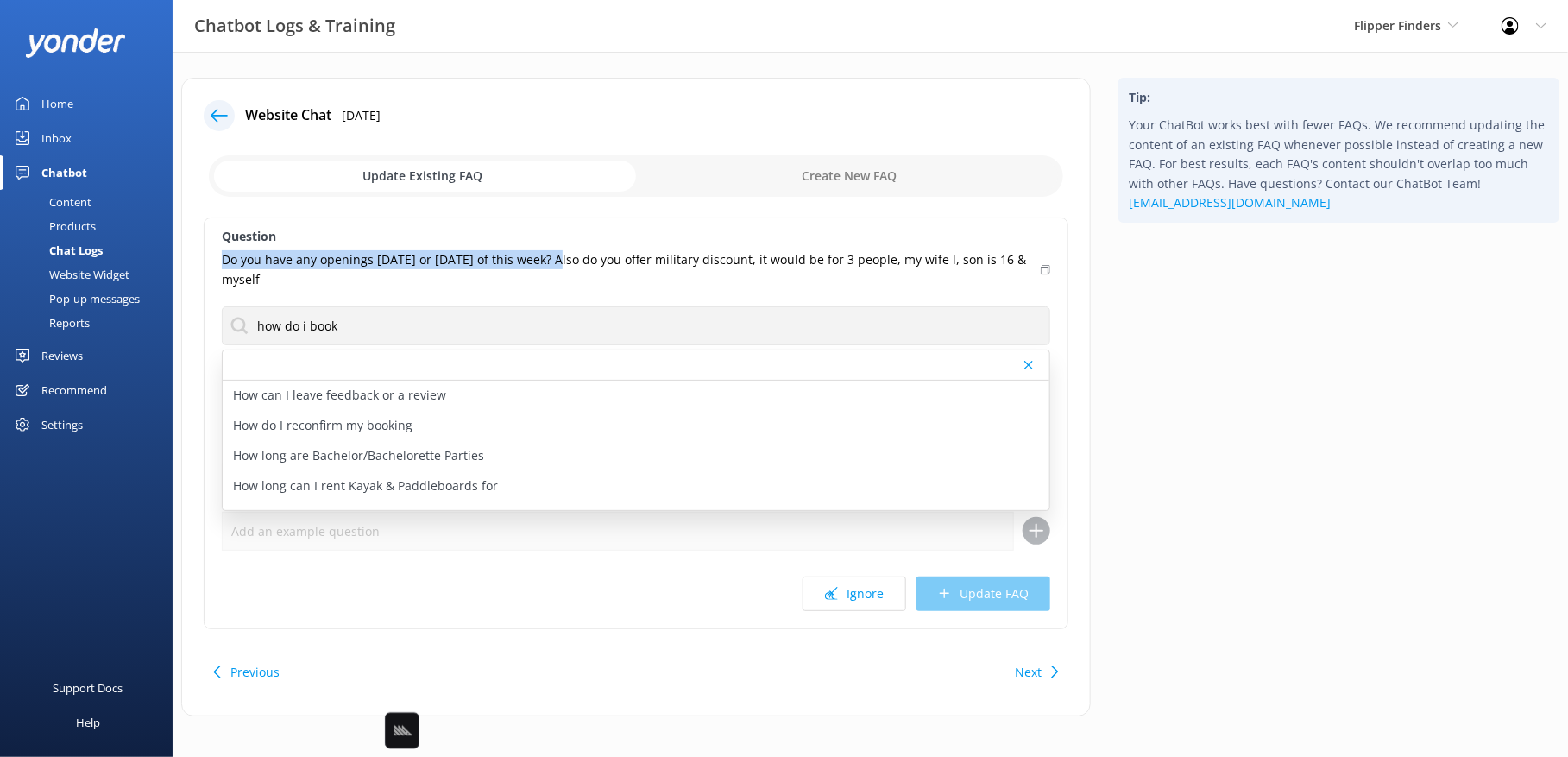
drag, startPoint x: 563, startPoint y: 257, endPoint x: 201, endPoint y: 263, distance: 362.0
click at [201, 263] on div "Website Chat [DATE] Update Existing FAQ Create New FAQ Question Do you have any…" at bounding box center [635, 397] width 910 height 639
copy p "Do you have any openings [DATE] or [DATE] of this week?"
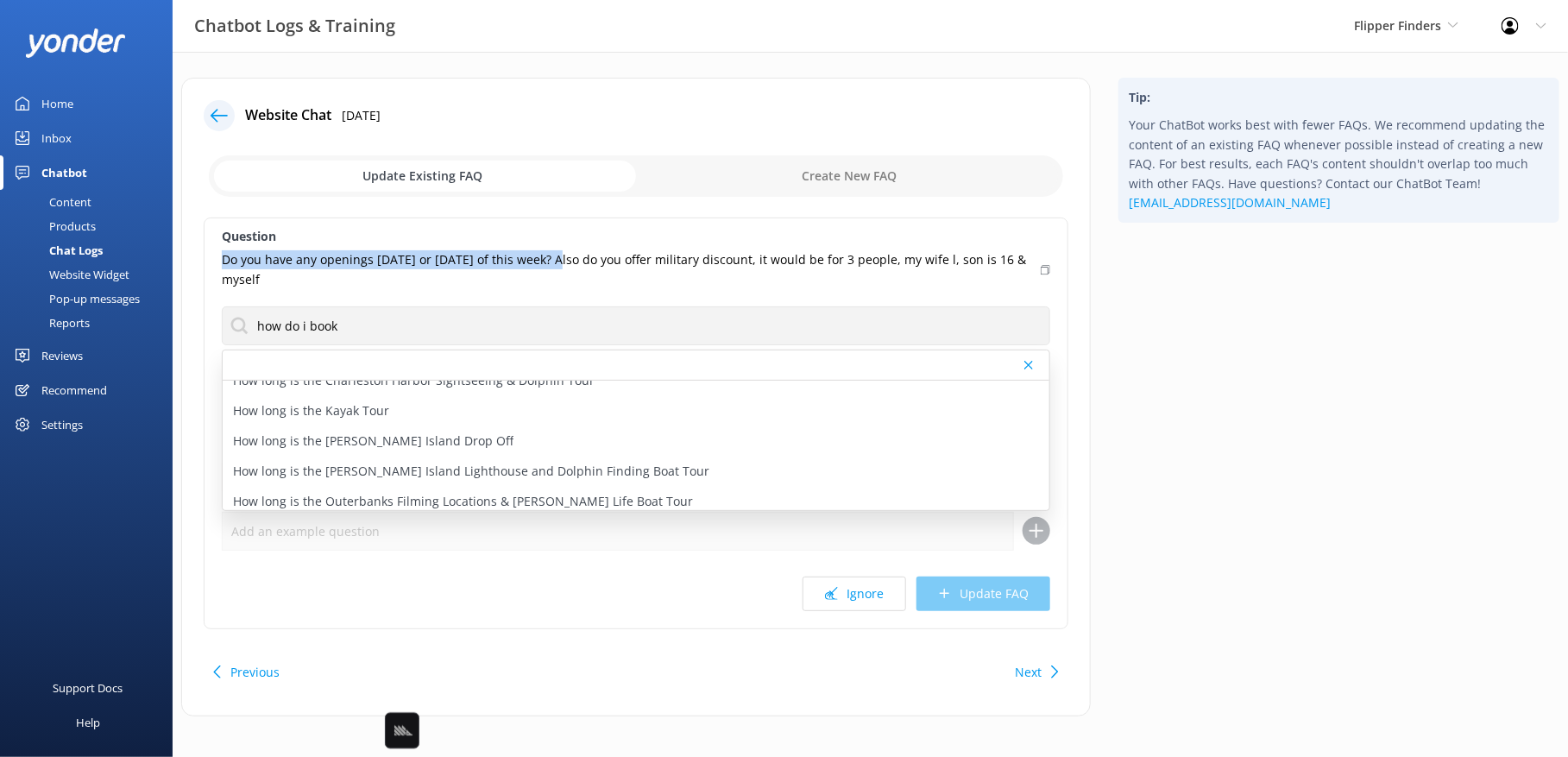
scroll to position [173, 0]
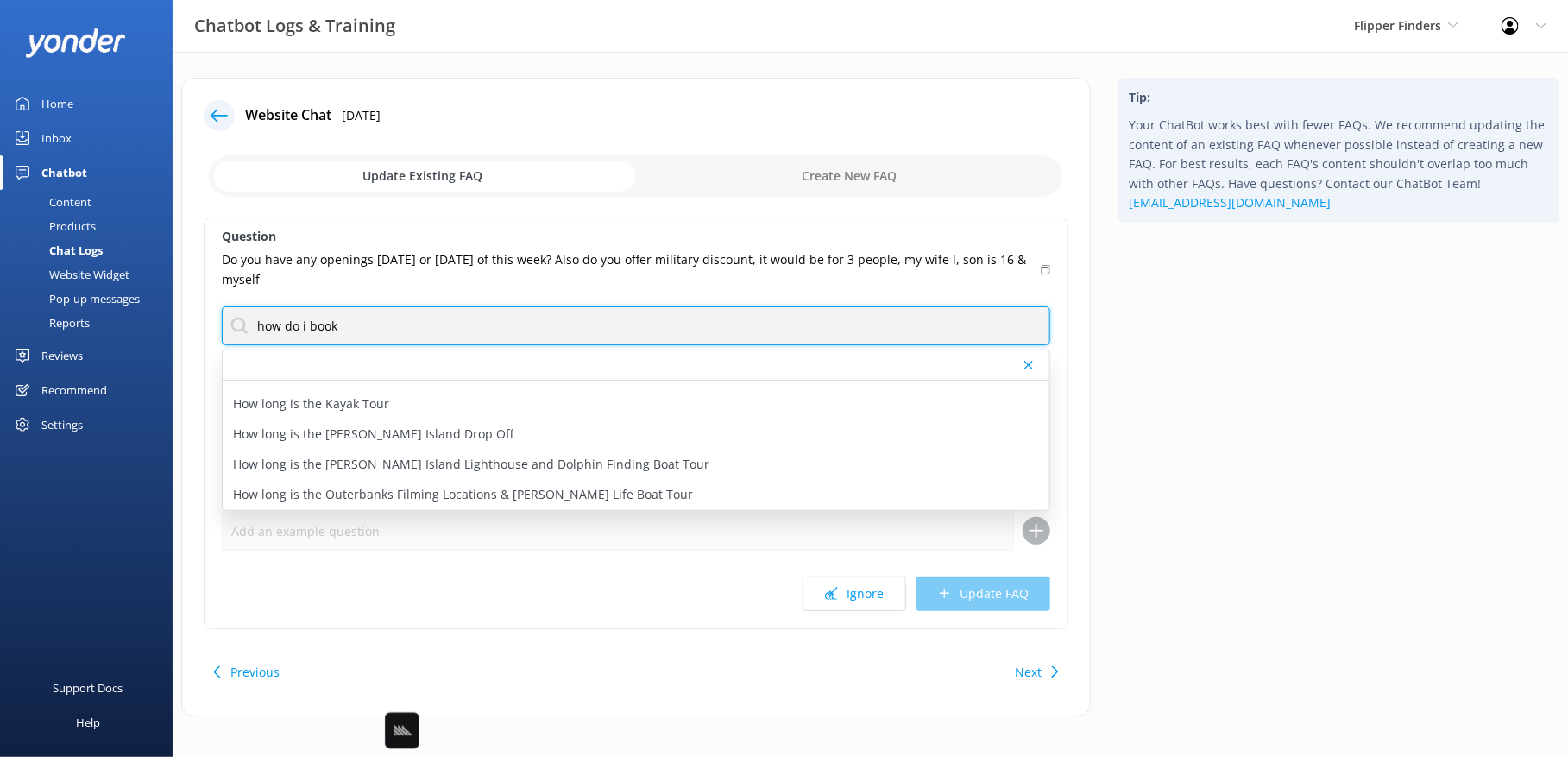
click at [324, 316] on input "how do i book" at bounding box center [635, 325] width 828 height 39
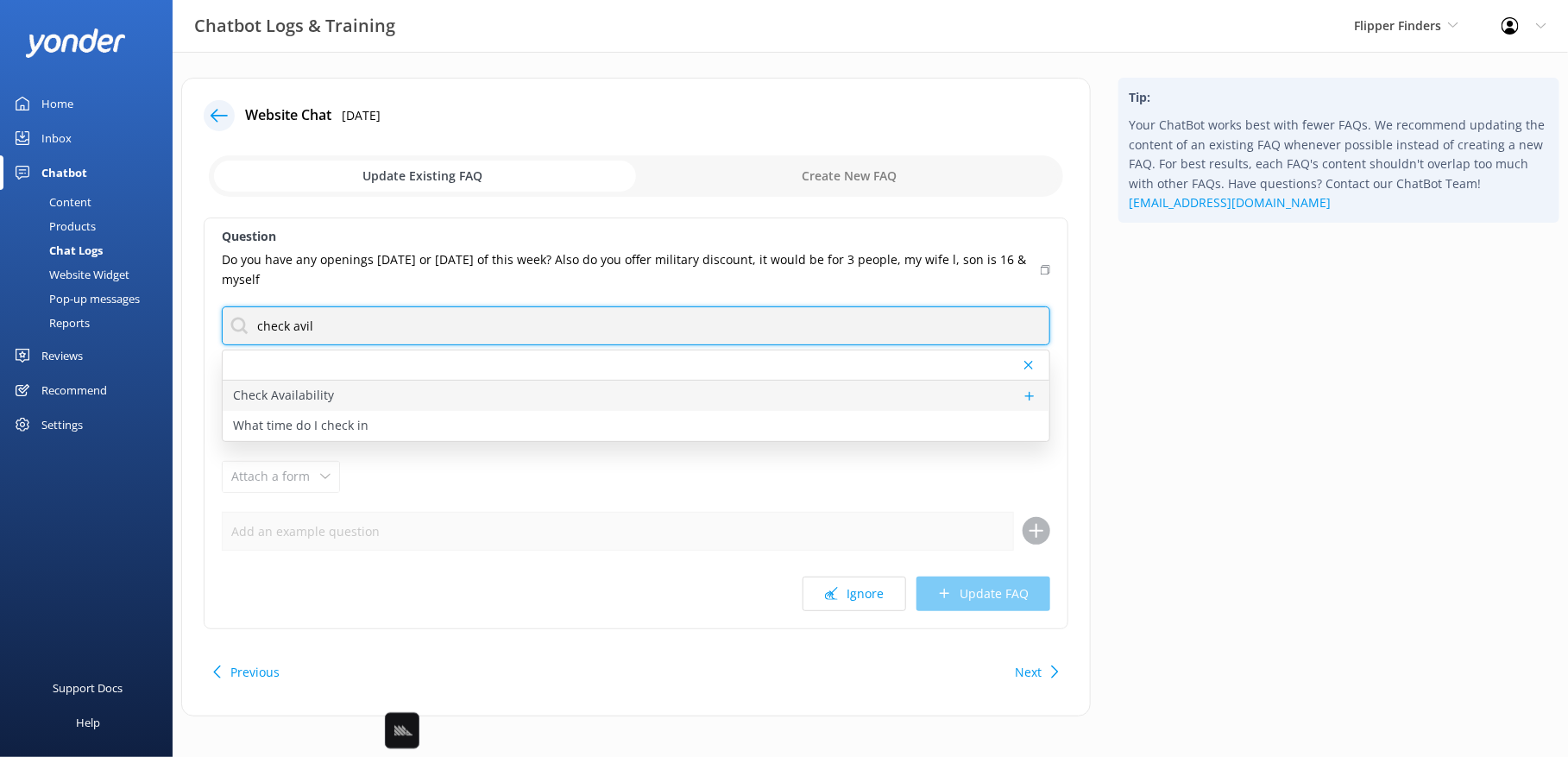
type input "check avil"
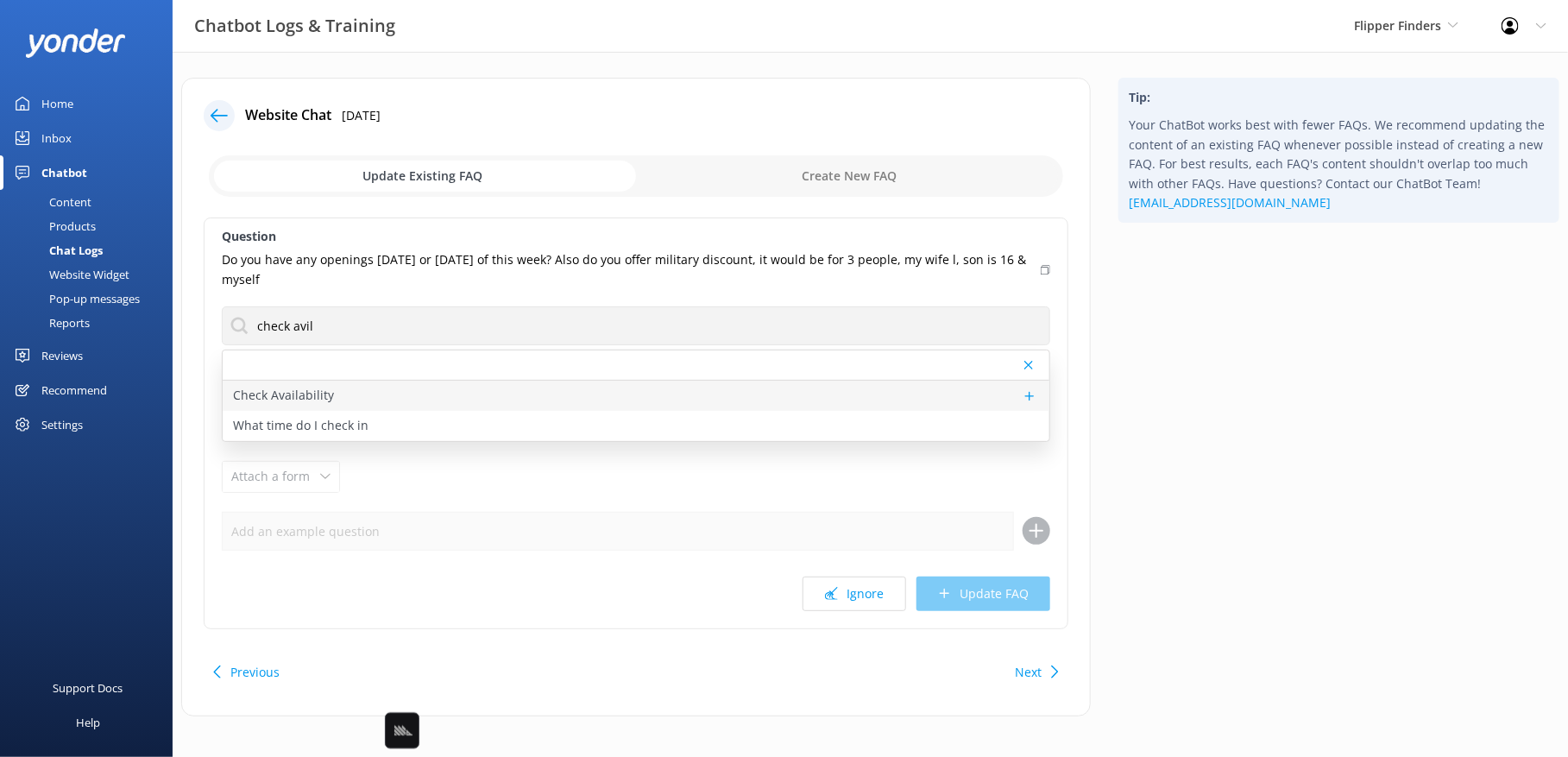
click at [275, 395] on p "Check Availability" at bounding box center [283, 395] width 101 height 19
type textarea "To view live availability and book your tour, click [URL][DOMAIN_NAME]."
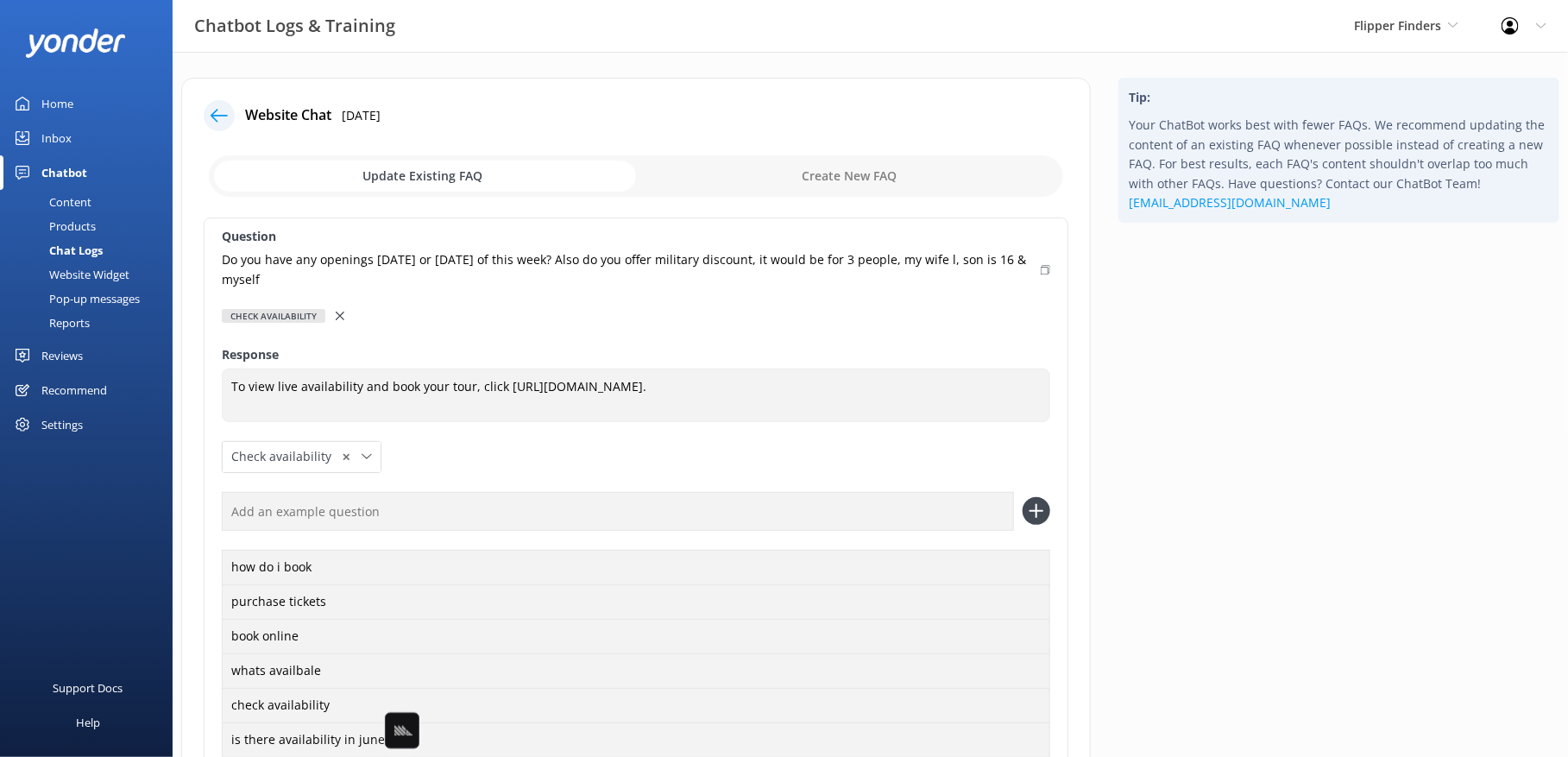
click at [349, 511] on input "text" at bounding box center [617, 511] width 792 height 39
paste input "Do you have any openings [DATE] or [DATE] of this week?"
type input "Do you have any openings [DATE] or [DATE] of this week?"
click at [1022, 497] on button at bounding box center [1036, 511] width 28 height 28
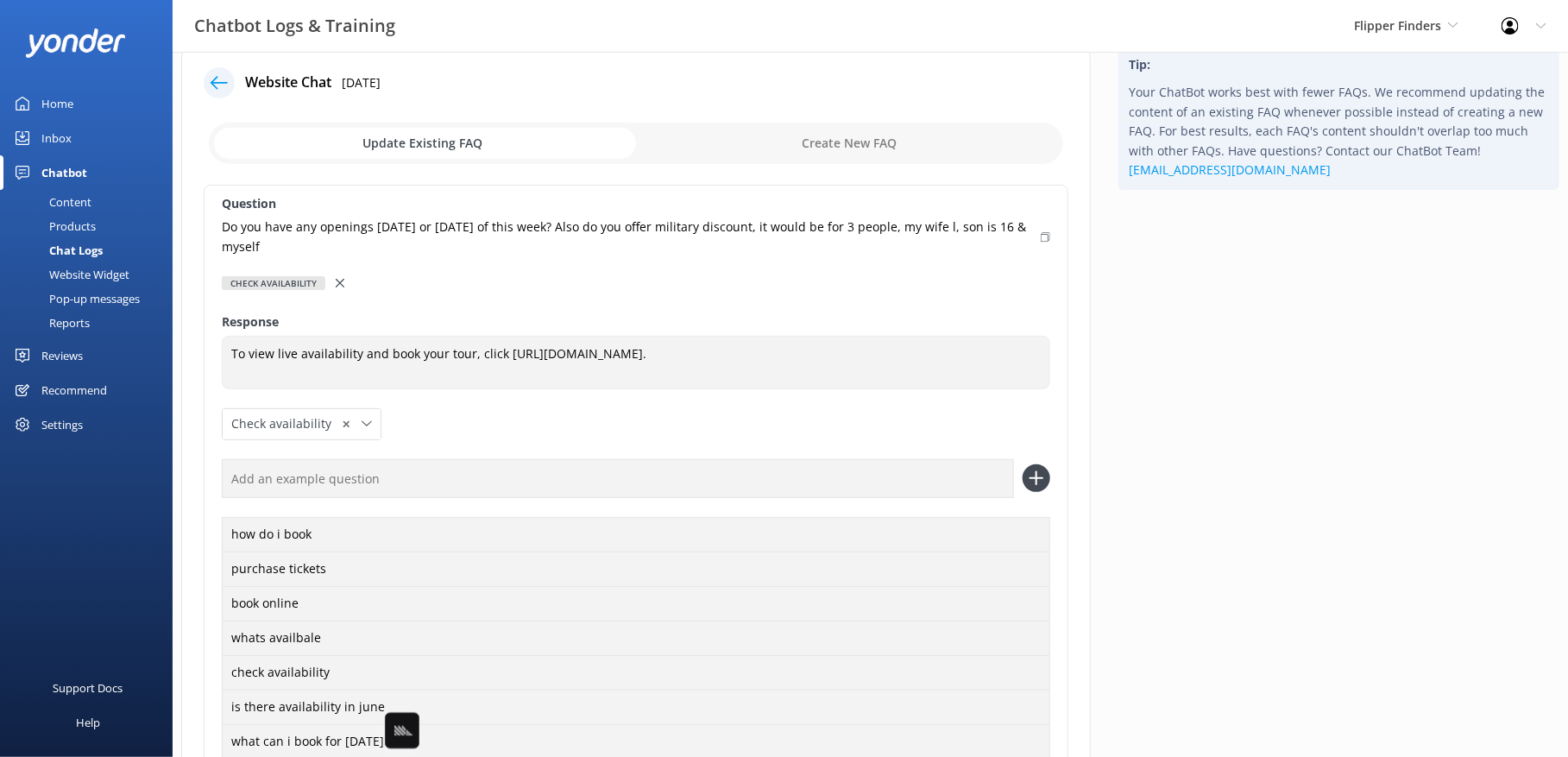
scroll to position [45, 0]
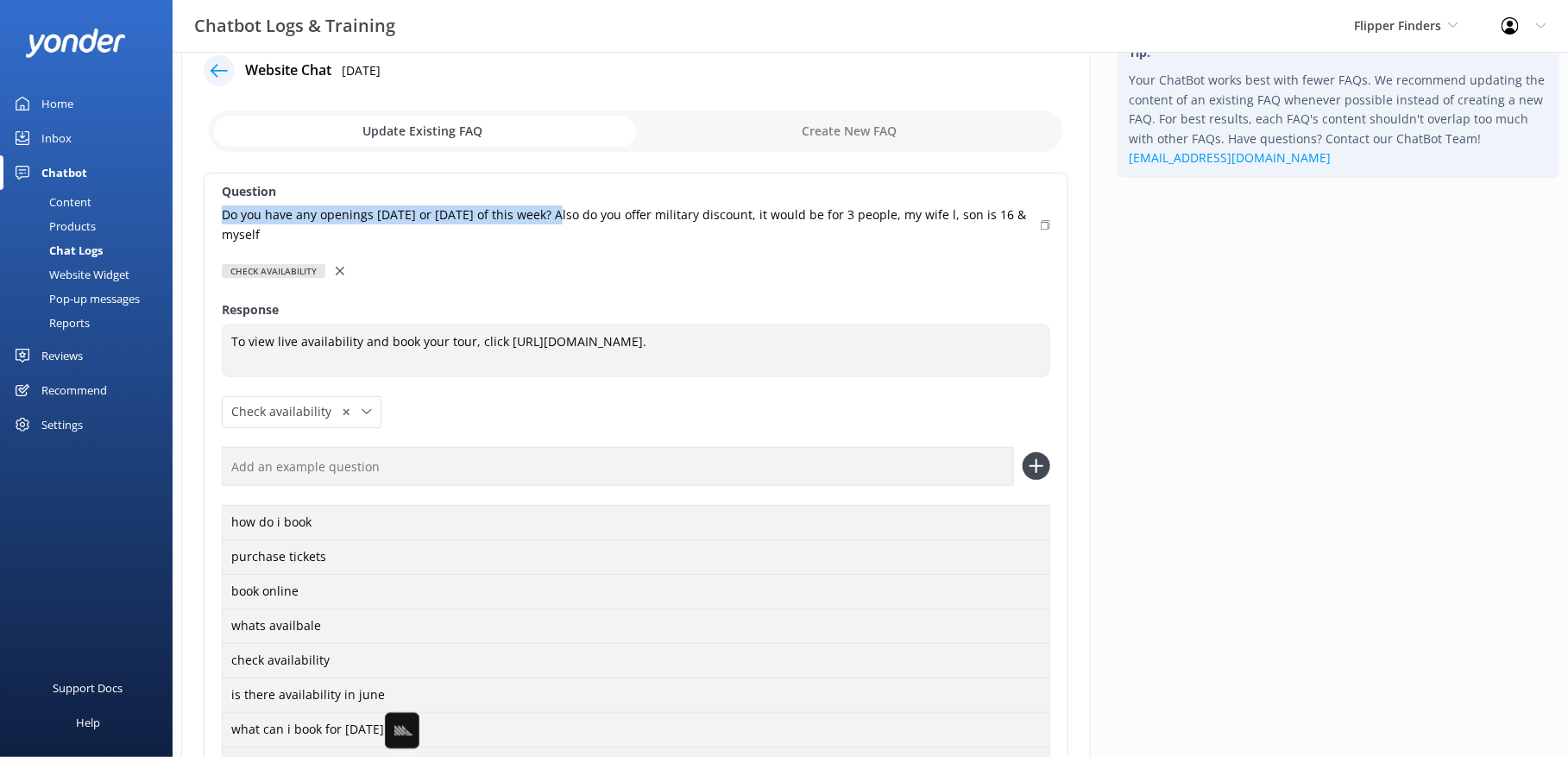
drag, startPoint x: 561, startPoint y: 211, endPoint x: 206, endPoint y: 222, distance: 355.2
click at [206, 222] on div "Question Do you have any openings [DATE] or [DATE] of this week? Also do you of…" at bounding box center [635, 638] width 864 height 929
copy p "Do you have any openings [DATE] or [DATE] of this week?"
click at [1285, 306] on div "Tip: Your ChatBot works best with fewer FAQs. We recommend updating the content…" at bounding box center [1338, 619] width 468 height 1173
click at [82, 194] on div "Content" at bounding box center [51, 202] width 82 height 24
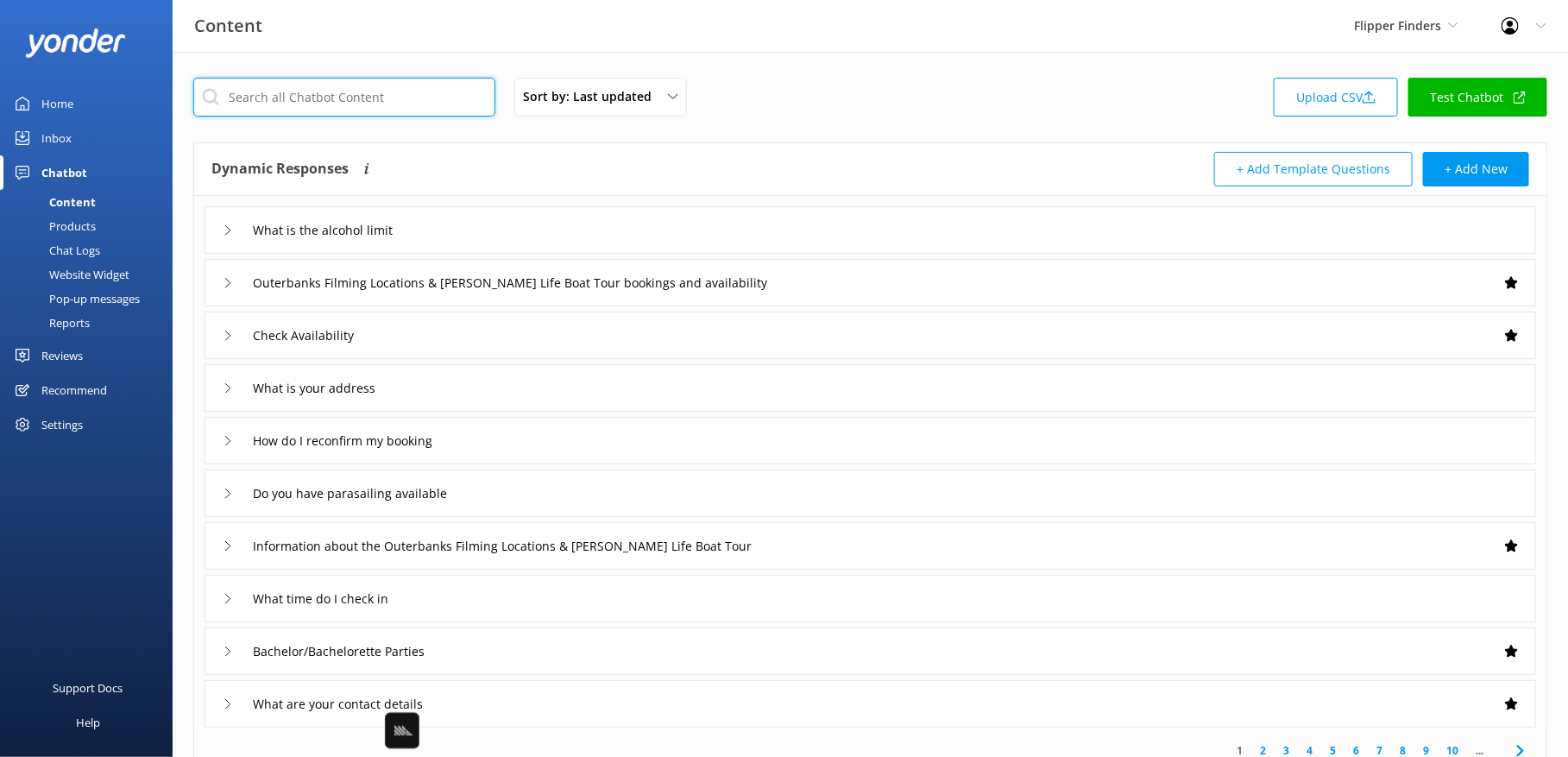
click at [377, 93] on input "text" at bounding box center [344, 96] width 302 height 39
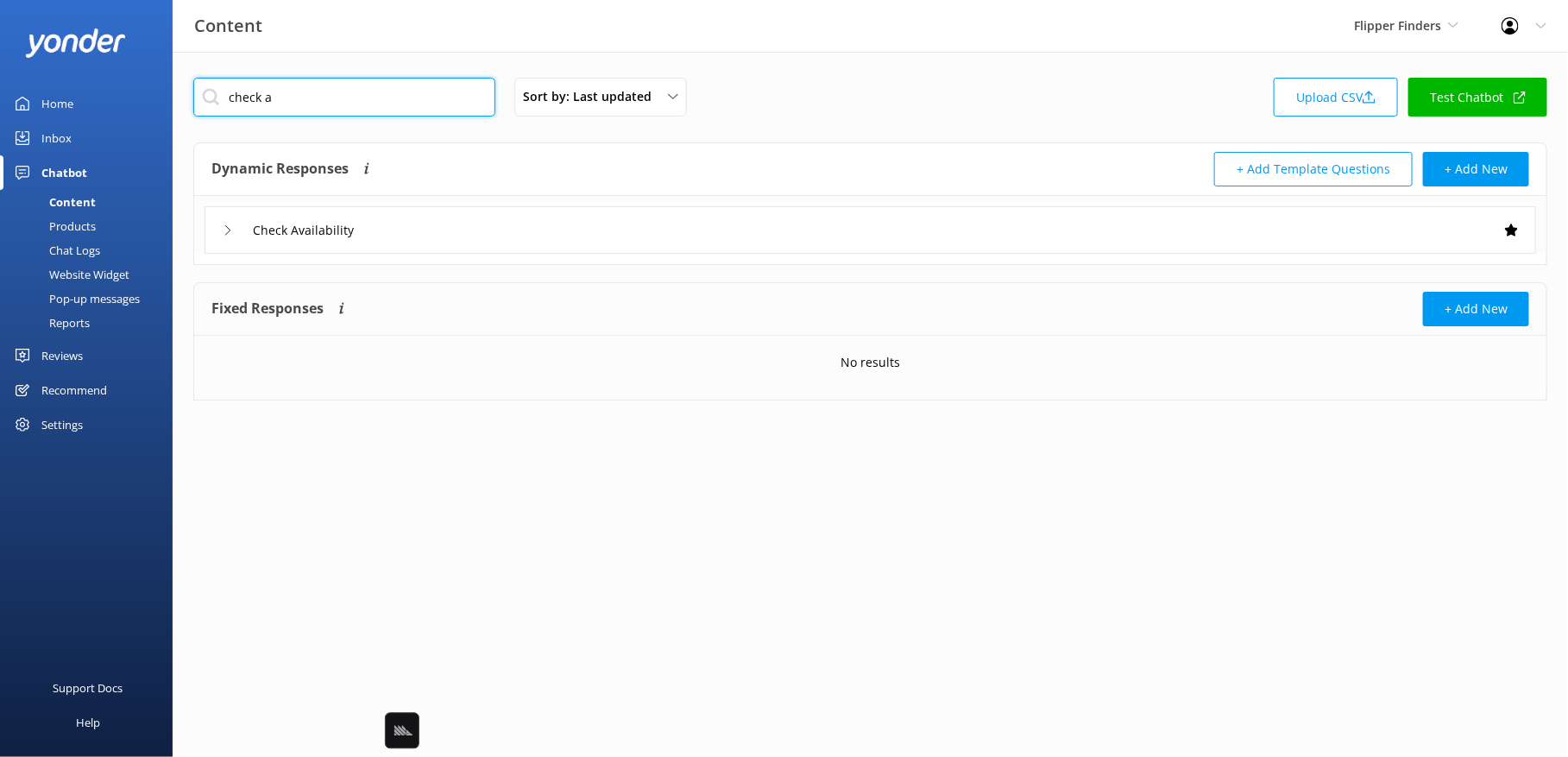
type input "check a"
click at [777, 125] on div "check a Sort by: Last updated Title Last updated Upload CSV Test Chatbot" at bounding box center [869, 101] width 1353 height 49
click at [652, 216] on div "Check Availability" at bounding box center [870, 230] width 1331 height 48
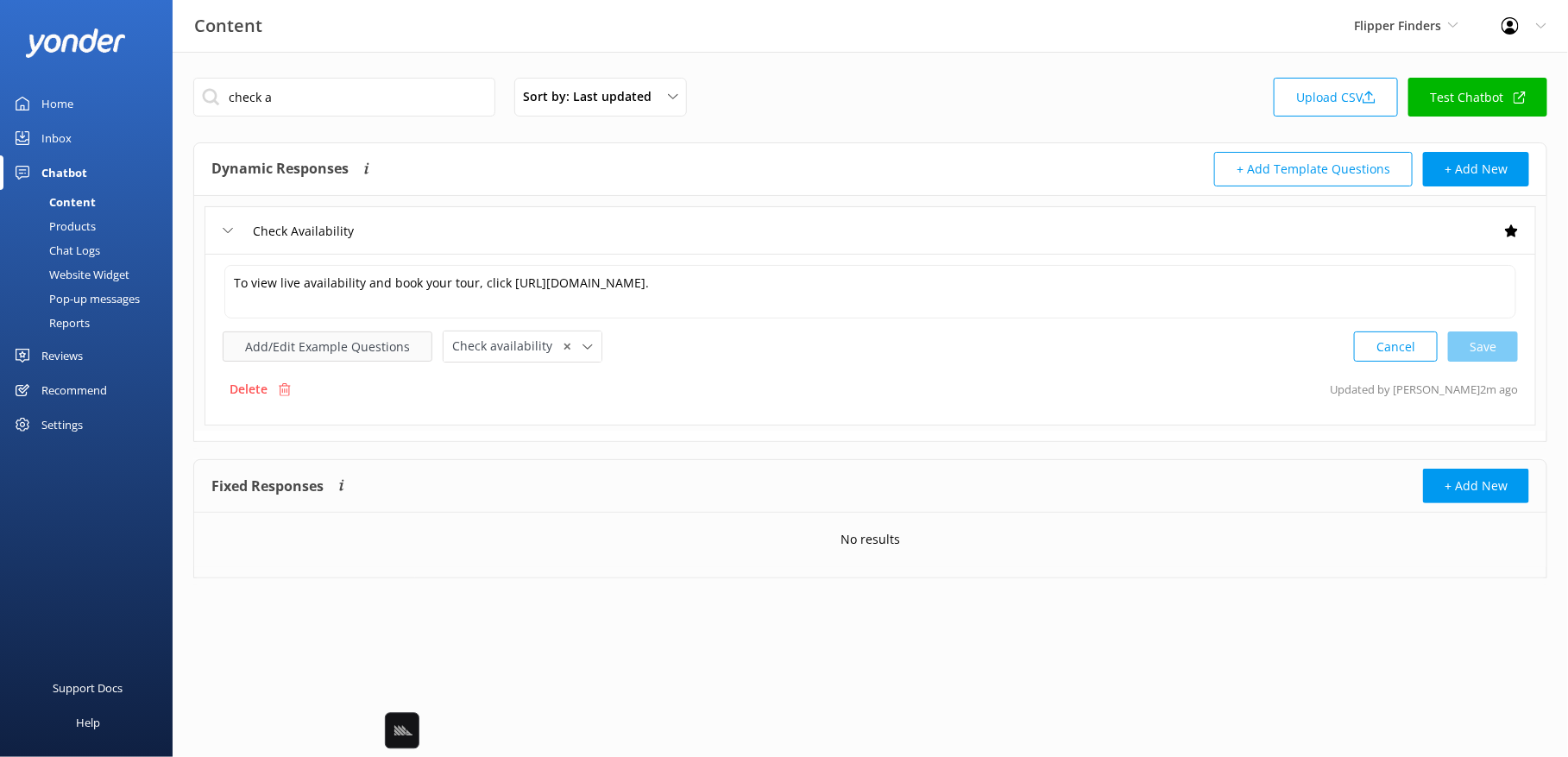
click at [348, 342] on button "Add/Edit Example Questions" at bounding box center [327, 346] width 210 height 30
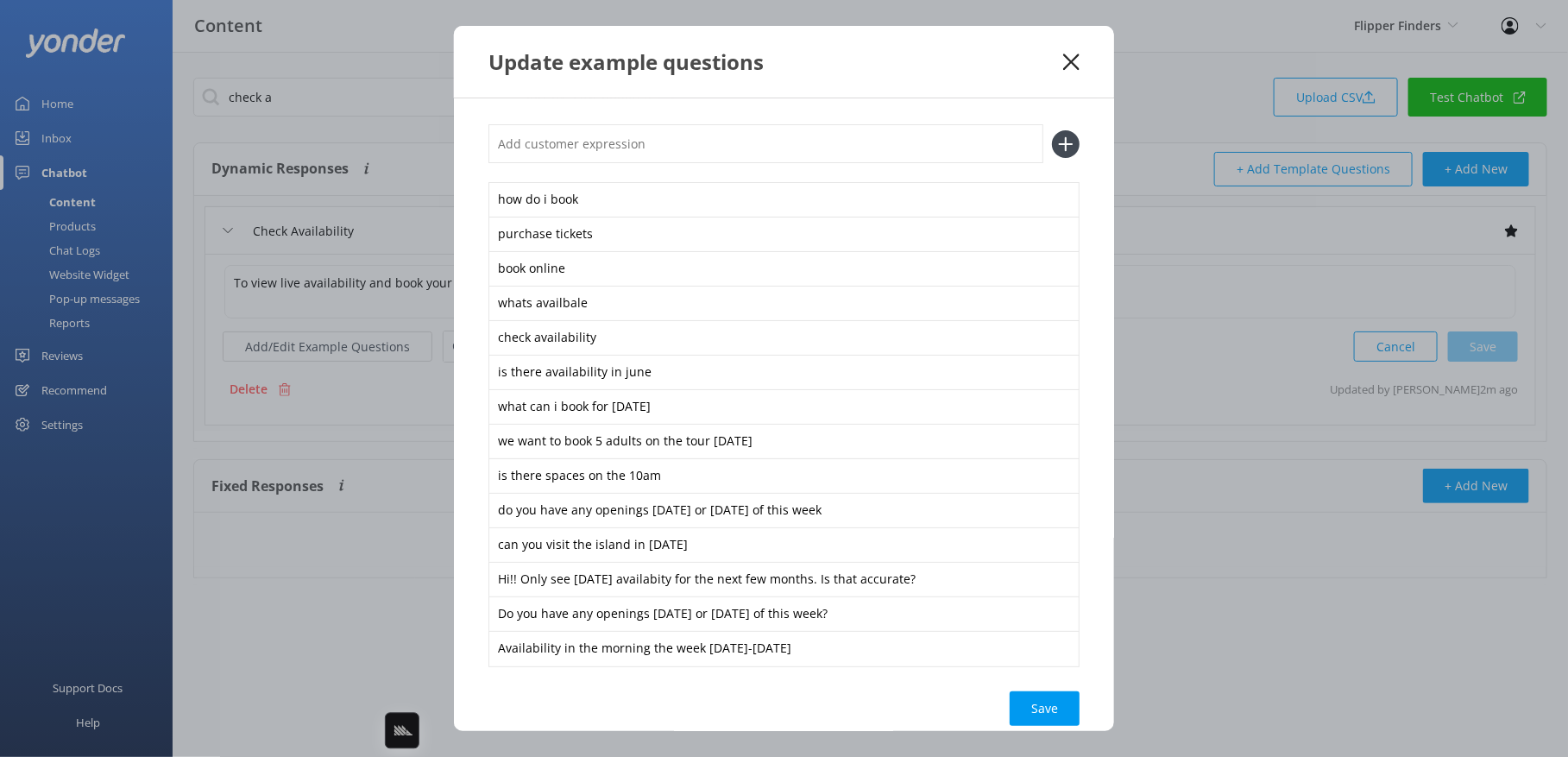
click at [615, 145] on input "text" at bounding box center [766, 143] width 555 height 39
paste input "Do you have any openings [DATE] or [DATE] of this week?"
type input "Do you have any openings [DATE] or [DATE] of this week?"
click at [1052, 130] on button at bounding box center [1066, 144] width 28 height 28
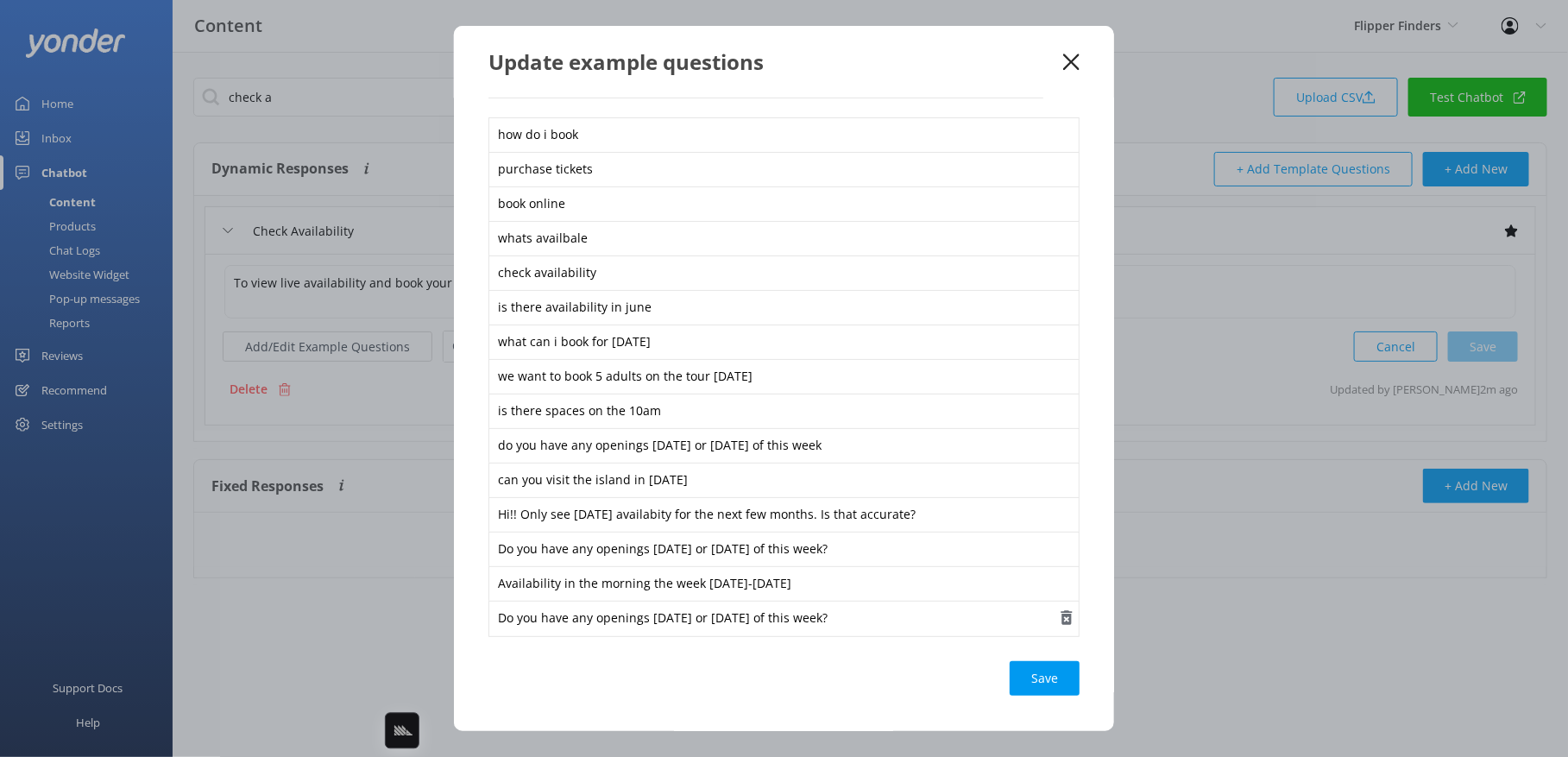
click at [1066, 622] on use "button" at bounding box center [1066, 618] width 11 height 15
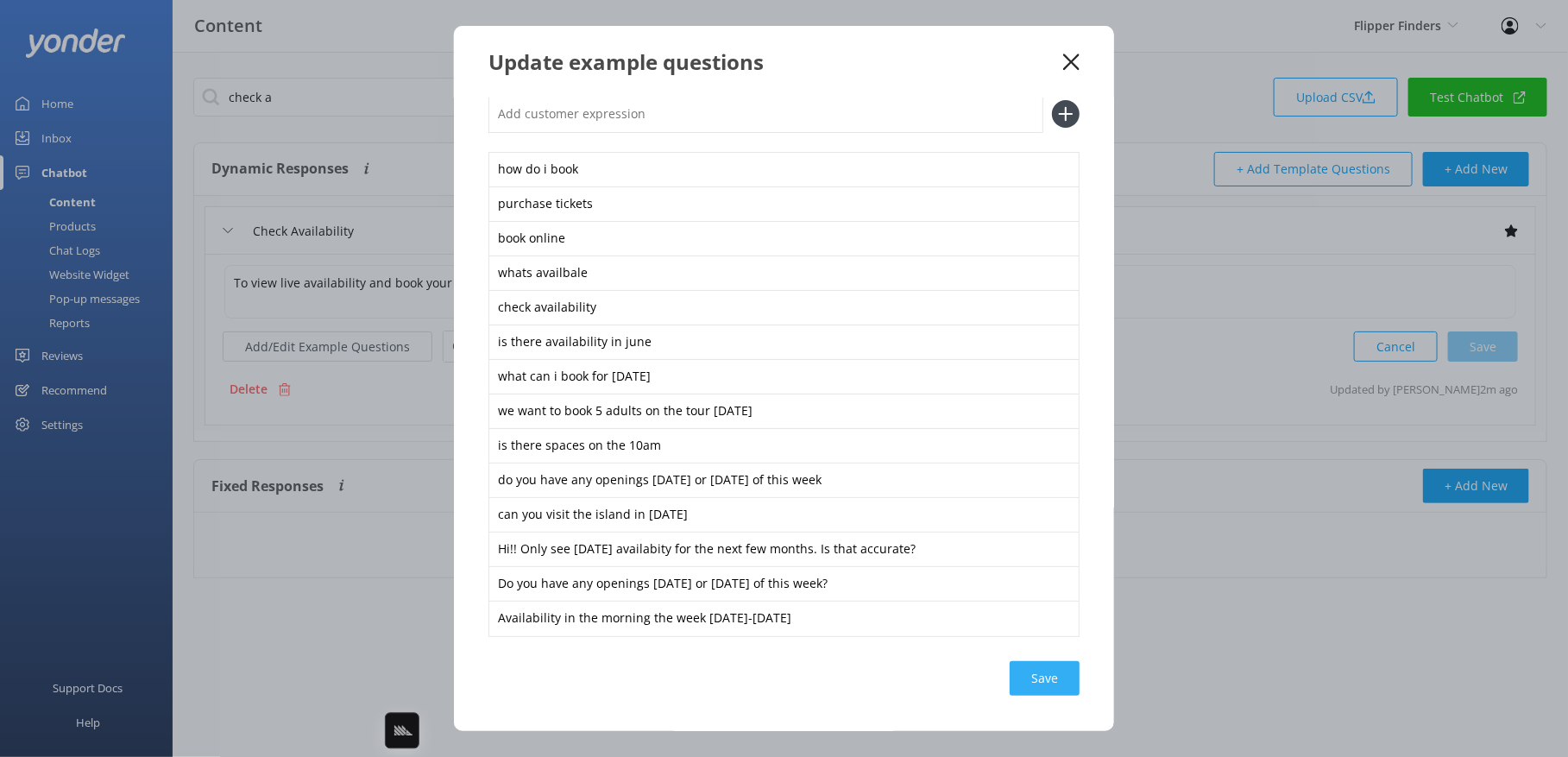
click at [1056, 675] on div "Save" at bounding box center [1044, 678] width 70 height 35
click at [1073, 55] on icon at bounding box center [1071, 62] width 16 height 17
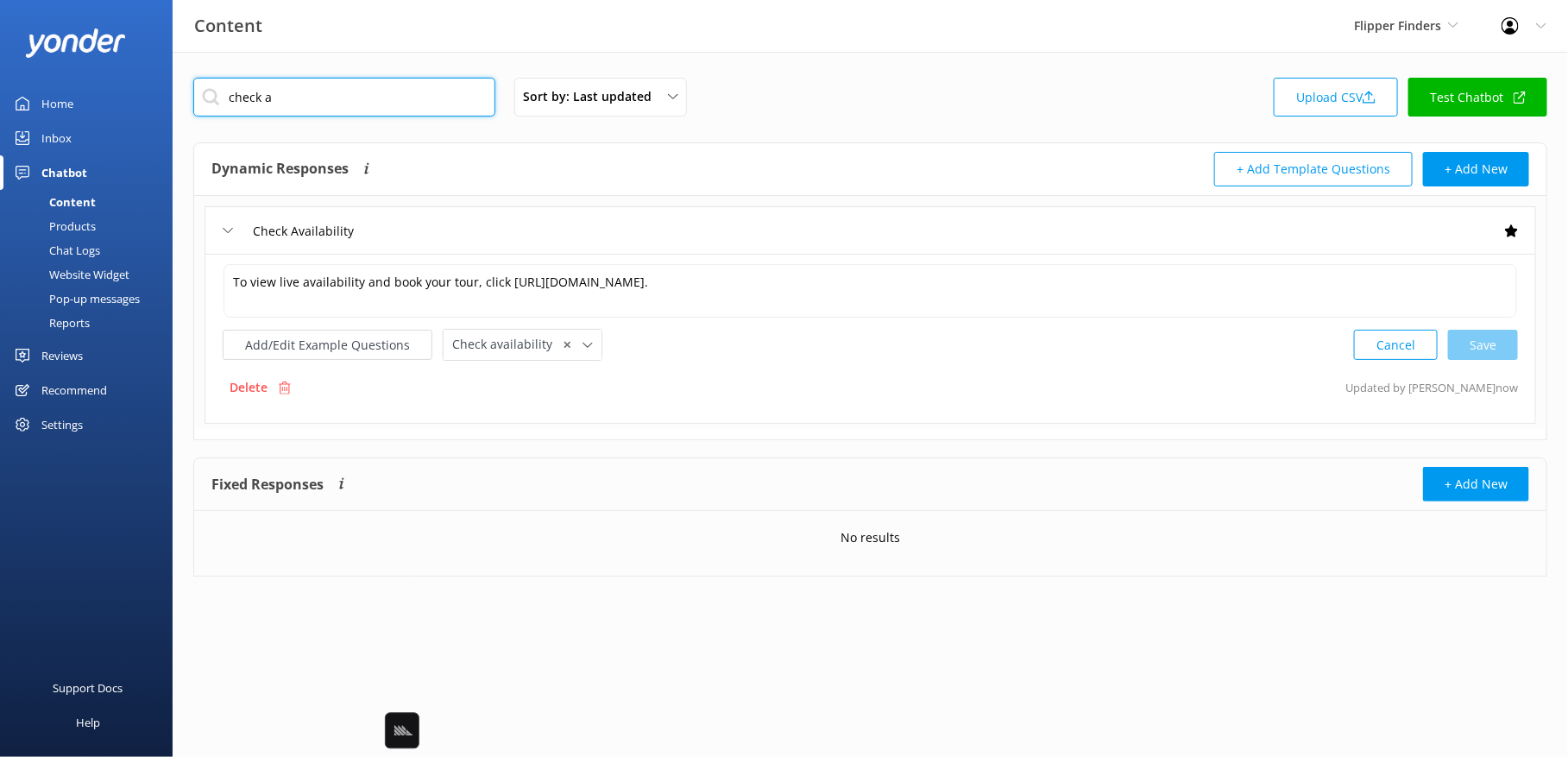
click at [435, 101] on input "check a" at bounding box center [344, 96] width 302 height 39
